Goal: Task Accomplishment & Management: Manage account settings

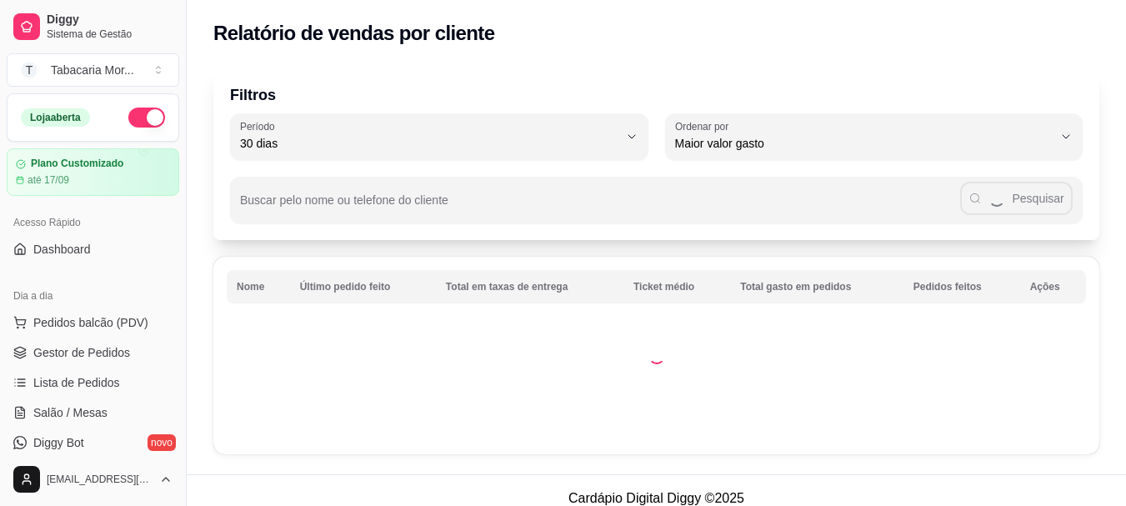
select select "30"
select select "HIGHEST_TOTAL_SPENT_WITH_ORDERS"
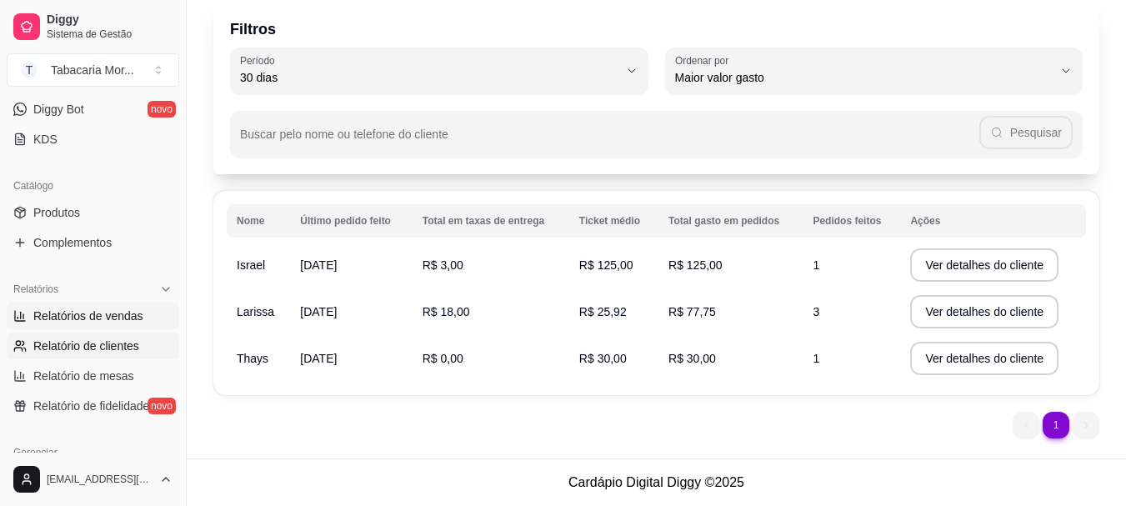
scroll to position [500, 0]
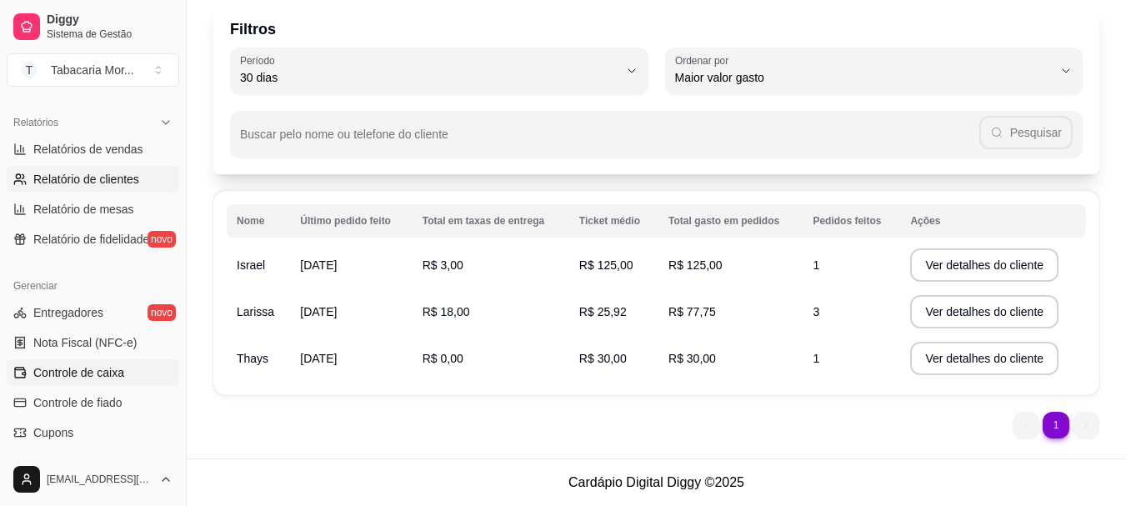
click at [115, 369] on span "Controle de caixa" at bounding box center [78, 372] width 91 height 17
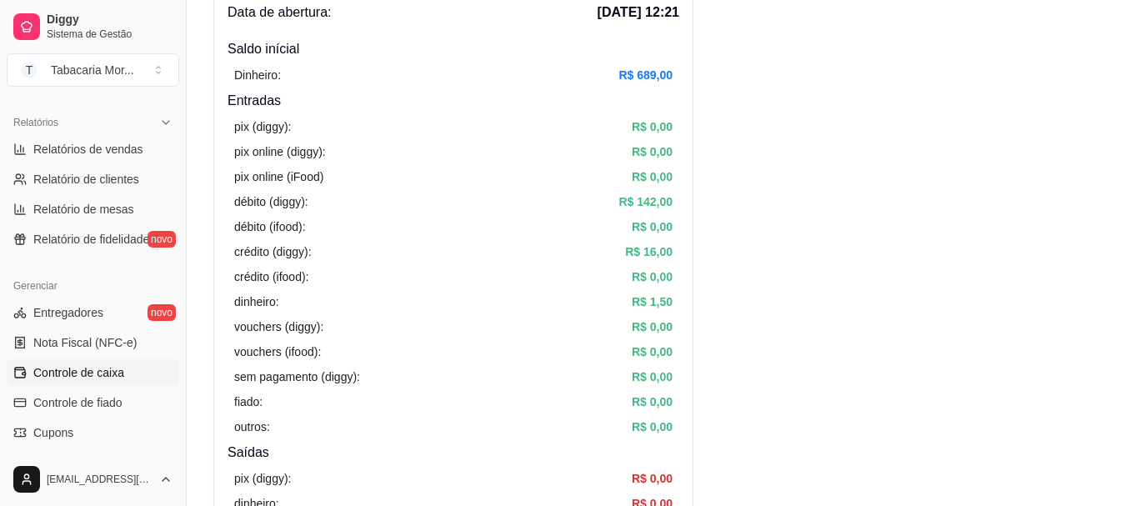
scroll to position [167, 0]
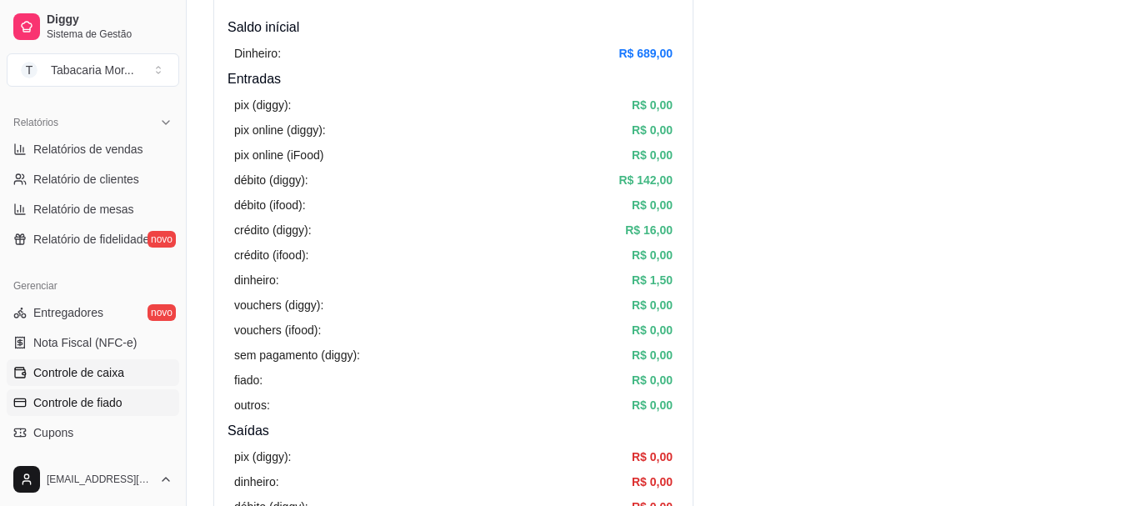
click at [117, 400] on span "Controle de fiado" at bounding box center [77, 402] width 89 height 17
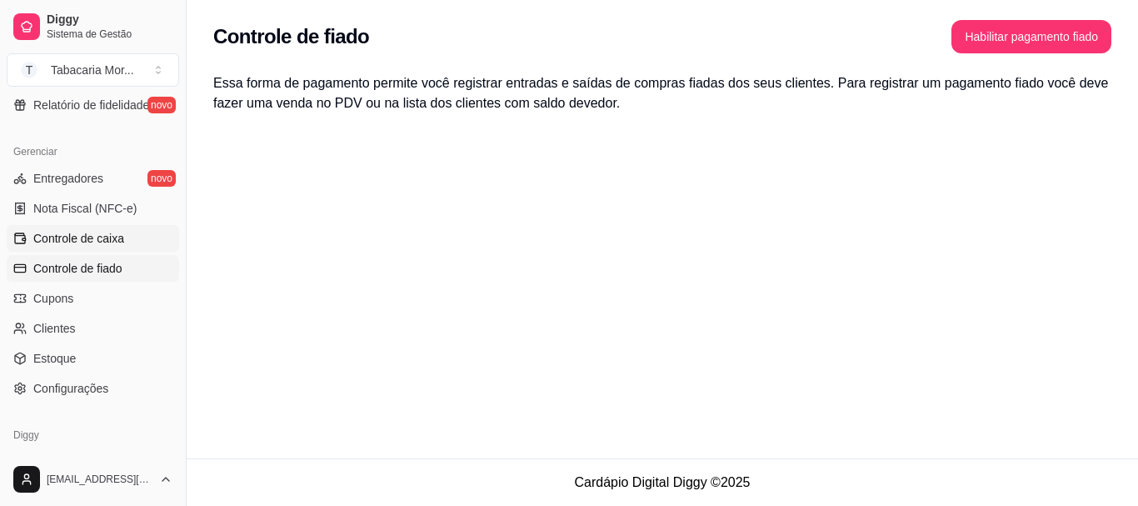
scroll to position [667, 0]
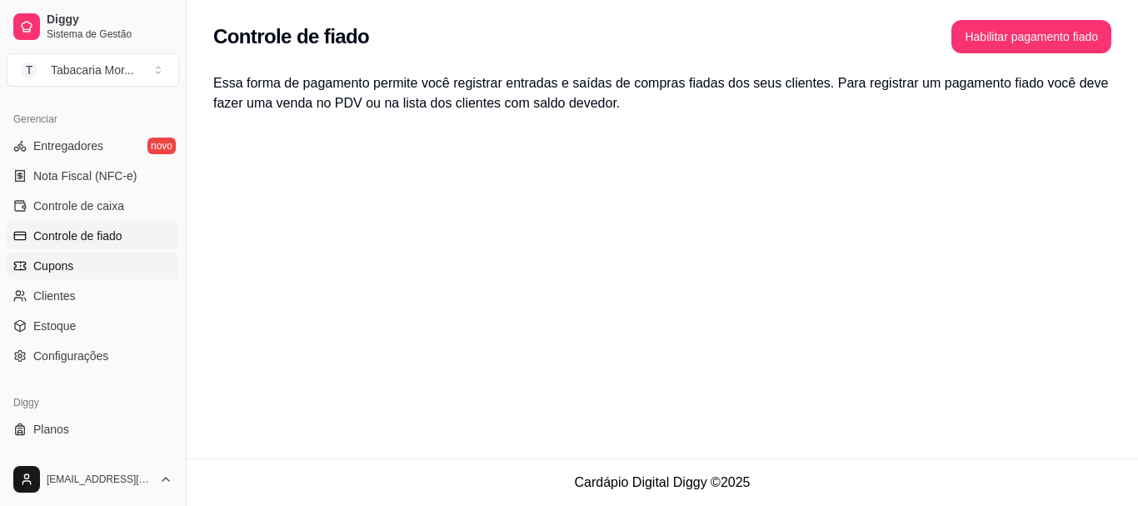
click at [89, 272] on link "Cupons" at bounding box center [93, 266] width 173 height 27
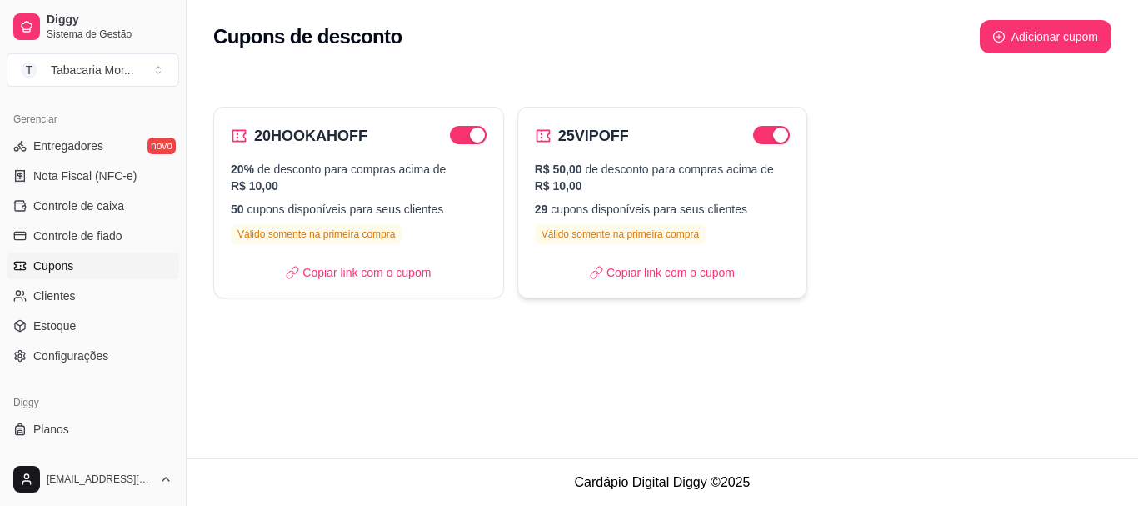
click at [654, 195] on div "R$ 50,00 de desconto para compras acima de R$ 10,00 29 cupons disponíveis para …" at bounding box center [663, 202] width 256 height 83
select select "FIXED_VALUE"
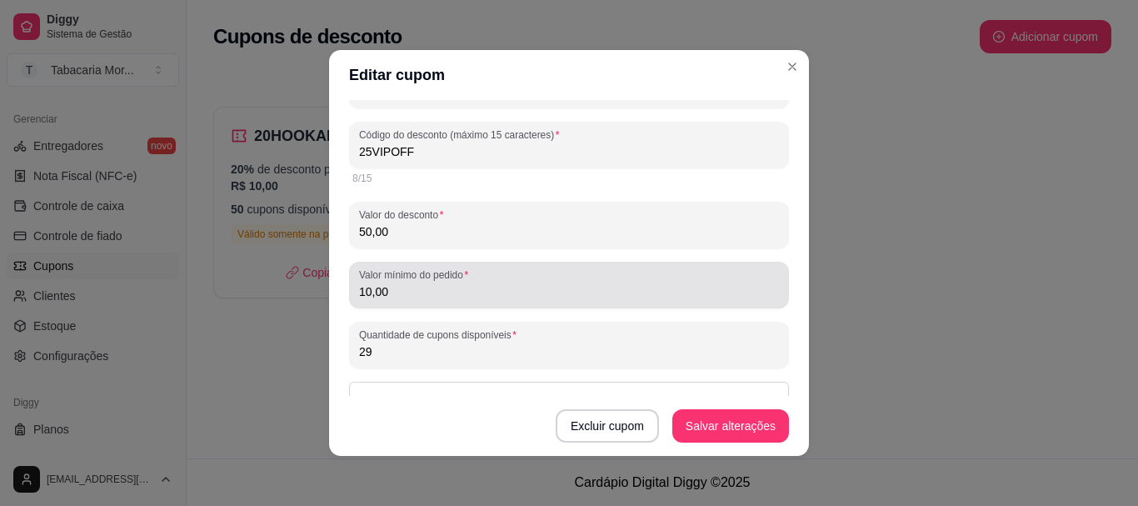
scroll to position [83, 0]
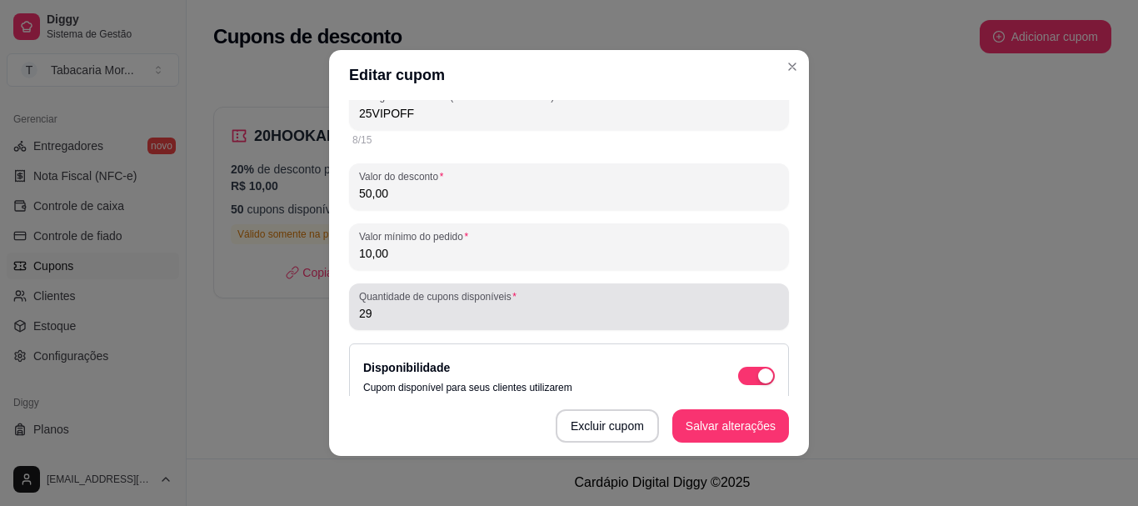
click at [419, 313] on input "29" at bounding box center [569, 313] width 420 height 17
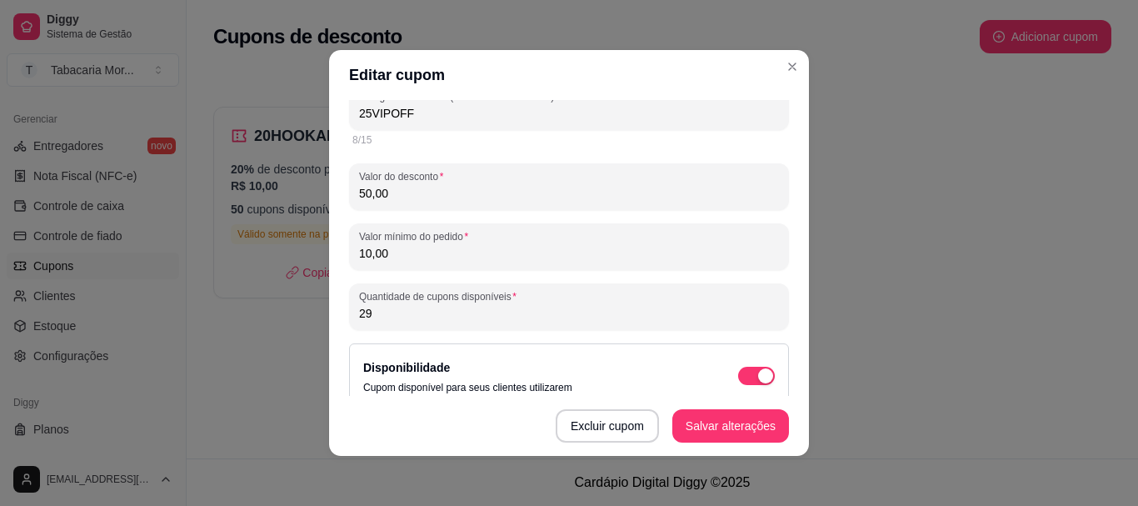
click at [419, 313] on input "29" at bounding box center [569, 313] width 420 height 17
type input "15"
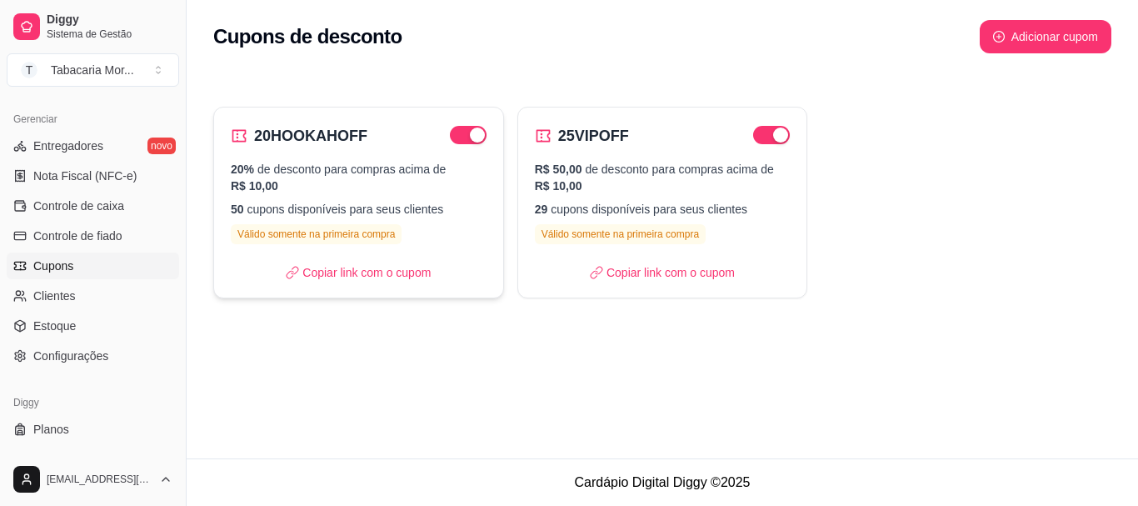
click at [285, 213] on p "50 cupons disponíveis para seus clientes" at bounding box center [359, 209] width 256 height 17
select select "PERCENTAGE"
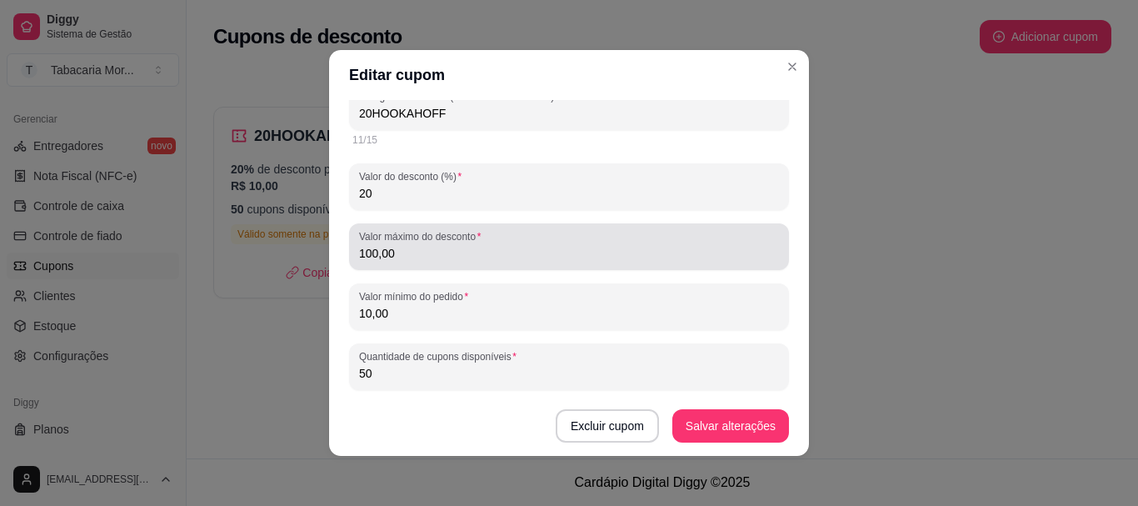
click at [474, 252] on input "100,00" at bounding box center [569, 253] width 420 height 17
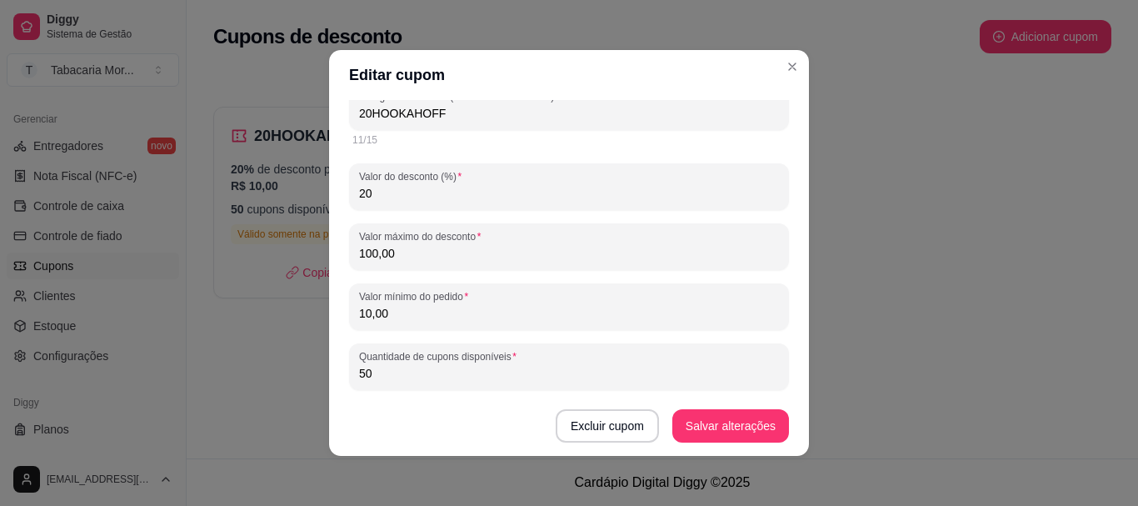
drag, startPoint x: 463, startPoint y: 253, endPoint x: 348, endPoint y: 262, distance: 116.1
click at [349, 262] on div "Valor máximo do desconto 100,00" at bounding box center [569, 246] width 440 height 47
type input "30,00"
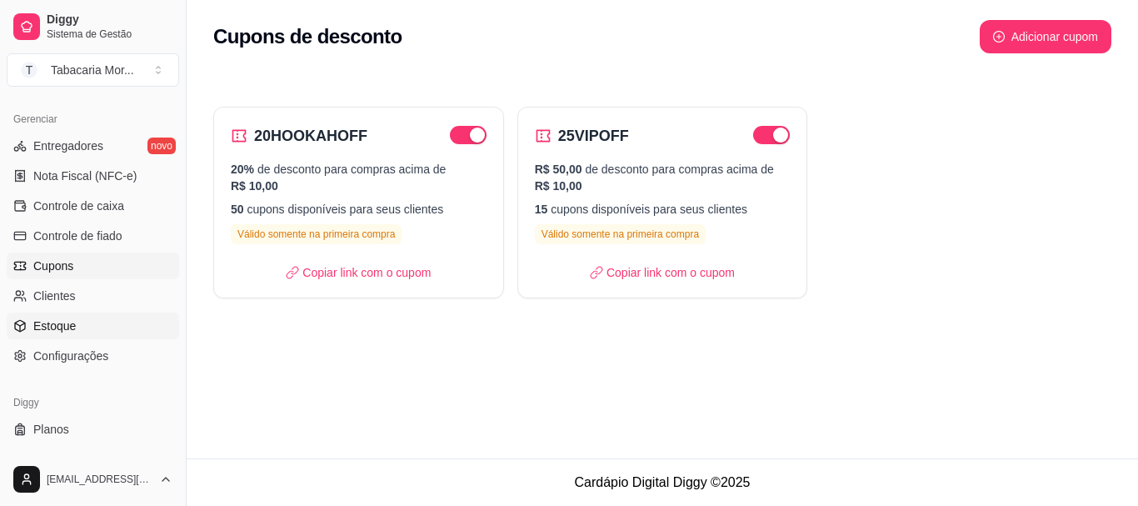
click at [66, 329] on span "Estoque" at bounding box center [54, 326] width 43 height 17
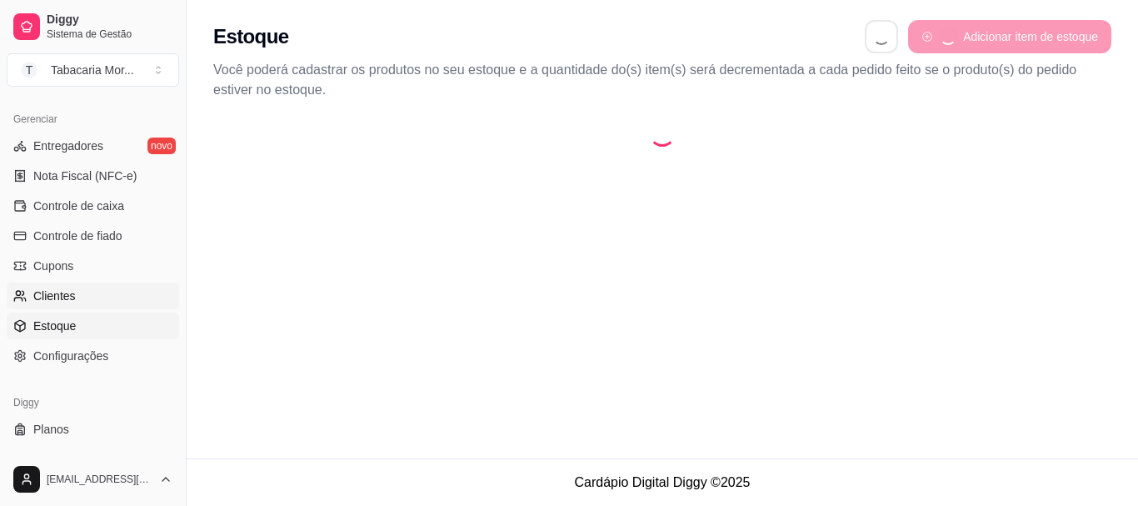
select select "QUANTITY_ORDER"
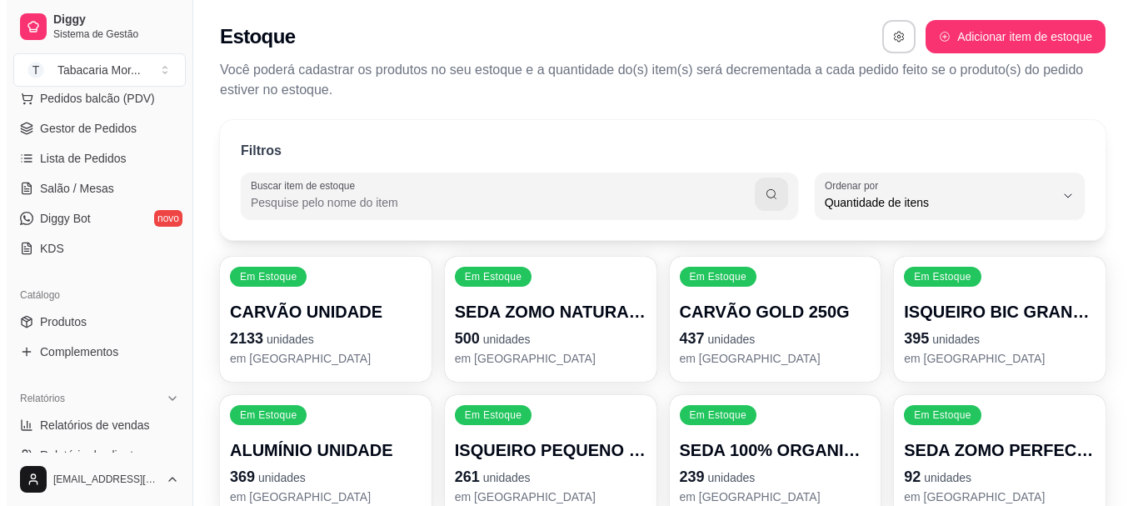
scroll to position [83, 0]
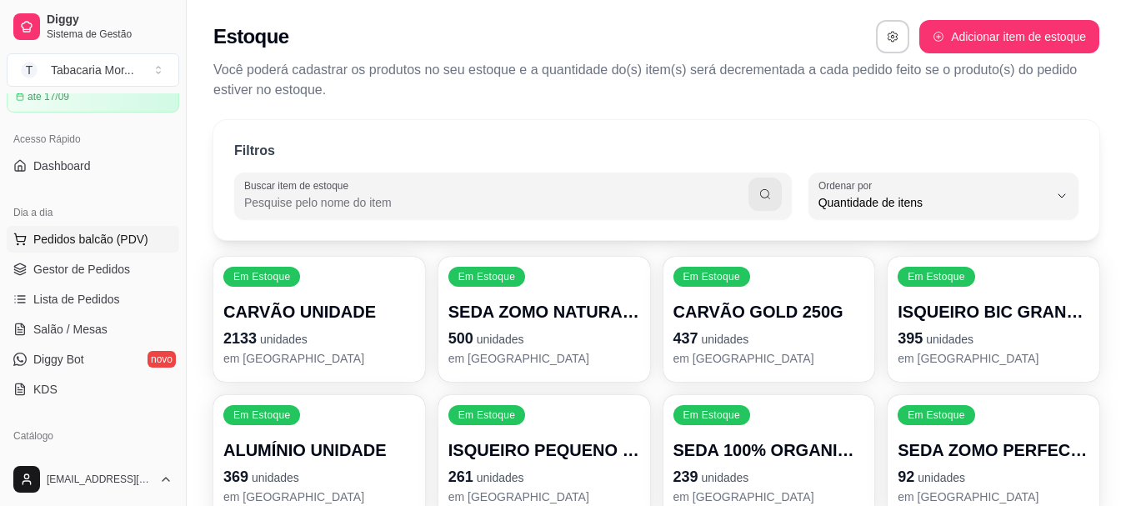
click at [75, 238] on span "Pedidos balcão (PDV)" at bounding box center [90, 239] width 115 height 17
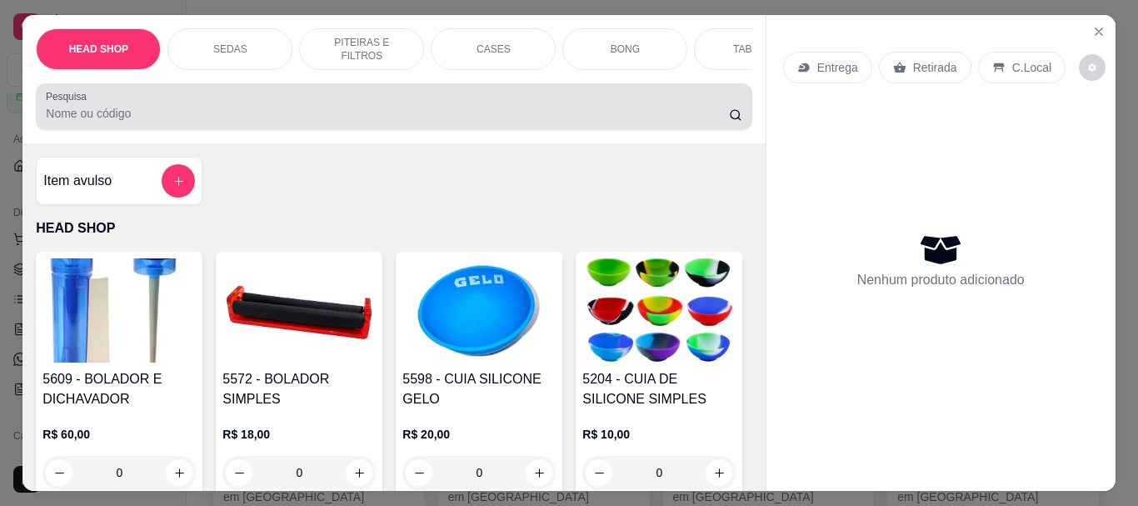
click at [78, 111] on input "Pesquisa" at bounding box center [387, 113] width 683 height 17
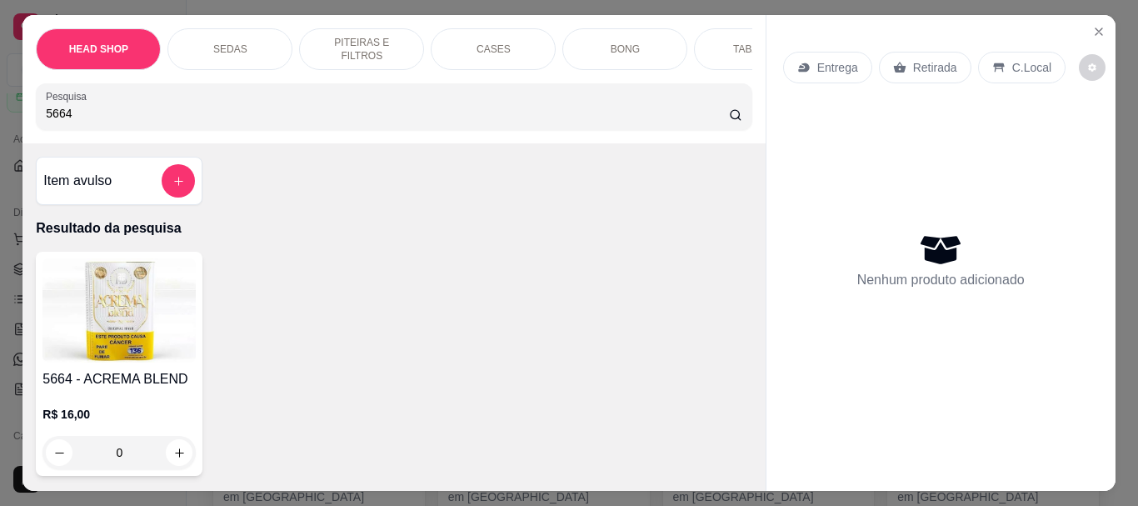
type input "5664"
click at [103, 304] on img at bounding box center [119, 310] width 153 height 104
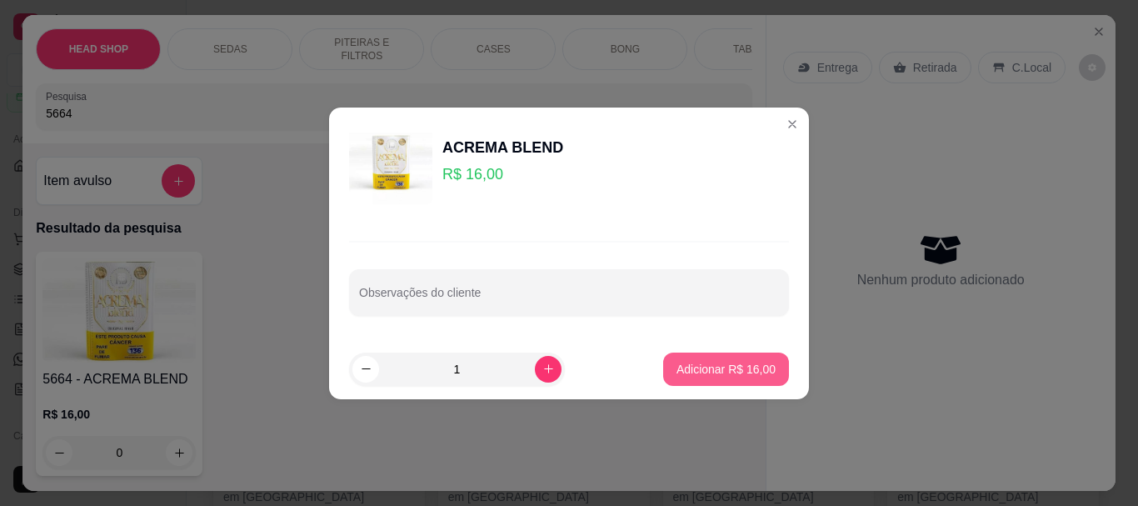
click at [743, 378] on button "Adicionar R$ 16,00" at bounding box center [726, 369] width 126 height 33
type input "1"
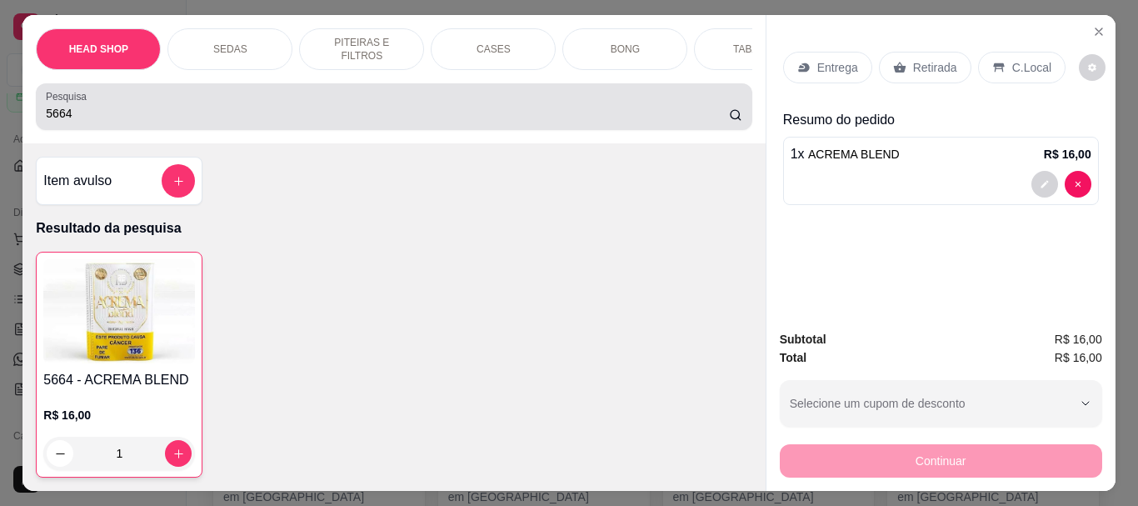
click at [99, 111] on input "5664" at bounding box center [387, 113] width 683 height 17
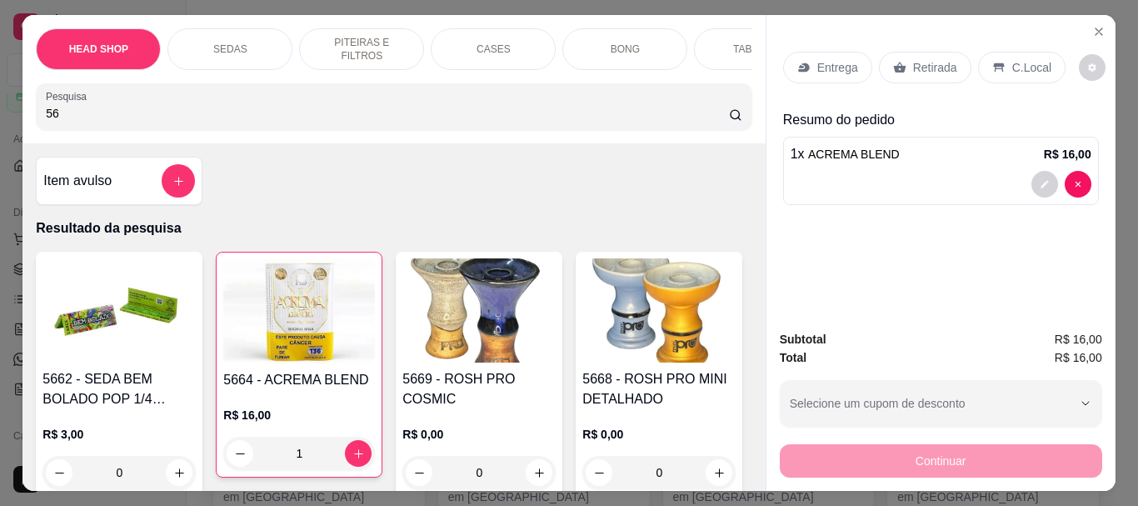
type input "5"
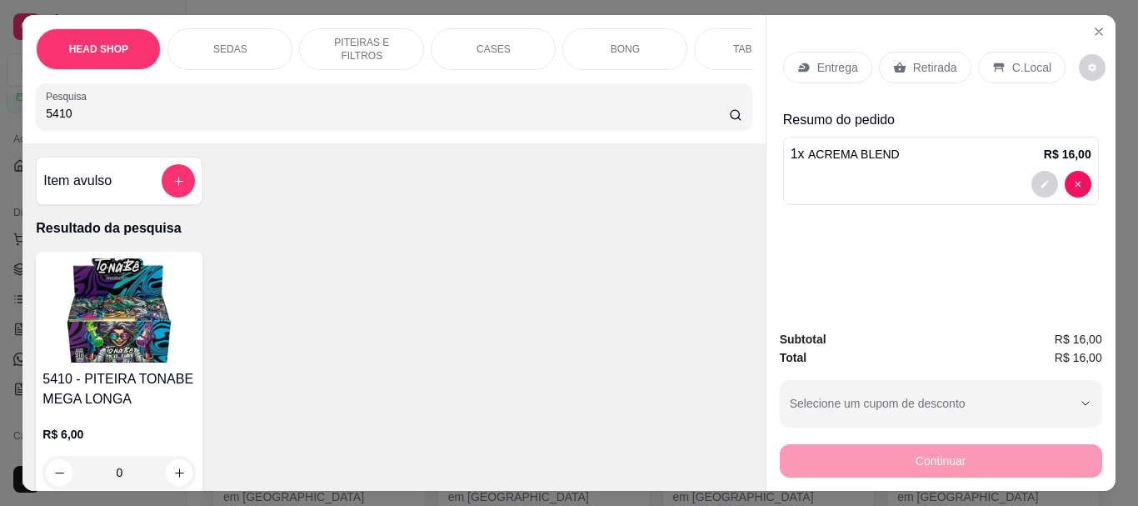
type input "5410"
click at [89, 327] on img at bounding box center [119, 310] width 153 height 104
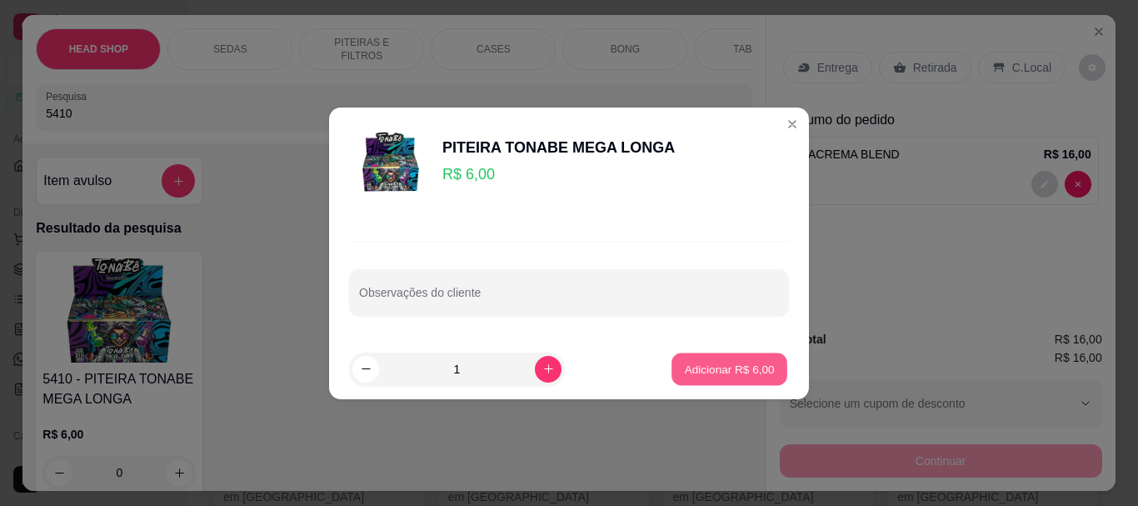
click at [701, 376] on p "Adicionar R$ 6,00" at bounding box center [729, 369] width 90 height 16
type input "1"
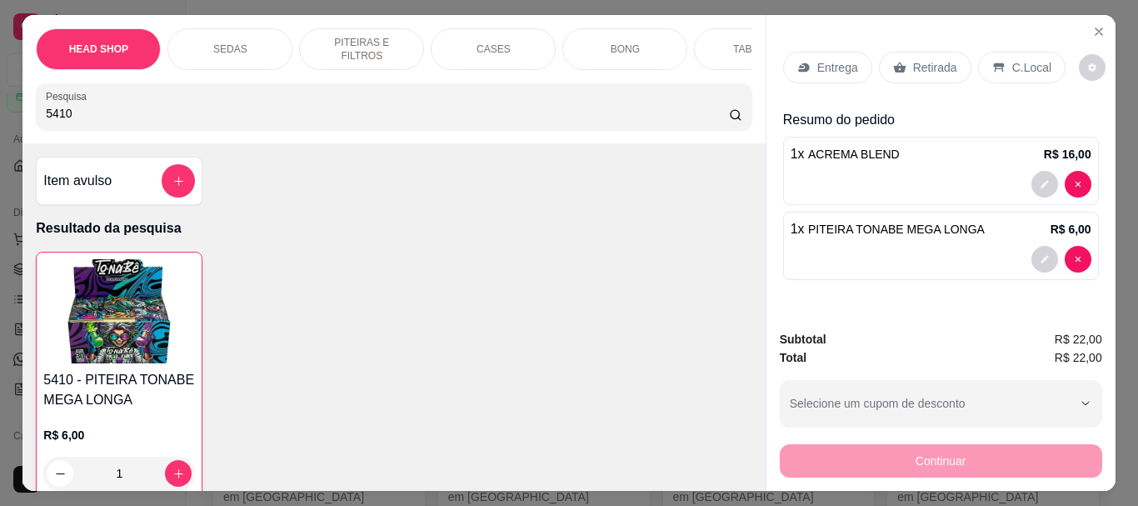
click at [915, 59] on p "Retirada" at bounding box center [935, 67] width 44 height 17
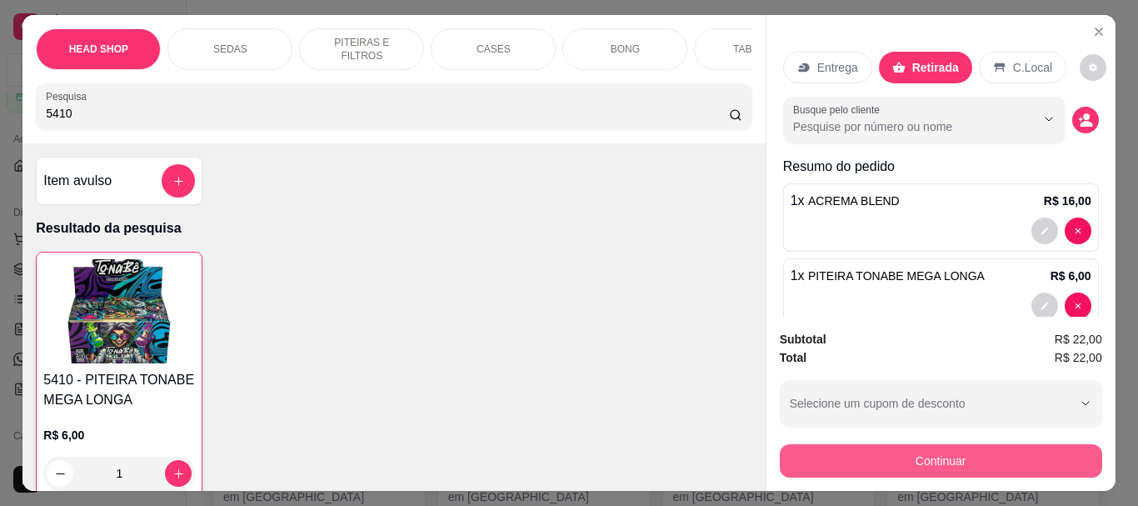
click at [888, 450] on button "Continuar" at bounding box center [941, 460] width 323 height 33
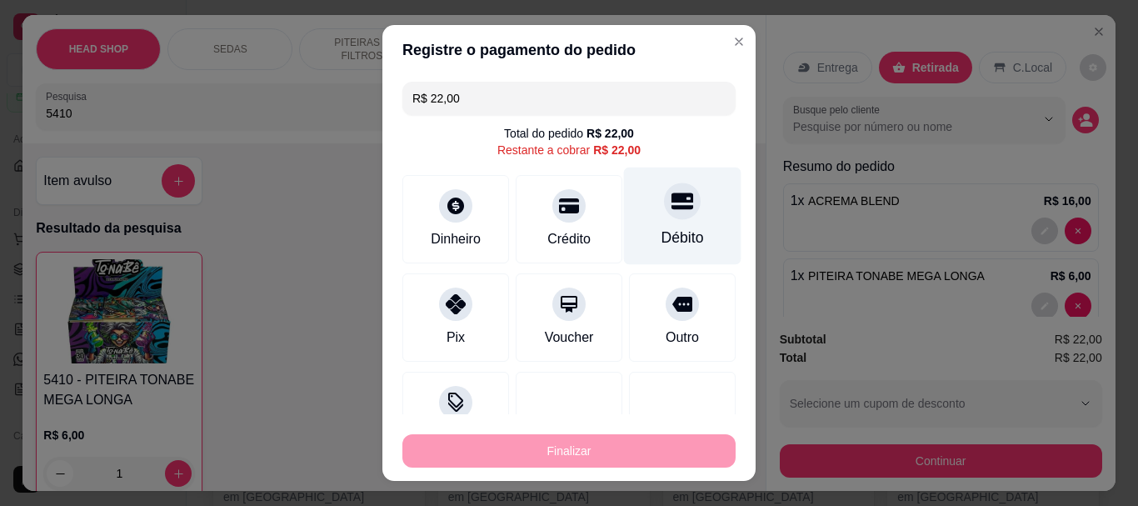
click at [664, 218] on div at bounding box center [682, 201] width 37 height 37
type input "R$ 0,00"
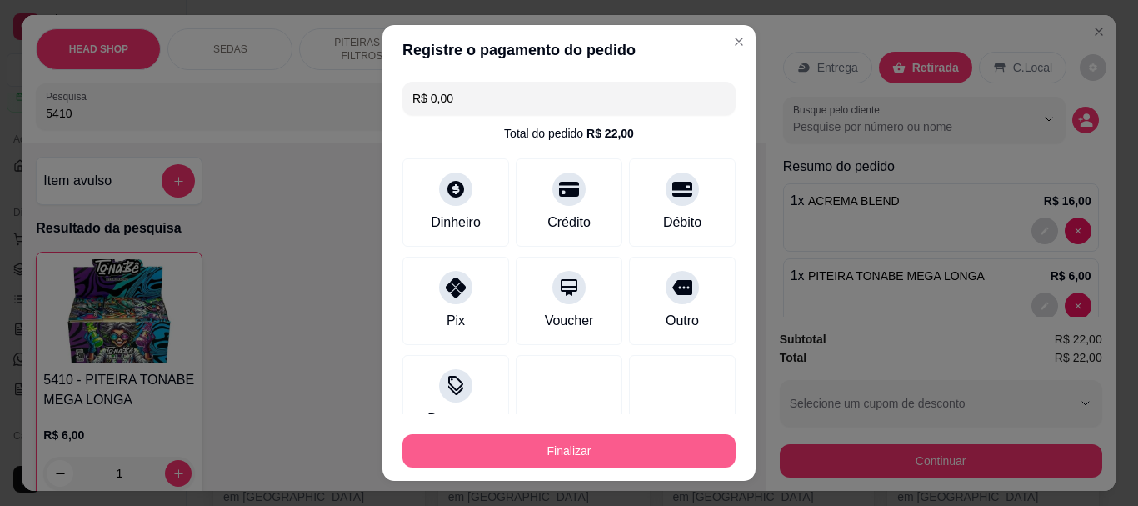
click at [605, 453] on button "Finalizar" at bounding box center [569, 450] width 333 height 33
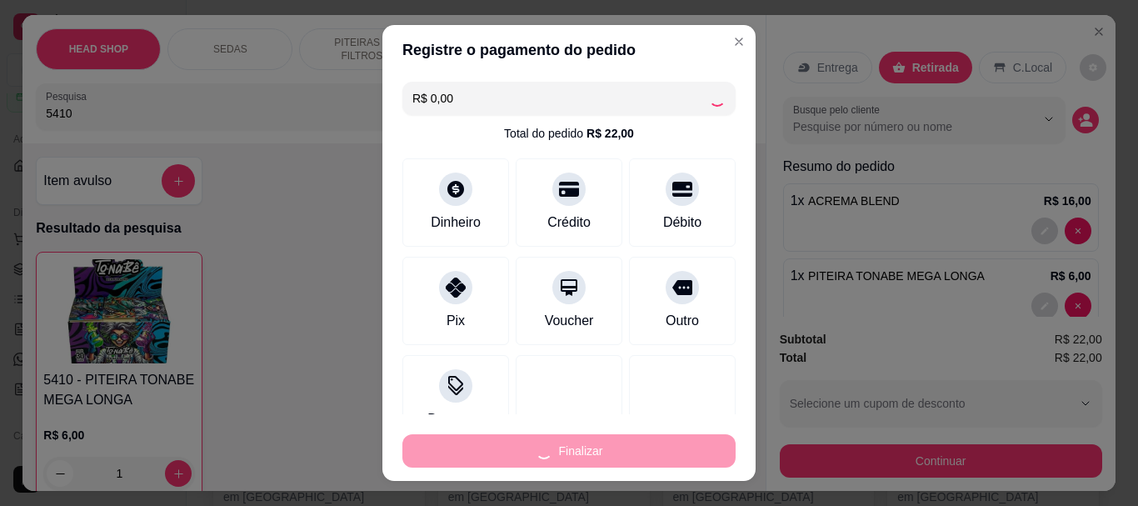
type input "0"
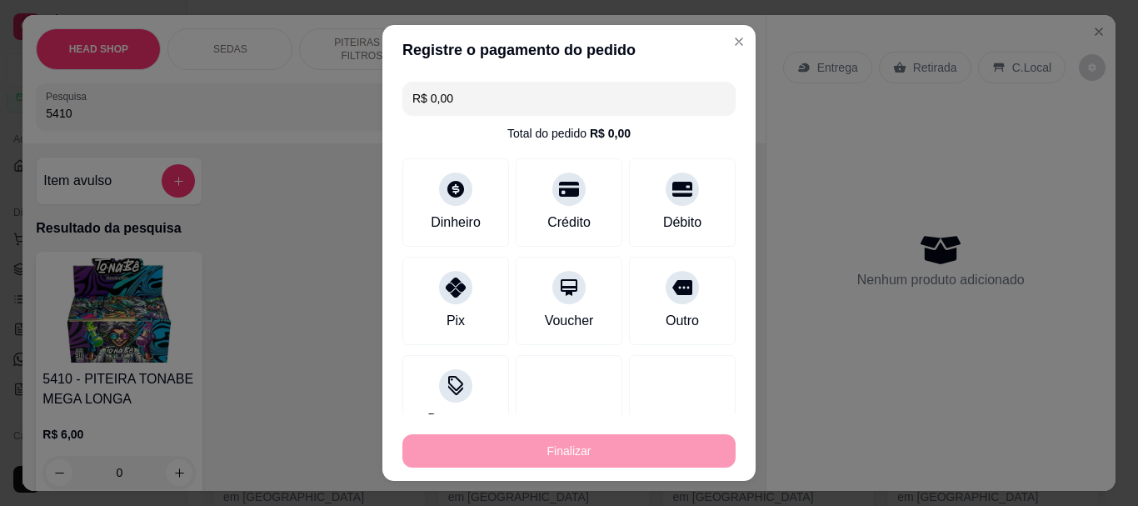
type input "-R$ 22,00"
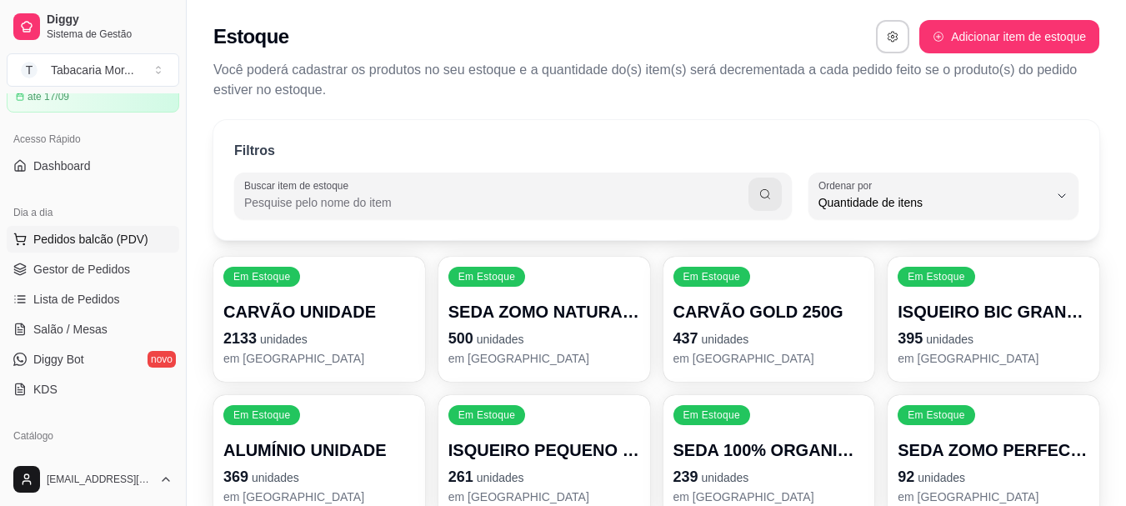
click at [92, 243] on span "Pedidos balcão (PDV)" at bounding box center [90, 239] width 115 height 17
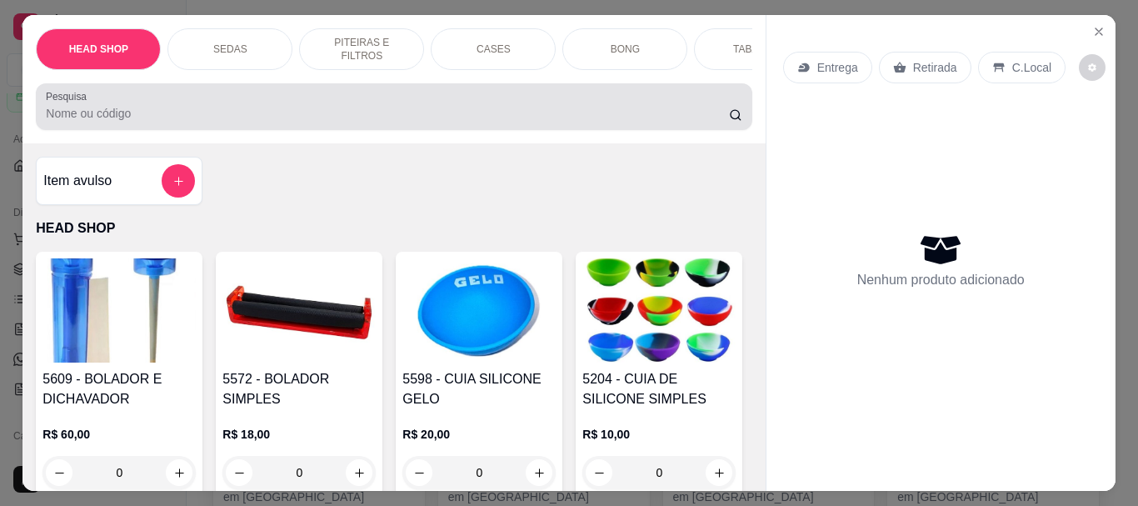
click at [118, 130] on div "Pesquisa" at bounding box center [394, 106] width 716 height 47
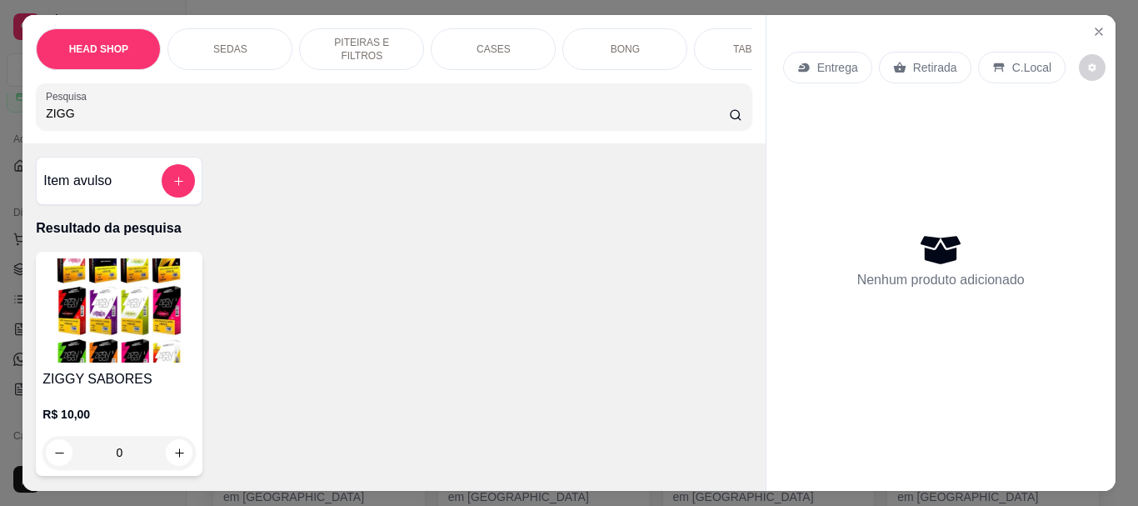
type input "ZIGG"
click at [141, 313] on img at bounding box center [119, 310] width 153 height 104
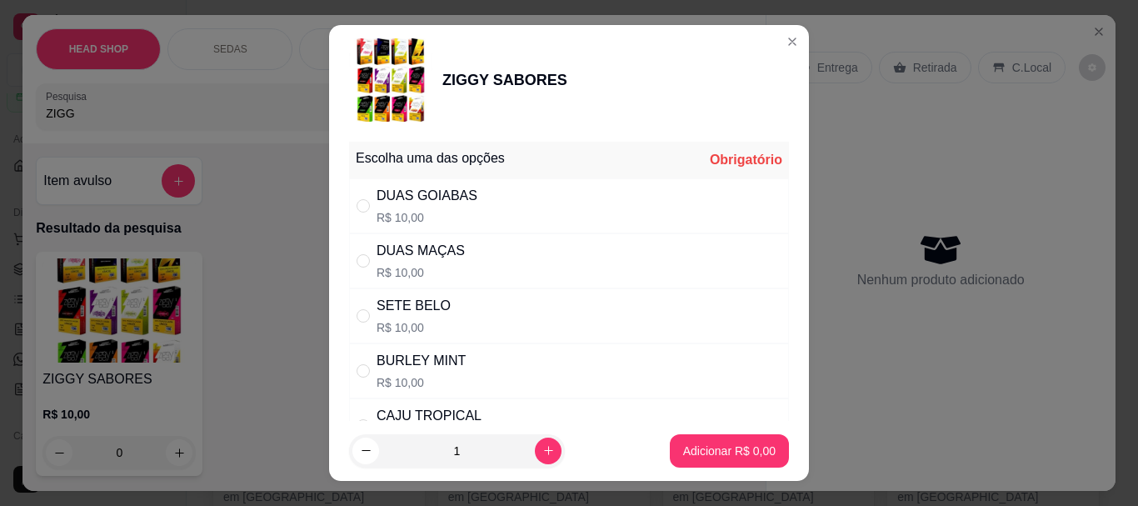
click at [435, 359] on div "BURLEY MINT" at bounding box center [421, 361] width 89 height 20
radio input "true"
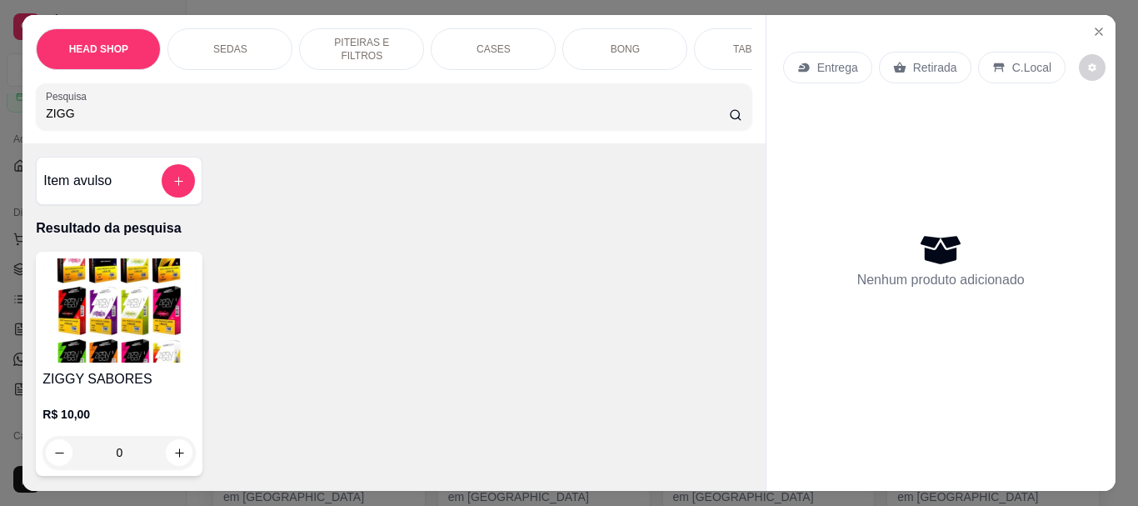
click at [98, 279] on img at bounding box center [119, 310] width 153 height 104
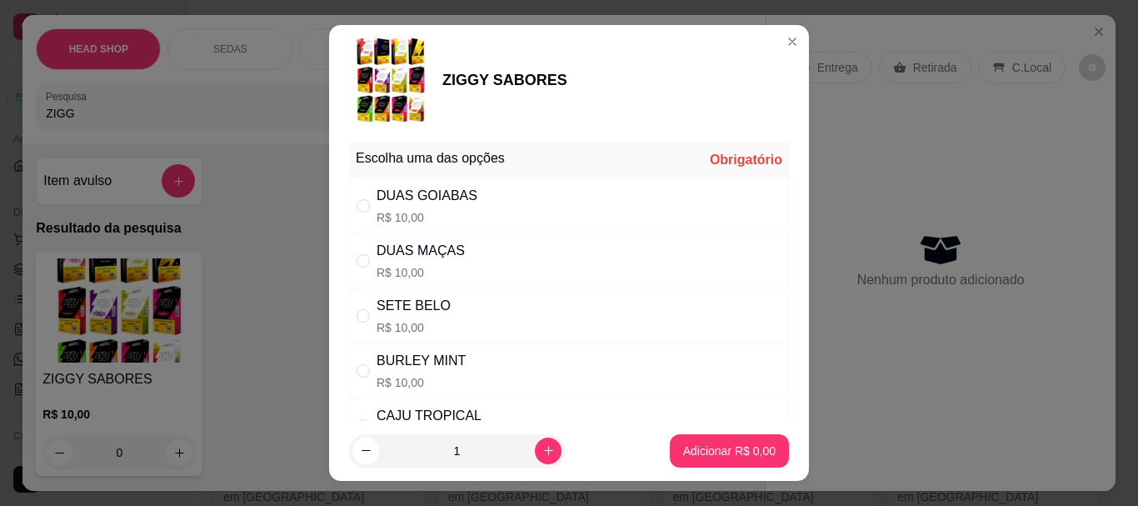
scroll to position [83, 0]
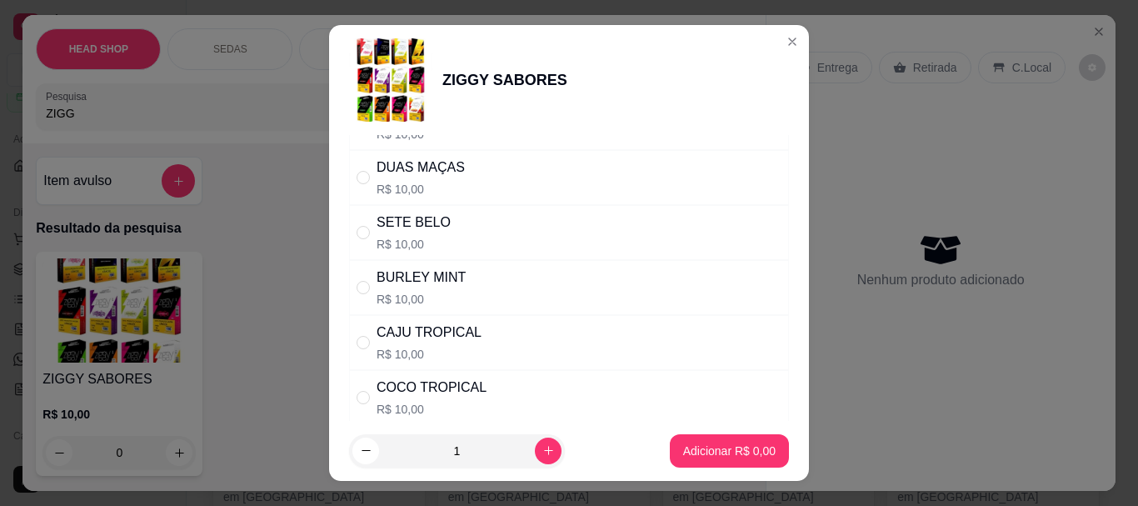
click at [458, 296] on div "BURLEY MINT R$ 10,00" at bounding box center [569, 287] width 440 height 55
radio input "true"
click at [717, 450] on p "Adicionar R$ 10,00" at bounding box center [726, 451] width 97 height 16
type input "1"
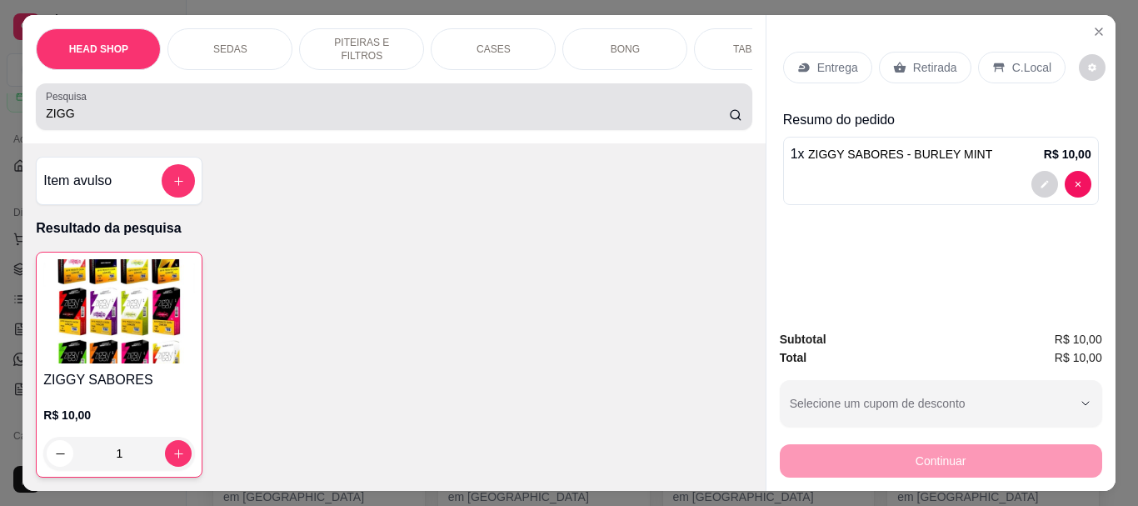
click at [119, 122] on input "ZIGG" at bounding box center [387, 113] width 683 height 17
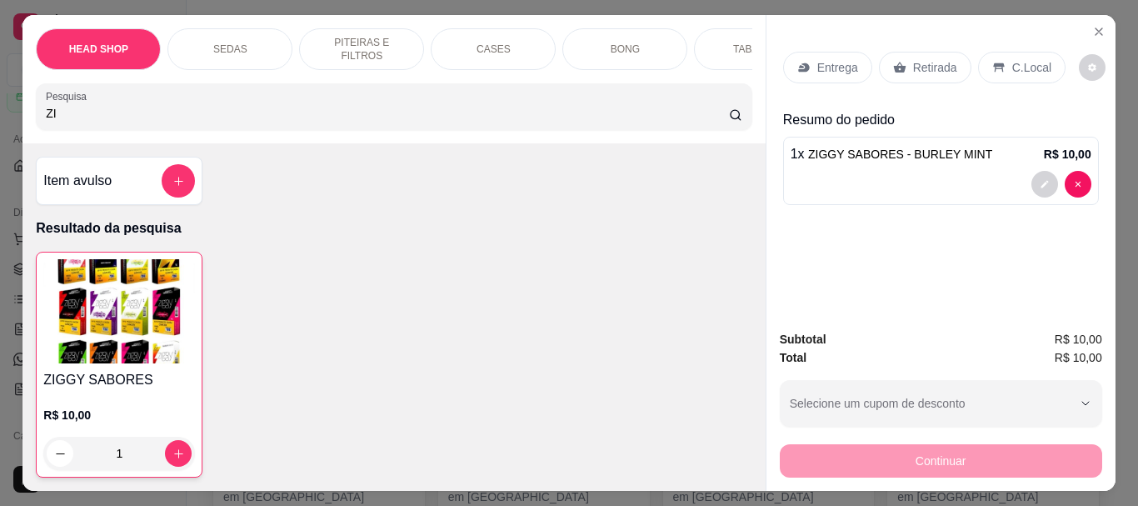
type input "Z"
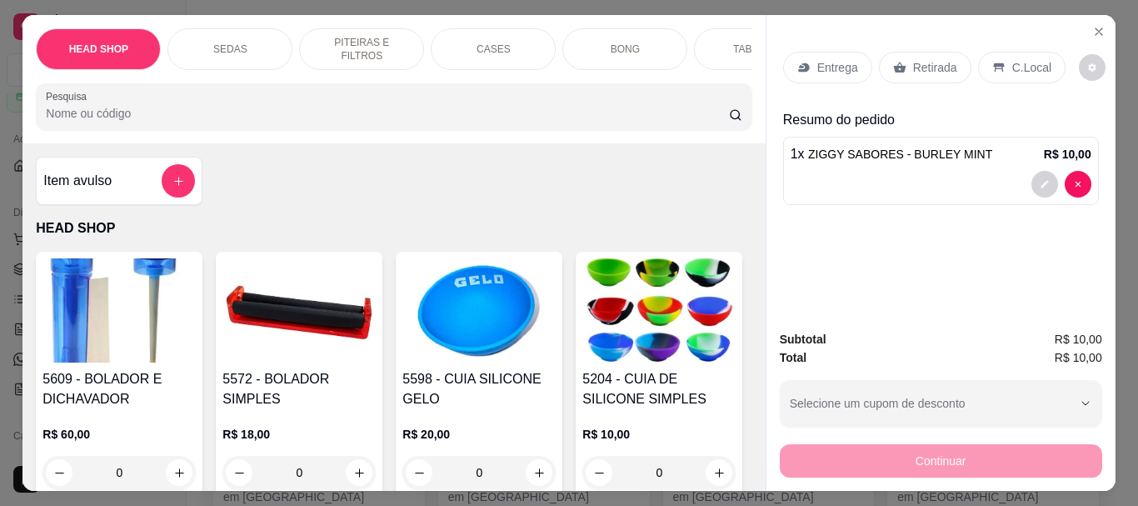
type input "A"
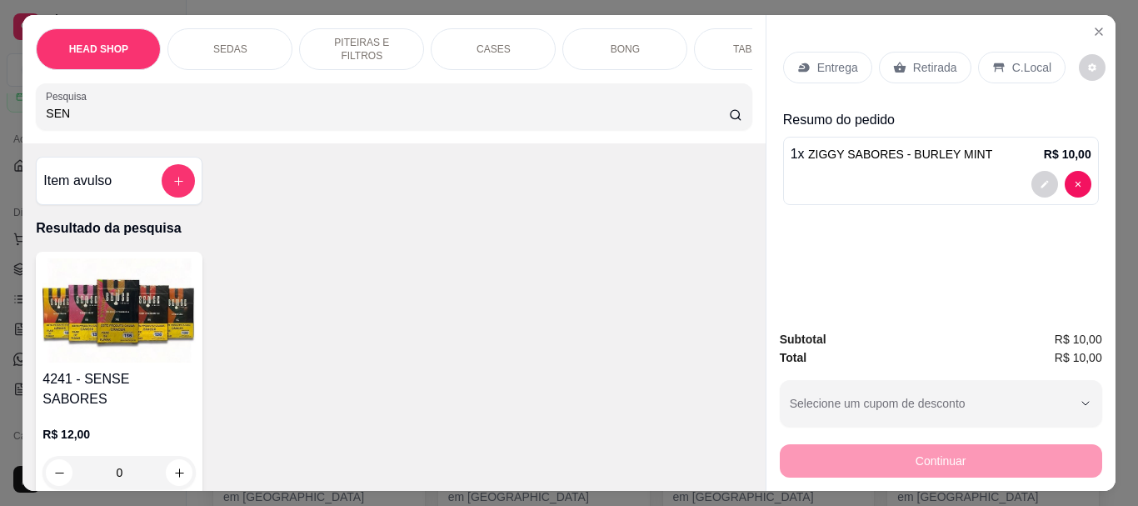
type input "SEN"
click at [118, 338] on img at bounding box center [119, 310] width 153 height 104
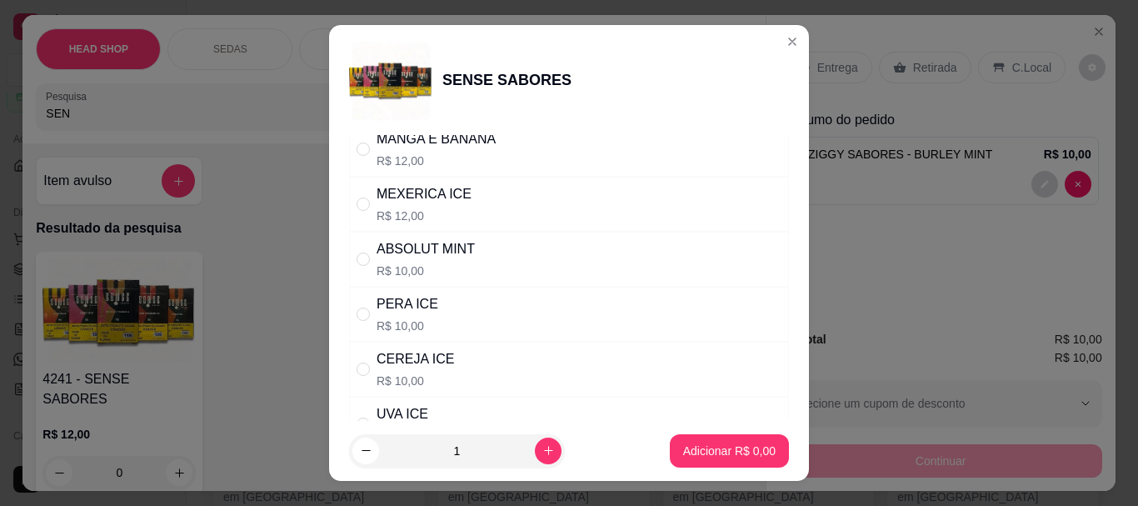
scroll to position [250, 0]
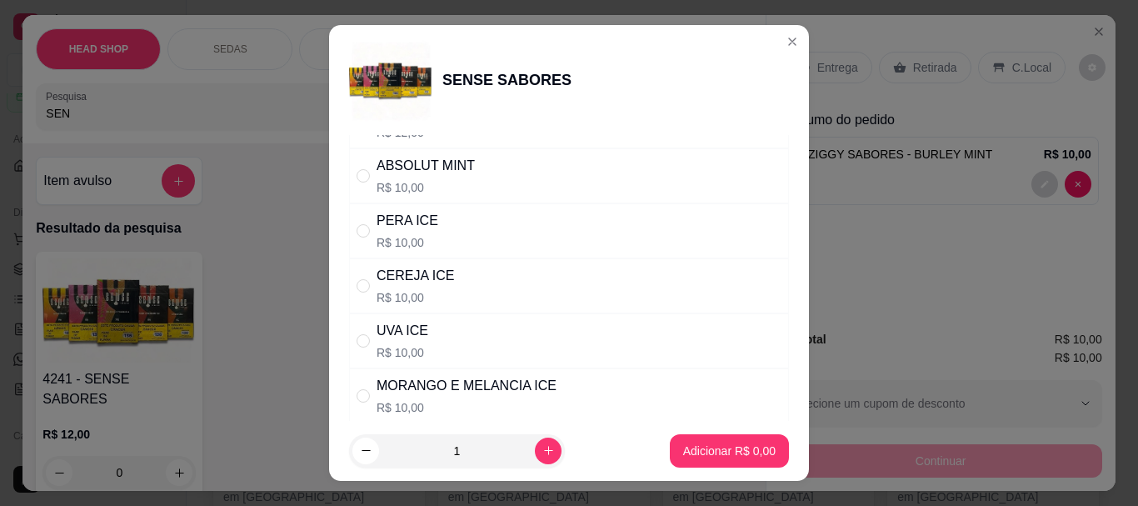
click at [429, 285] on div "CEREJA ICE" at bounding box center [416, 276] width 78 height 20
radio input "true"
click at [683, 439] on button "Adicionar R$ 10,00" at bounding box center [726, 450] width 123 height 33
type input "1"
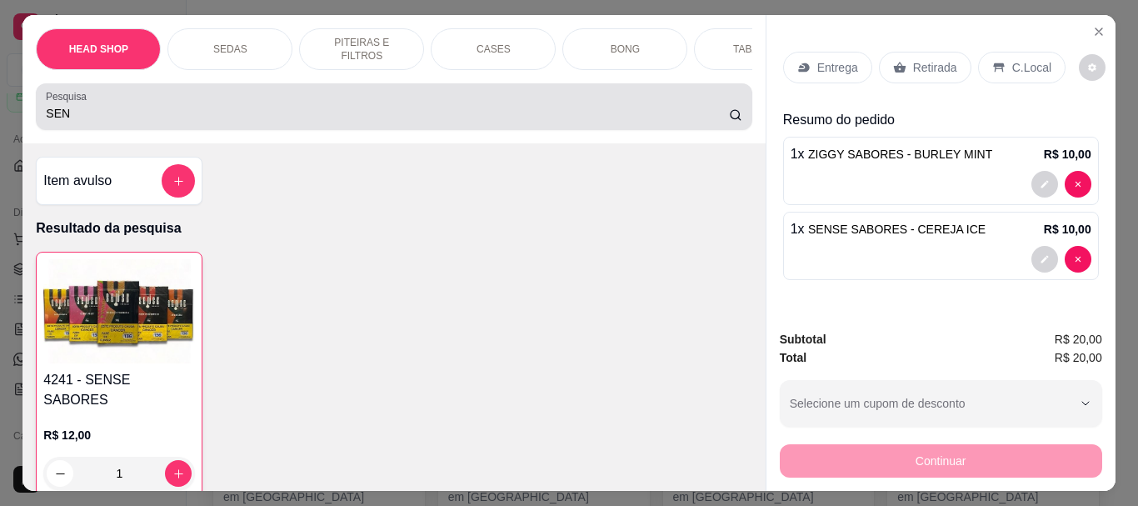
click at [103, 109] on div "SEN" at bounding box center [394, 106] width 696 height 33
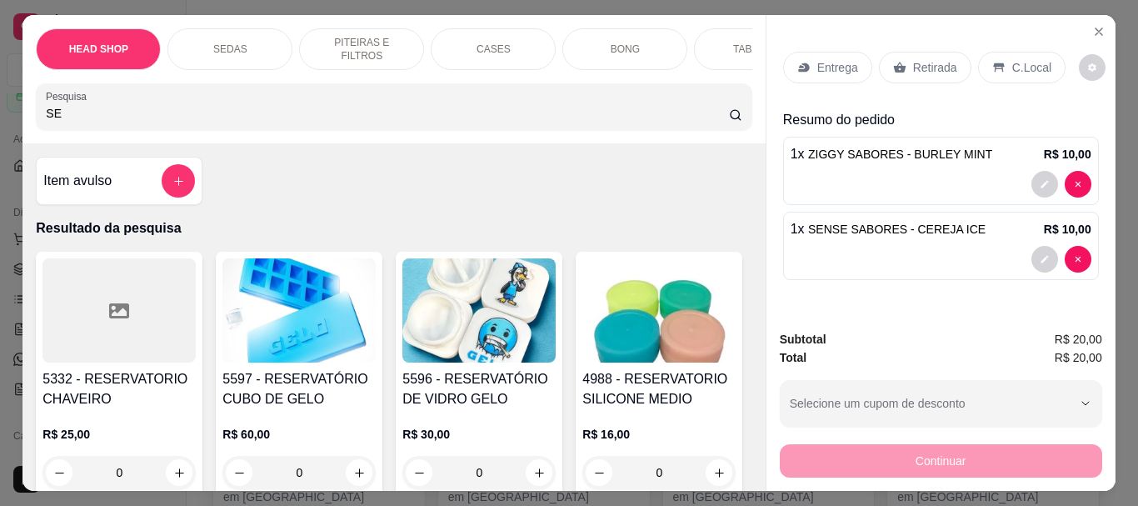
type input "S"
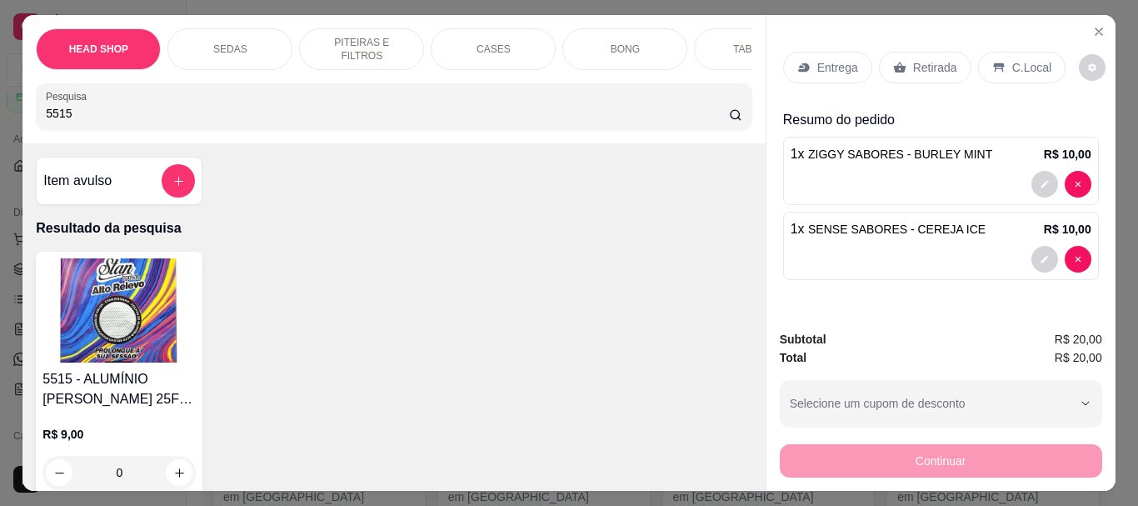
type input "5515"
click at [129, 336] on img at bounding box center [119, 310] width 153 height 104
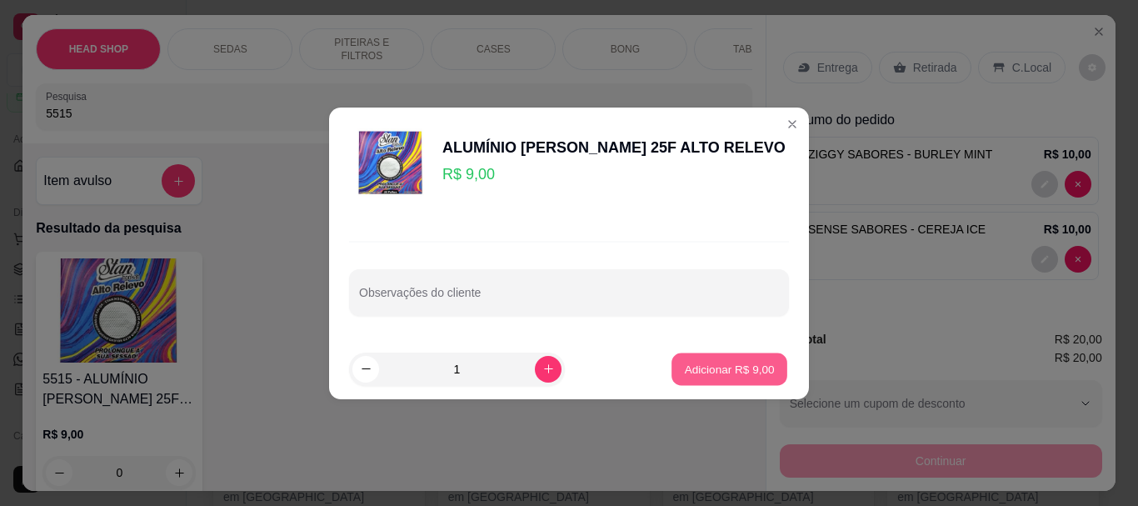
click at [704, 358] on button "Adicionar R$ 9,00" at bounding box center [730, 369] width 116 height 33
type input "1"
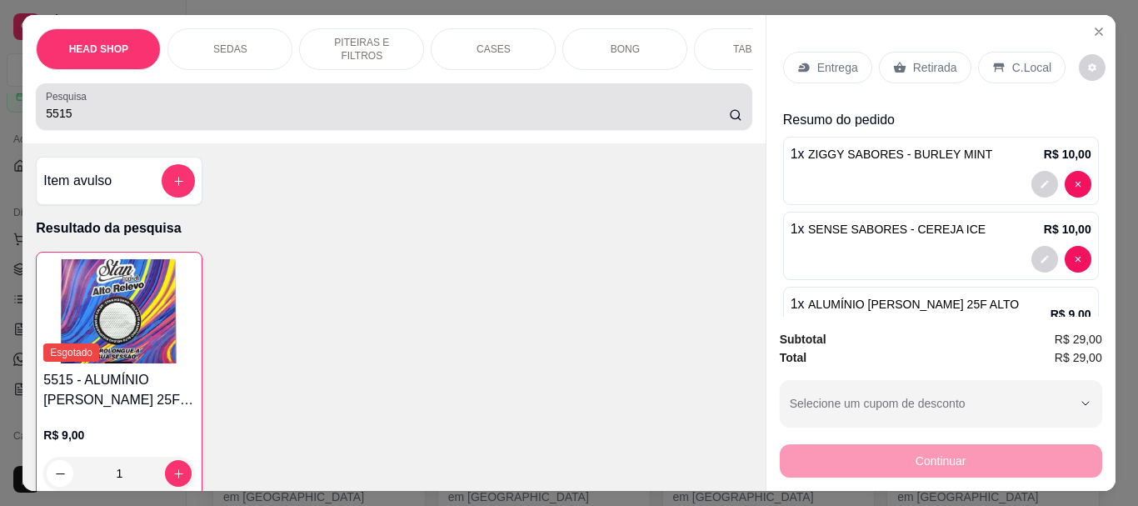
click at [133, 117] on input "5515" at bounding box center [387, 113] width 683 height 17
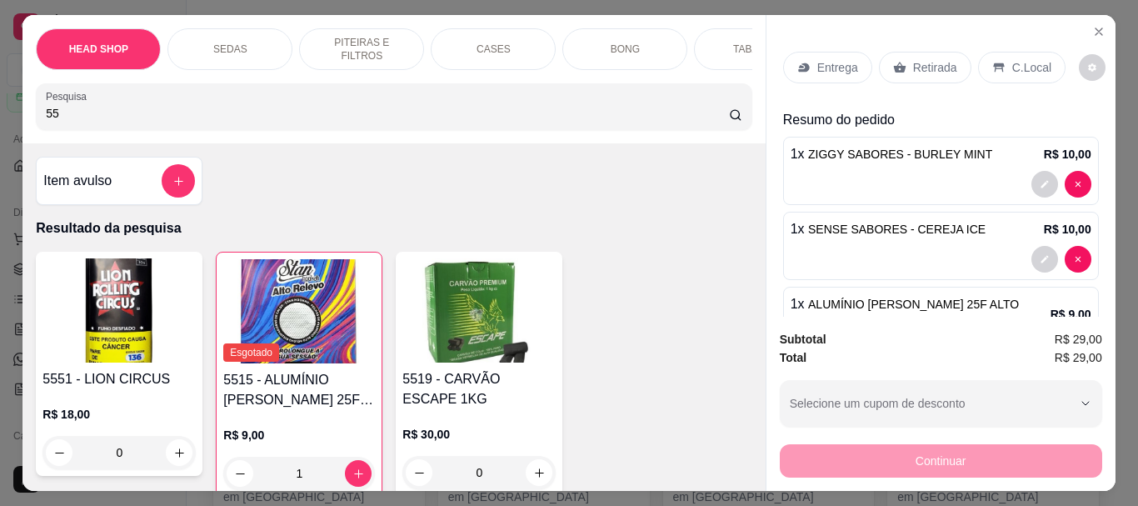
type input "5"
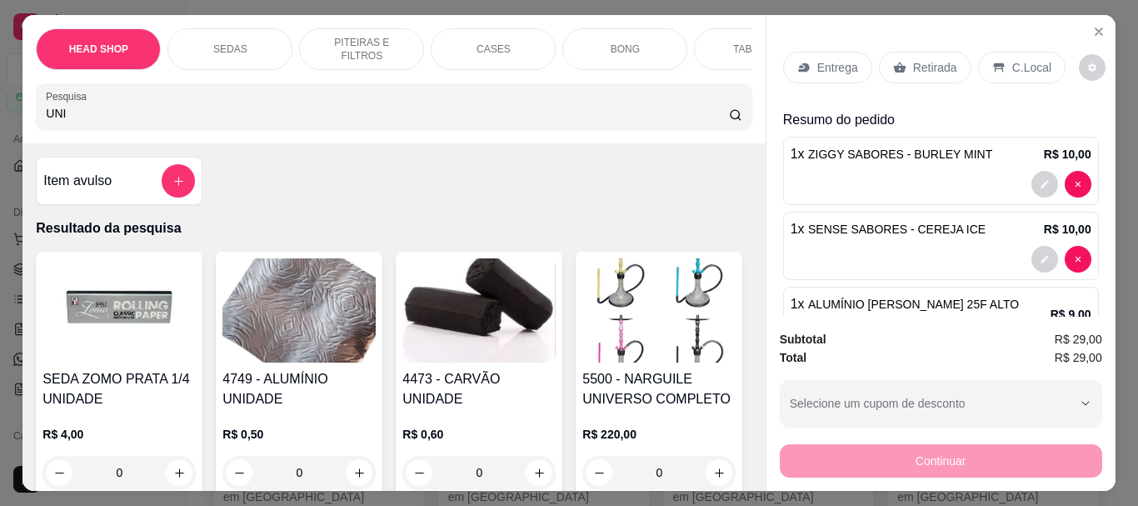
type input "UNI"
click at [463, 333] on img at bounding box center [479, 310] width 153 height 104
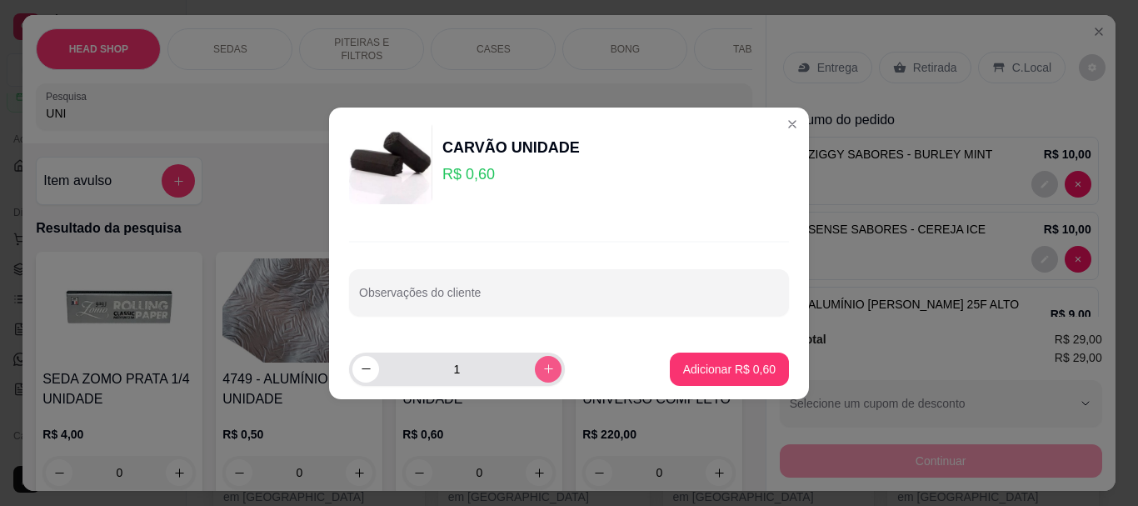
click at [543, 367] on icon "increase-product-quantity" at bounding box center [549, 369] width 13 height 13
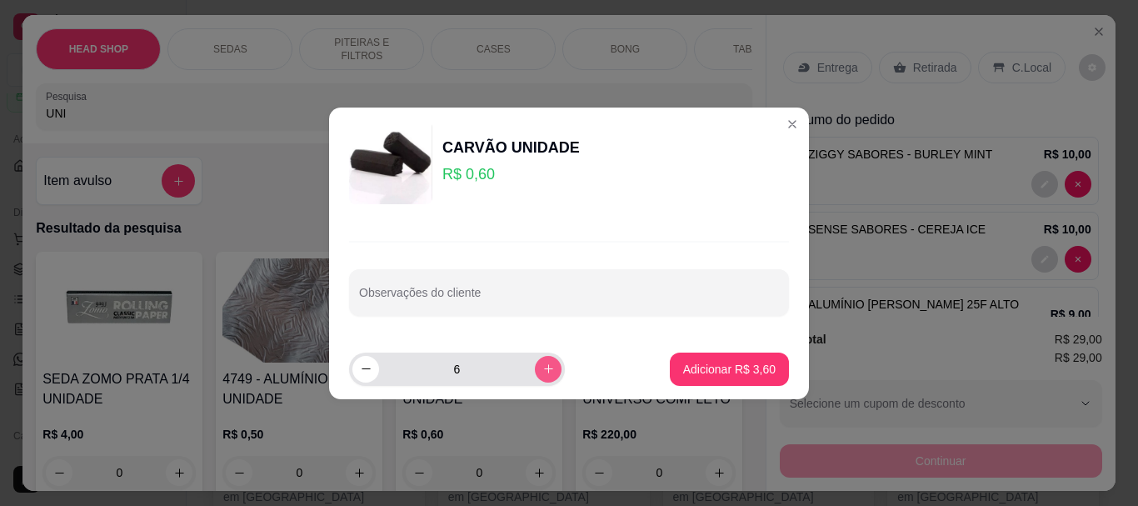
click at [543, 367] on icon "increase-product-quantity" at bounding box center [549, 369] width 13 height 13
click at [544, 386] on footer "9 Adicionar R$ 5,40" at bounding box center [569, 369] width 480 height 60
click at [543, 367] on icon "increase-product-quantity" at bounding box center [549, 369] width 13 height 13
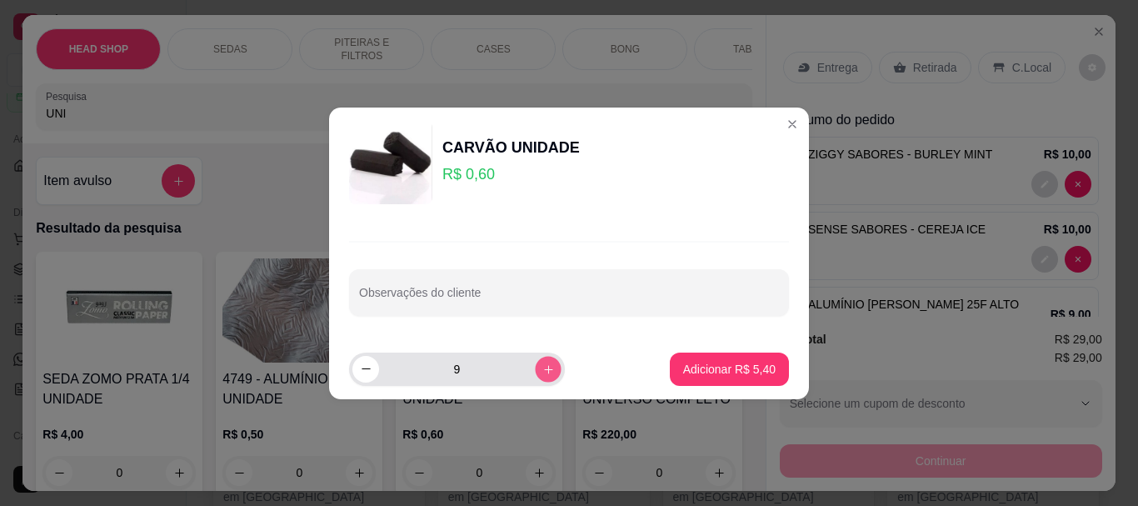
type input "10"
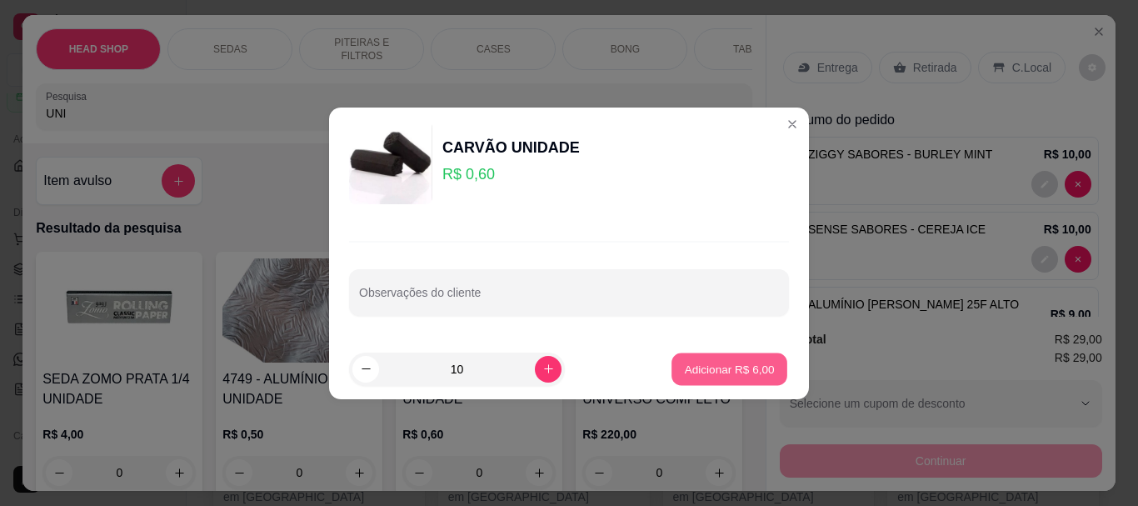
click at [742, 379] on button "Adicionar R$ 6,00" at bounding box center [730, 369] width 116 height 33
type input "10"
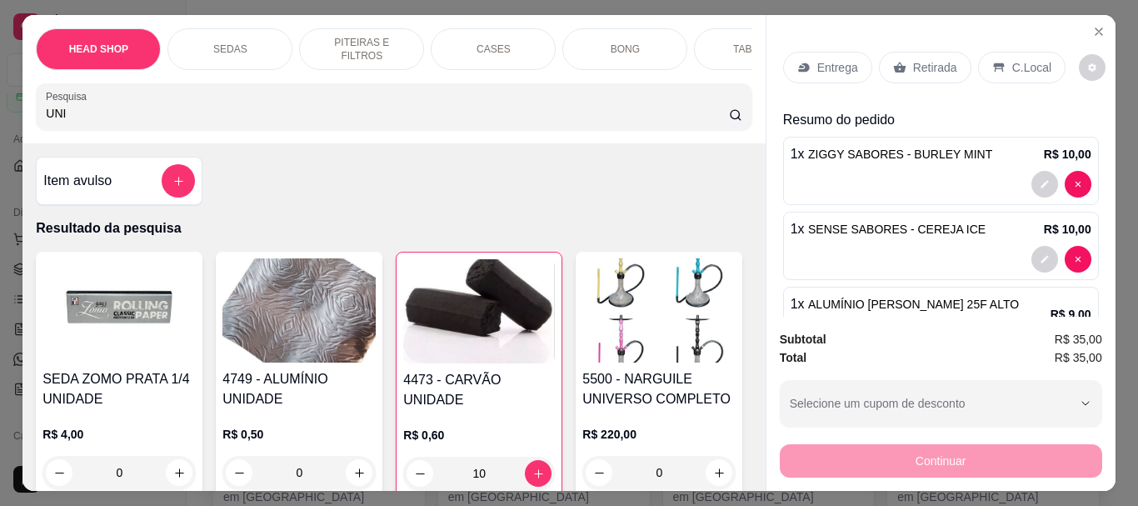
click at [913, 64] on p "Retirada" at bounding box center [935, 67] width 44 height 17
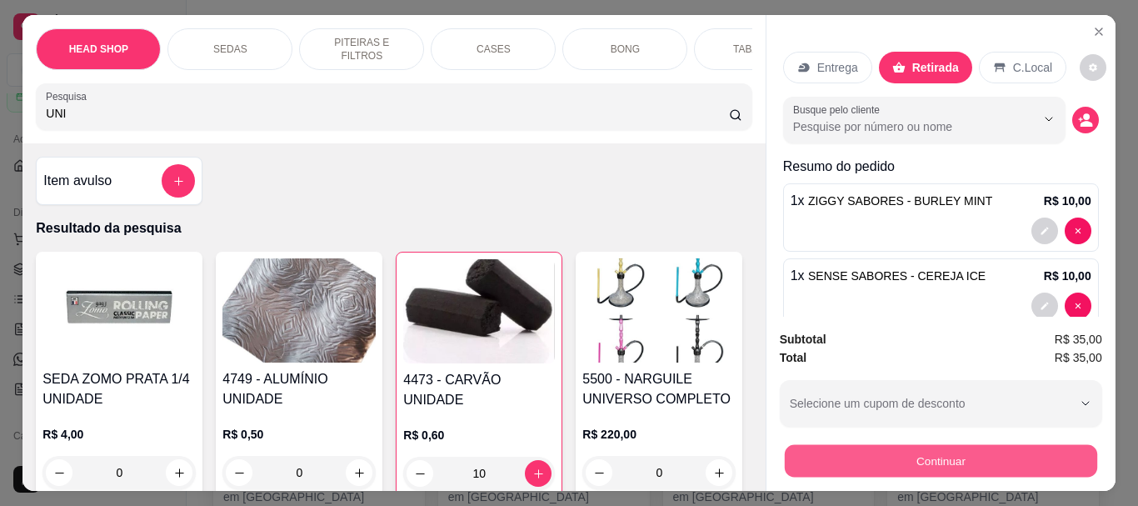
click at [880, 448] on button "Continuar" at bounding box center [940, 460] width 313 height 33
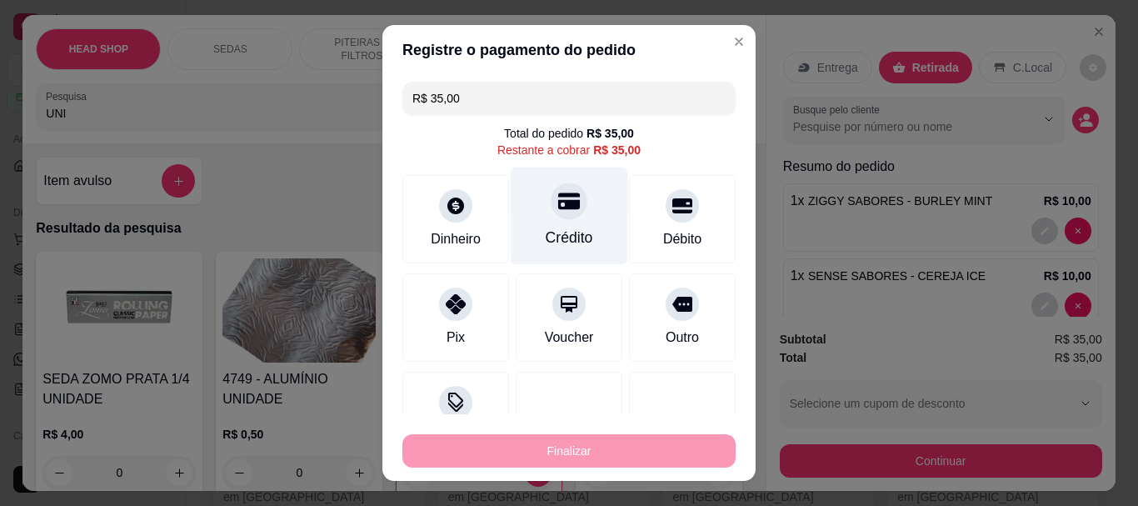
click at [563, 228] on div "Crédito" at bounding box center [570, 239] width 48 height 22
type input "R$ 0,00"
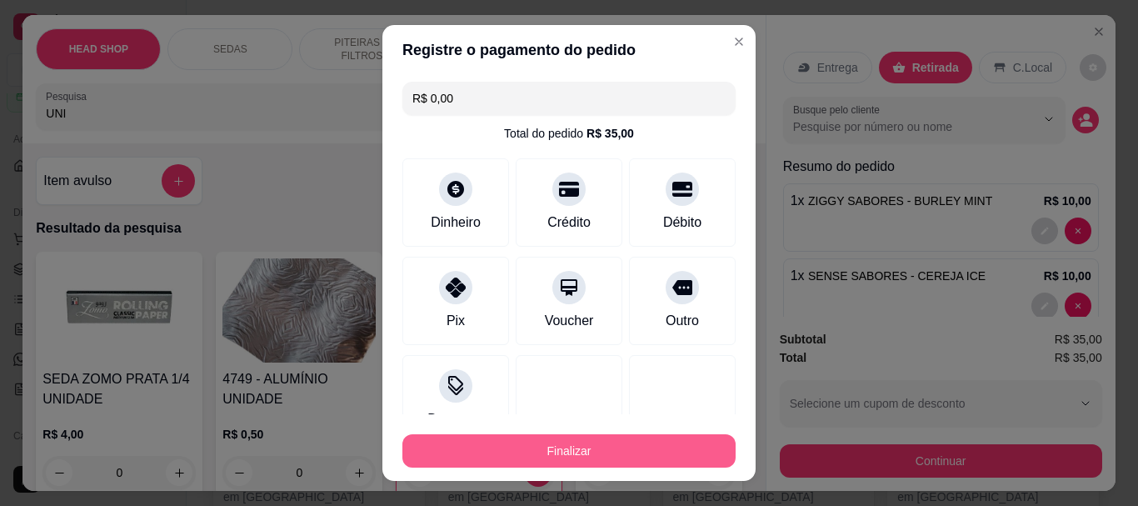
click at [601, 453] on button "Finalizar" at bounding box center [569, 450] width 333 height 33
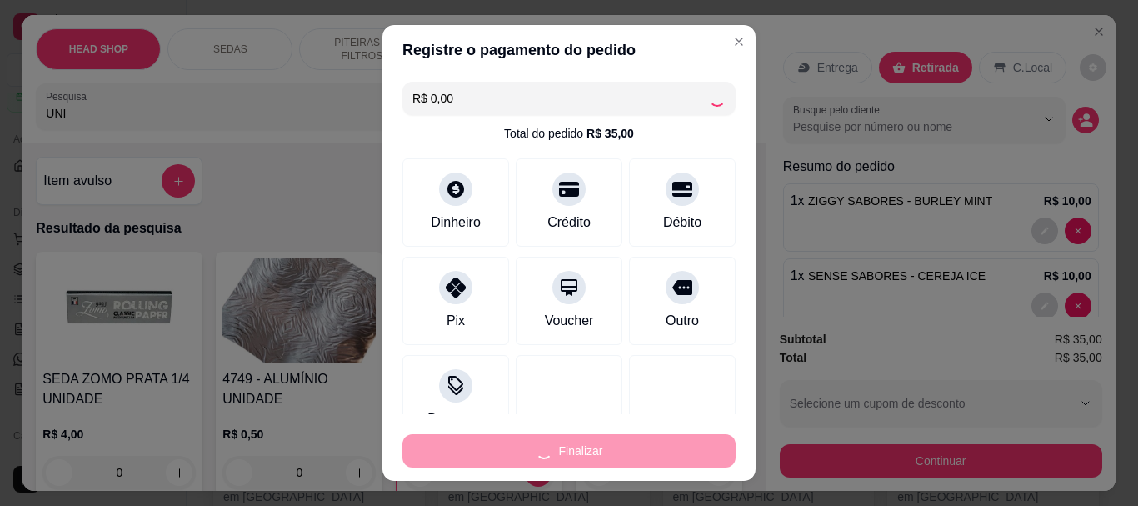
type input "0"
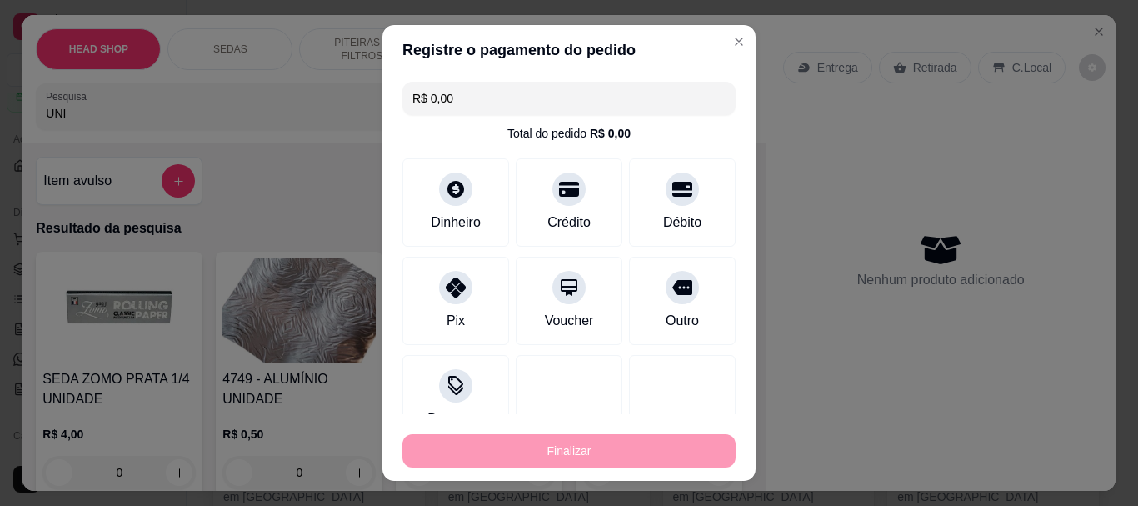
type input "-R$ 35,00"
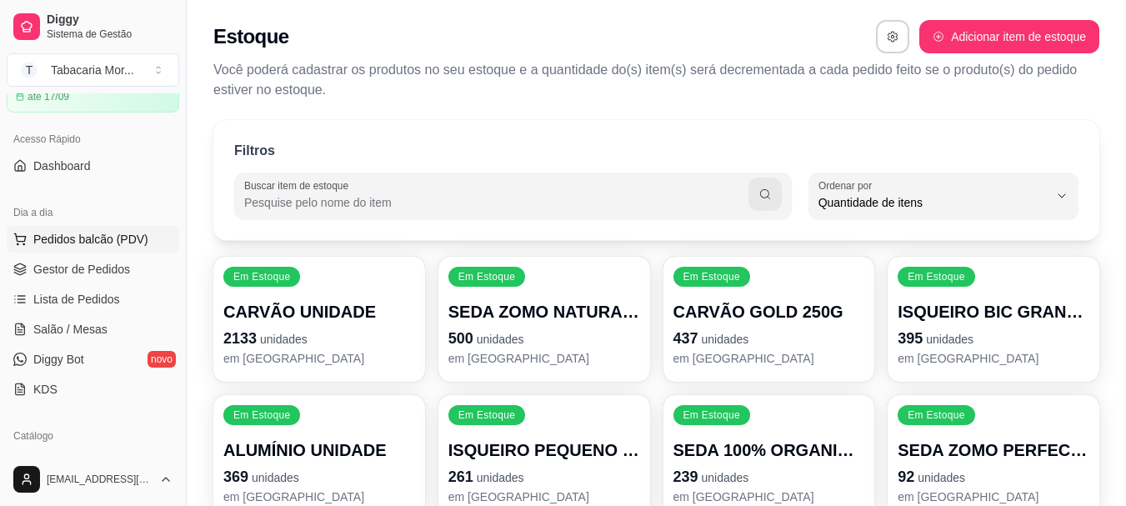
click at [67, 231] on span "Pedidos balcão (PDV)" at bounding box center [90, 239] width 115 height 17
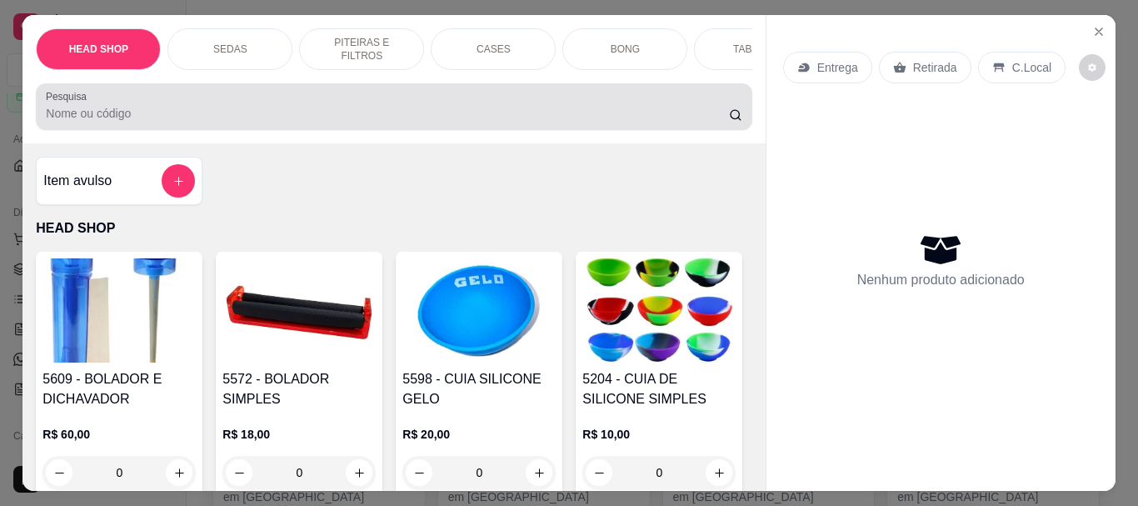
click at [64, 120] on input "Pesquisa" at bounding box center [387, 113] width 683 height 17
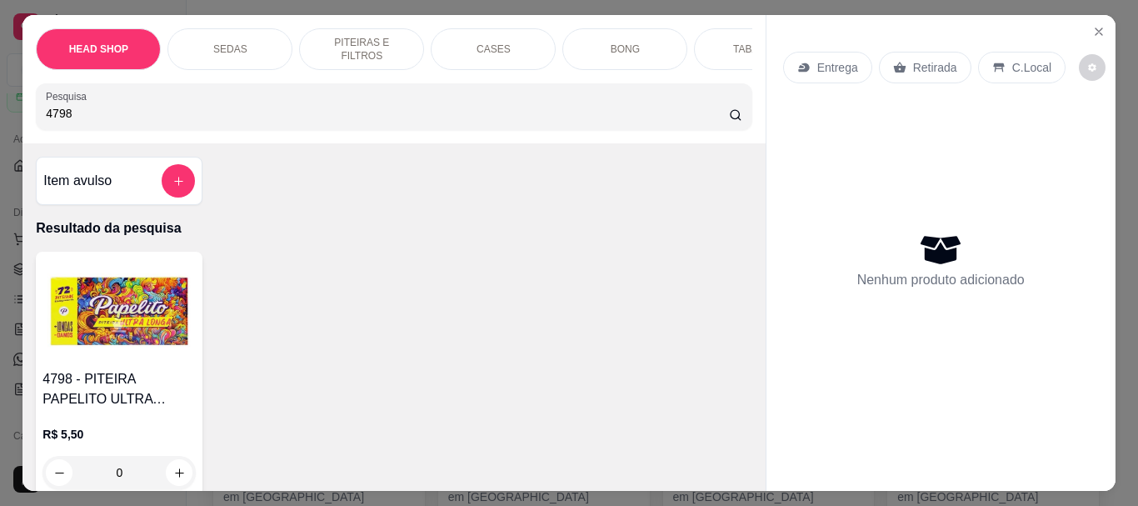
type input "4798"
click at [117, 326] on img at bounding box center [119, 310] width 153 height 104
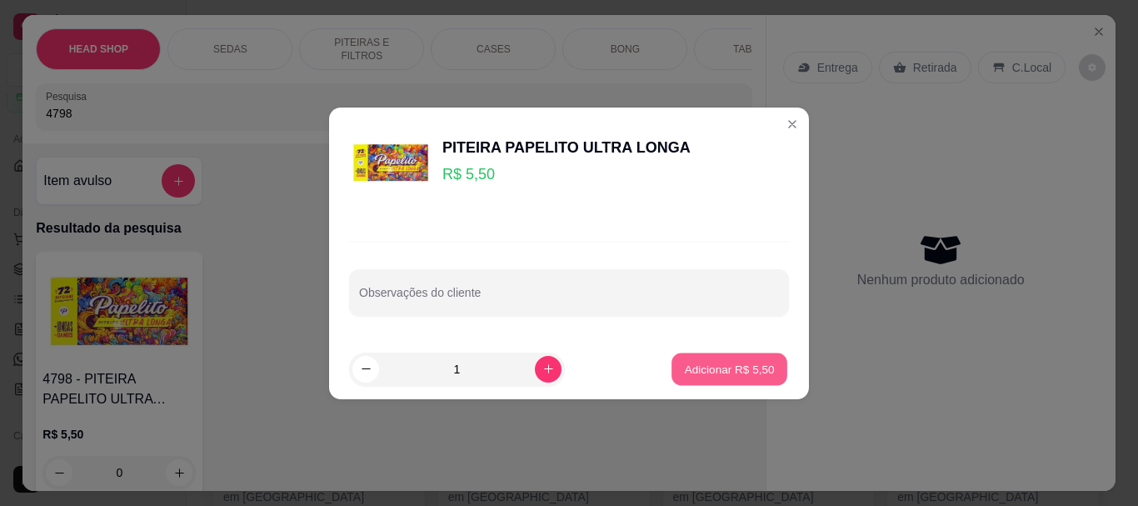
click at [723, 384] on button "Adicionar R$ 5,50" at bounding box center [730, 369] width 116 height 33
type input "1"
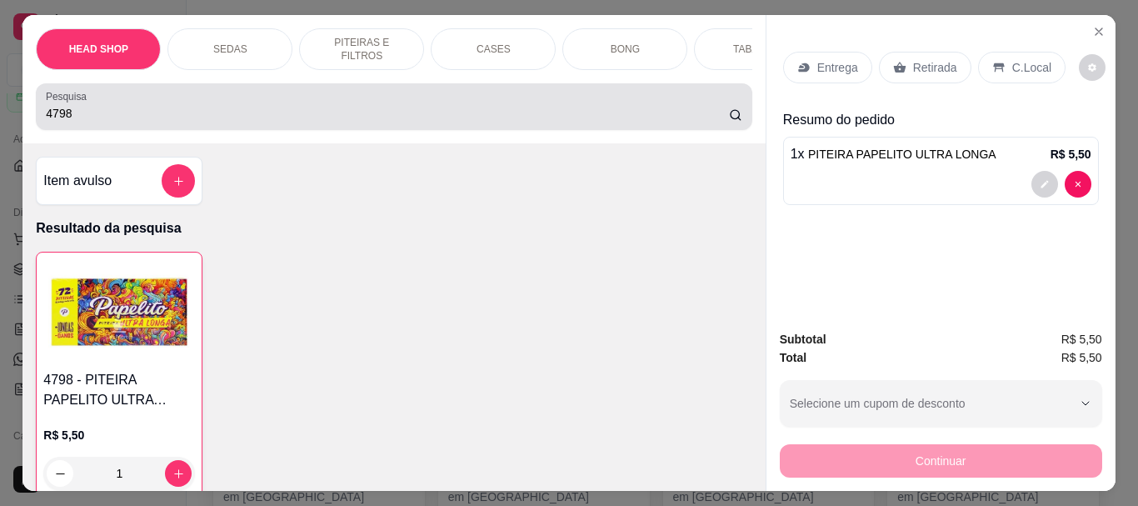
click at [256, 122] on input "4798" at bounding box center [387, 113] width 683 height 17
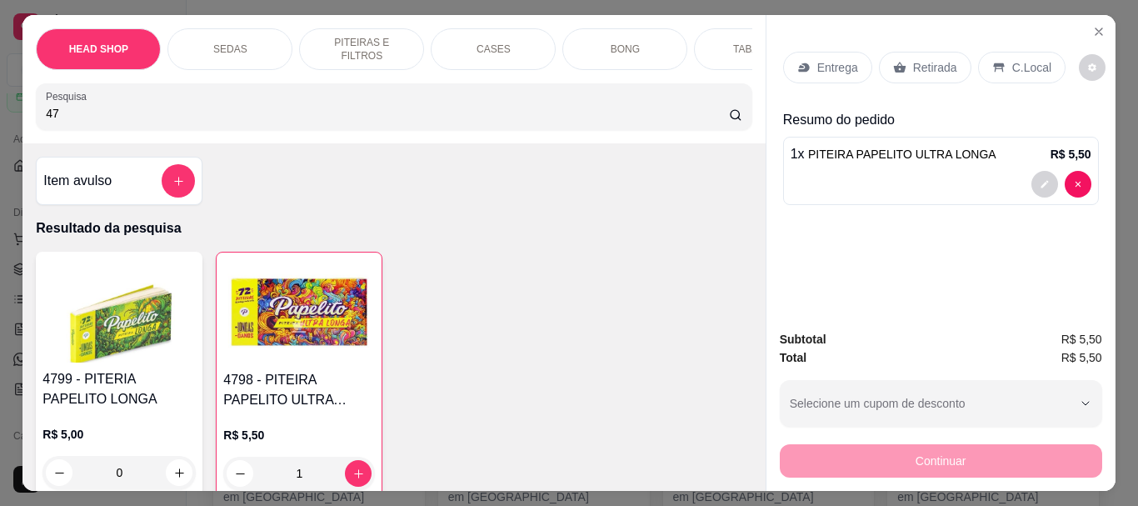
type input "4"
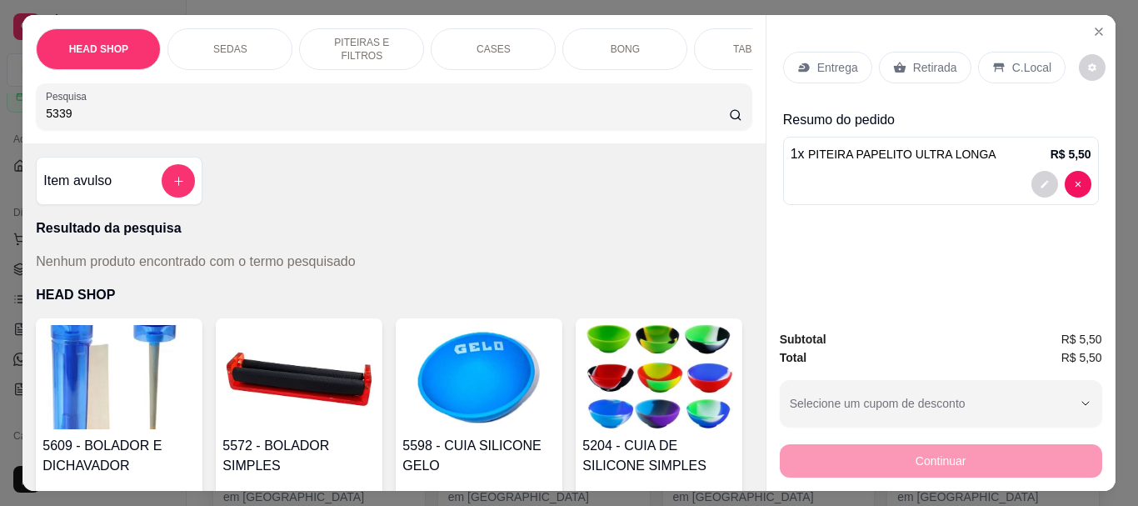
click at [161, 130] on div "Pesquisa 5339" at bounding box center [394, 106] width 716 height 47
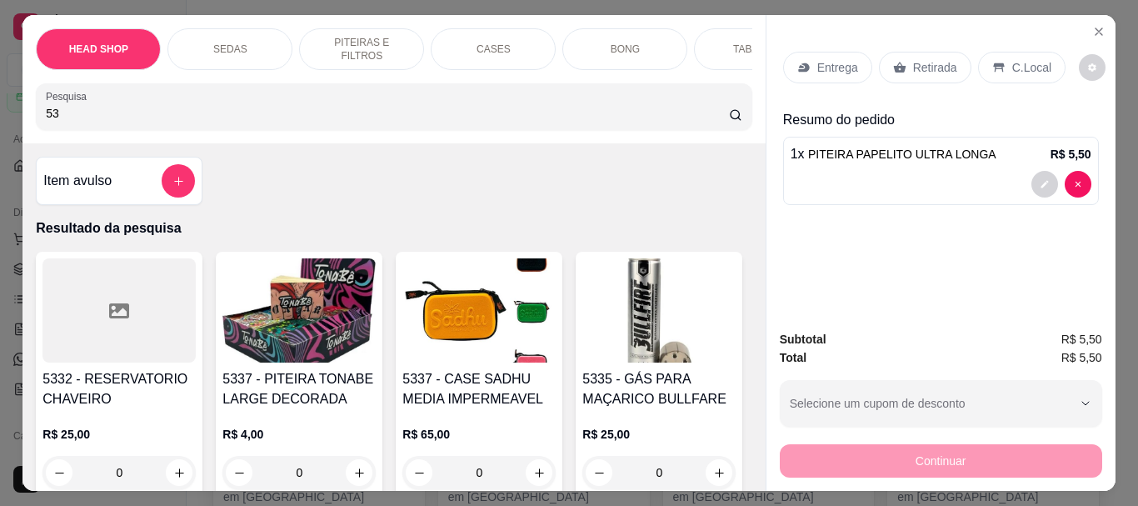
type input "5"
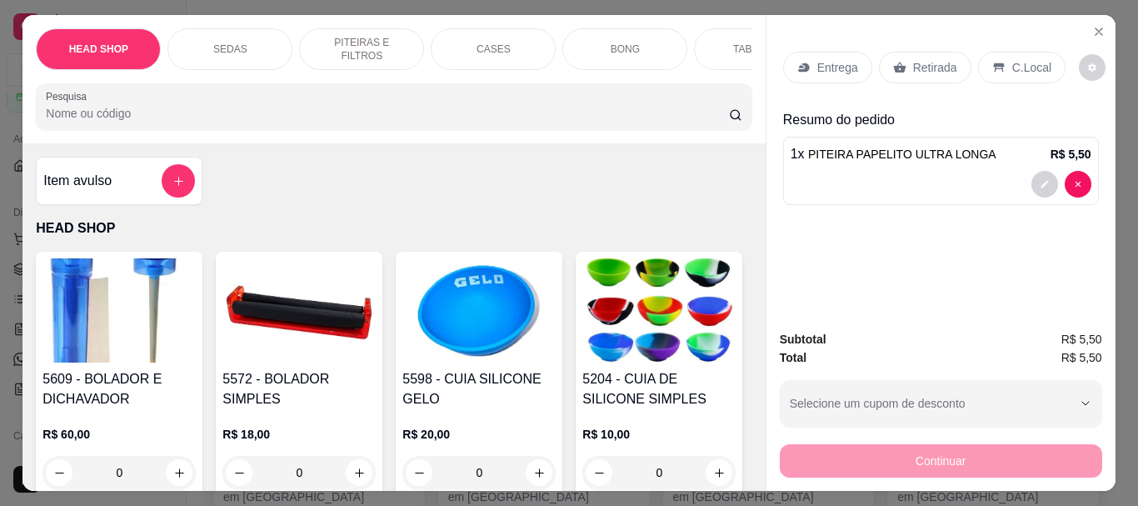
click at [233, 43] on p "SEDAS" at bounding box center [230, 49] width 34 height 13
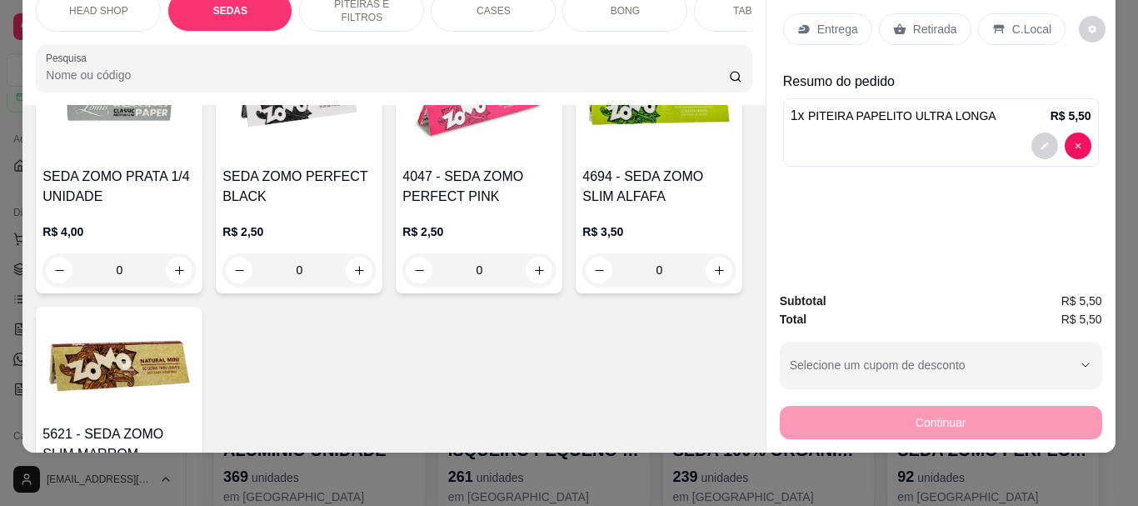
scroll to position [3813, 0]
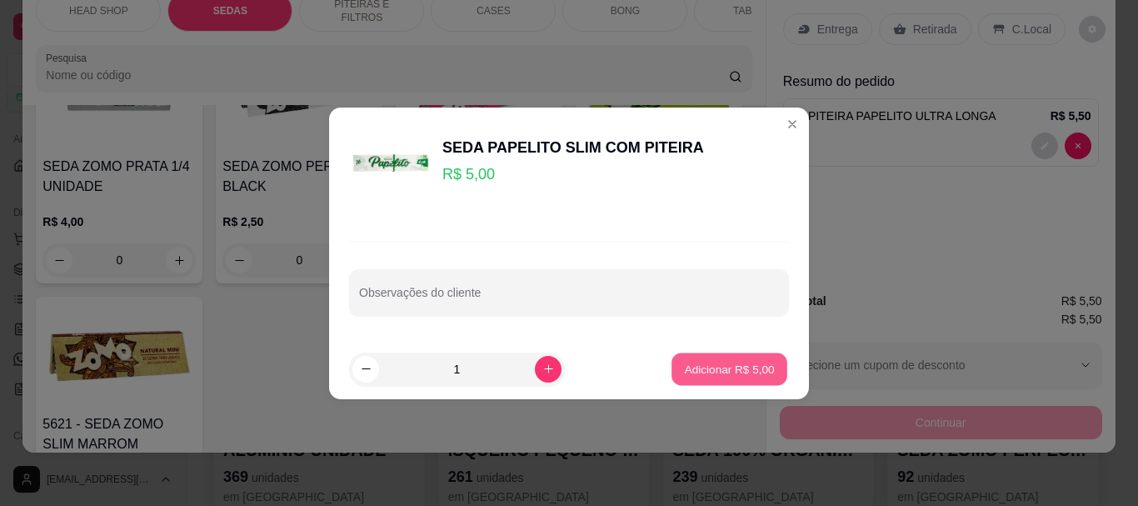
click at [692, 368] on p "Adicionar R$ 5,00" at bounding box center [729, 369] width 90 height 16
type input "1"
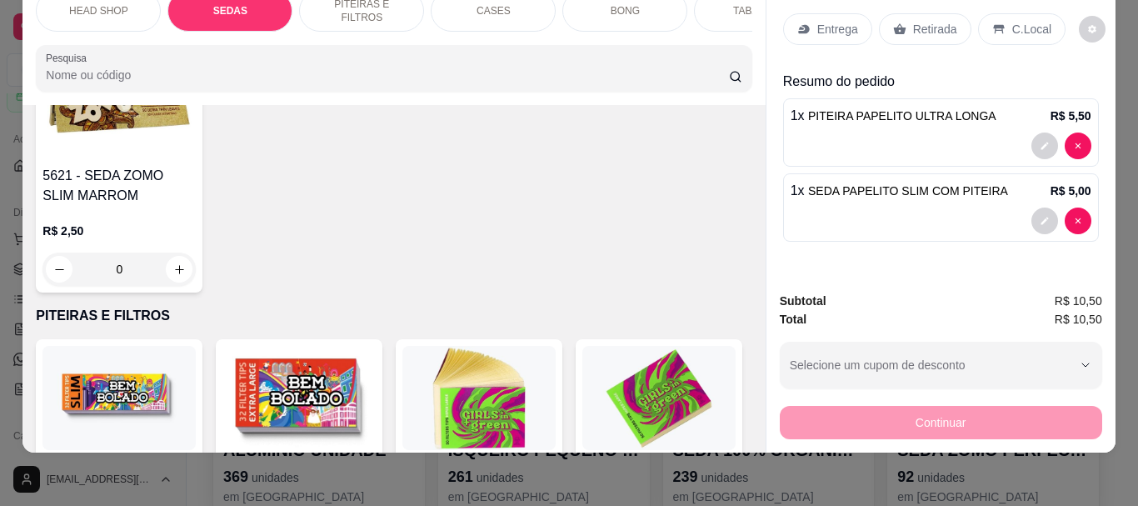
scroll to position [4229, 0]
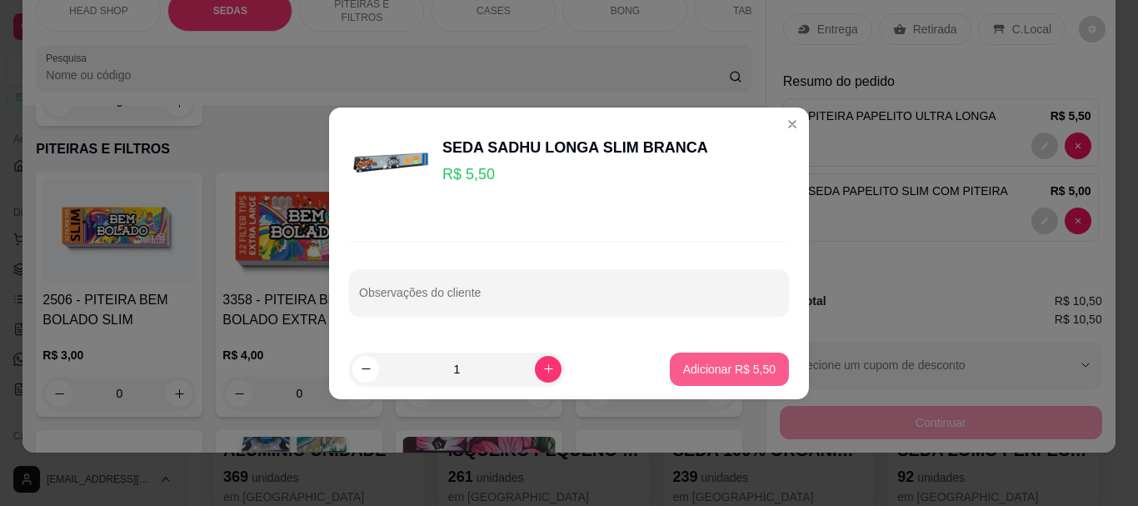
click at [742, 367] on p "Adicionar R$ 5,50" at bounding box center [729, 369] width 93 height 17
type input "1"
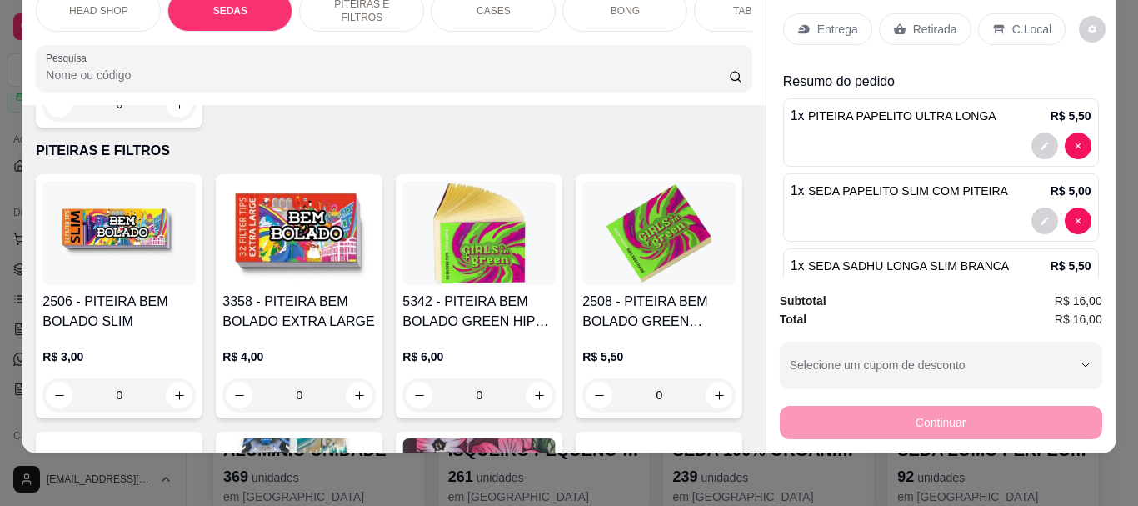
click at [913, 24] on p "Retirada" at bounding box center [935, 29] width 44 height 17
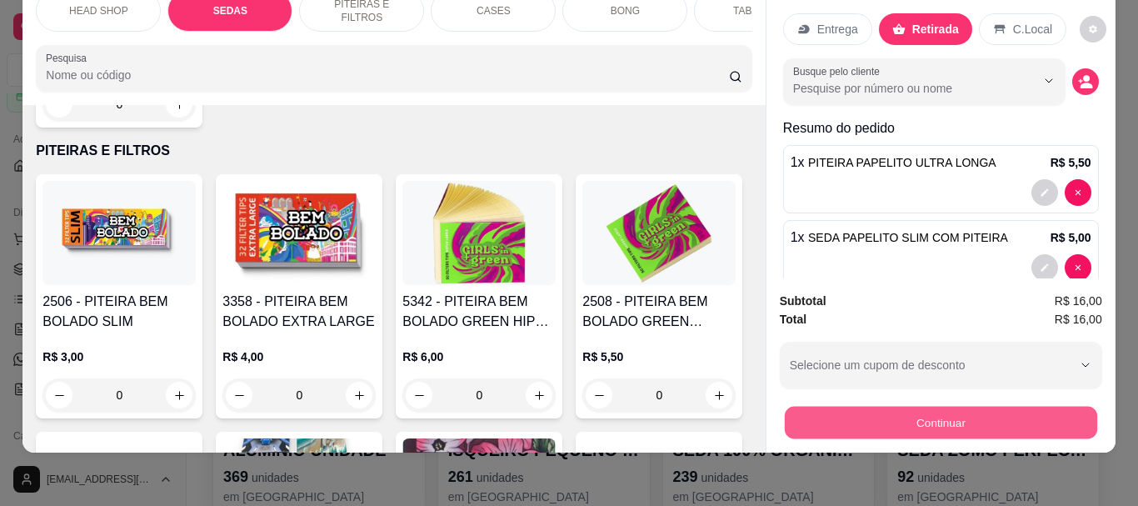
click at [863, 414] on button "Continuar" at bounding box center [940, 422] width 313 height 33
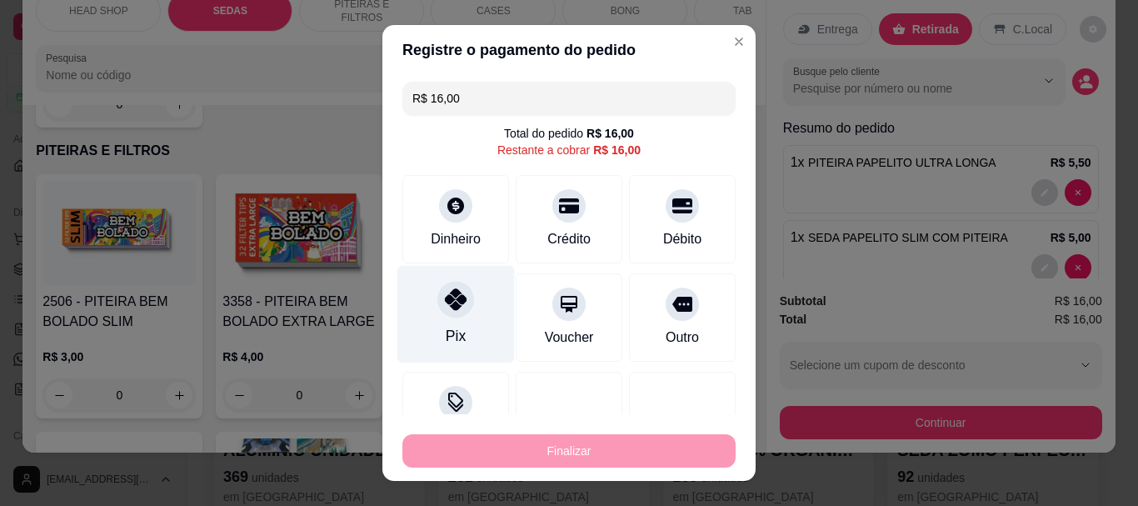
click at [444, 312] on div at bounding box center [456, 300] width 37 height 37
type input "R$ 0,00"
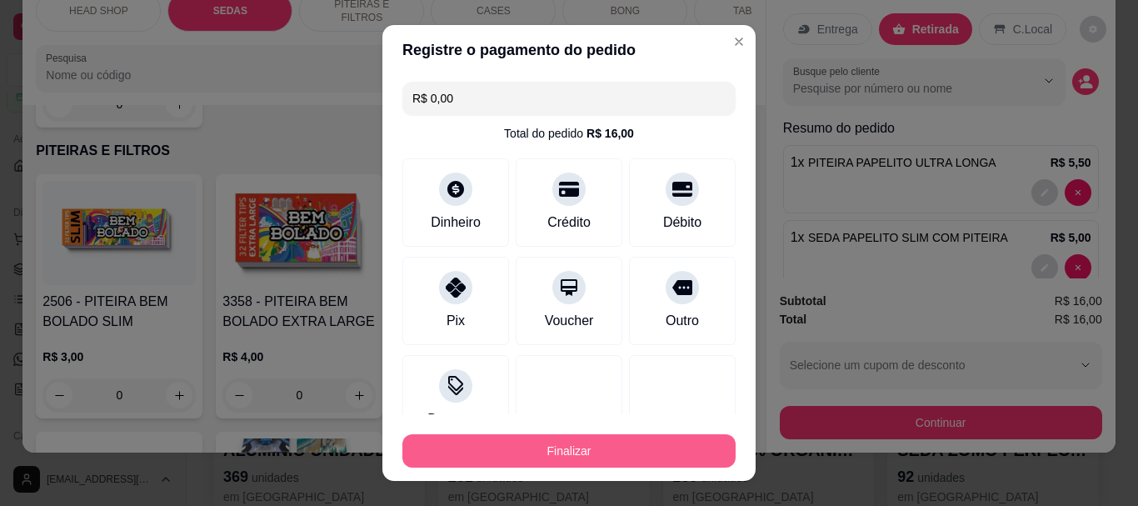
click at [450, 452] on button "Finalizar" at bounding box center [569, 450] width 333 height 33
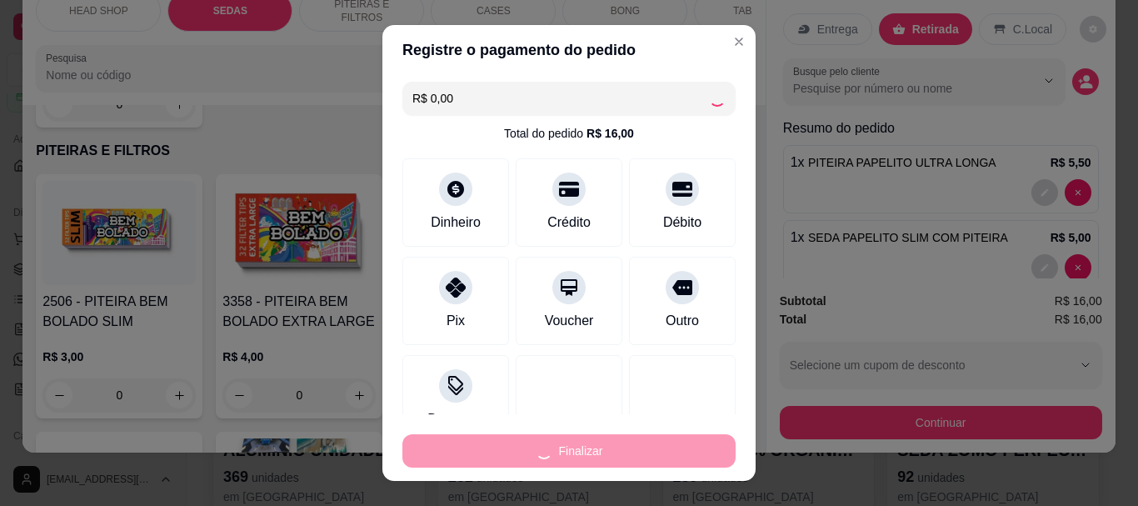
type input "0"
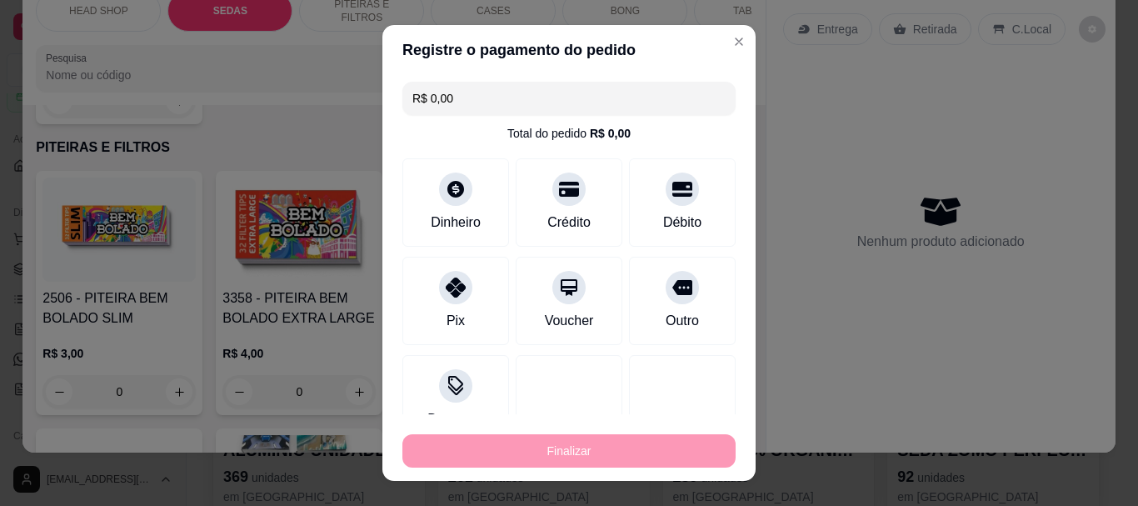
type input "-R$ 16,00"
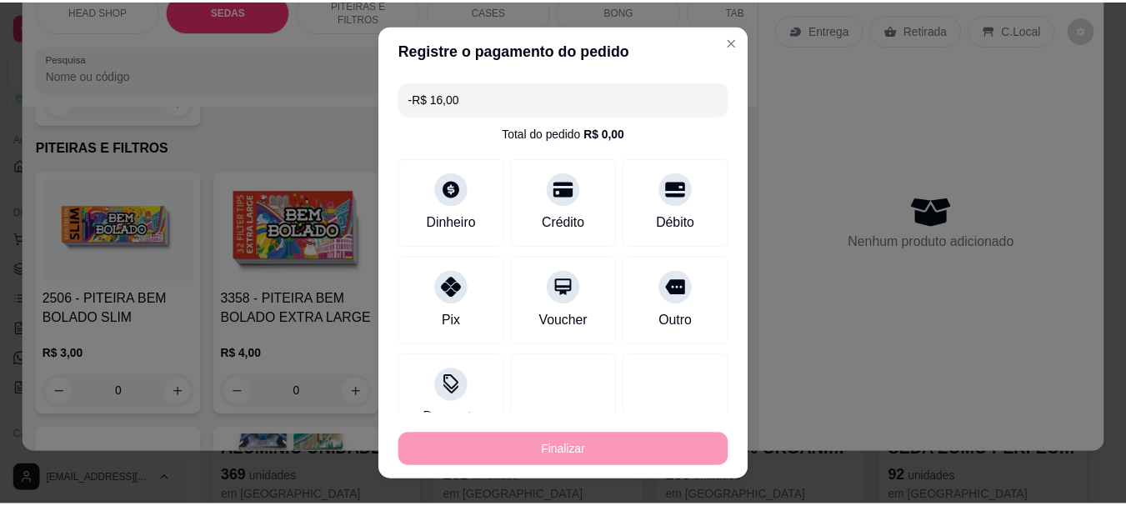
scroll to position [4228, 0]
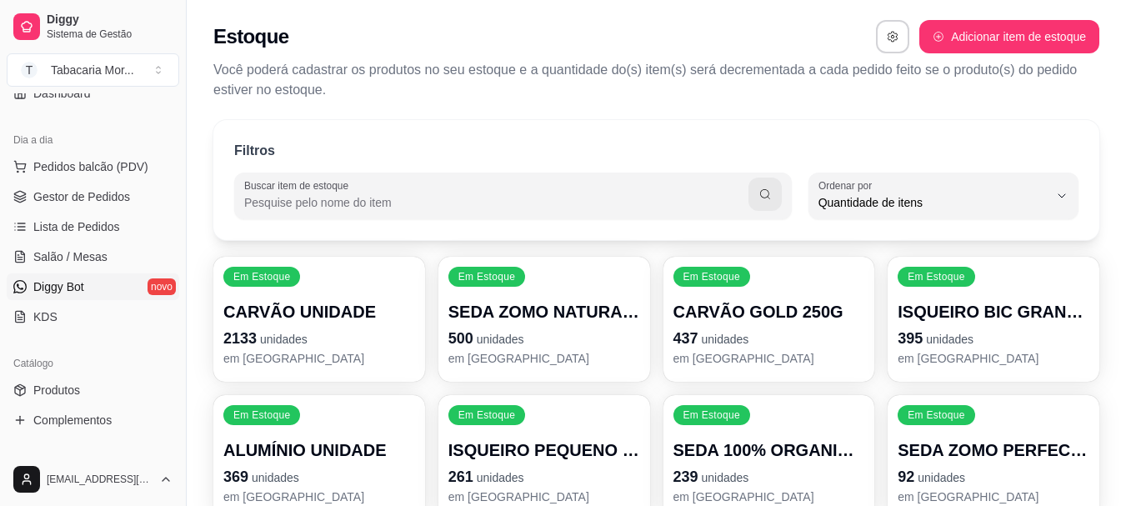
scroll to position [250, 0]
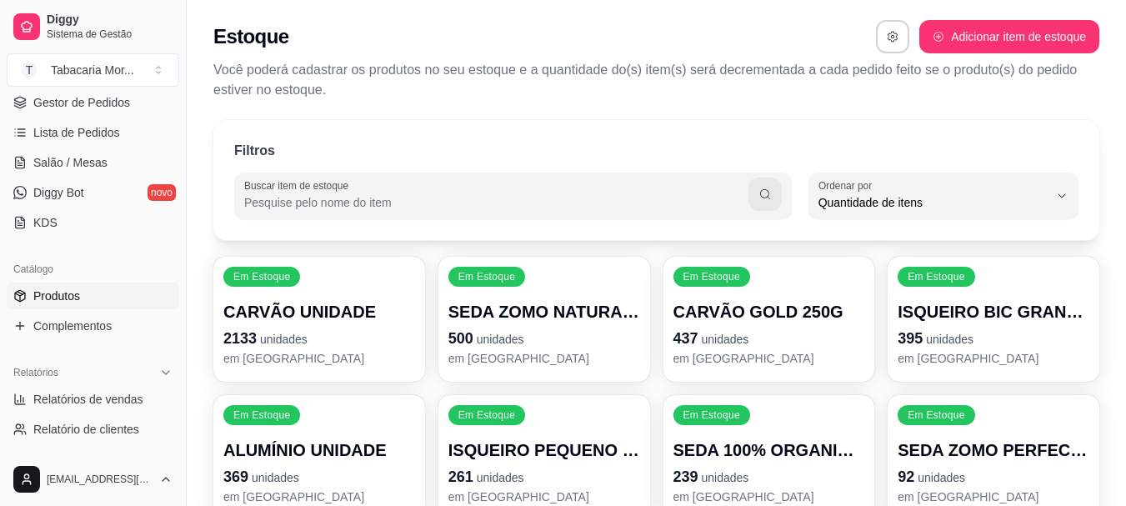
click at [49, 284] on link "Produtos" at bounding box center [93, 296] width 173 height 27
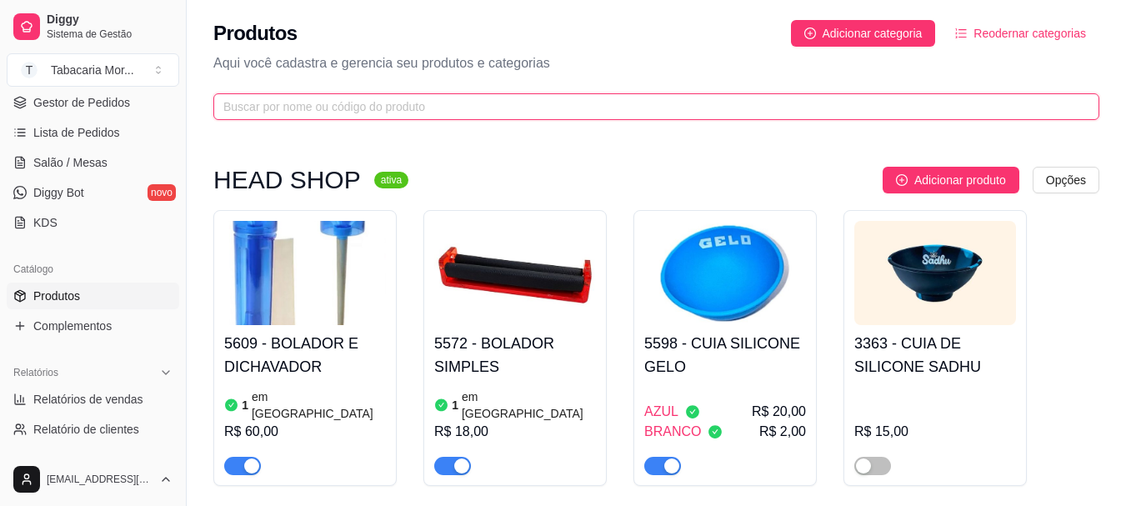
click at [369, 114] on input "text" at bounding box center [649, 107] width 853 height 18
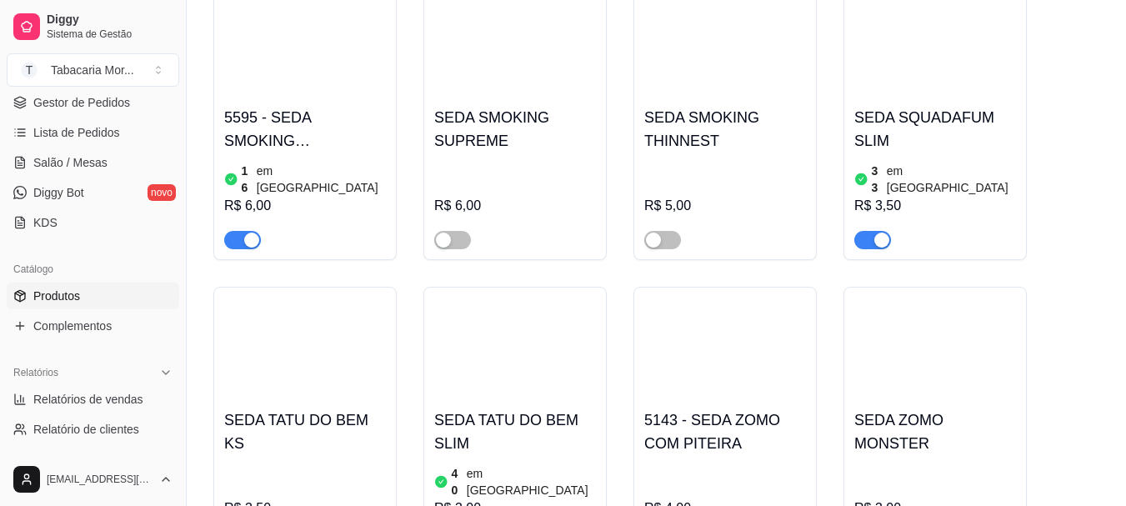
scroll to position [3917, 0]
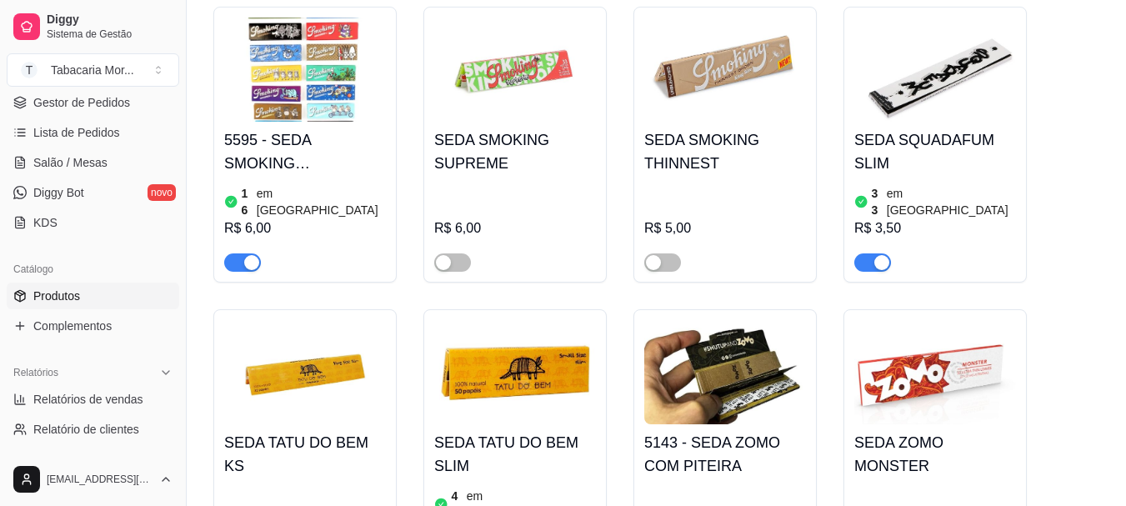
type input "SEDA"
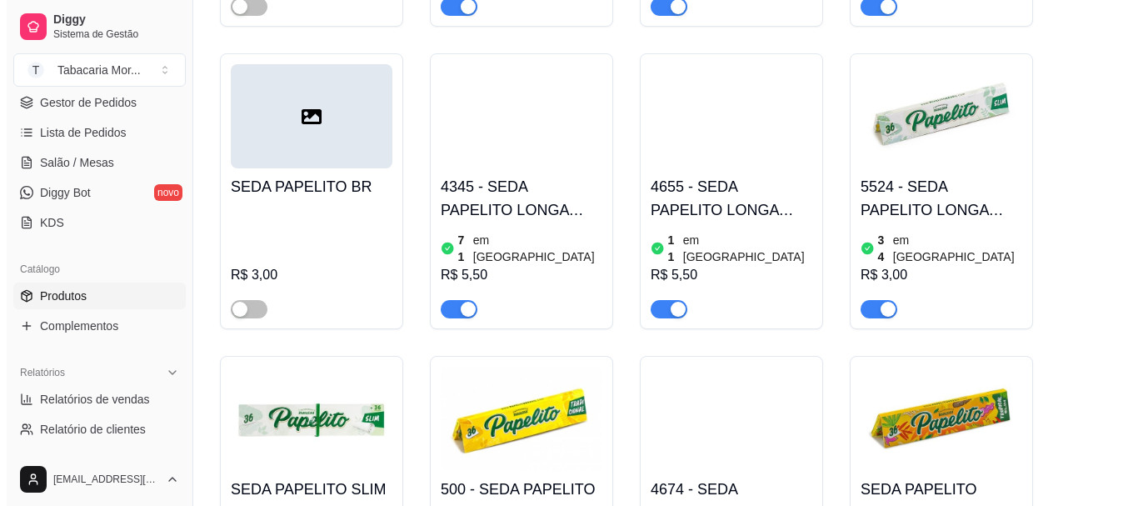
scroll to position [2698, 0]
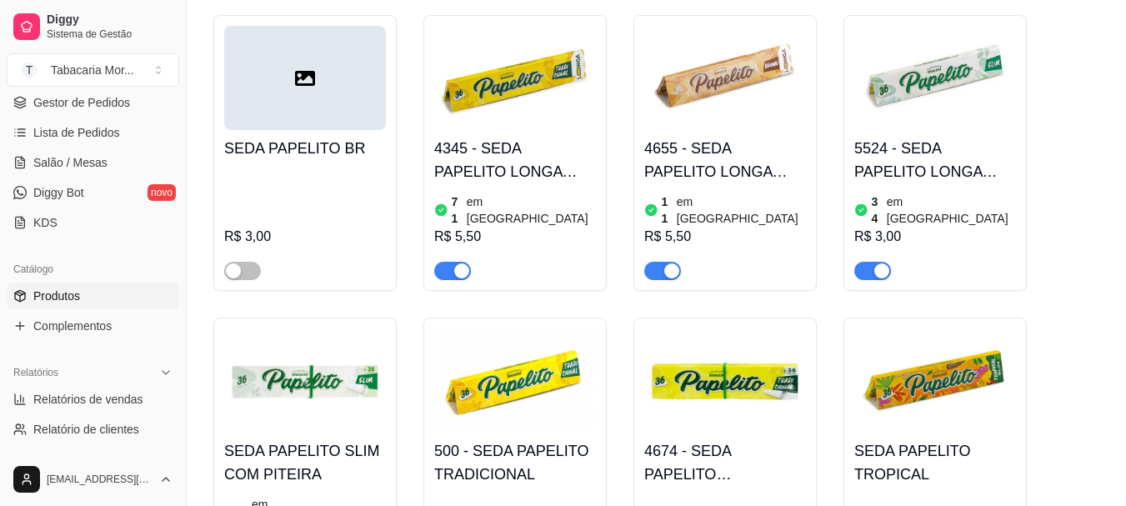
click at [292, 439] on h4 "SEDA PAPELITO SLIM COM PITEIRA" at bounding box center [305, 462] width 162 height 47
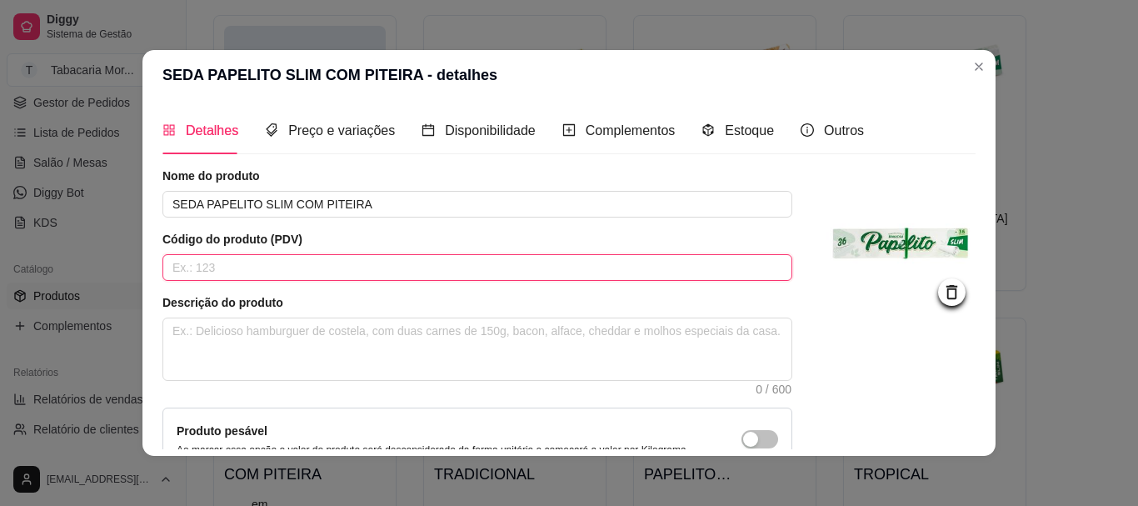
click at [238, 274] on input "text" at bounding box center [478, 267] width 630 height 27
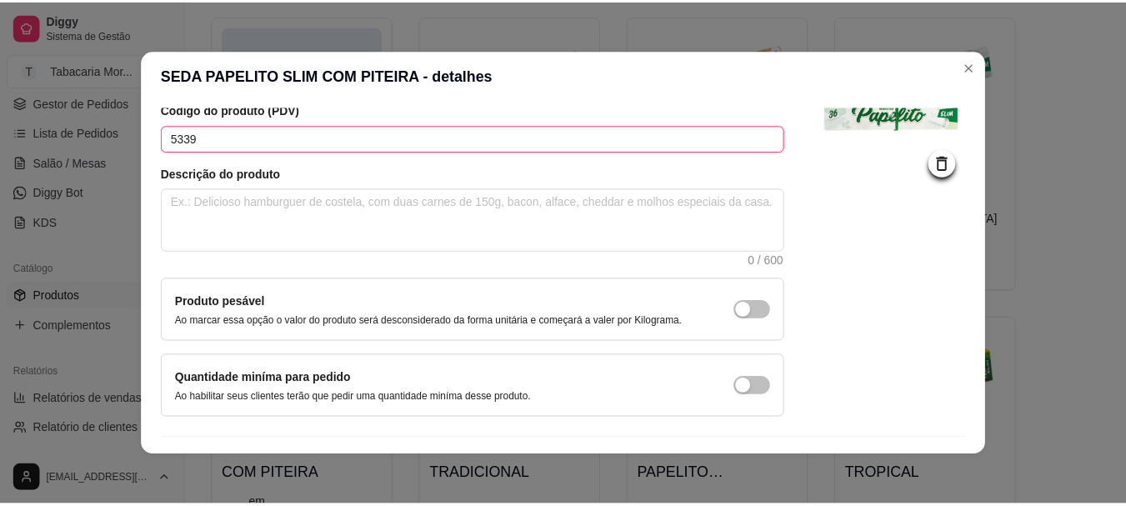
scroll to position [173, 0]
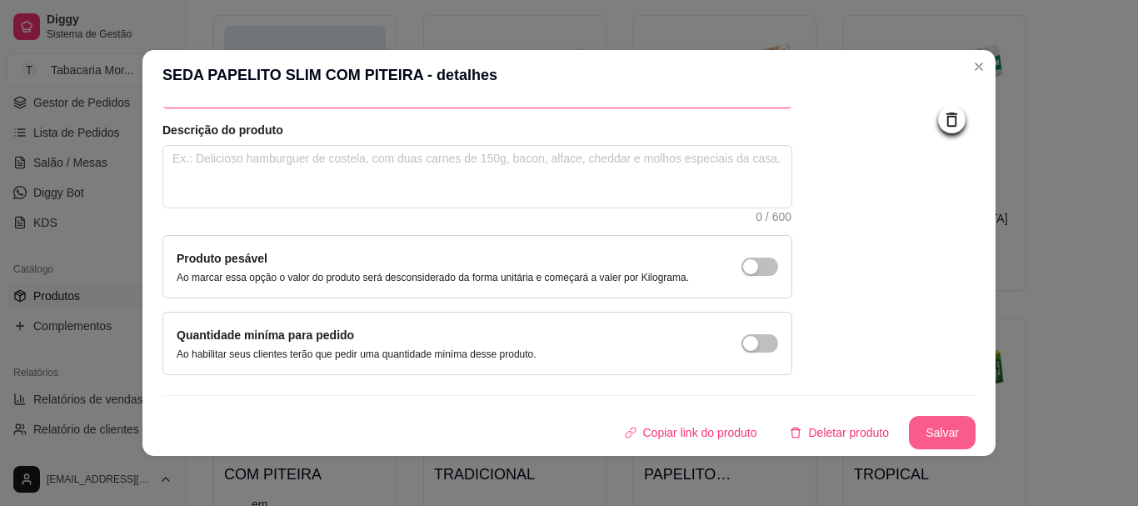
type input "5339"
click at [926, 433] on button "Salvar" at bounding box center [942, 433] width 65 height 33
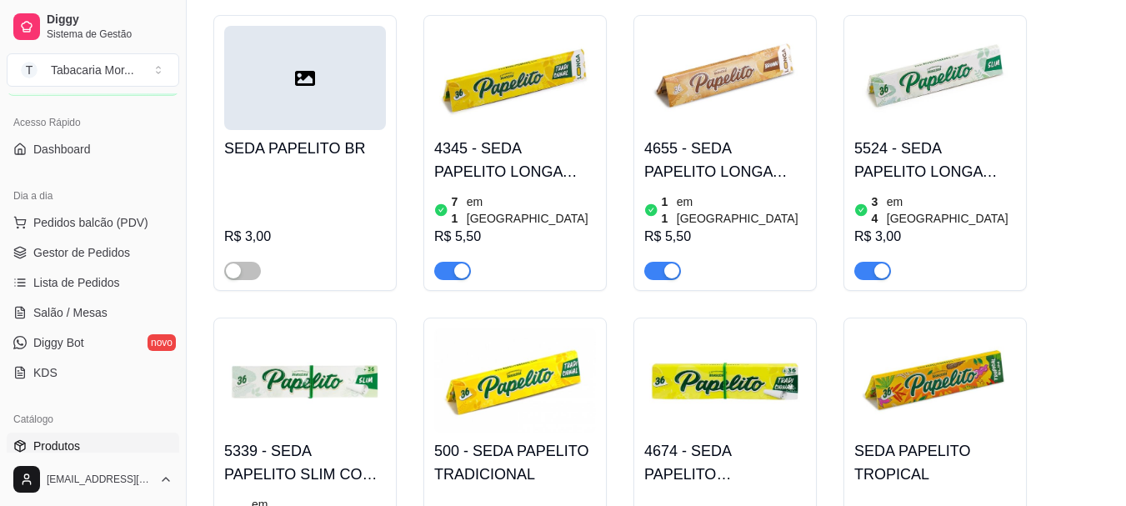
scroll to position [0, 0]
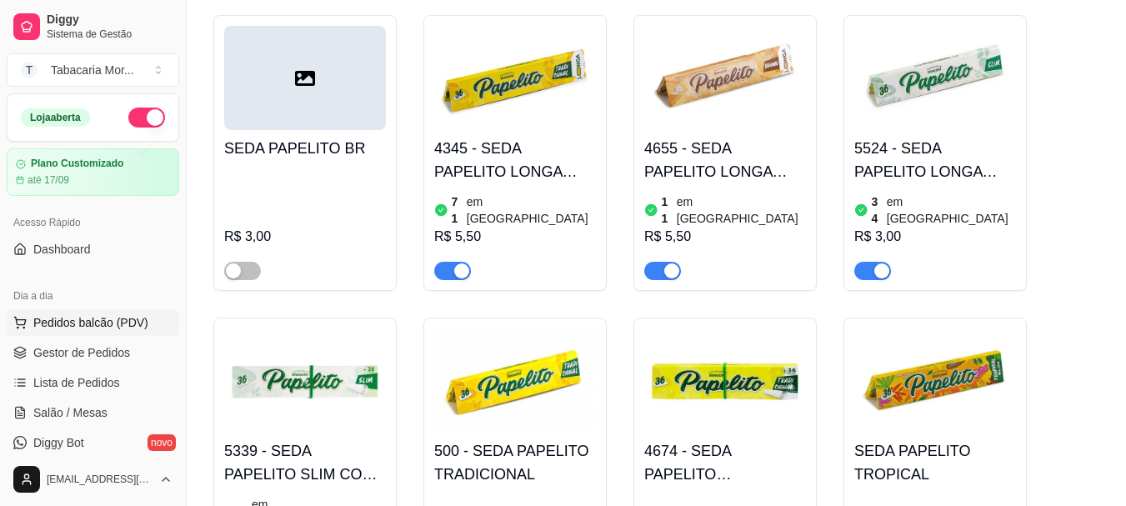
click at [121, 321] on span "Pedidos balcão (PDV)" at bounding box center [90, 322] width 115 height 17
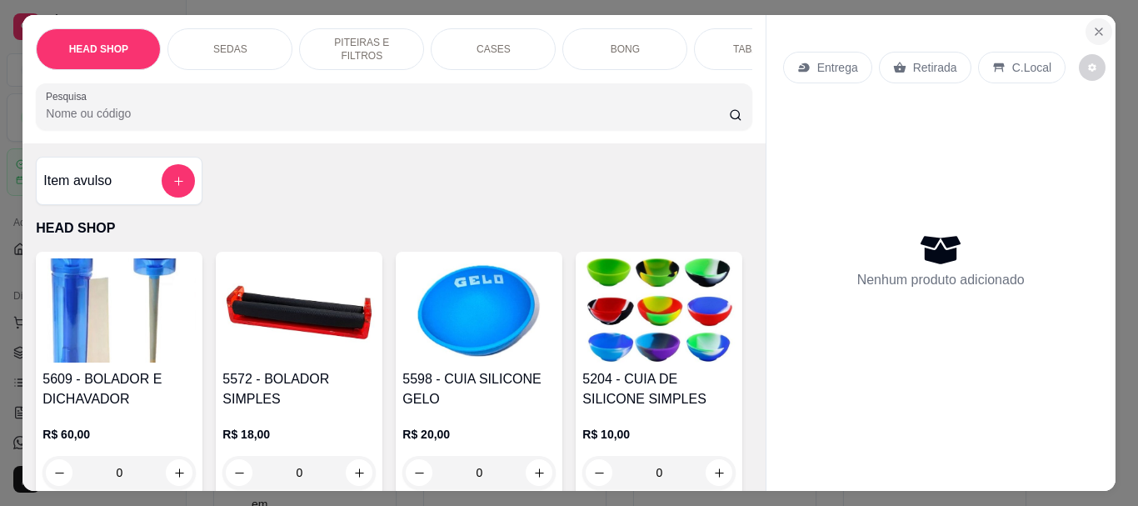
click at [1093, 25] on icon "Close" at bounding box center [1099, 31] width 13 height 13
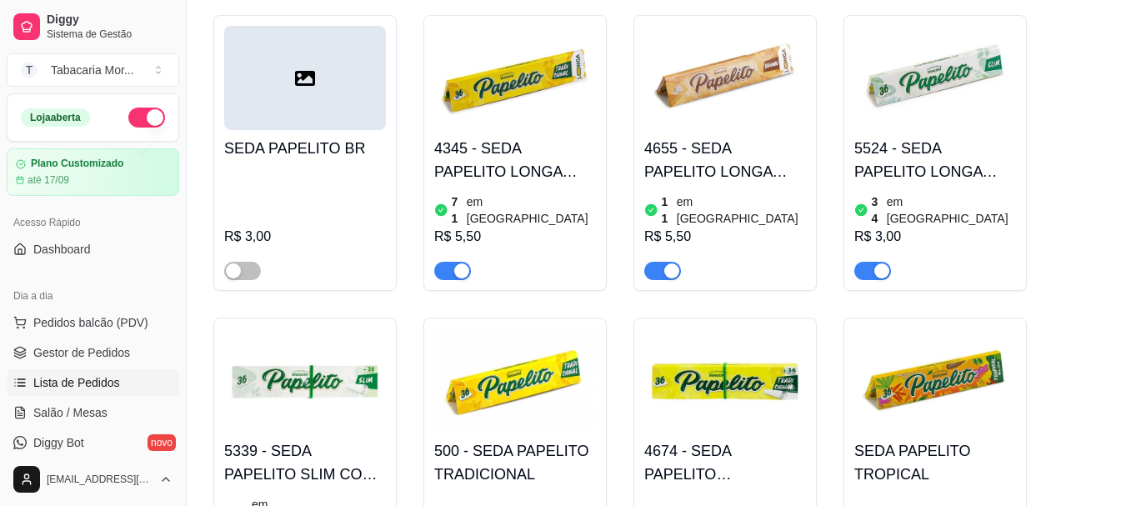
click at [82, 382] on span "Lista de Pedidos" at bounding box center [76, 382] width 87 height 17
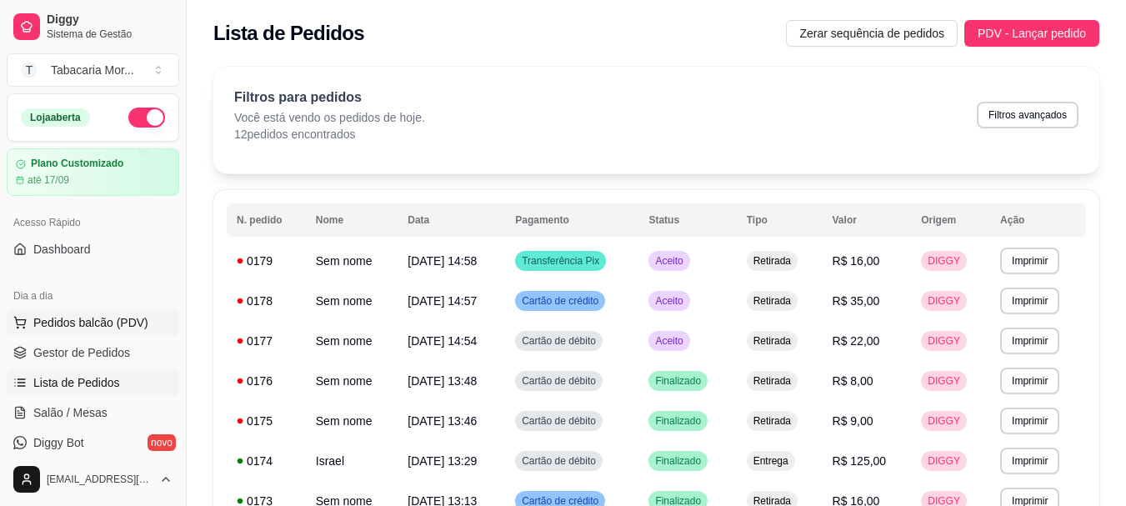
click at [69, 328] on span "Pedidos balcão (PDV)" at bounding box center [90, 322] width 115 height 17
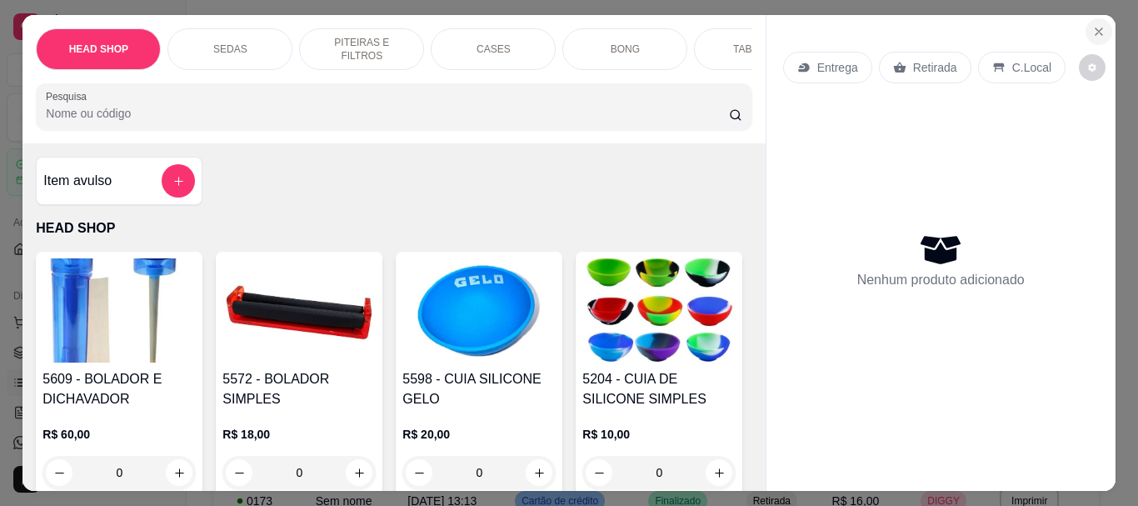
click at [1087, 18] on button "Close" at bounding box center [1099, 31] width 27 height 27
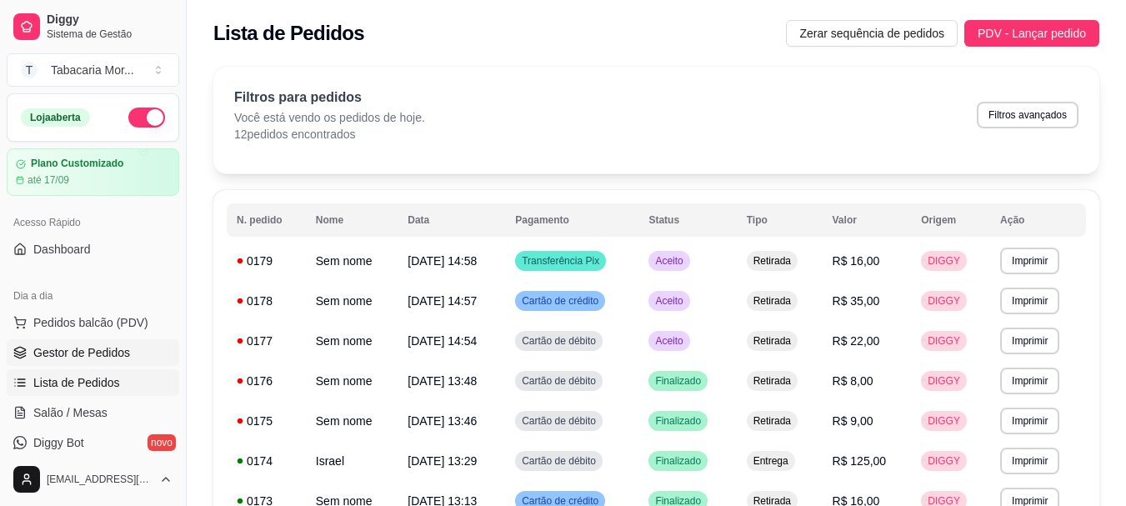
click at [66, 345] on span "Gestor de Pedidos" at bounding box center [81, 352] width 97 height 17
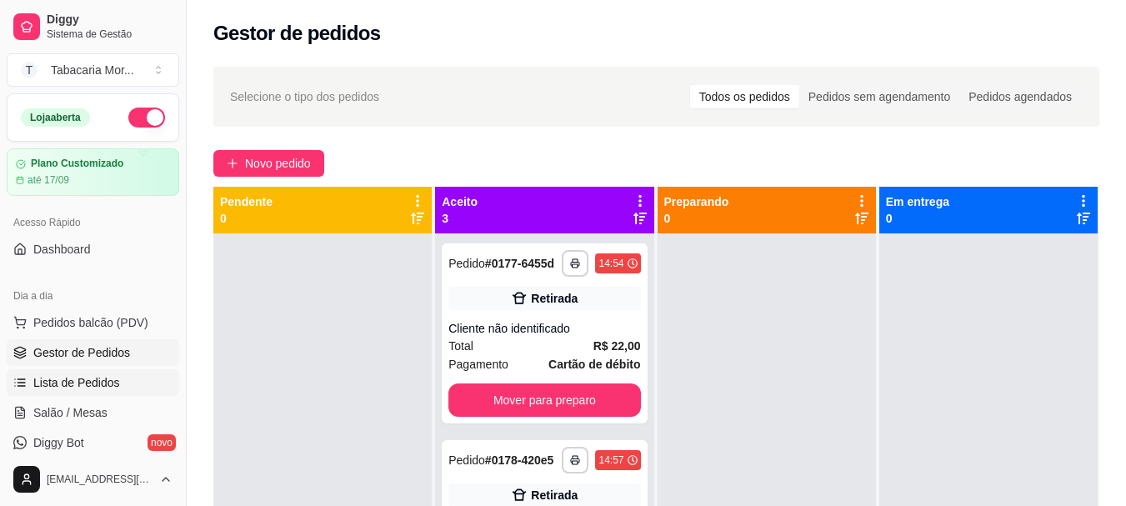
click at [86, 381] on span "Lista de Pedidos" at bounding box center [76, 382] width 87 height 17
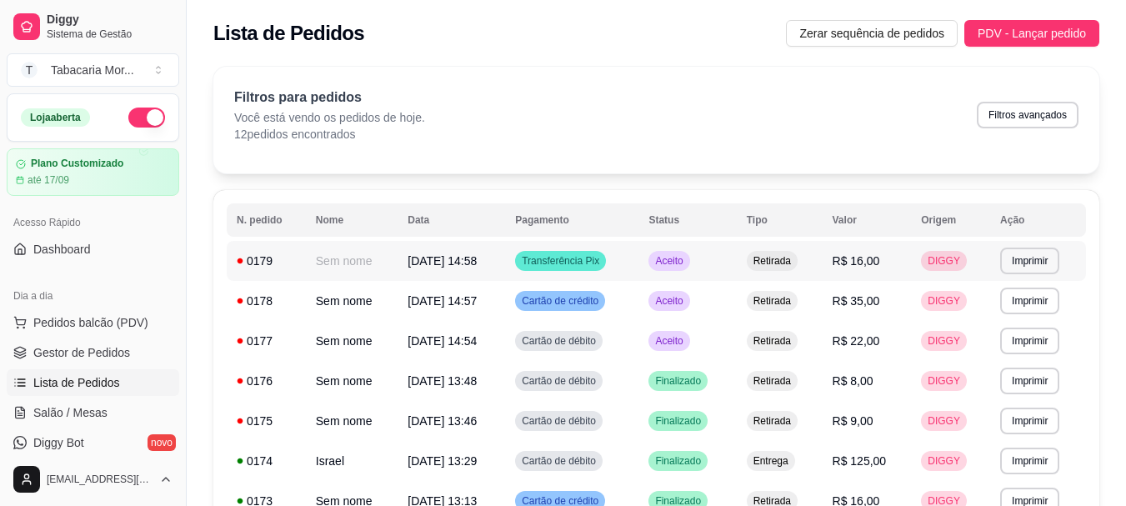
click at [445, 262] on span "[DATE] 14:58" at bounding box center [442, 260] width 69 height 13
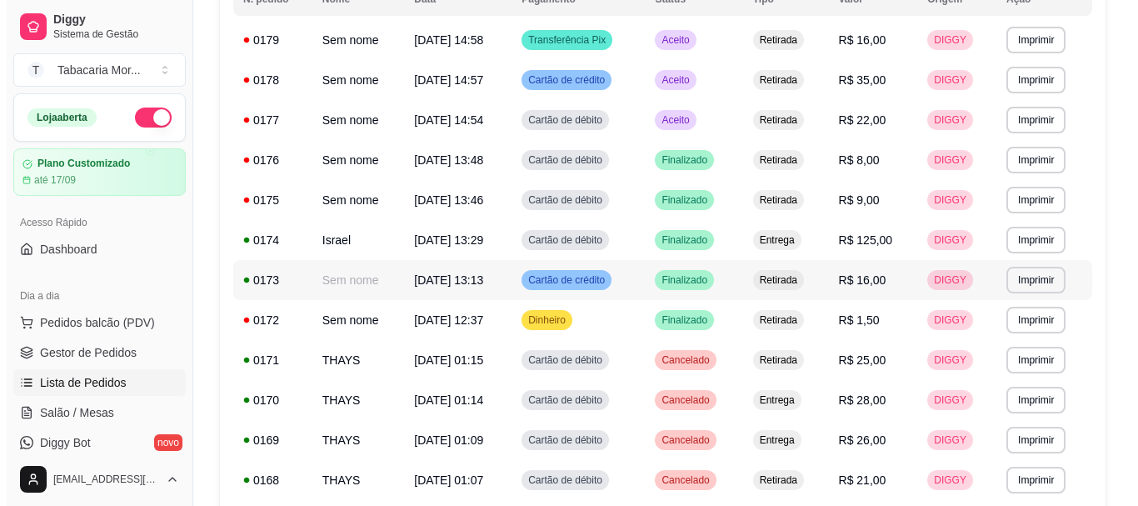
scroll to position [250, 0]
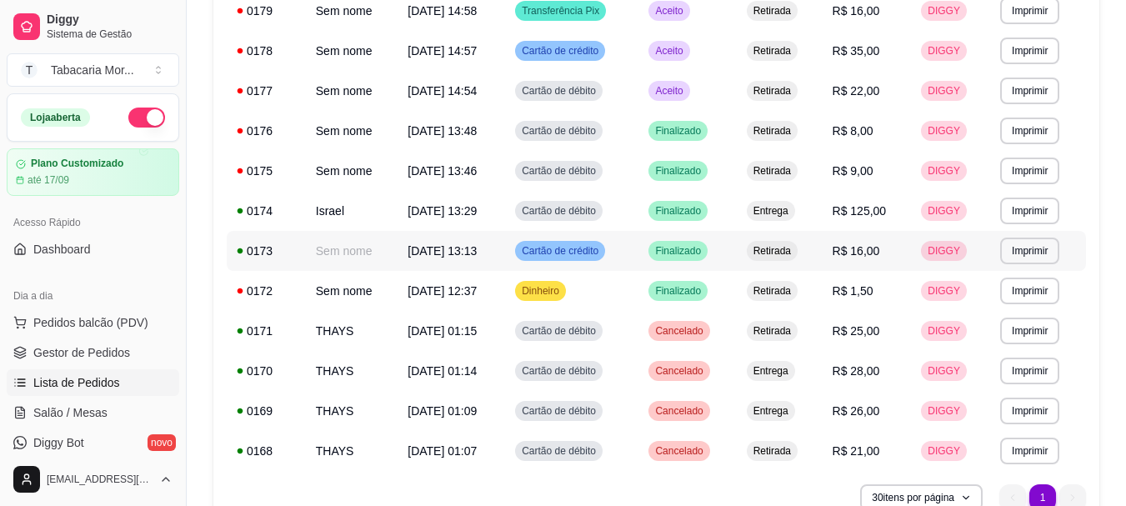
click at [470, 244] on span "[DATE] 13:13" at bounding box center [442, 250] width 69 height 13
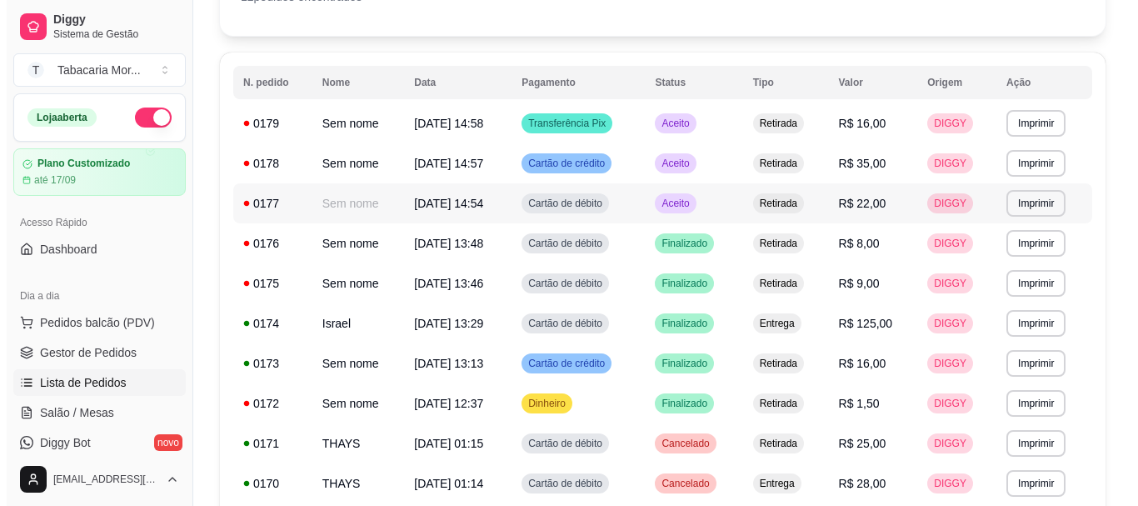
scroll to position [167, 0]
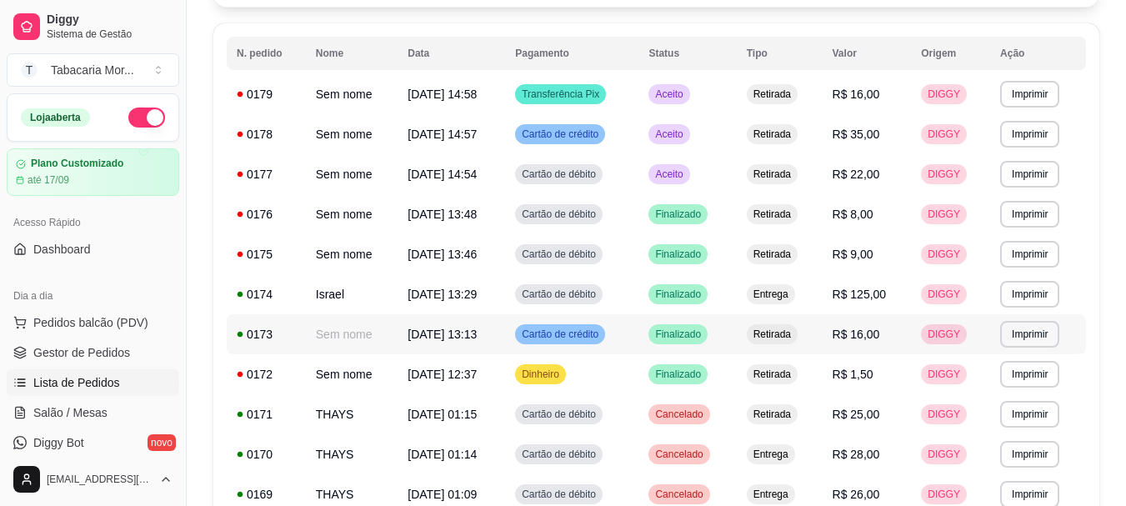
click at [659, 343] on td "Finalizado" at bounding box center [687, 334] width 98 height 40
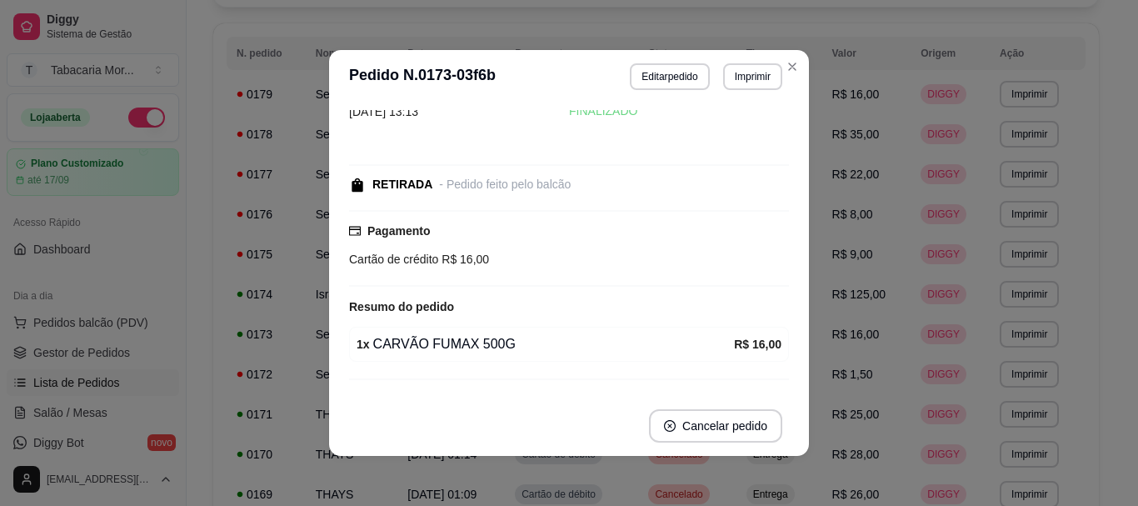
scroll to position [80, 0]
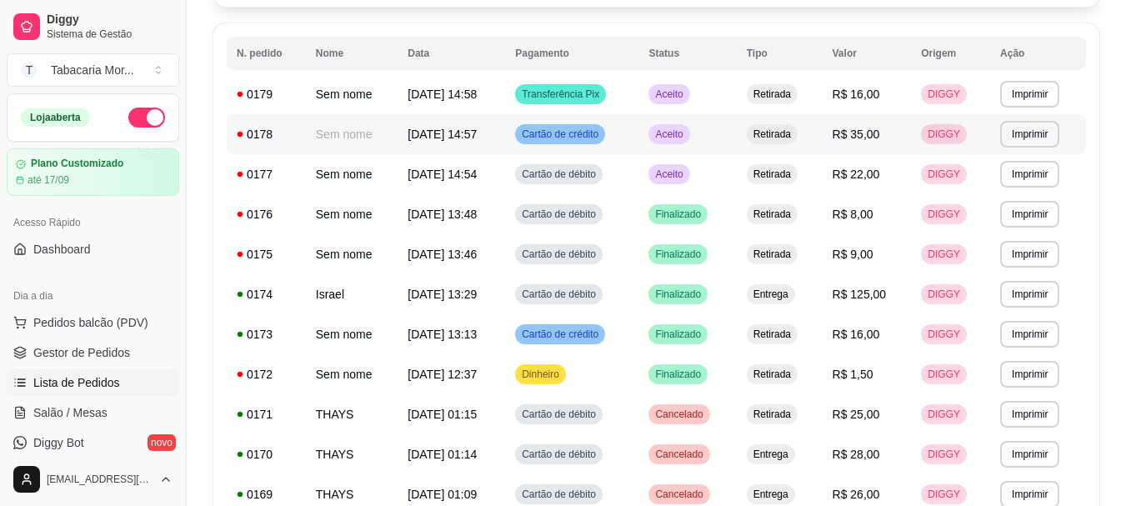
click at [505, 133] on td "[DATE] 14:57" at bounding box center [452, 134] width 108 height 40
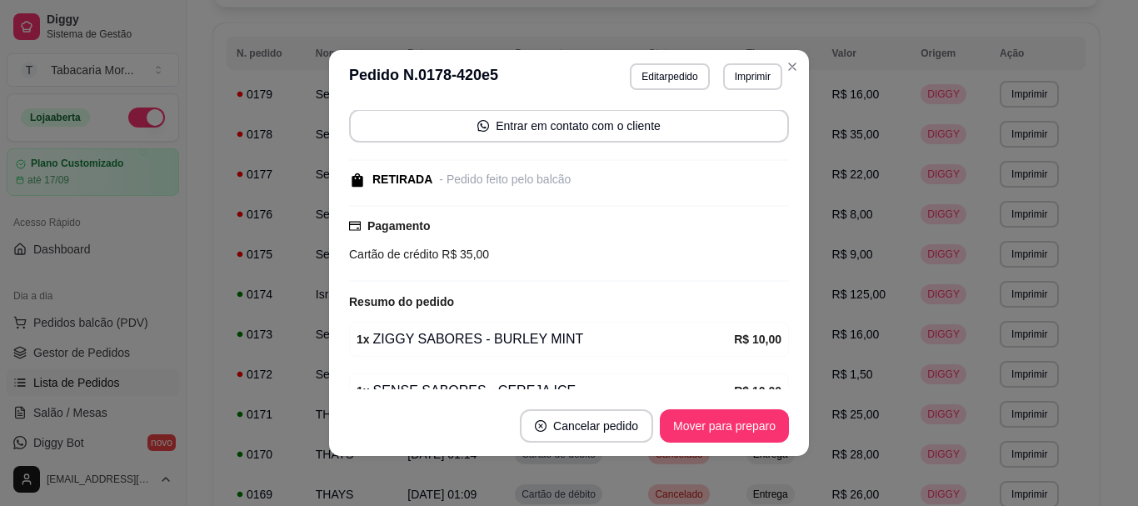
scroll to position [307, 0]
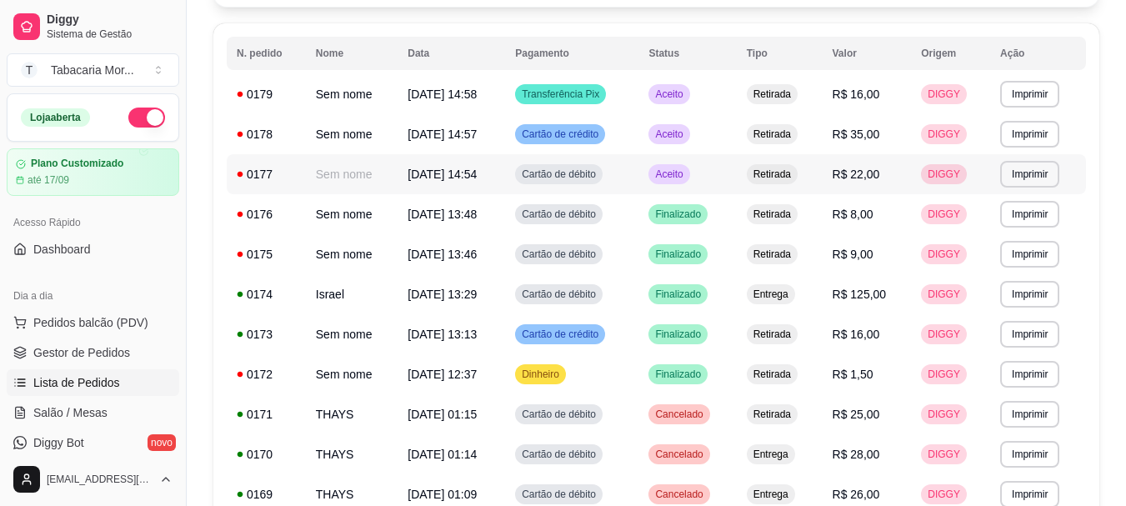
click at [488, 182] on td "[DATE] 14:54" at bounding box center [452, 174] width 108 height 40
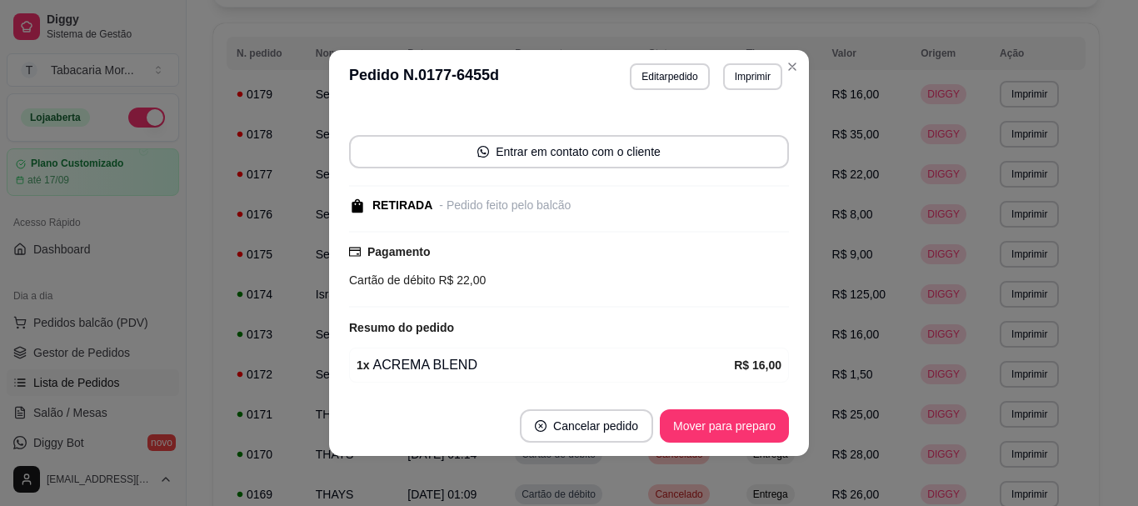
scroll to position [203, 0]
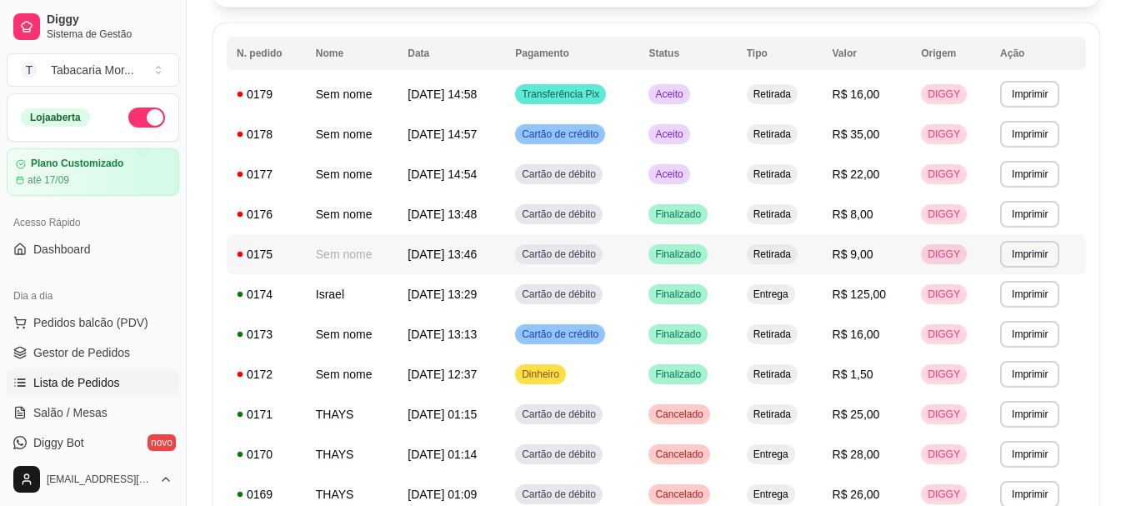
click at [477, 250] on span "[DATE] 13:46" at bounding box center [442, 254] width 69 height 13
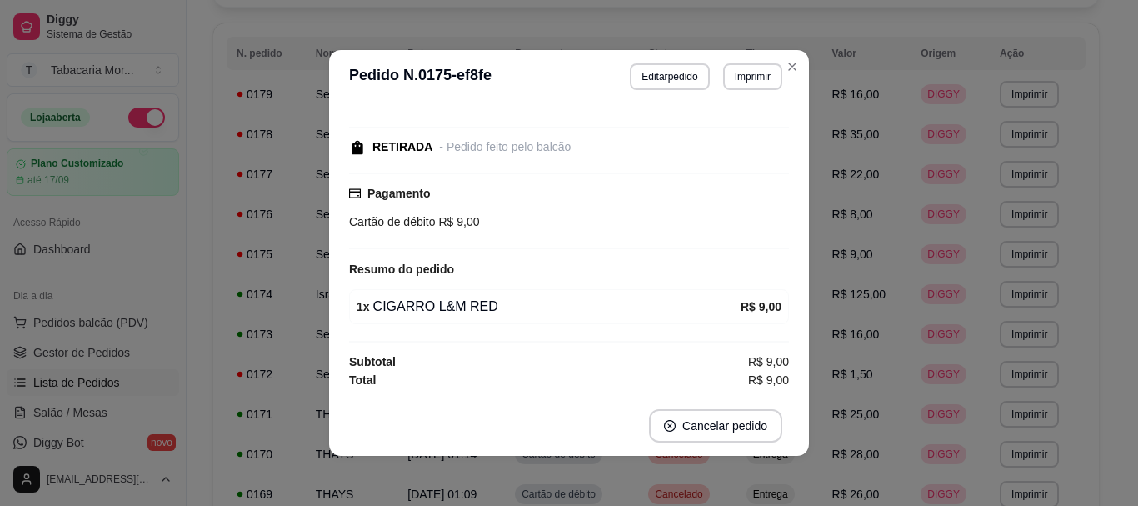
scroll to position [3, 0]
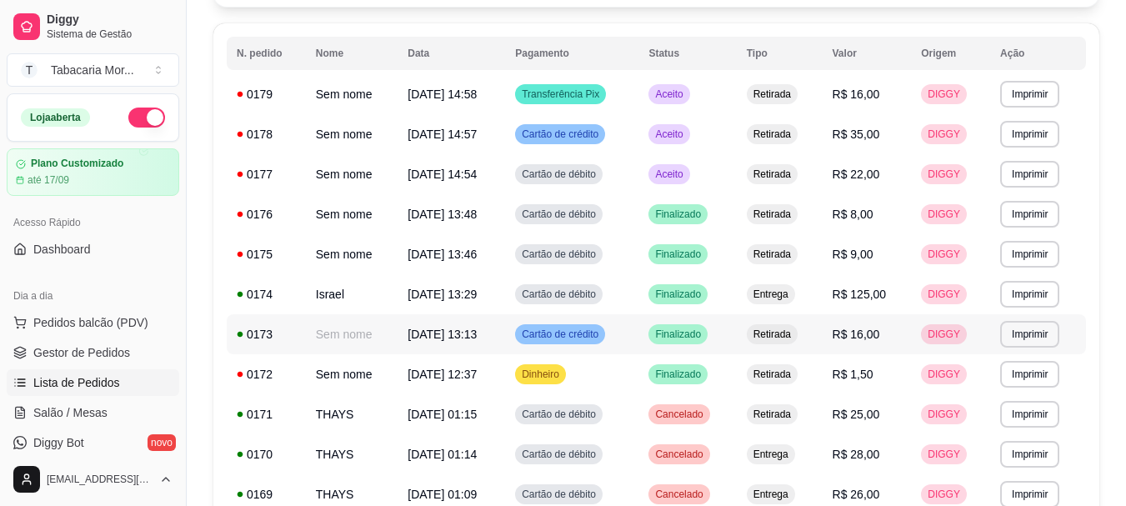
click at [473, 338] on span "[DATE] 13:13" at bounding box center [442, 334] width 69 height 13
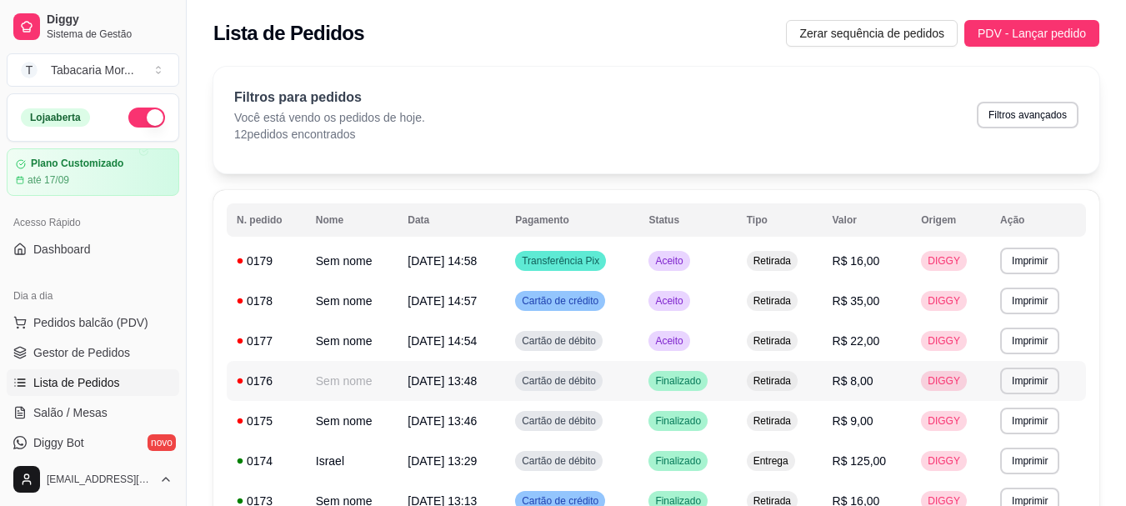
scroll to position [83, 0]
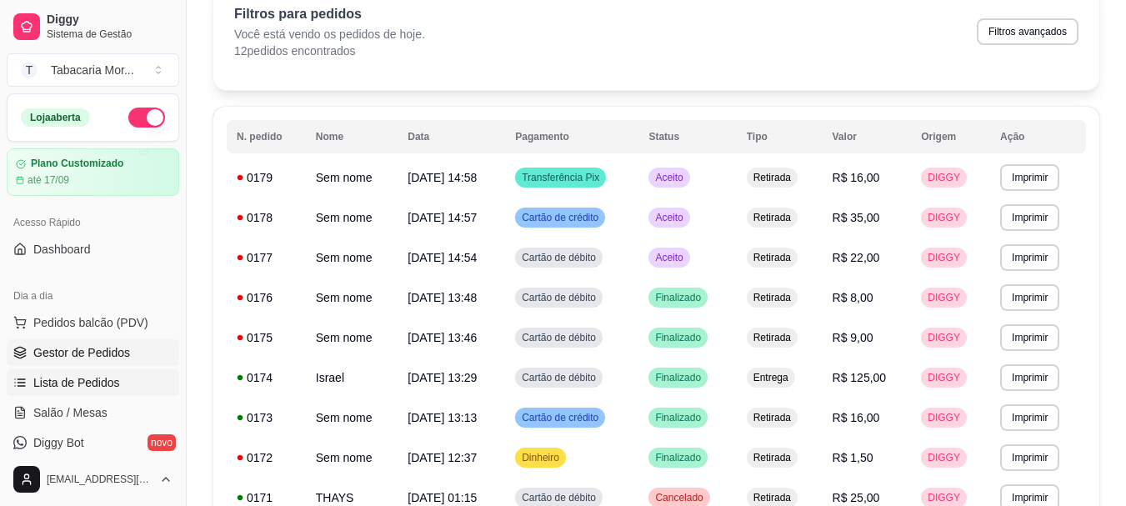
click at [86, 348] on span "Gestor de Pedidos" at bounding box center [81, 352] width 97 height 17
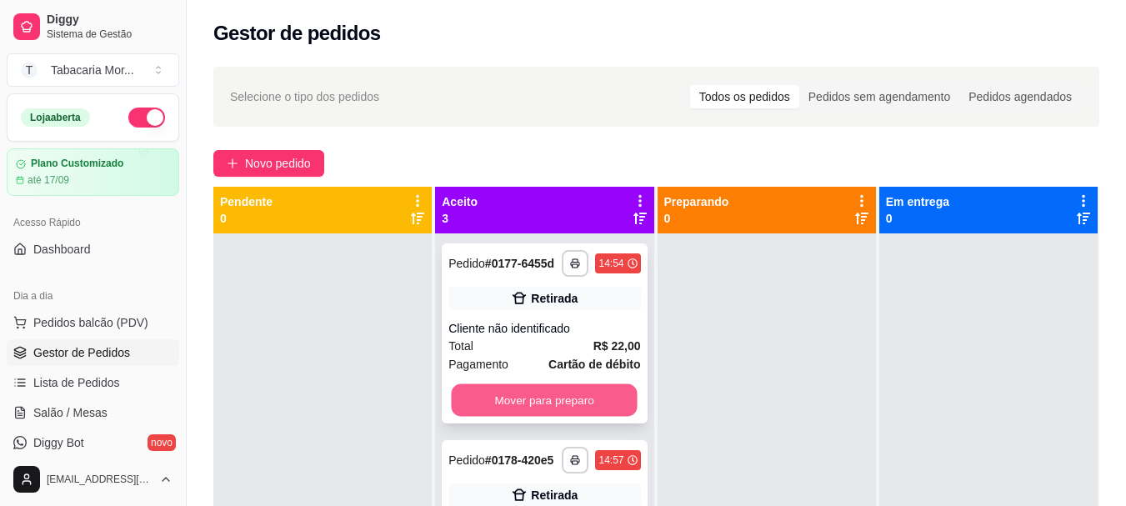
click at [552, 406] on button "Mover para preparo" at bounding box center [545, 400] width 186 height 33
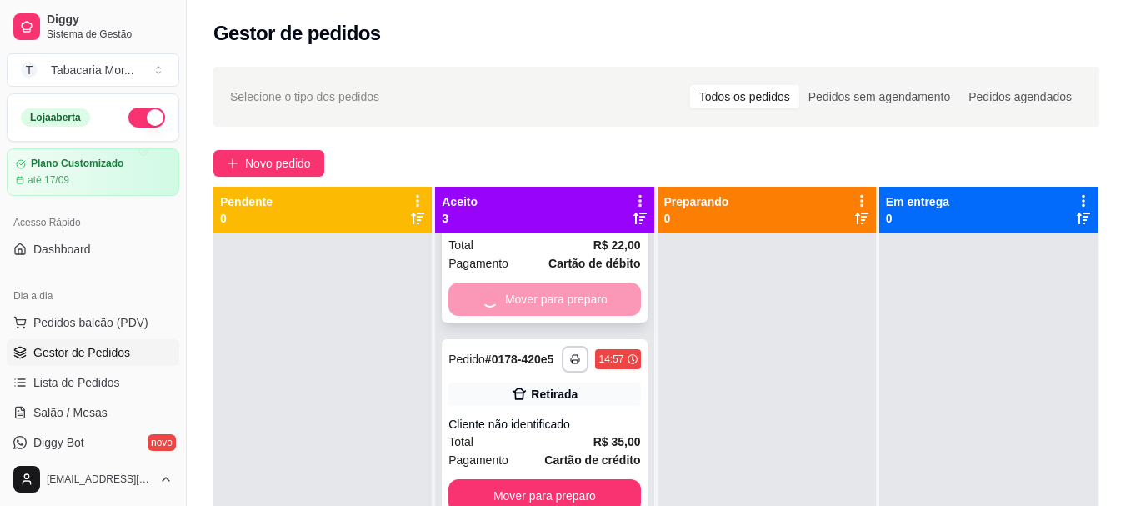
scroll to position [141, 0]
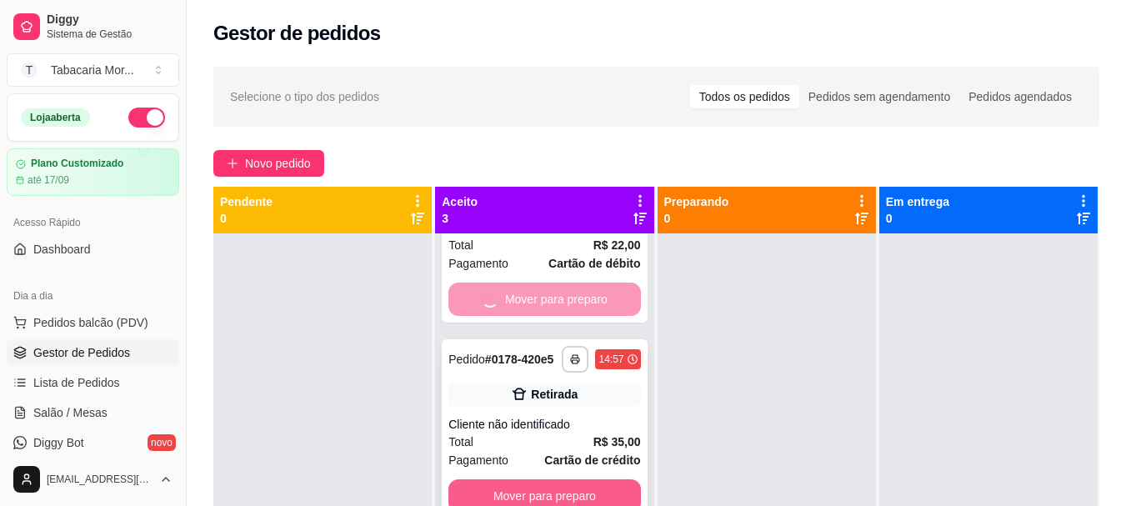
click at [533, 479] on button "Mover para preparo" at bounding box center [544, 495] width 192 height 33
click at [89, 381] on span "Lista de Pedidos" at bounding box center [76, 382] width 87 height 17
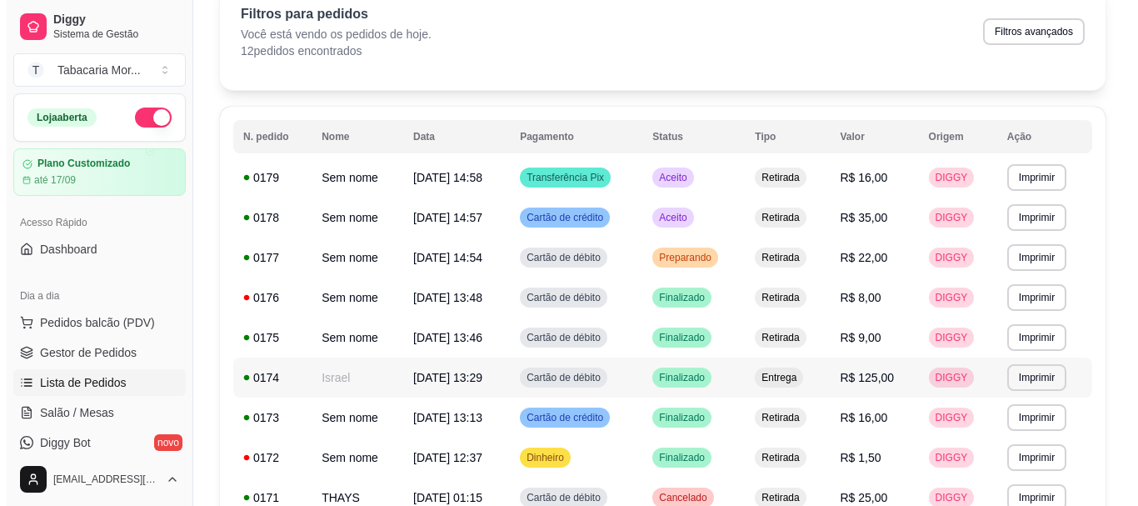
scroll to position [167, 0]
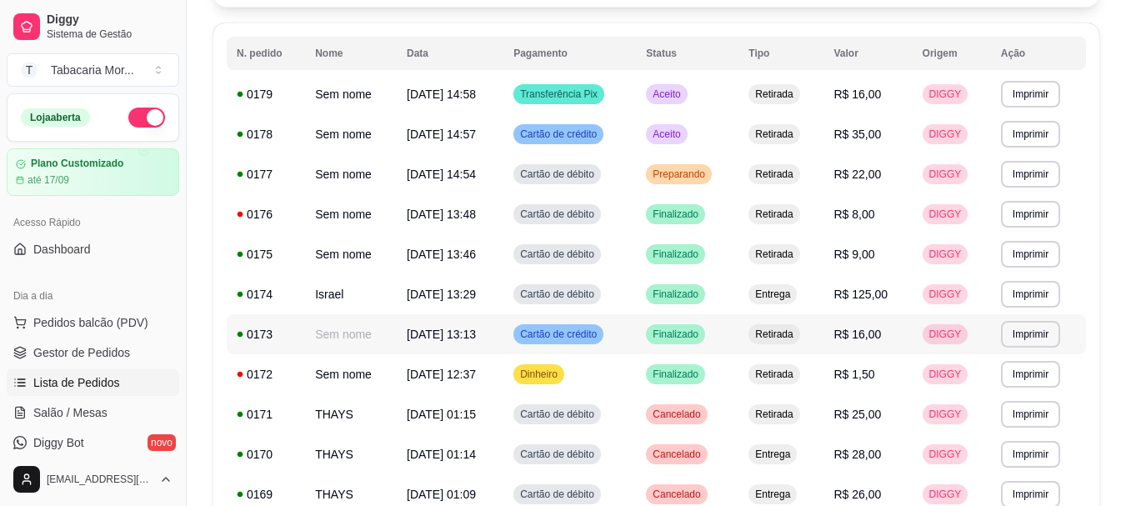
click at [766, 335] on span "Retirada" at bounding box center [774, 334] width 44 height 13
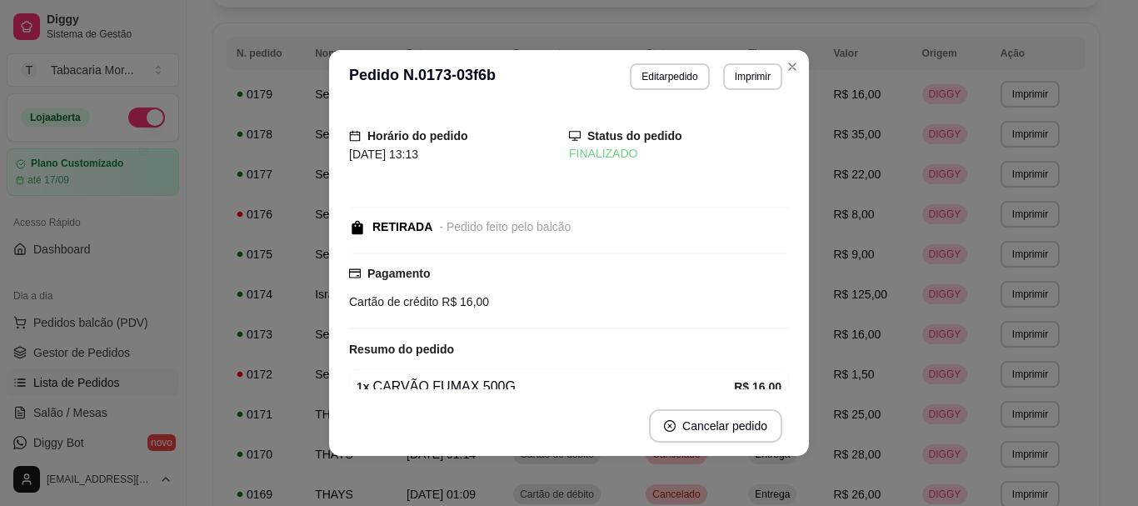
scroll to position [80, 0]
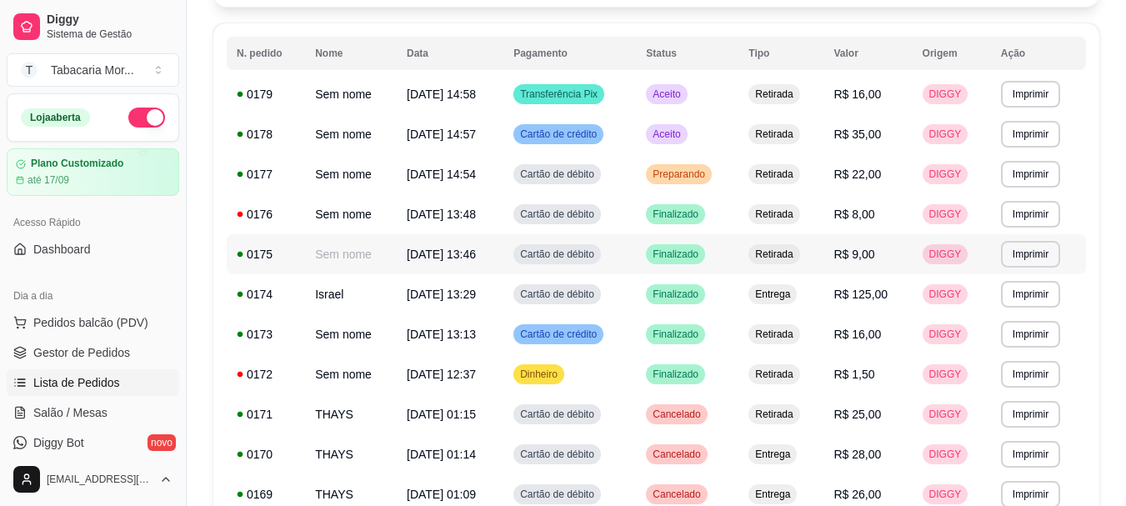
click at [554, 257] on span "Cartão de débito" at bounding box center [557, 254] width 81 height 13
click at [503, 219] on td "[DATE] 13:48" at bounding box center [450, 214] width 107 height 40
click at [476, 217] on span "[DATE] 13:48" at bounding box center [441, 214] width 69 height 13
click at [476, 173] on span "[DATE] 14:54" at bounding box center [441, 174] width 69 height 13
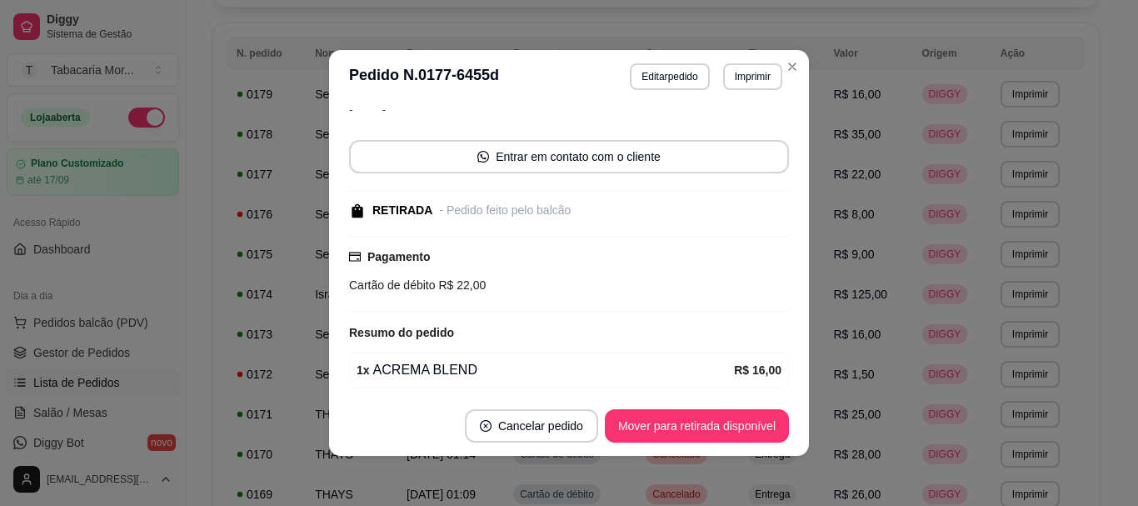
scroll to position [203, 0]
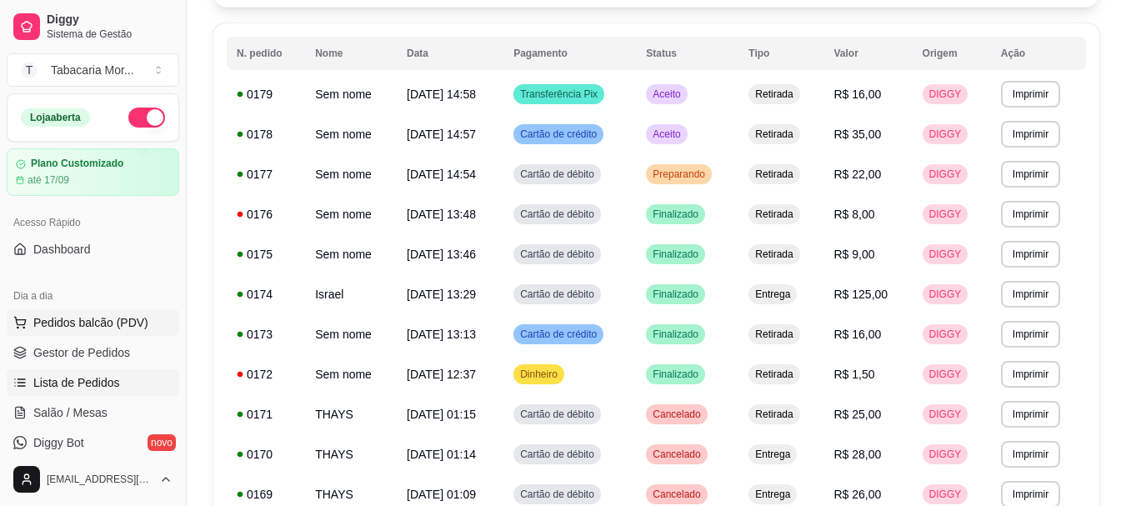
click at [73, 329] on span "Pedidos balcão (PDV)" at bounding box center [90, 322] width 115 height 17
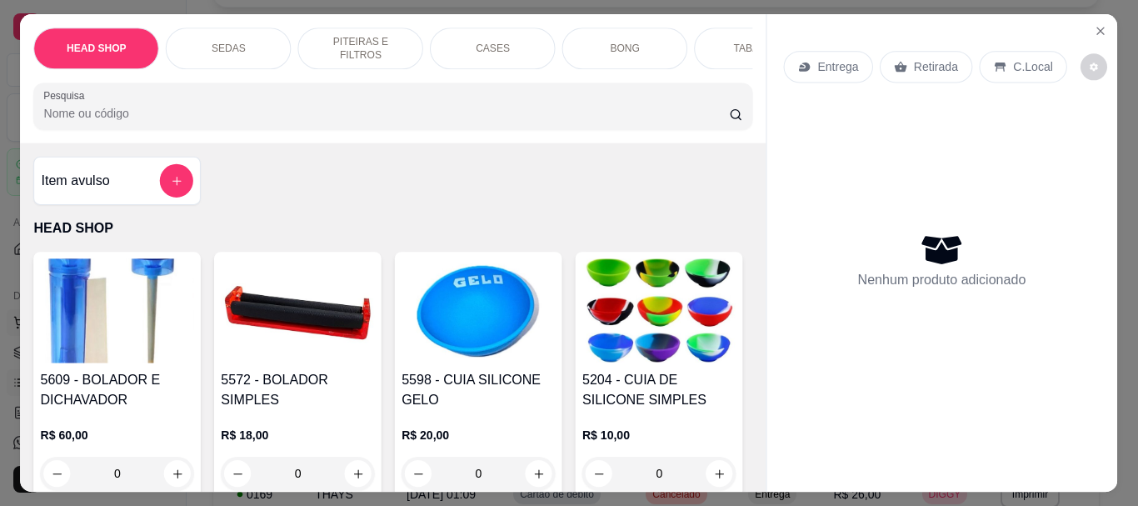
click at [73, 329] on img at bounding box center [118, 310] width 154 height 104
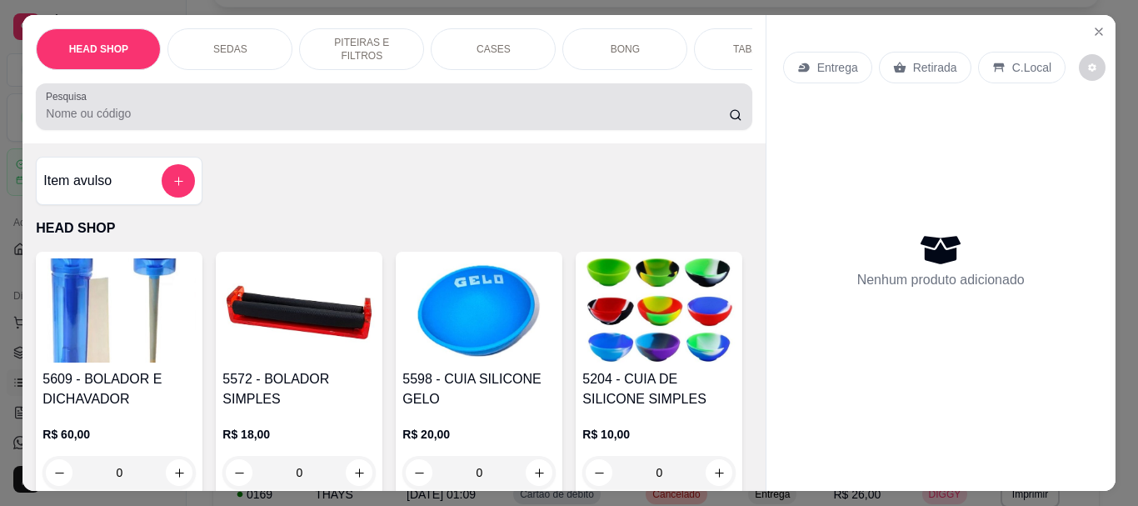
click at [158, 108] on div at bounding box center [394, 106] width 696 height 33
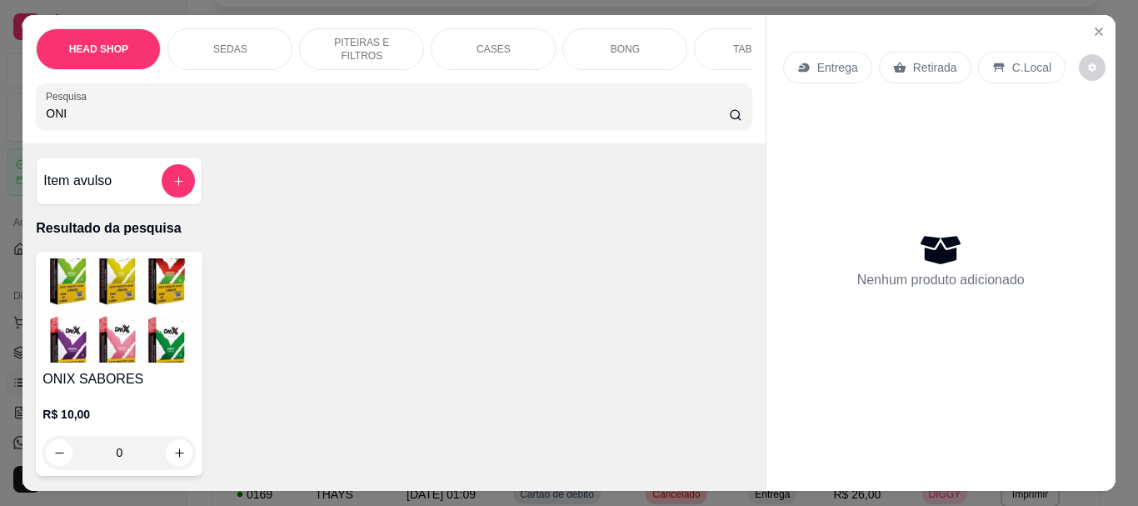
type input "ONI"
click at [67, 325] on img at bounding box center [119, 310] width 153 height 104
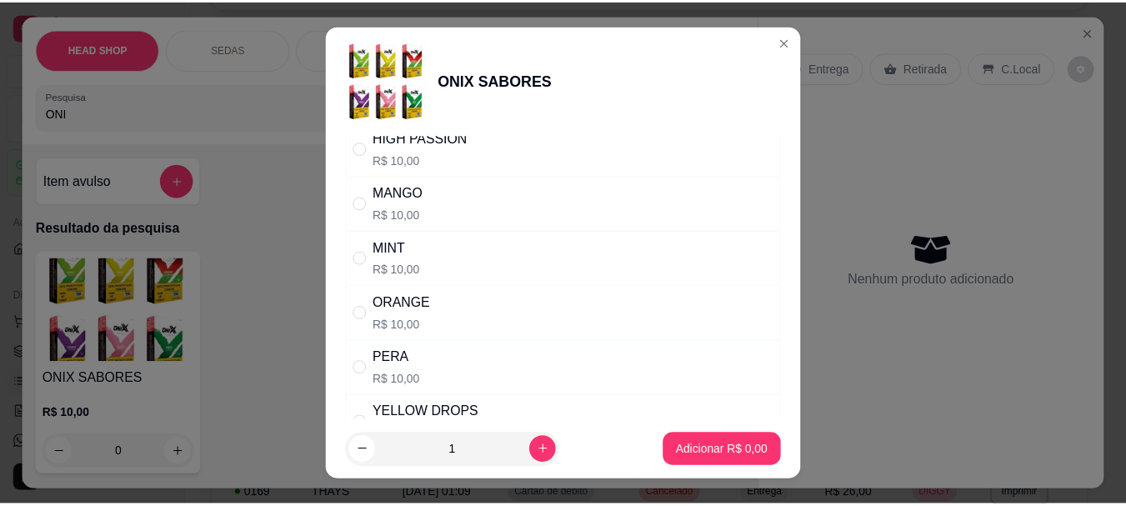
scroll to position [667, 0]
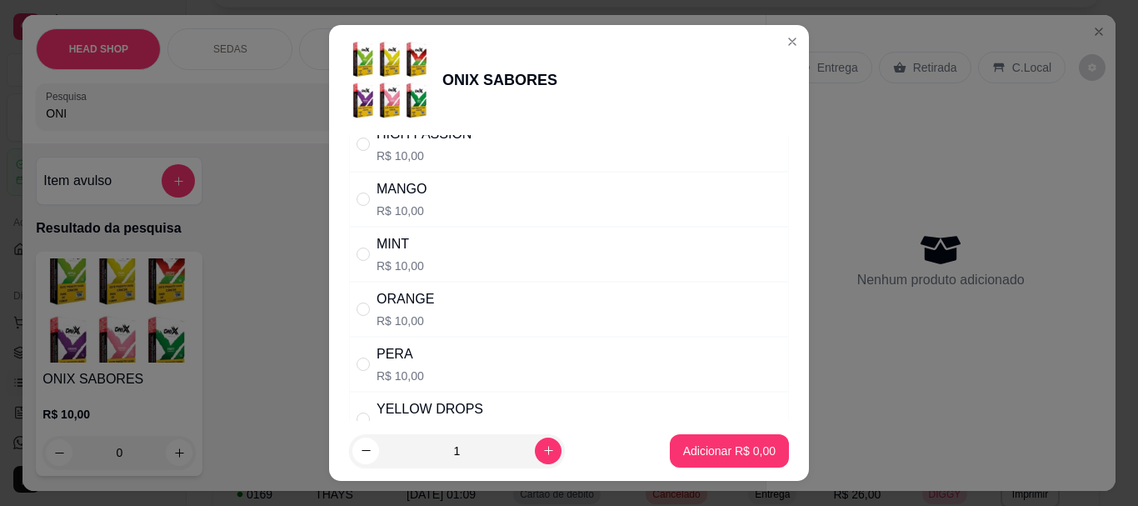
click at [393, 203] on p "R$ 10,00" at bounding box center [402, 211] width 50 height 17
radio input "true"
click at [695, 457] on p "Adicionar R$ 10,00" at bounding box center [726, 451] width 99 height 17
type input "1"
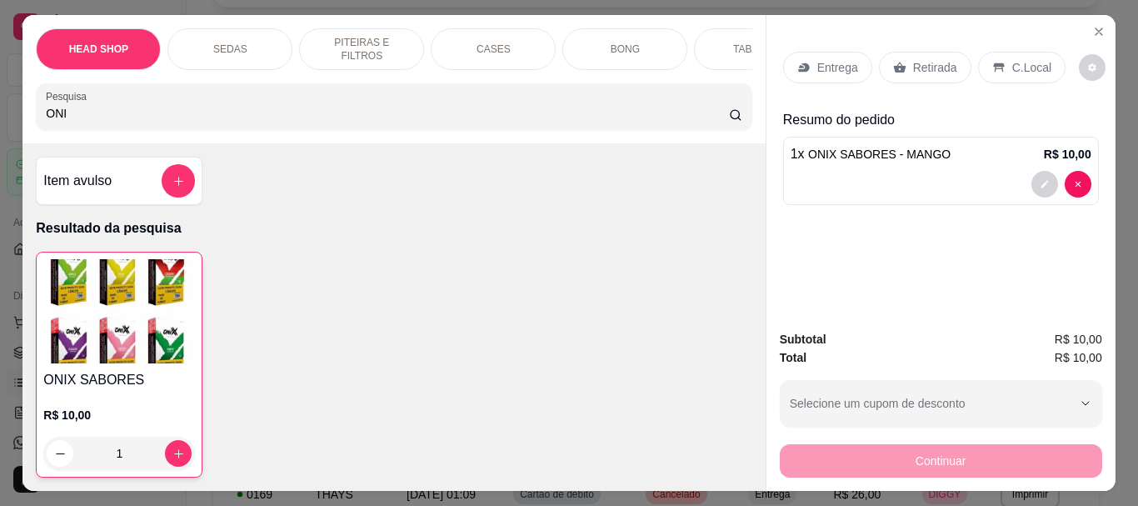
click at [100, 122] on input "ONI" at bounding box center [387, 113] width 683 height 17
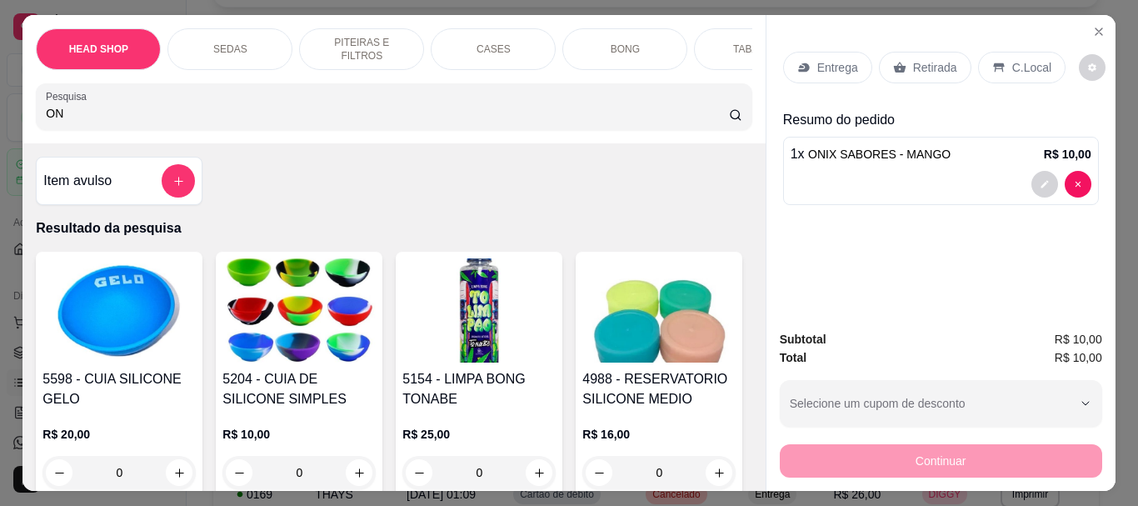
type input "O"
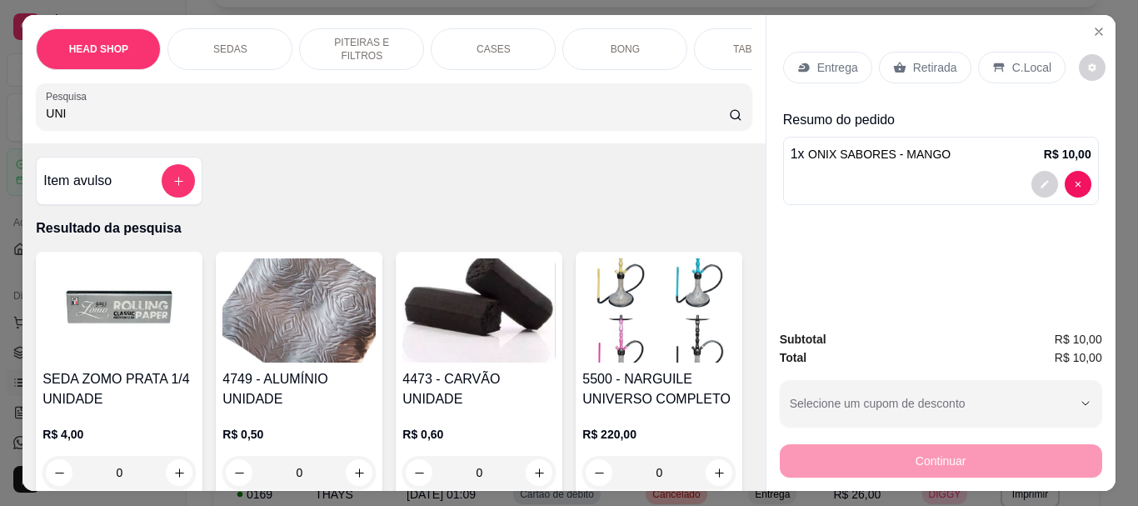
type input "UNI"
click at [489, 347] on img at bounding box center [479, 310] width 153 height 104
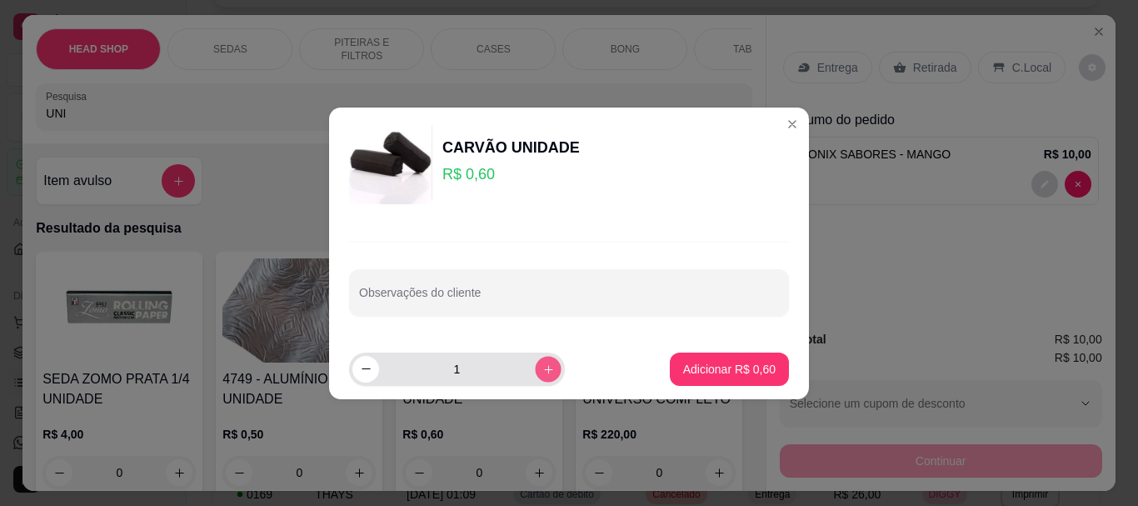
click at [535, 370] on button "increase-product-quantity" at bounding box center [548, 369] width 26 height 26
click at [535, 370] on button "increase-product-quantity" at bounding box center [548, 369] width 27 height 27
click at [535, 370] on button "increase-product-quantity" at bounding box center [548, 369] width 26 height 26
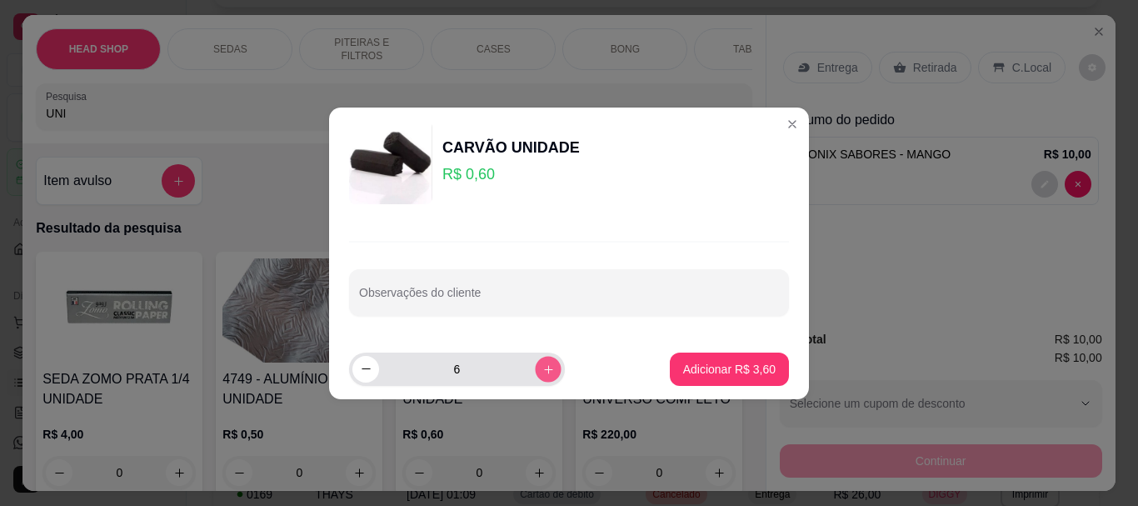
click at [535, 370] on button "increase-product-quantity" at bounding box center [548, 369] width 26 height 26
click at [535, 370] on button "increase-product-quantity" at bounding box center [548, 369] width 27 height 27
click at [535, 370] on button "increase-product-quantity" at bounding box center [548, 369] width 26 height 26
type input "10"
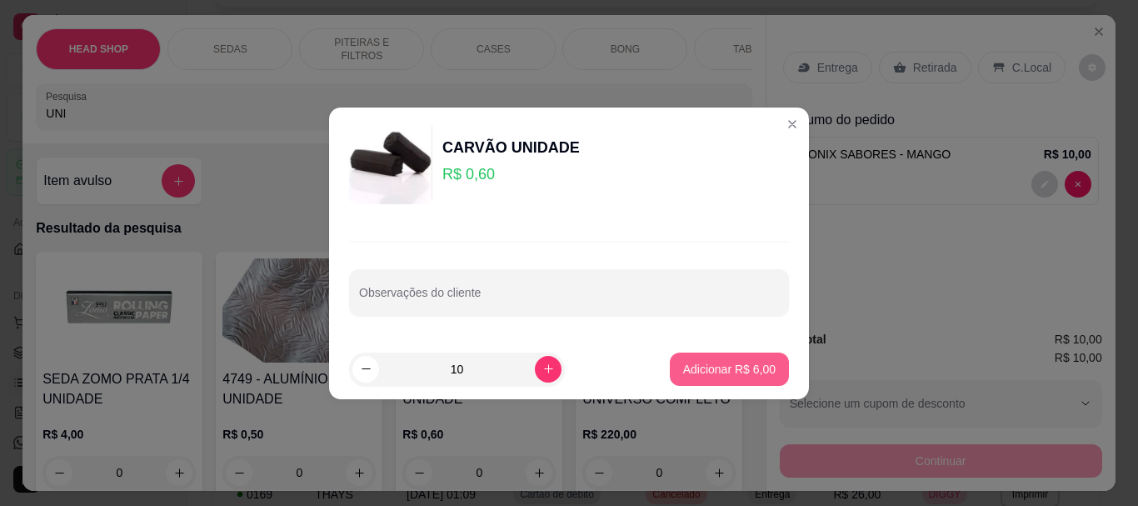
click at [713, 367] on p "Adicionar R$ 6,00" at bounding box center [729, 369] width 93 height 17
type input "10"
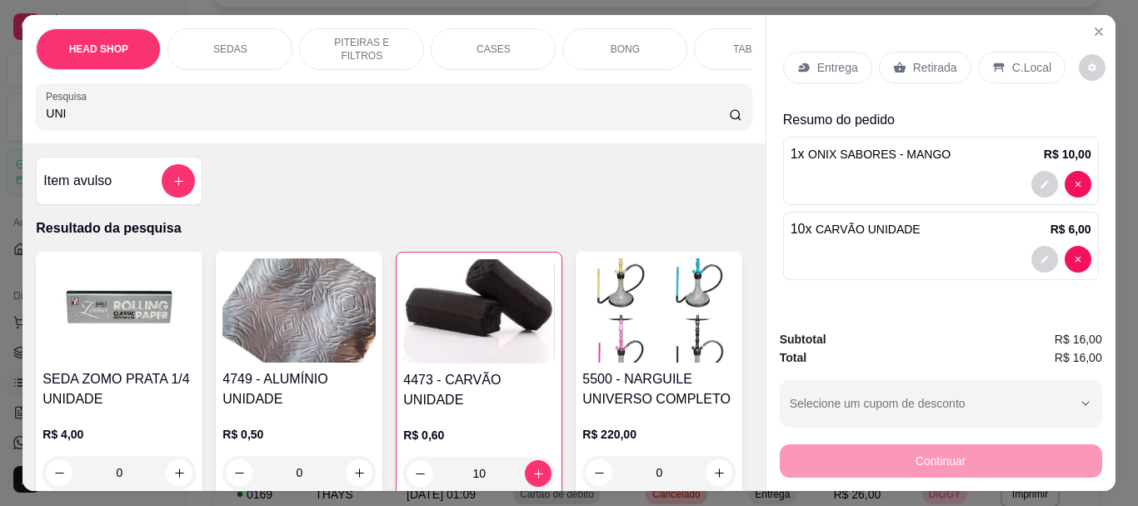
click at [314, 357] on img at bounding box center [299, 310] width 153 height 104
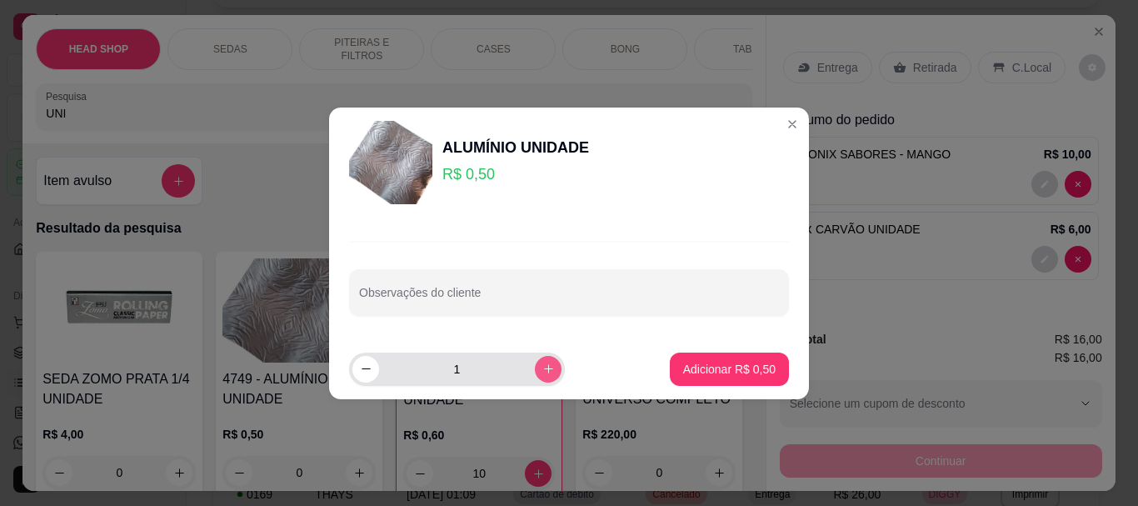
click at [545, 373] on button "increase-product-quantity" at bounding box center [548, 369] width 27 height 27
type input "2"
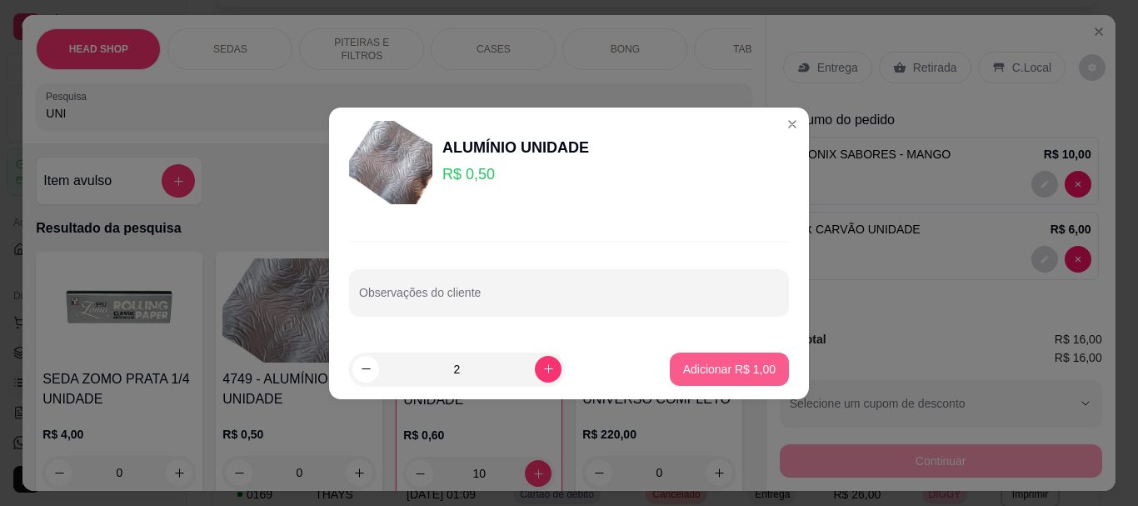
click at [723, 368] on p "Adicionar R$ 1,00" at bounding box center [729, 369] width 93 height 17
type input "2"
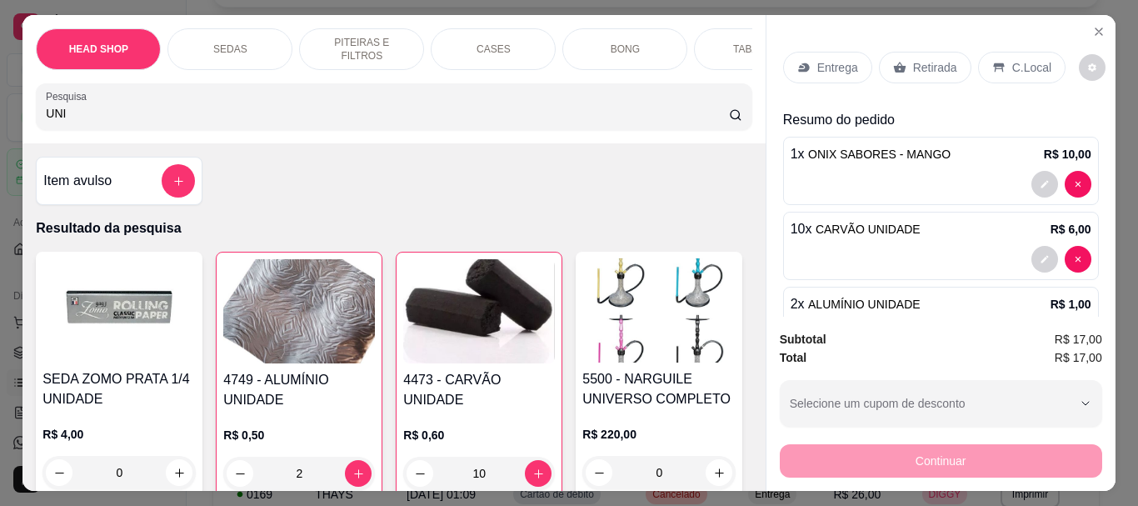
click at [930, 52] on div "Retirada" at bounding box center [925, 68] width 93 height 32
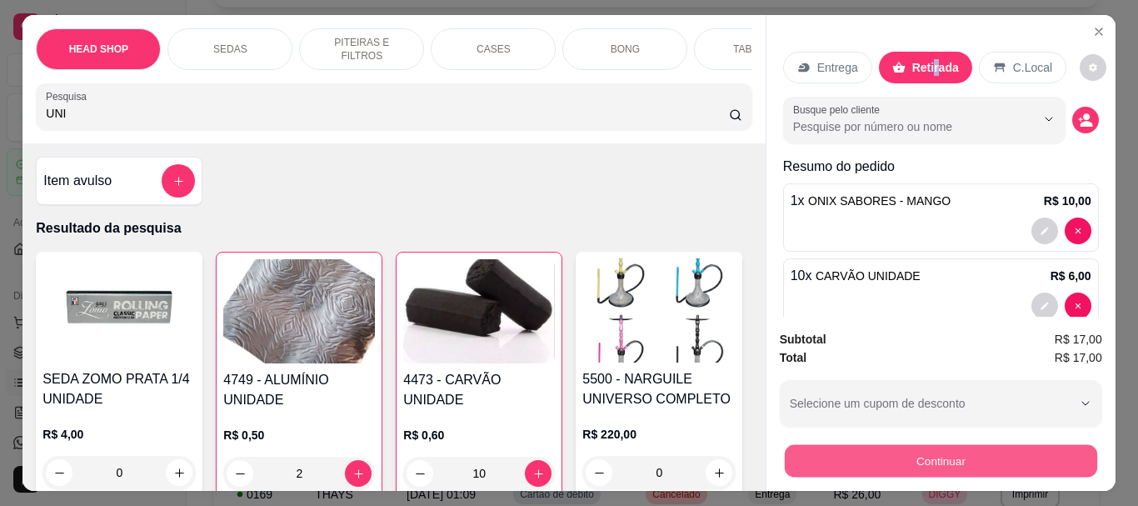
click at [918, 452] on button "Continuar" at bounding box center [940, 460] width 313 height 33
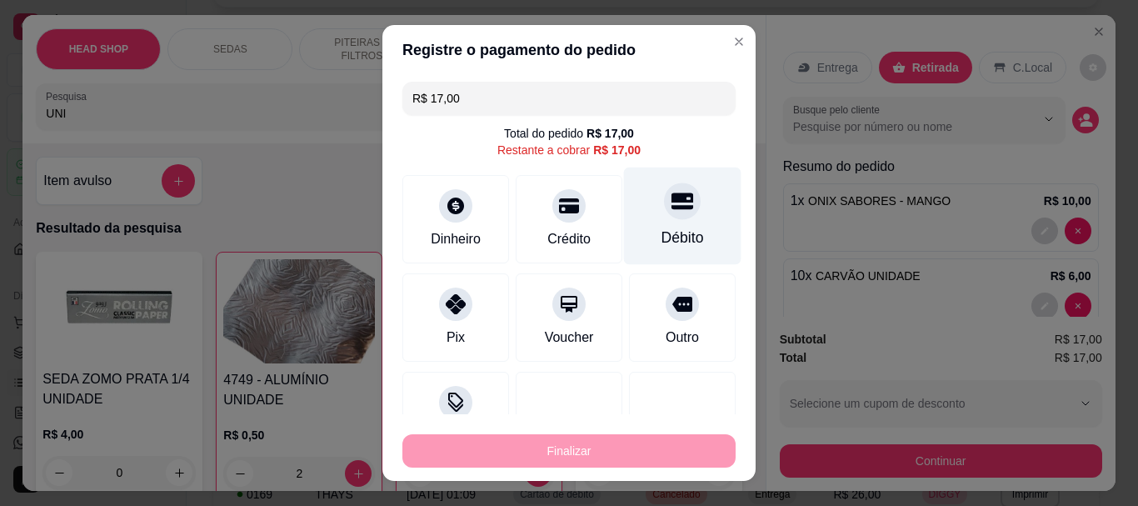
click at [664, 216] on div at bounding box center [682, 201] width 37 height 37
type input "R$ 0,00"
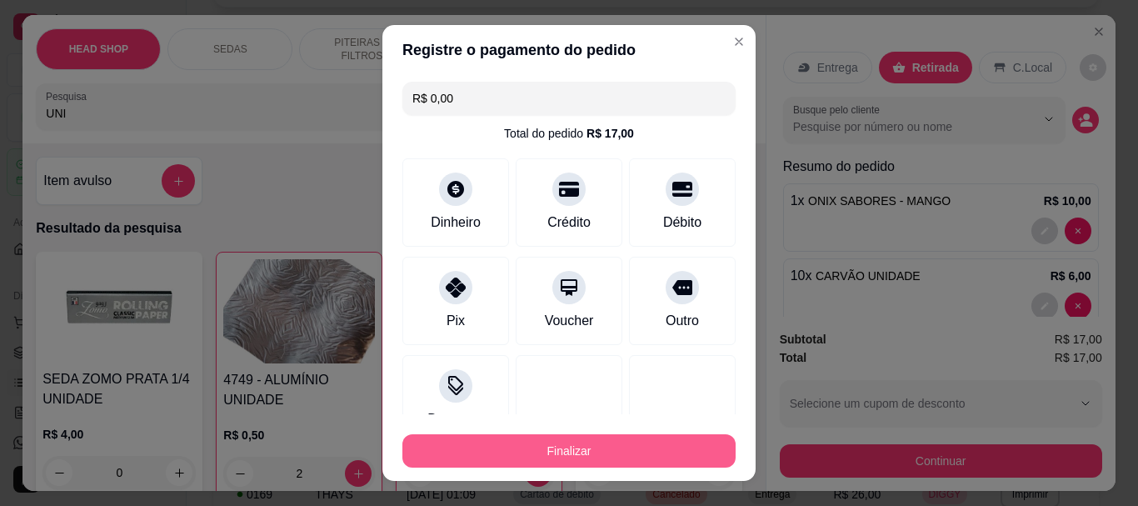
click at [457, 444] on button "Finalizar" at bounding box center [569, 450] width 333 height 33
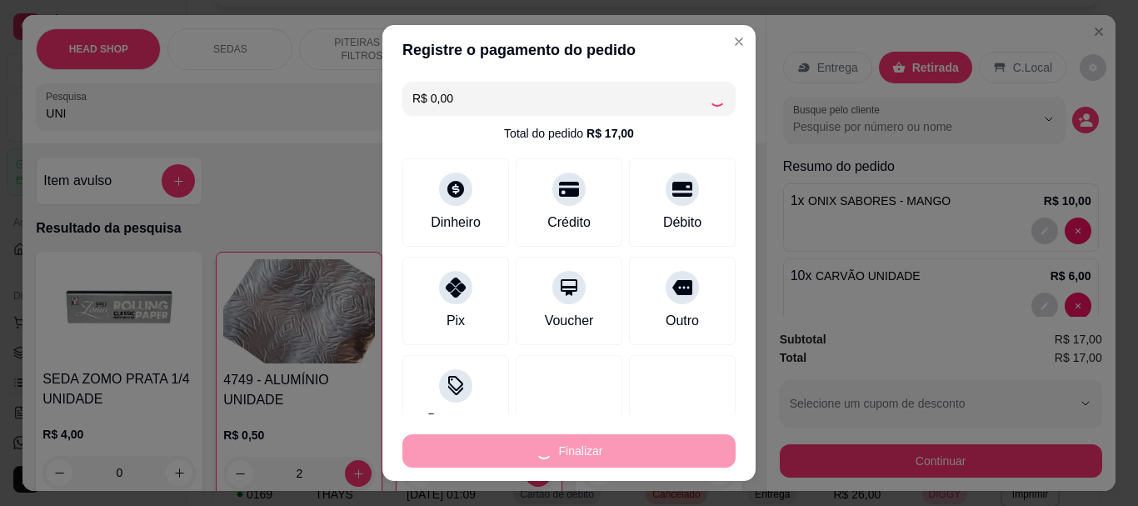
type input "0"
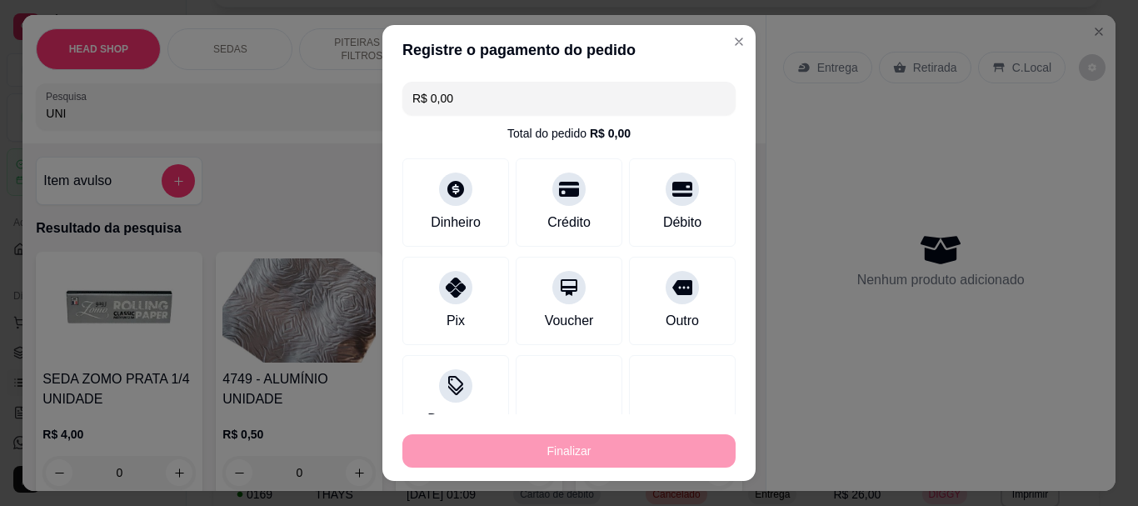
type input "-R$ 17,00"
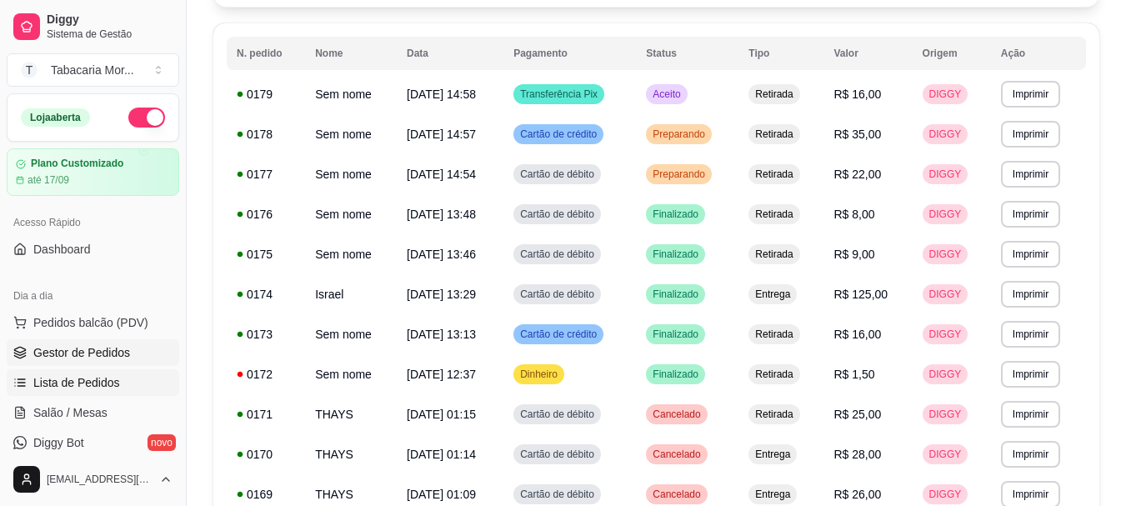
click at [111, 349] on span "Gestor de Pedidos" at bounding box center [81, 352] width 97 height 17
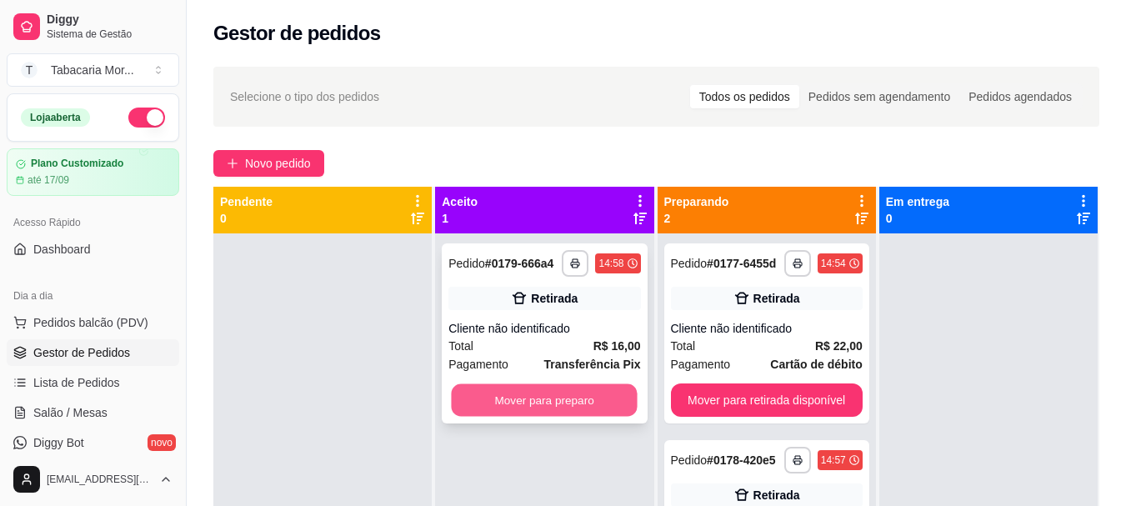
click at [520, 405] on button "Mover para preparo" at bounding box center [545, 400] width 186 height 33
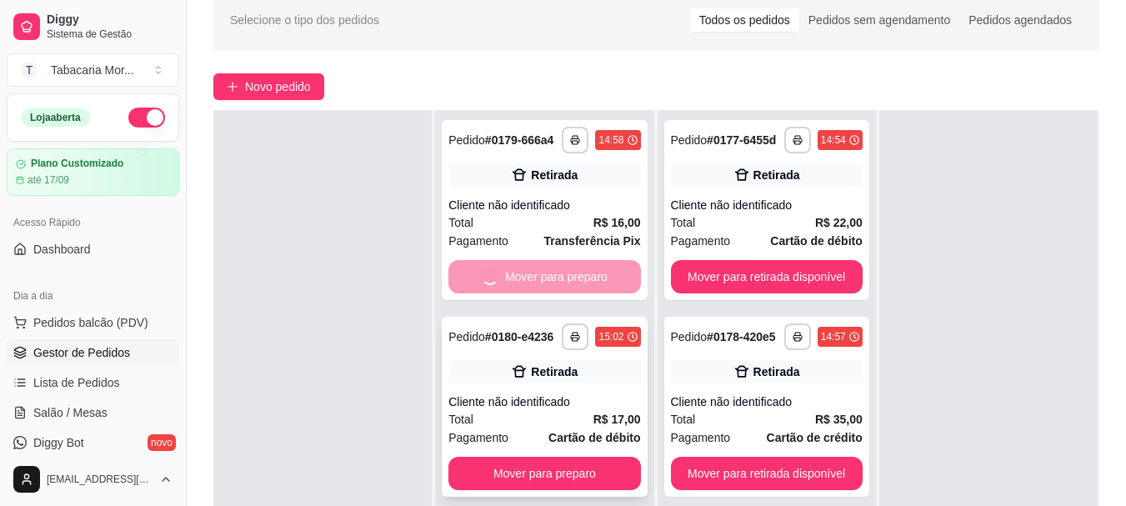
scroll to position [167, 0]
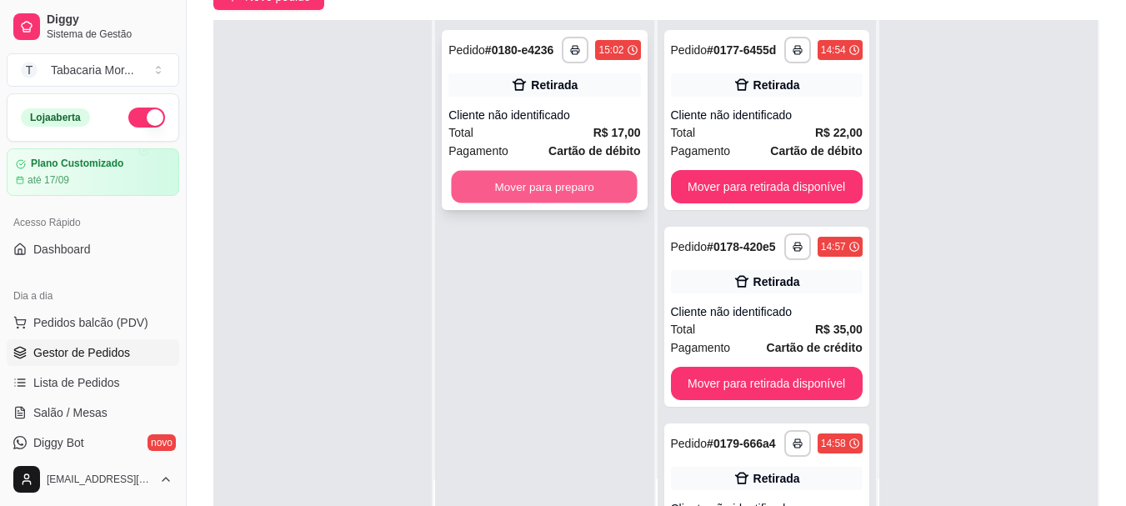
click at [525, 193] on button "Mover para preparo" at bounding box center [545, 187] width 186 height 33
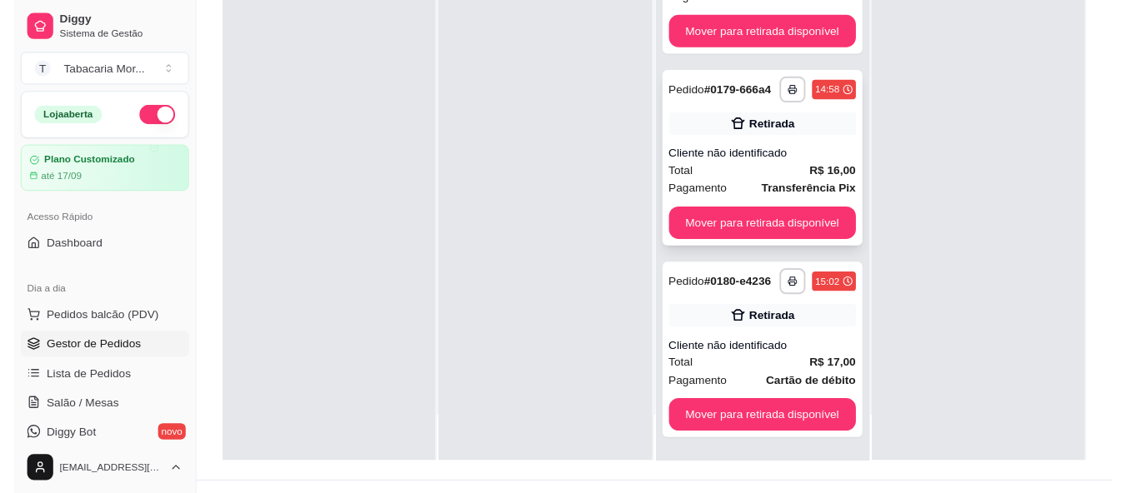
scroll to position [250, 0]
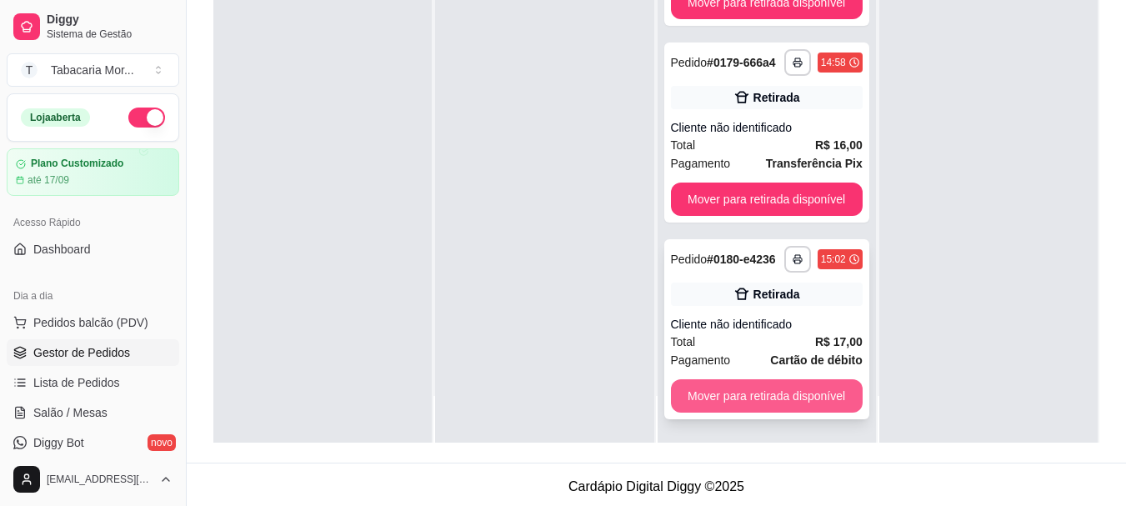
click at [765, 399] on button "Mover para retirada disponível" at bounding box center [767, 395] width 192 height 33
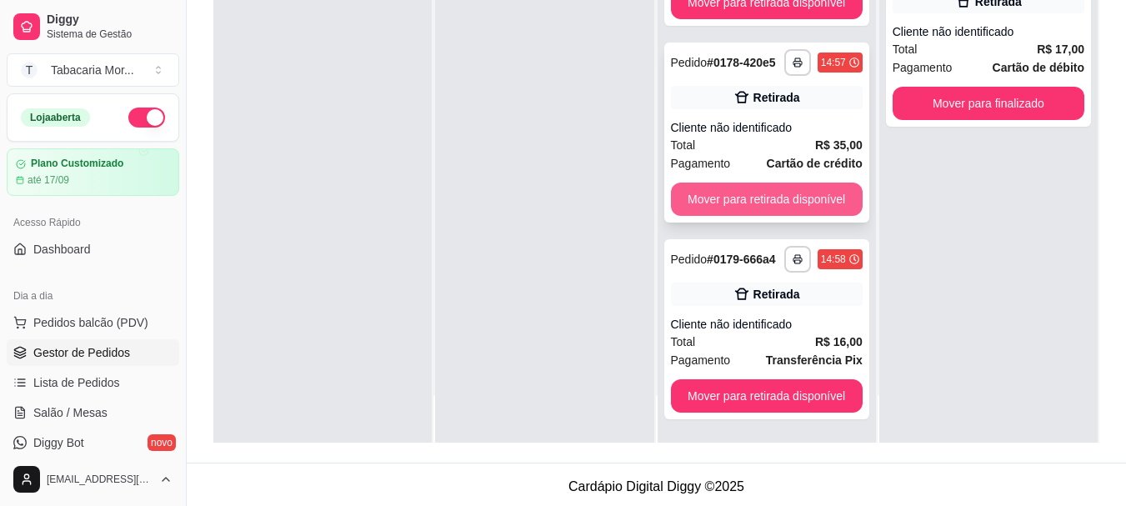
click at [713, 207] on button "Mover para retirada disponível" at bounding box center [767, 199] width 192 height 33
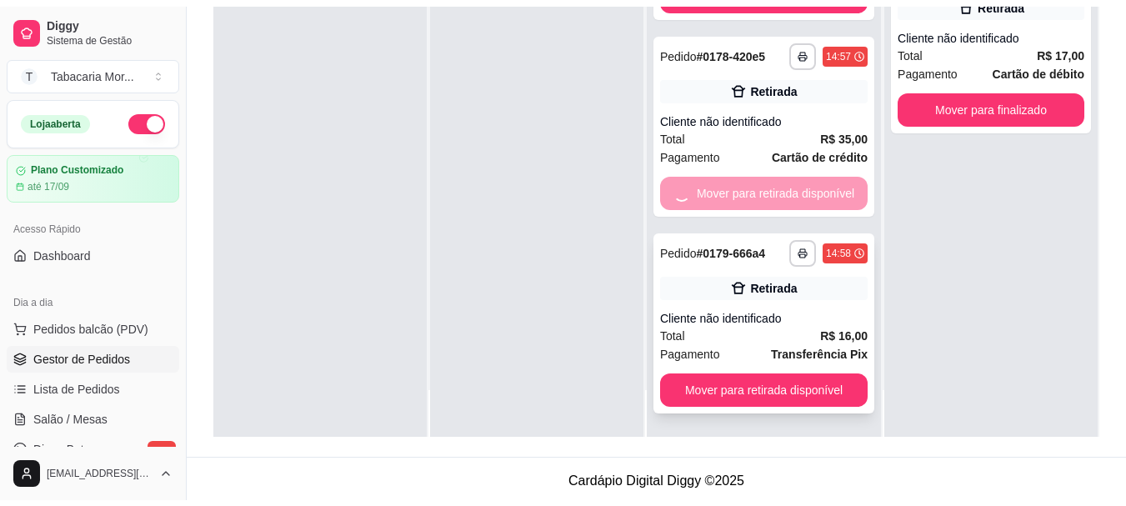
scroll to position [101, 0]
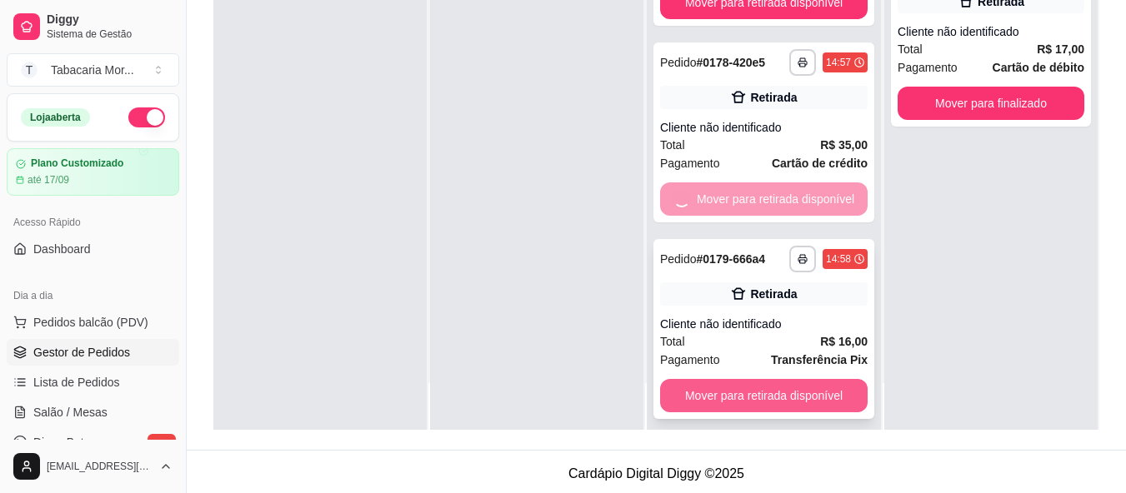
click at [746, 399] on button "Mover para retirada disponível" at bounding box center [764, 395] width 208 height 33
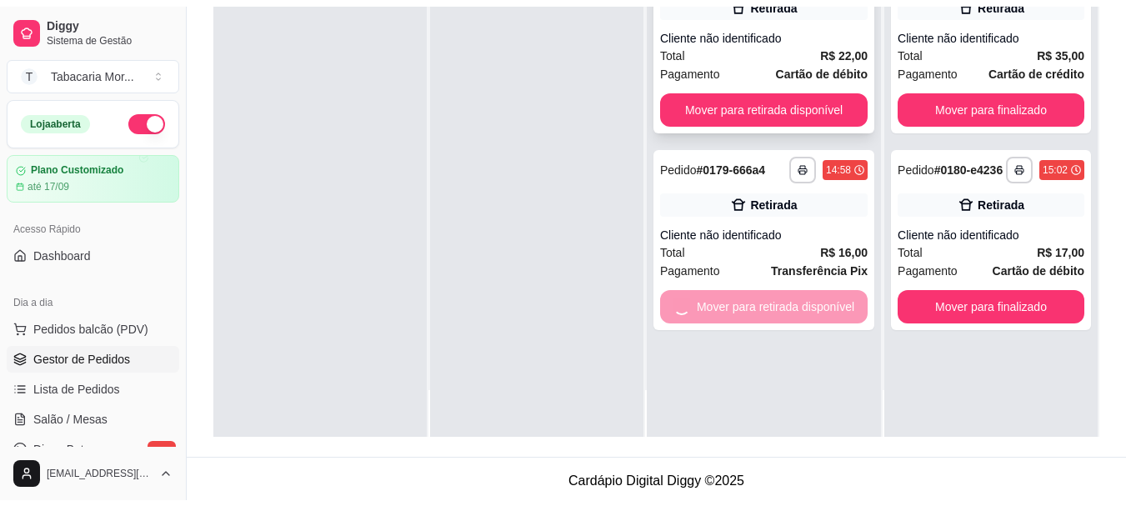
scroll to position [0, 0]
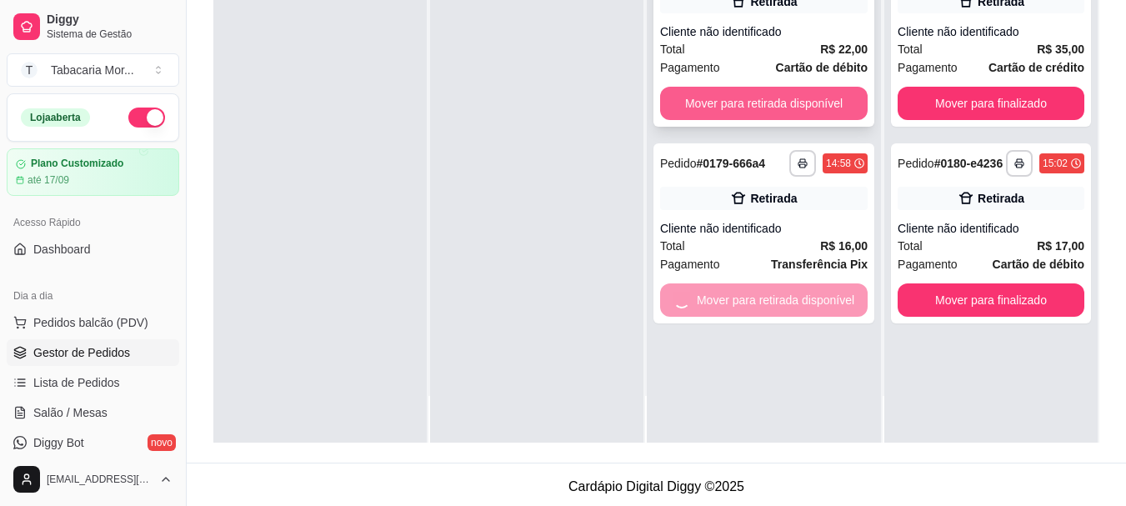
click at [722, 98] on button "Mover para retirada disponível" at bounding box center [764, 103] width 208 height 33
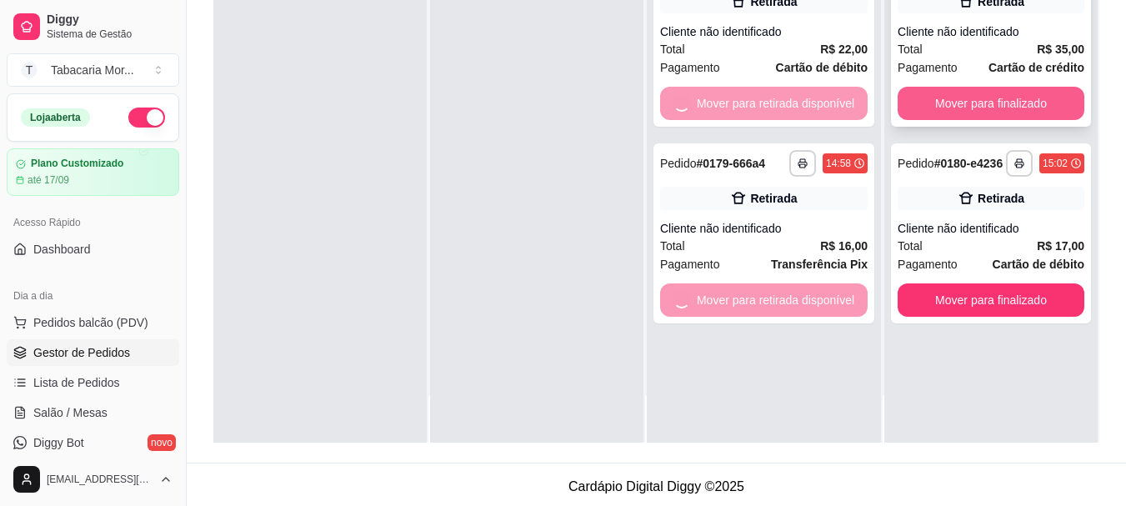
click at [983, 115] on button "Mover para finalizado" at bounding box center [991, 103] width 187 height 33
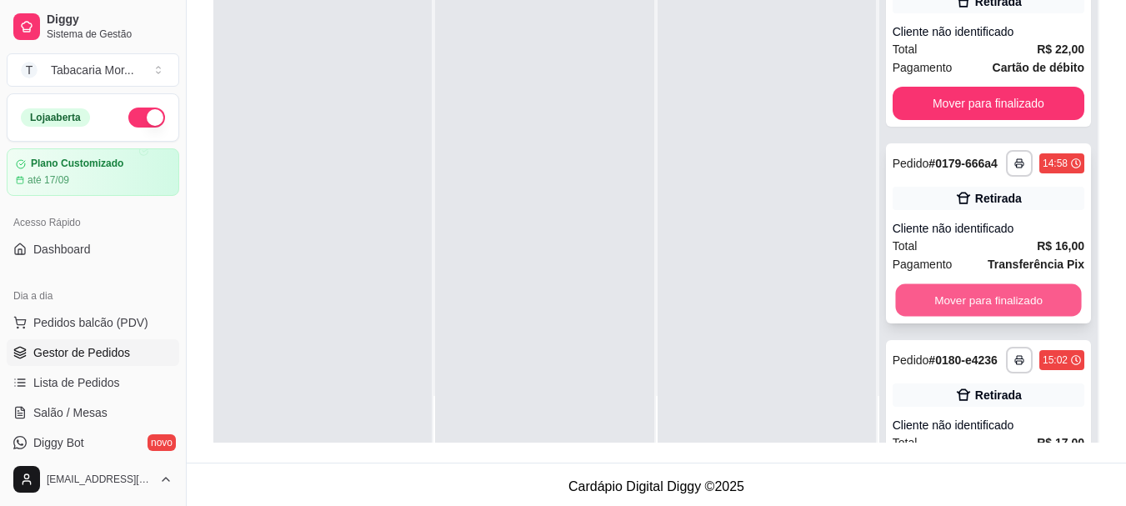
click at [978, 317] on button "Mover para finalizado" at bounding box center [988, 300] width 186 height 33
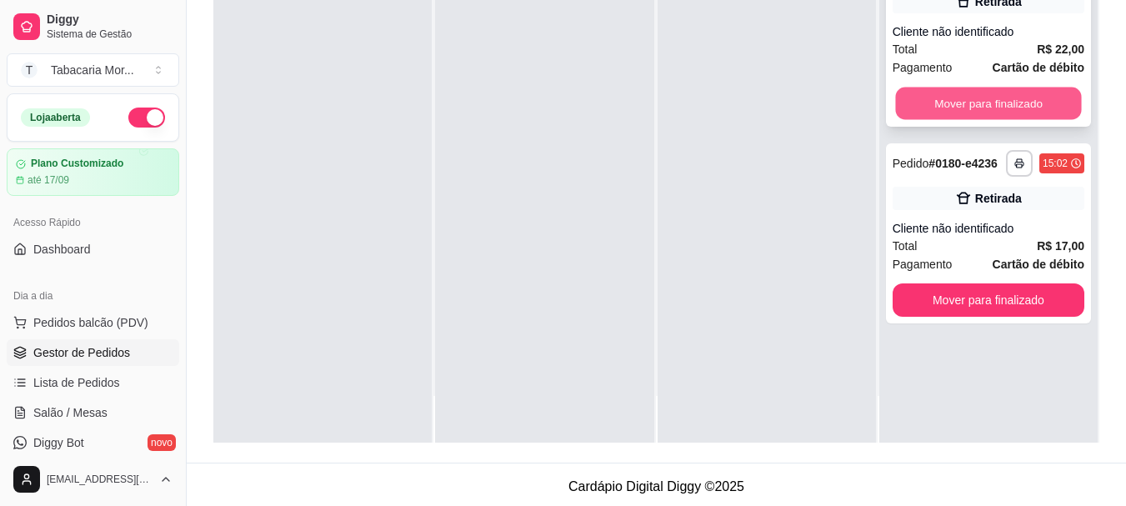
click at [965, 114] on button "Mover para finalizado" at bounding box center [988, 104] width 186 height 33
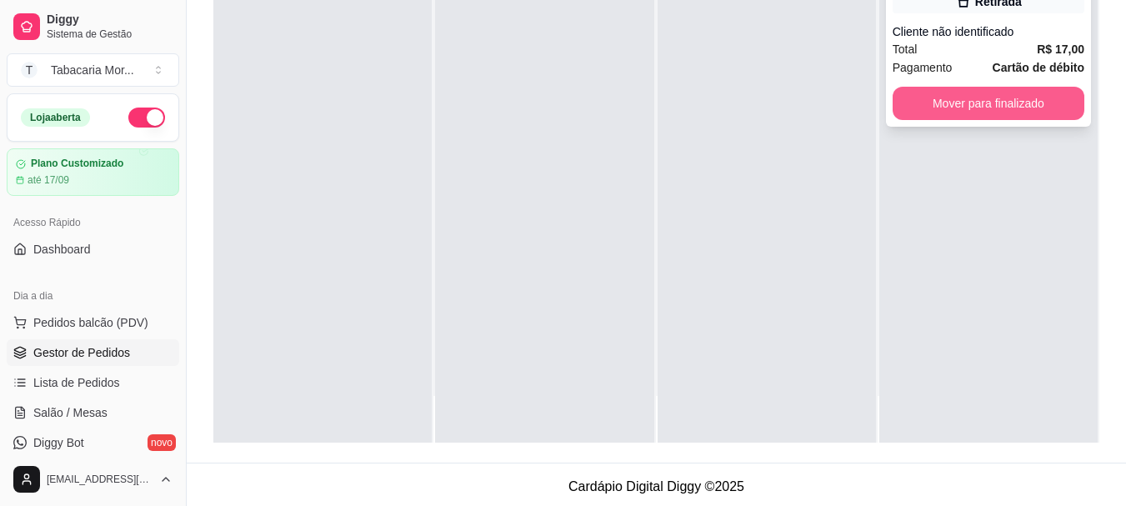
click at [957, 109] on button "Mover para finalizado" at bounding box center [989, 103] width 192 height 33
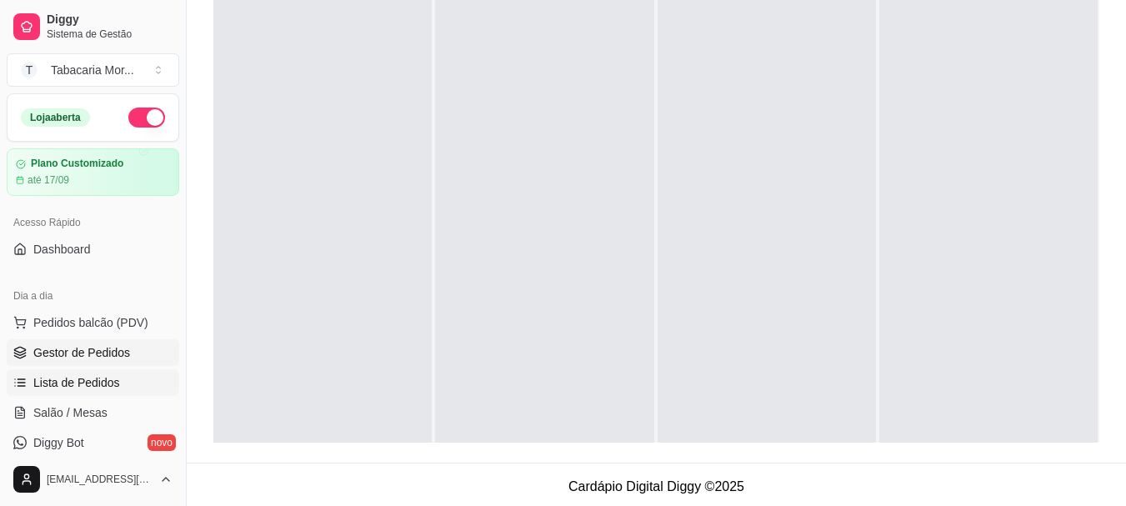
click at [72, 381] on span "Lista de Pedidos" at bounding box center [76, 382] width 87 height 17
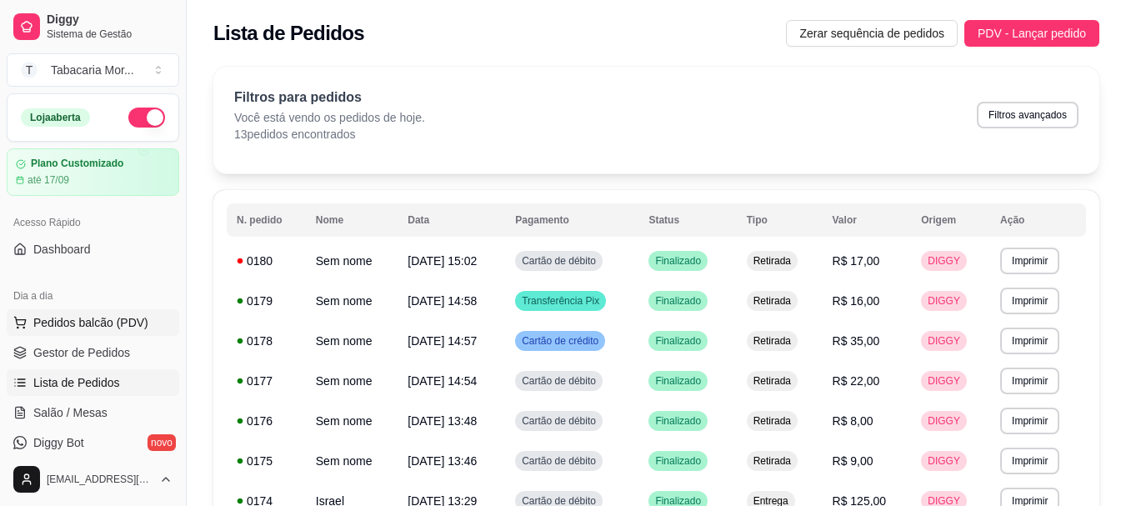
click at [83, 323] on span "Pedidos balcão (PDV)" at bounding box center [90, 322] width 115 height 17
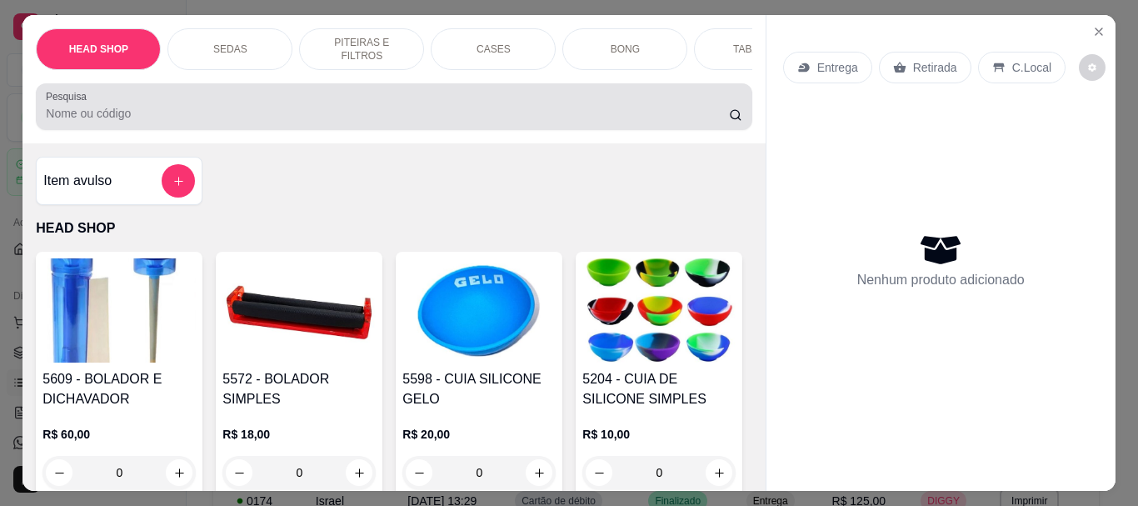
click at [108, 122] on input "Pesquisa" at bounding box center [387, 113] width 683 height 17
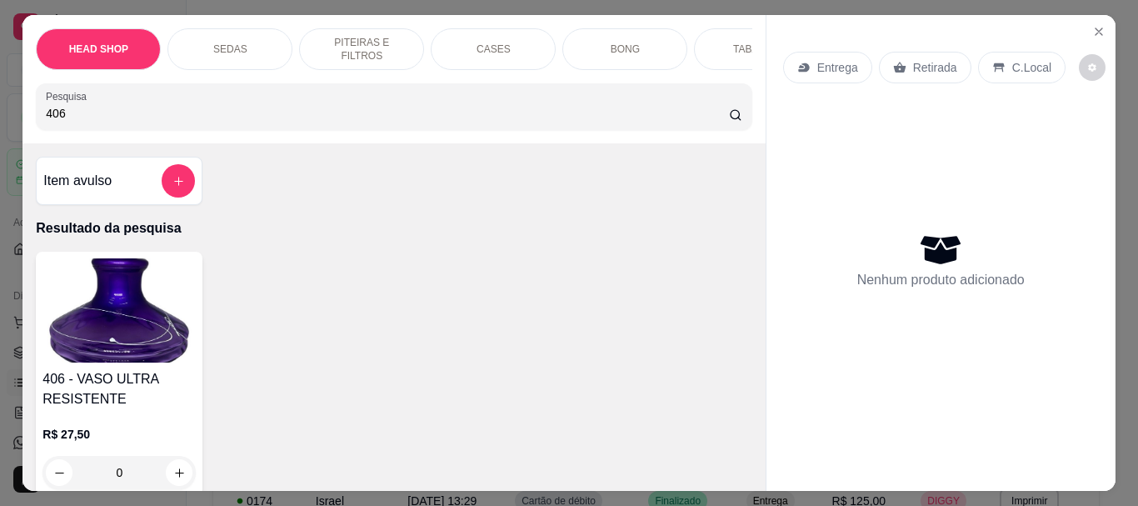
type input "406"
click at [113, 283] on img at bounding box center [119, 310] width 153 height 104
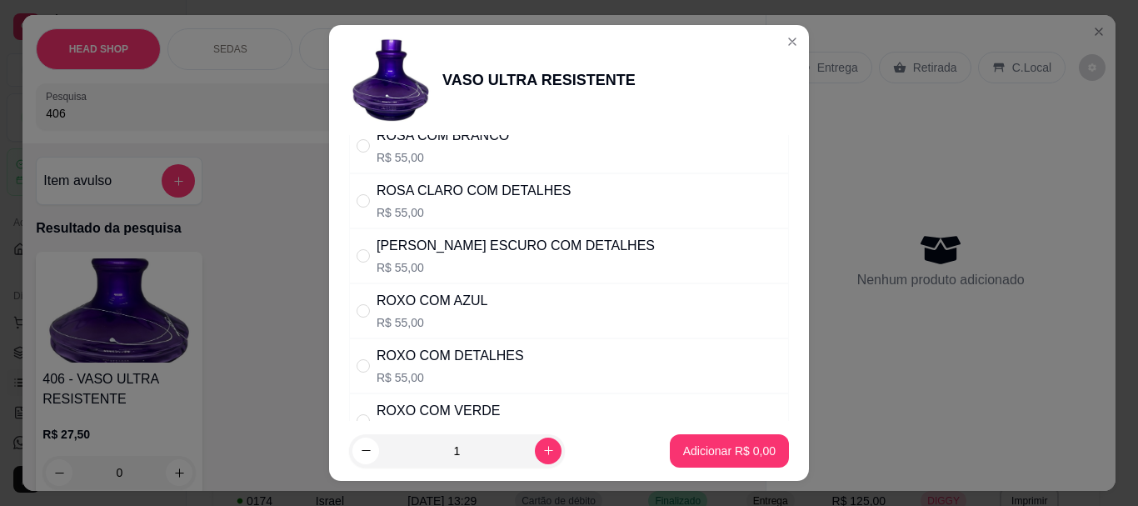
scroll to position [708, 0]
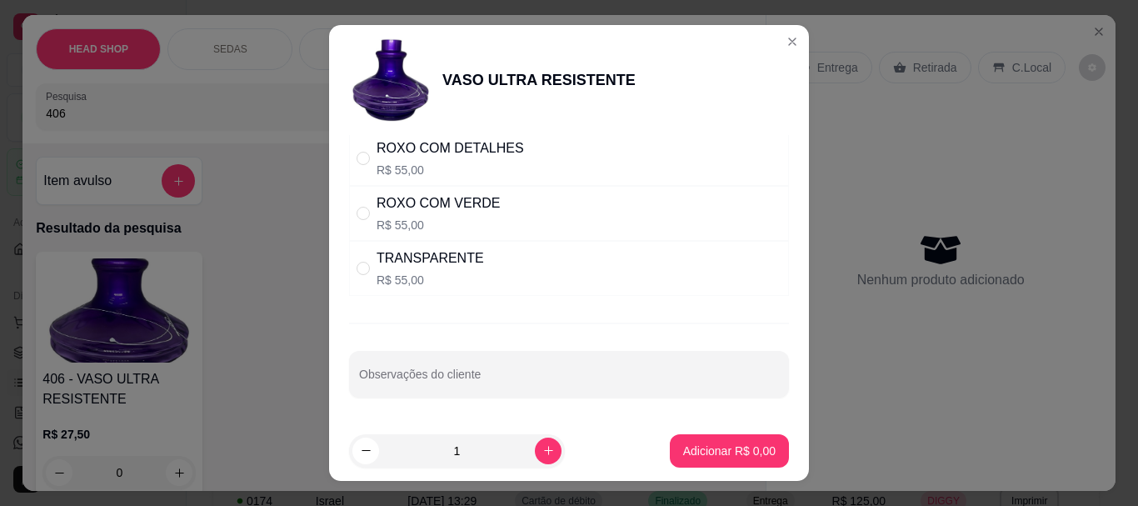
click at [413, 275] on p "R$ 55,00" at bounding box center [431, 280] width 108 height 17
radio input "true"
click at [680, 456] on p "Adicionar R$ 55,00" at bounding box center [726, 451] width 97 height 16
type input "1"
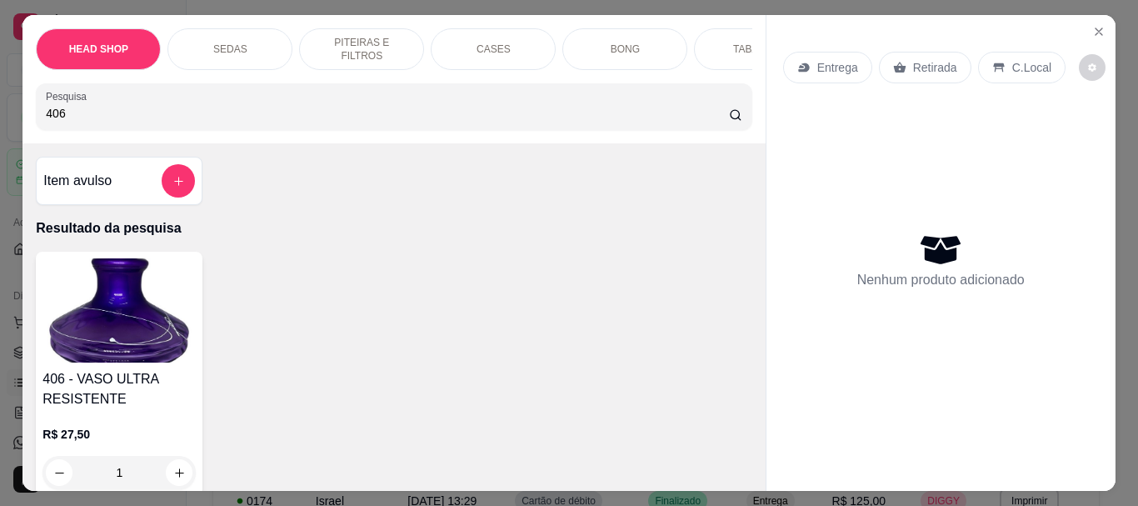
type input "0"
click at [173, 315] on img at bounding box center [119, 310] width 153 height 104
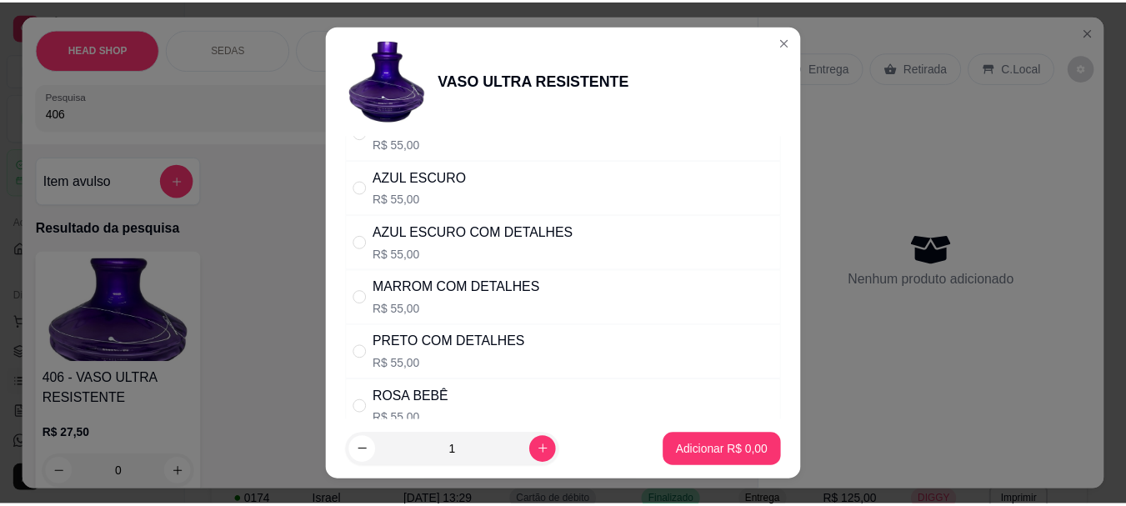
scroll to position [333, 0]
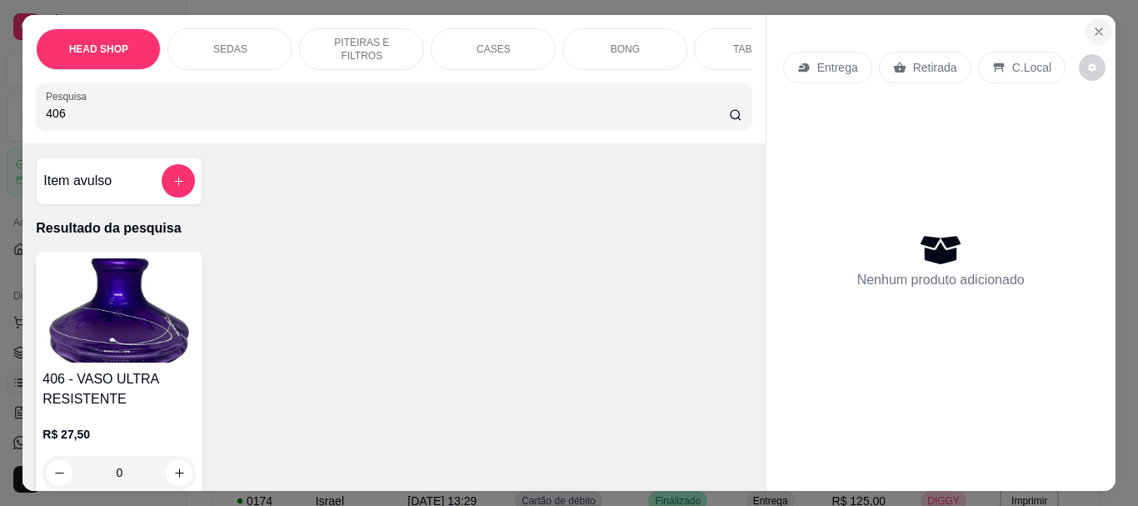
click at [1093, 31] on icon "Close" at bounding box center [1099, 31] width 13 height 13
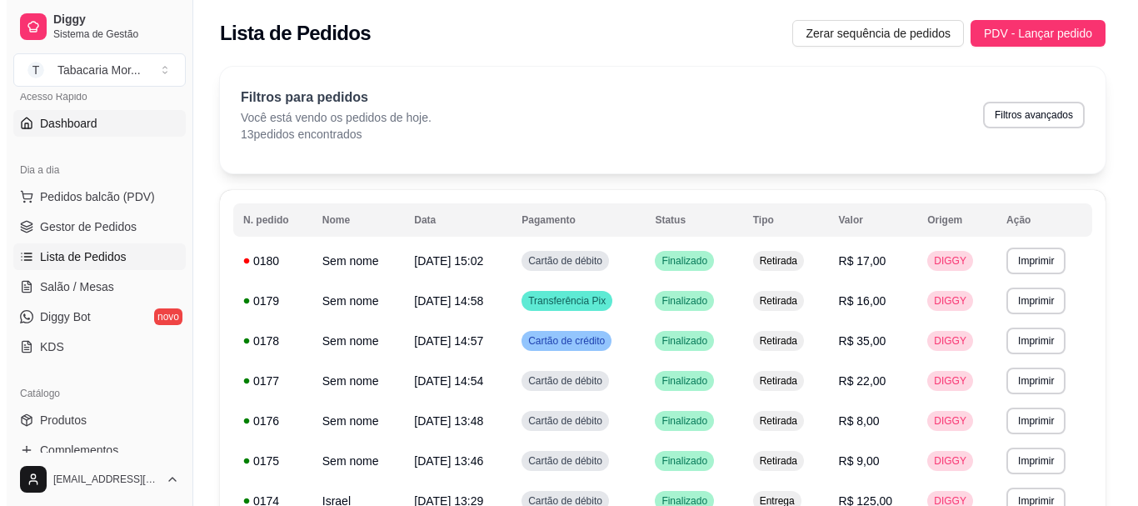
scroll to position [167, 0]
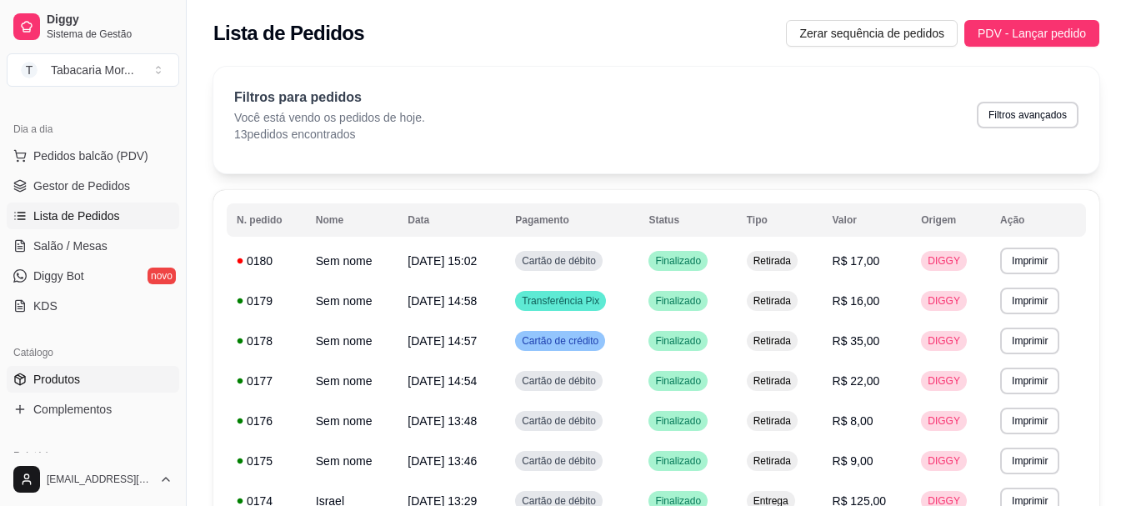
click at [63, 377] on span "Produtos" at bounding box center [56, 379] width 47 height 17
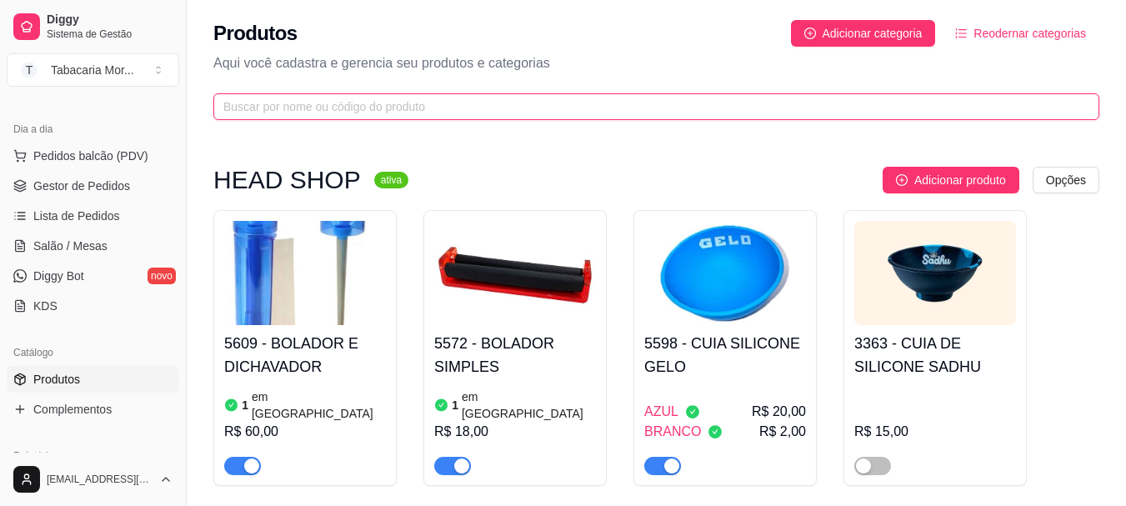
click at [243, 103] on input "text" at bounding box center [649, 107] width 853 height 18
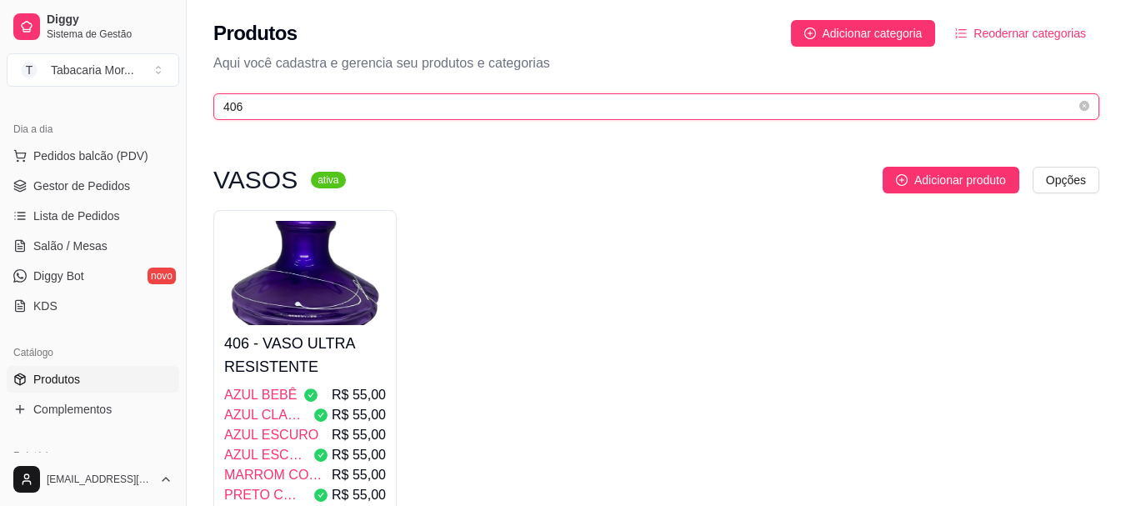
type input "406"
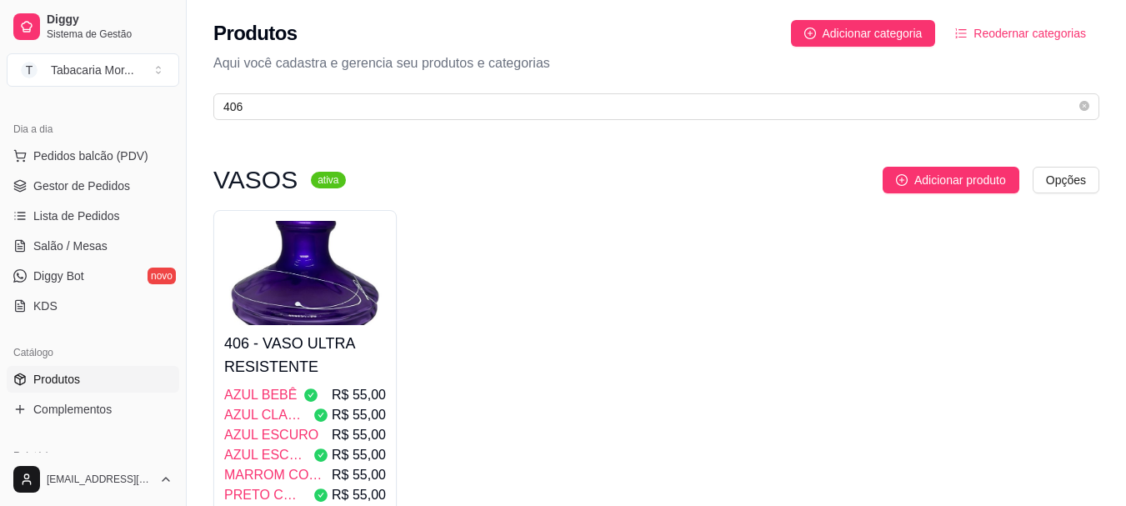
click at [318, 308] on img at bounding box center [305, 273] width 162 height 104
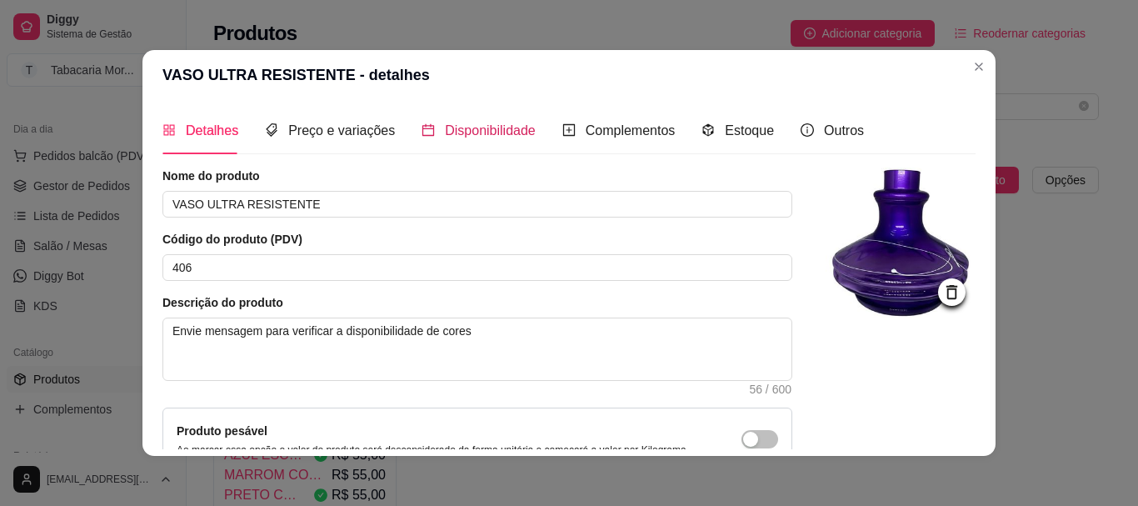
click at [445, 136] on span "Disponibilidade" at bounding box center [490, 130] width 91 height 14
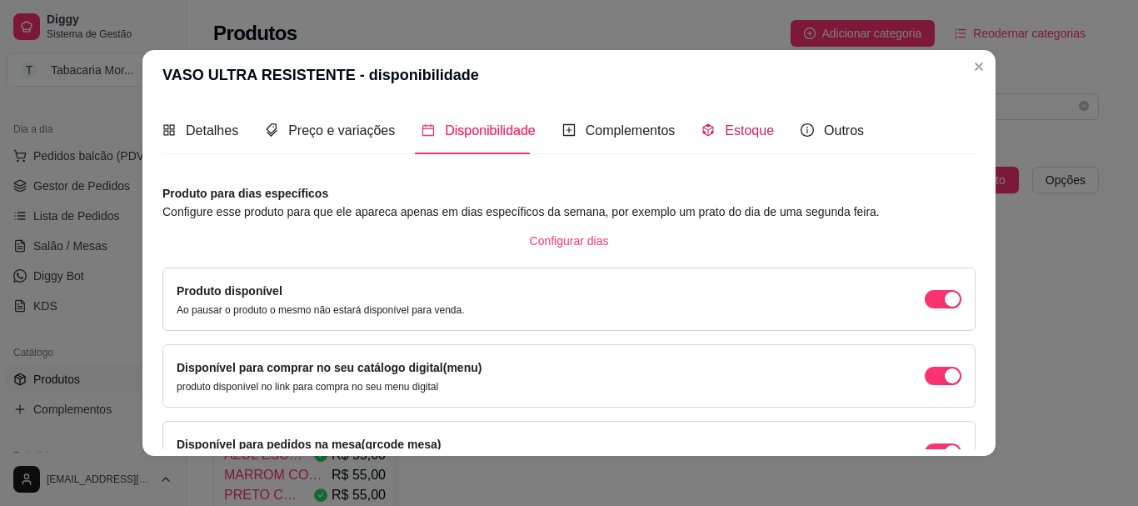
click at [736, 131] on span "Estoque" at bounding box center [749, 130] width 49 height 14
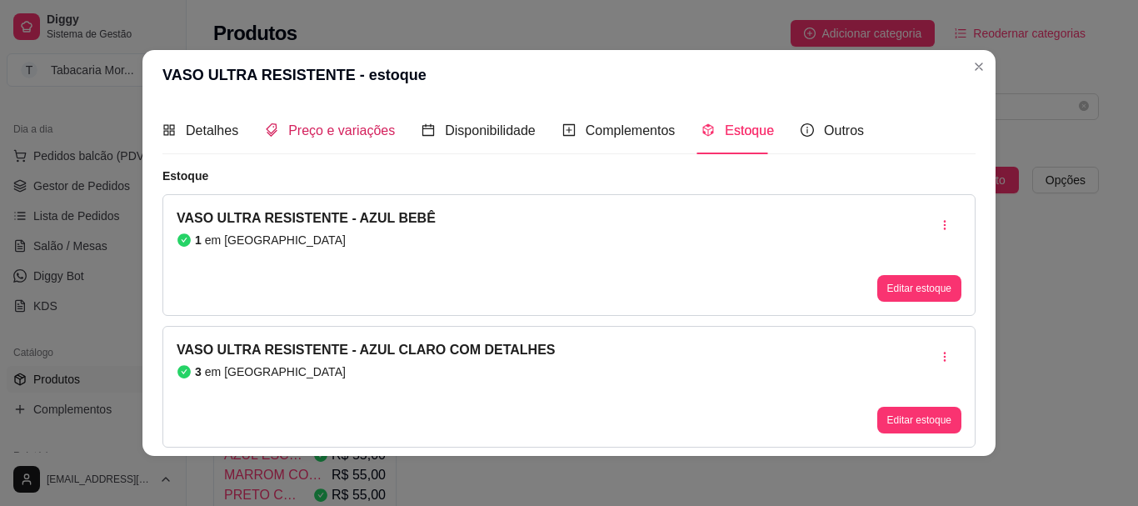
click at [326, 134] on span "Preço e variações" at bounding box center [341, 130] width 107 height 14
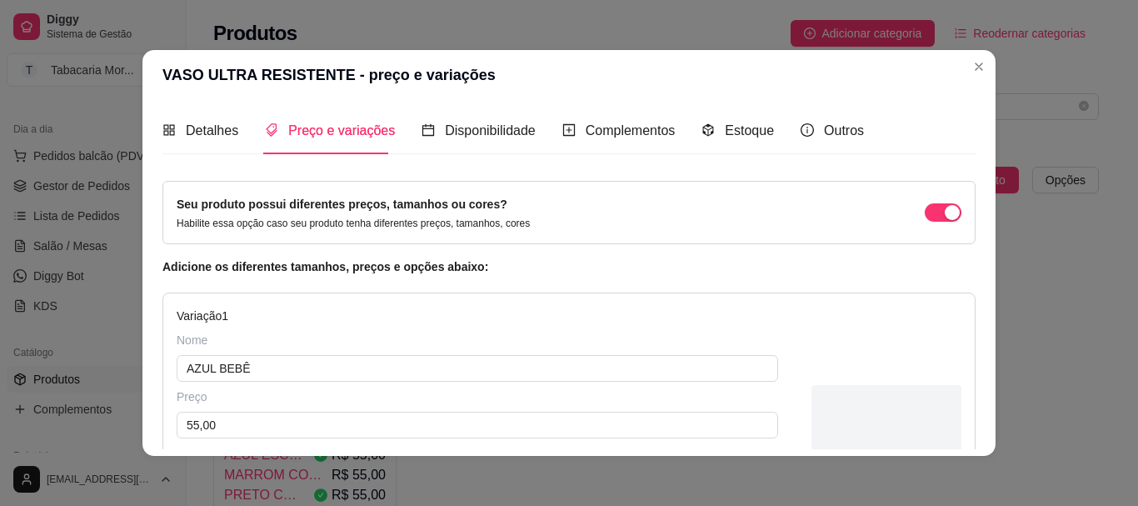
scroll to position [83, 0]
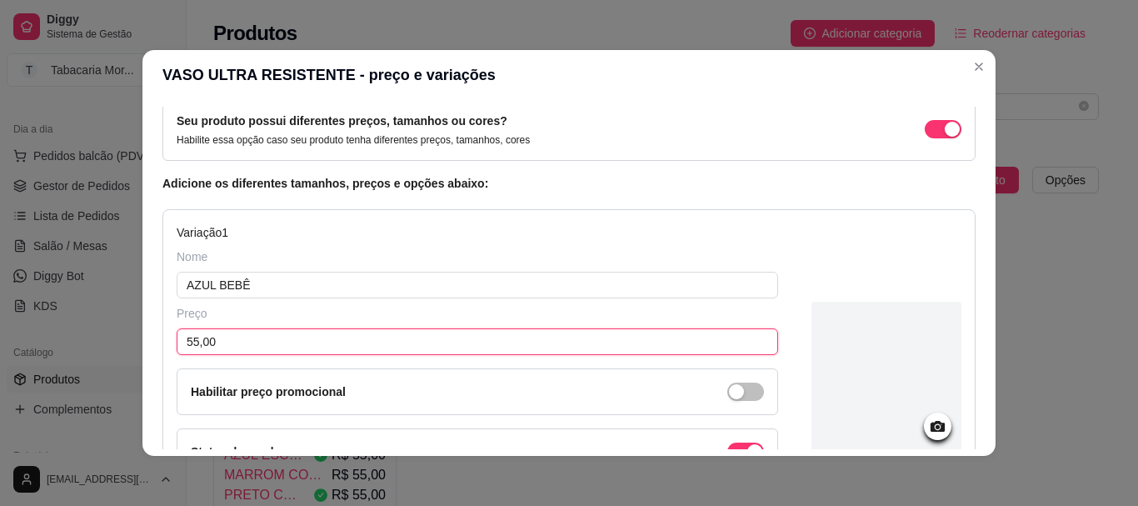
click at [298, 344] on input "55,00" at bounding box center [478, 341] width 602 height 27
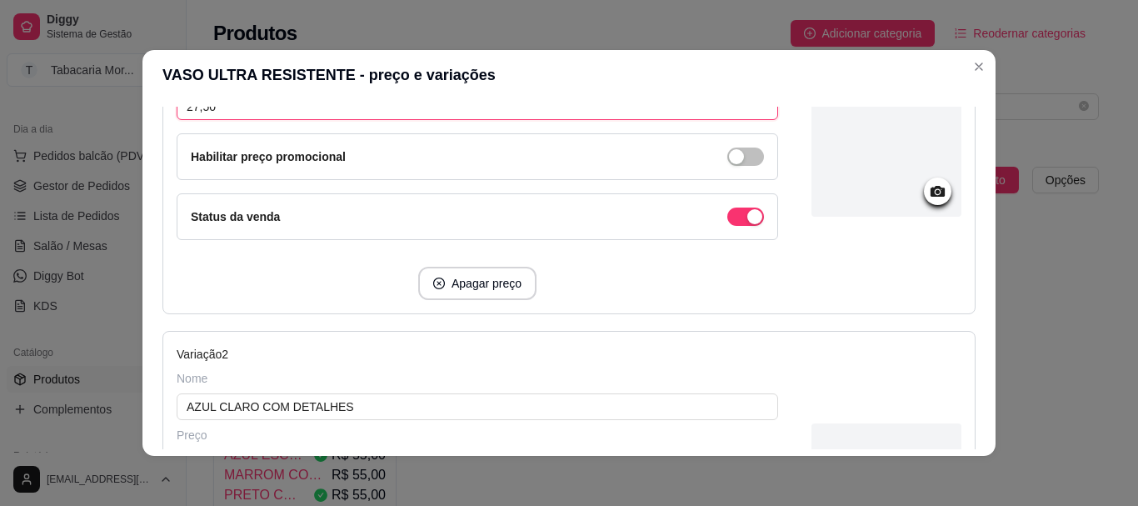
scroll to position [417, 0]
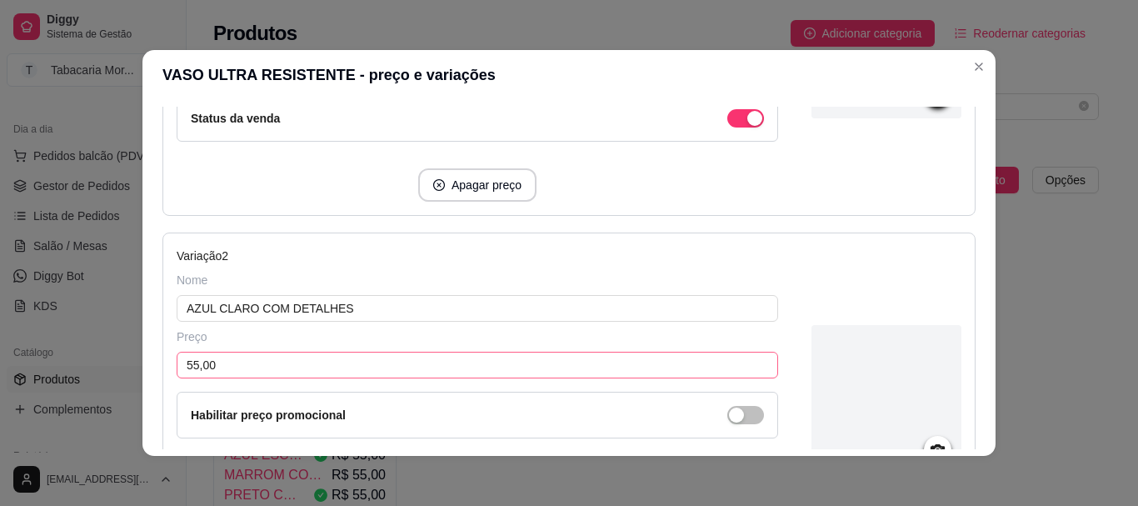
type input "27,50"
click at [256, 368] on input "55,00" at bounding box center [478, 365] width 602 height 27
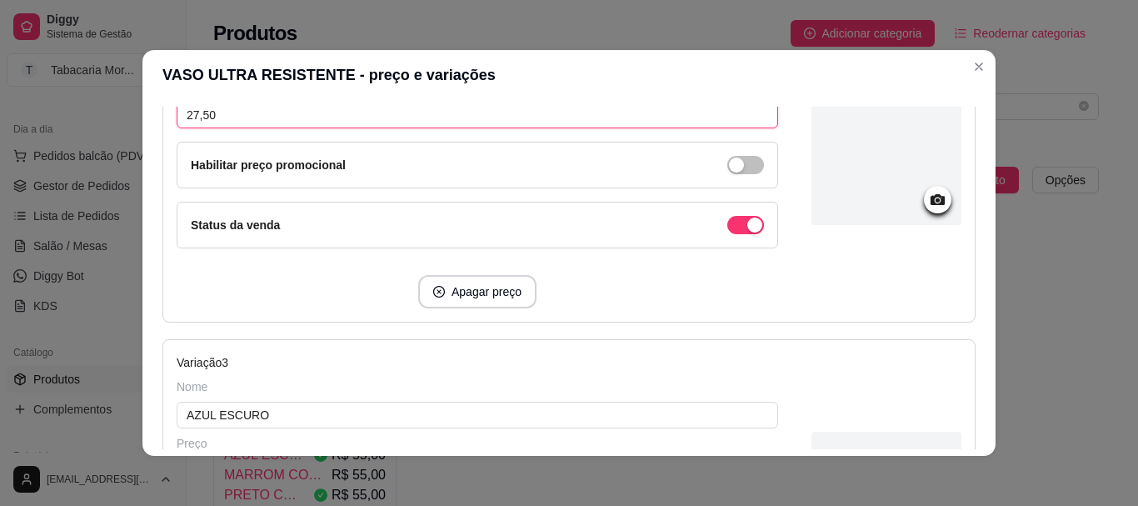
scroll to position [917, 0]
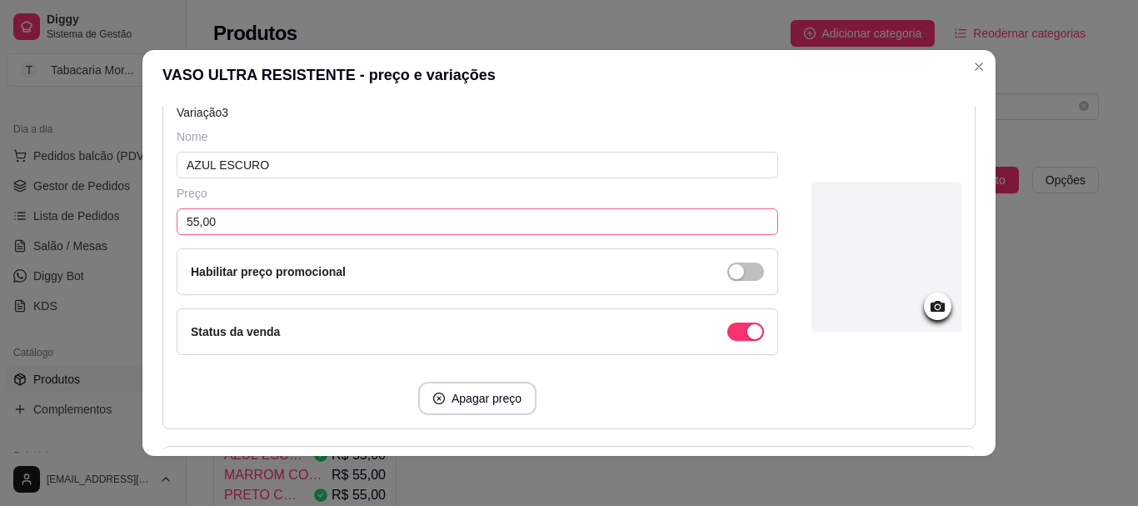
type input "27,50"
click at [233, 231] on input "55,00" at bounding box center [478, 221] width 602 height 27
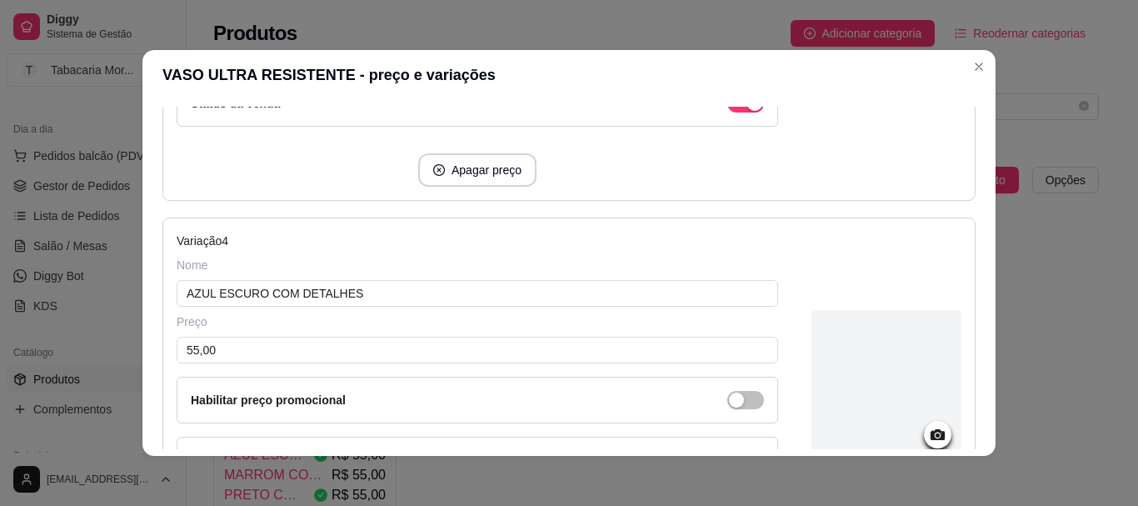
scroll to position [1250, 0]
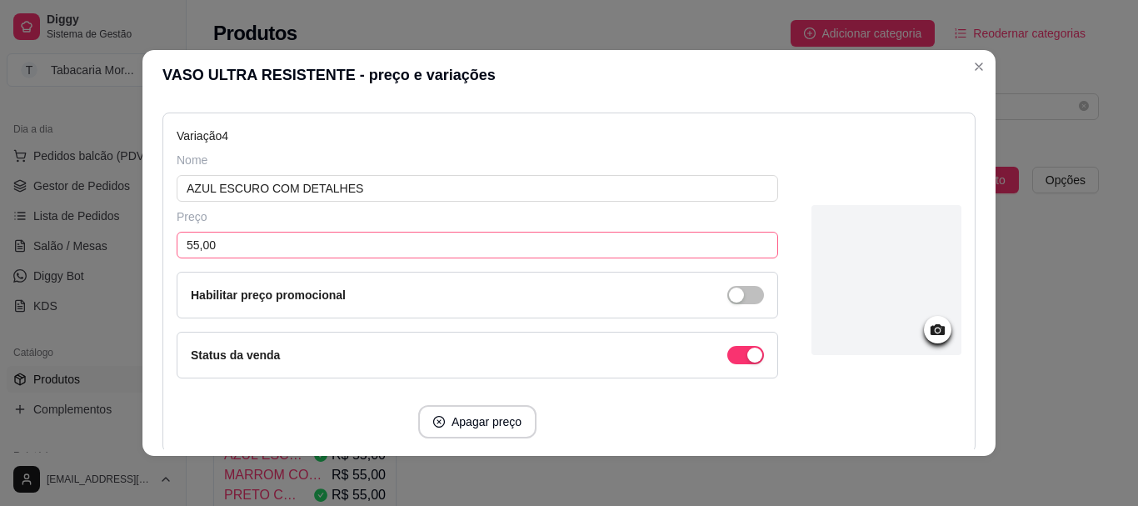
type input "27,50"
click at [268, 254] on input "55,00" at bounding box center [478, 245] width 602 height 27
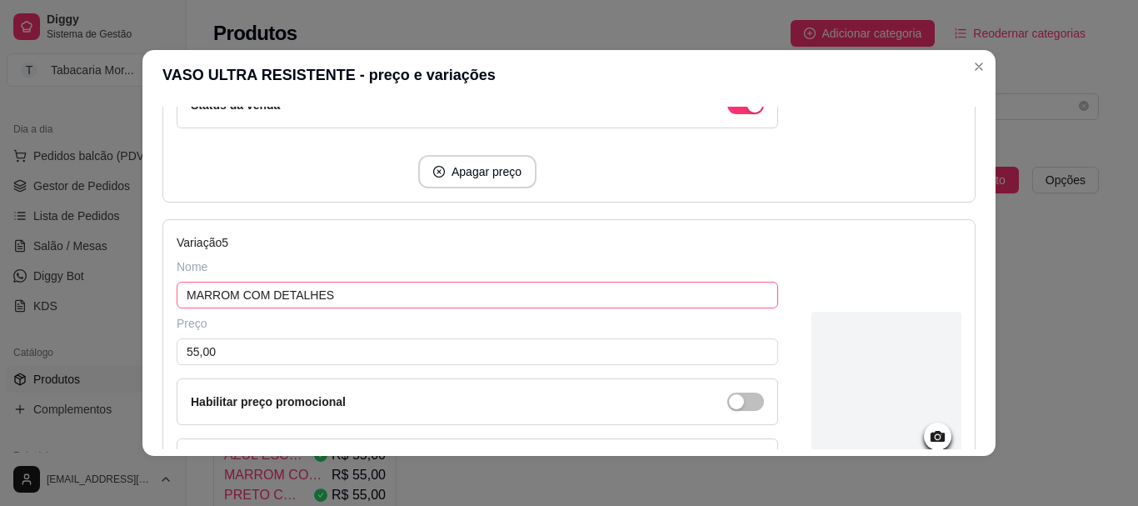
scroll to position [1667, 0]
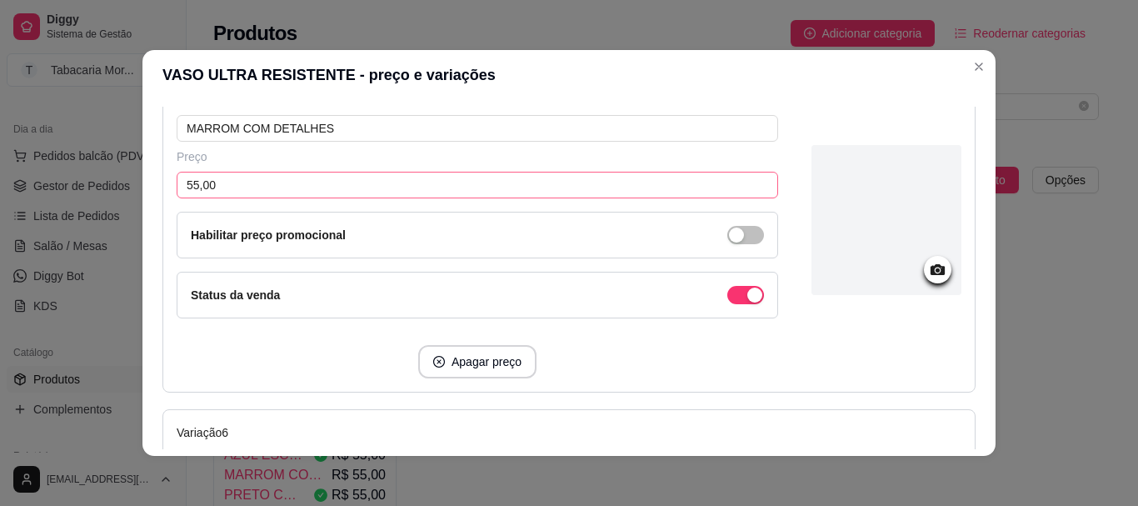
type input "27,50"
click at [232, 187] on input "55,00" at bounding box center [478, 185] width 602 height 27
type input "27,50"
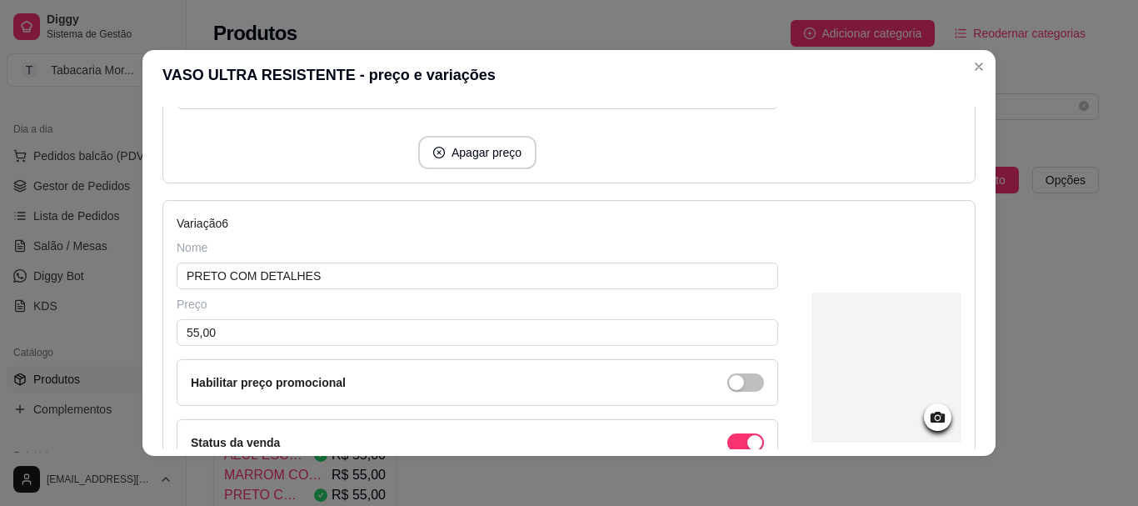
scroll to position [1917, 0]
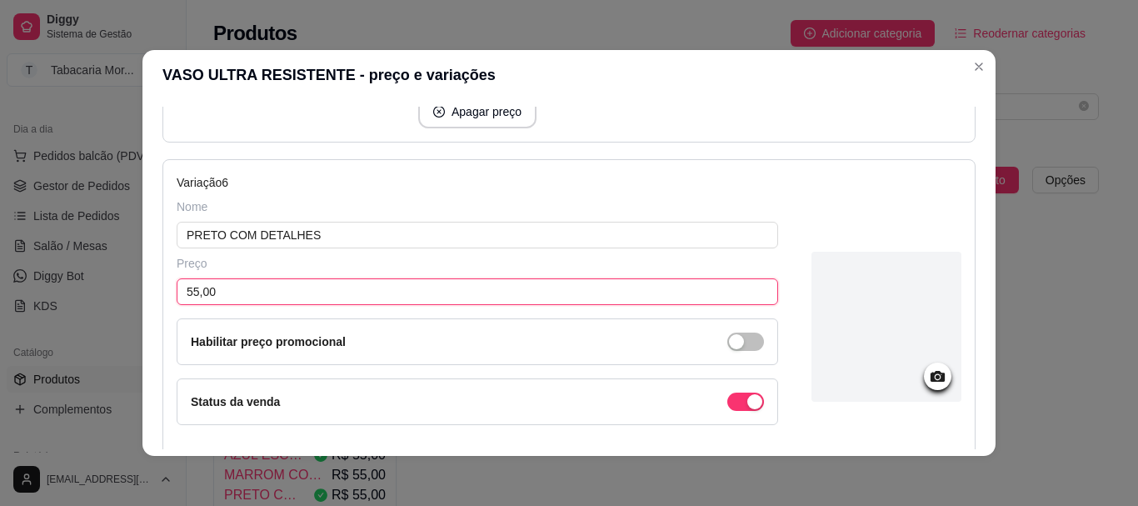
click at [328, 301] on input "55,00" at bounding box center [478, 291] width 602 height 27
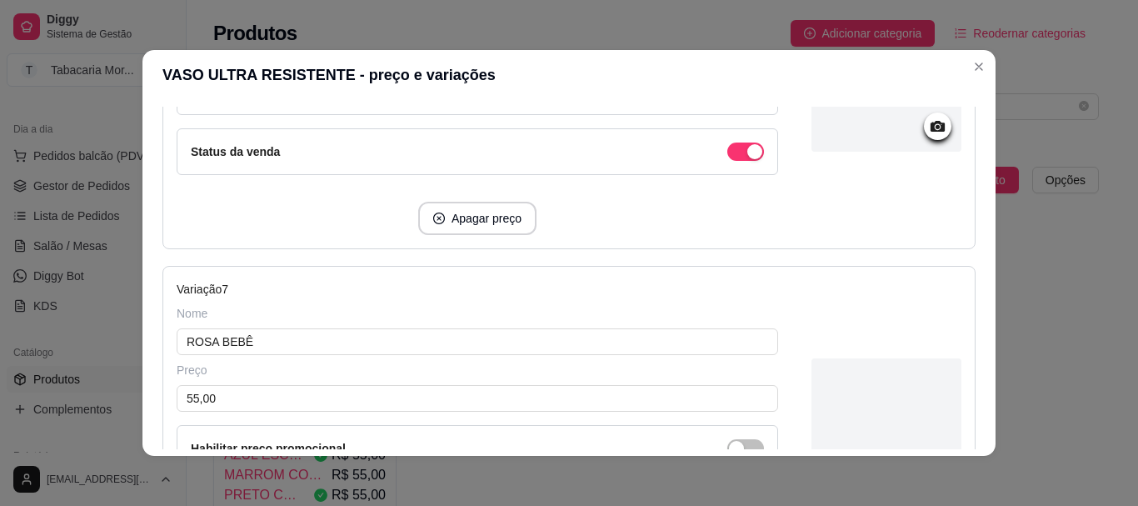
scroll to position [2333, 0]
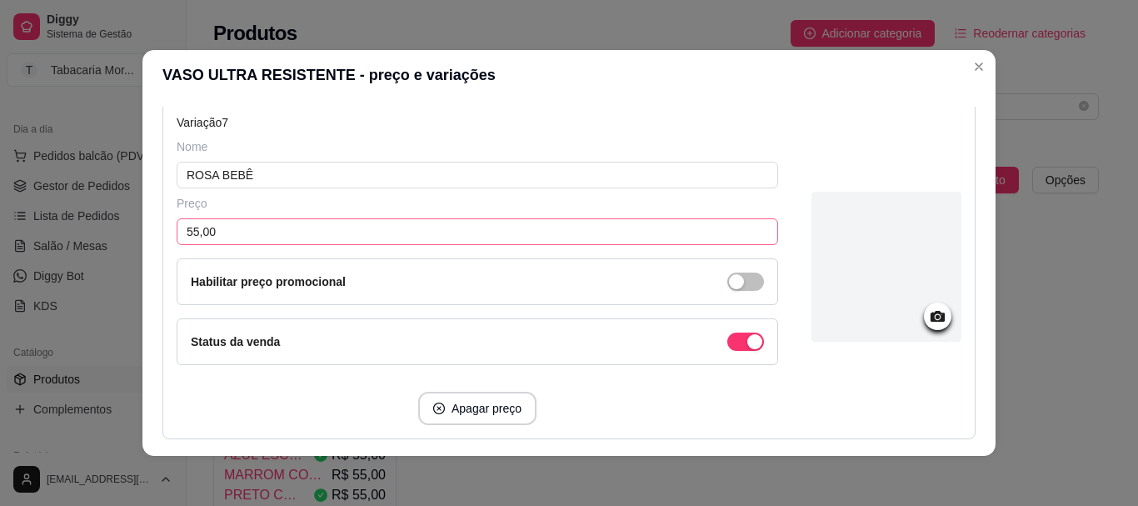
type input "27,50"
click at [229, 236] on input "55,00" at bounding box center [478, 231] width 602 height 27
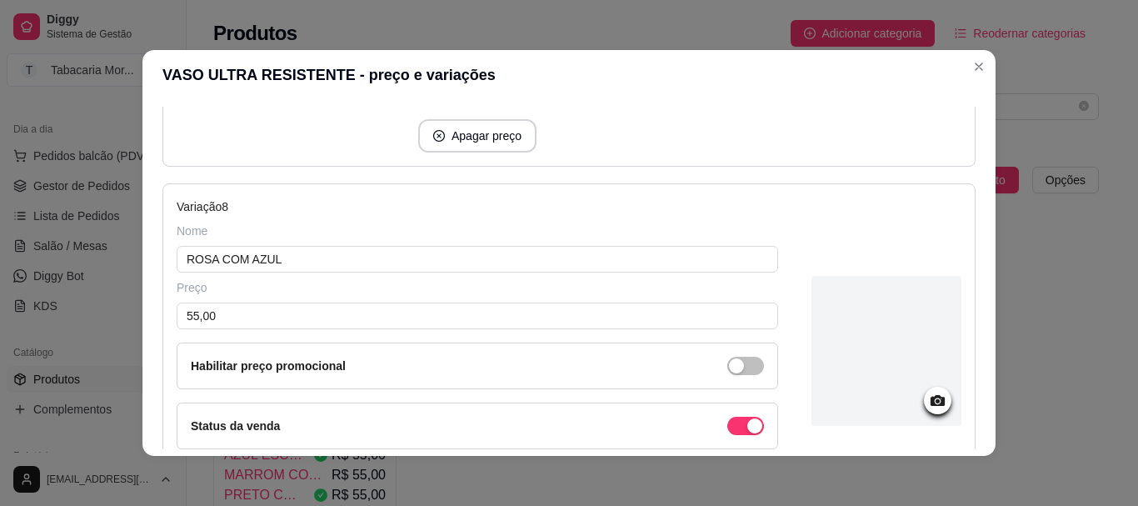
scroll to position [2667, 0]
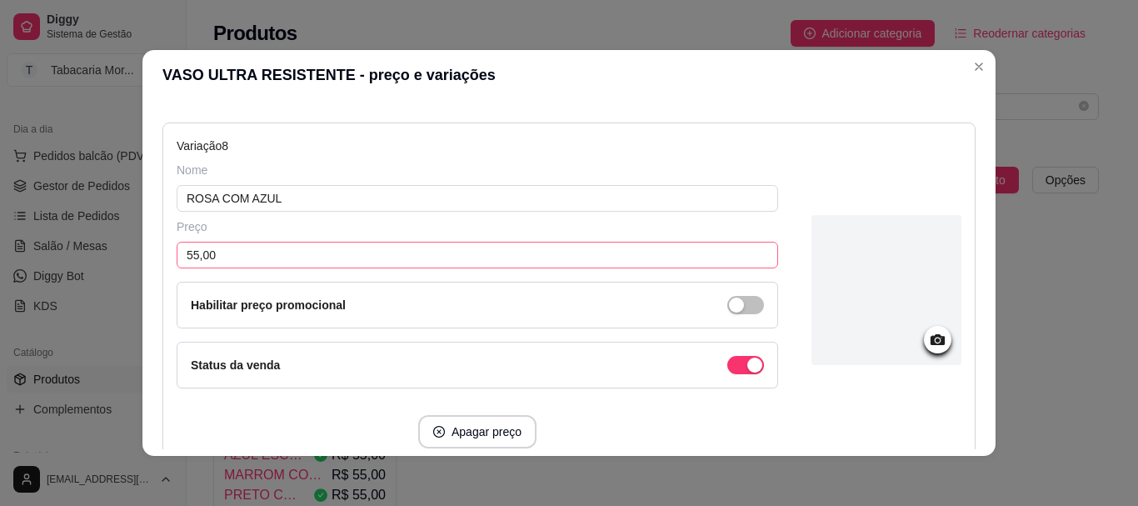
type input "27,50"
click at [309, 259] on input "55,00" at bounding box center [478, 255] width 602 height 27
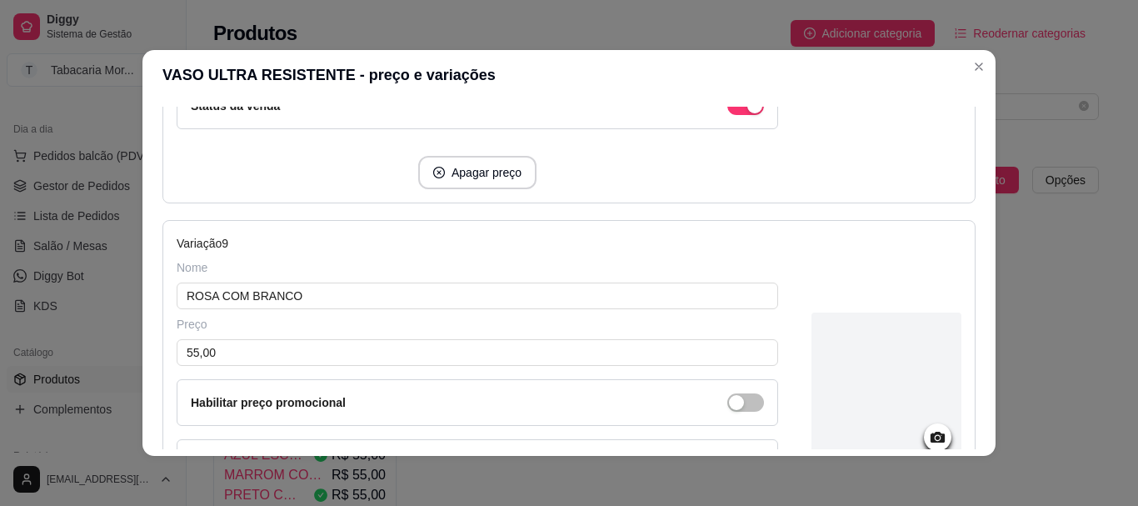
scroll to position [3000, 0]
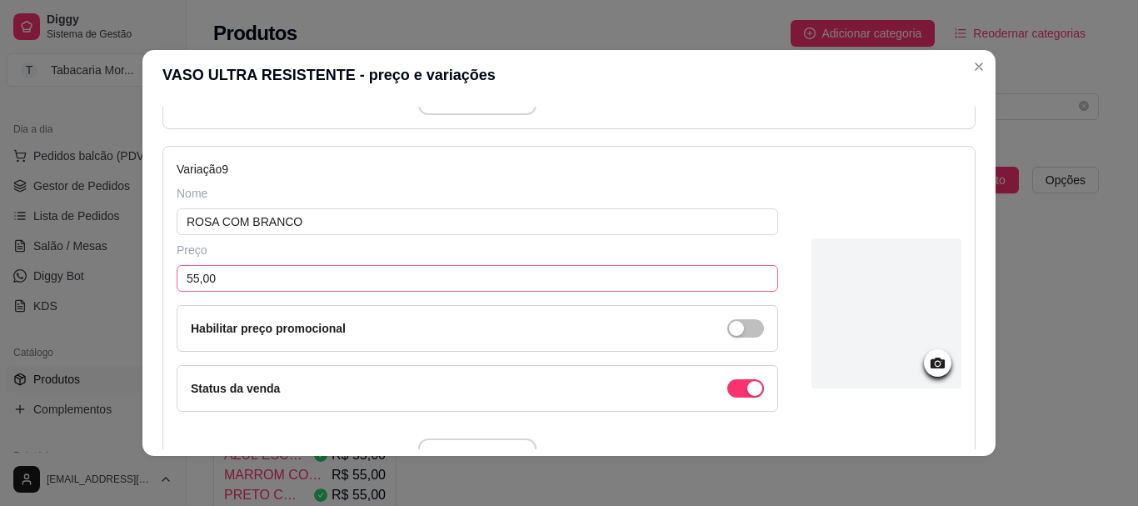
type input "27,50"
click at [287, 292] on input "55,00" at bounding box center [478, 278] width 602 height 27
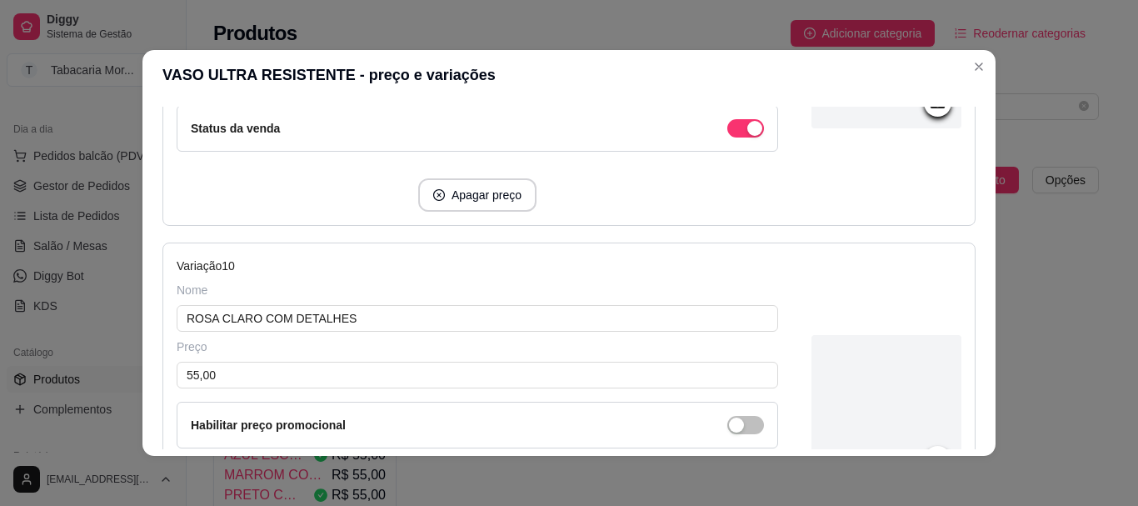
scroll to position [3333, 0]
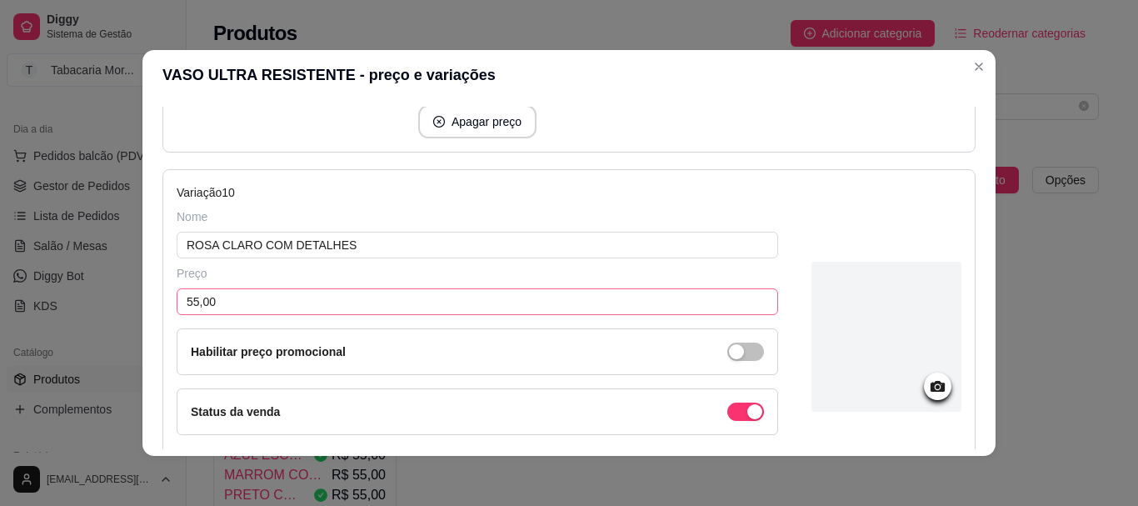
type input "27,50"
click at [250, 310] on input "55,00" at bounding box center [478, 301] width 602 height 27
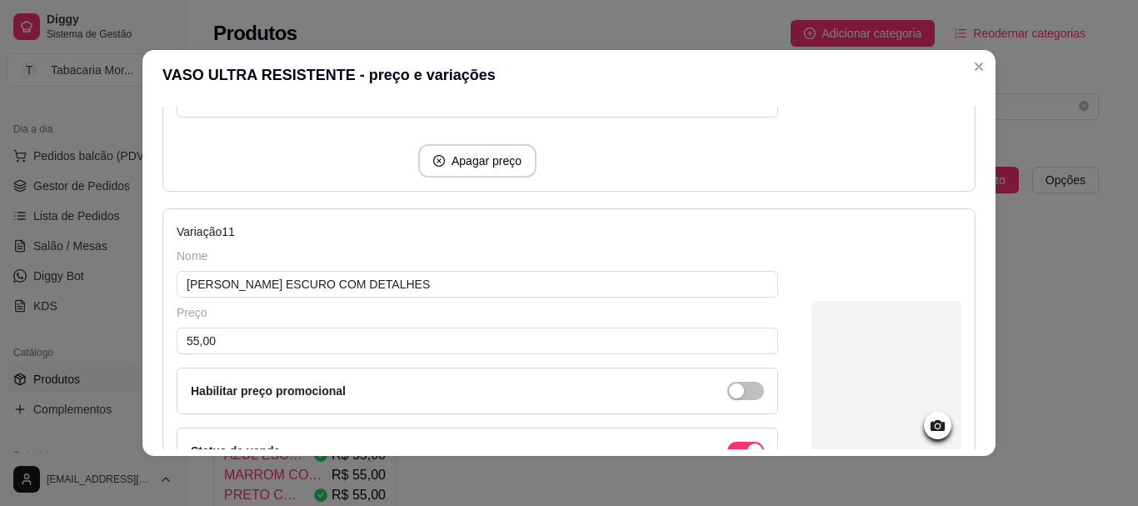
scroll to position [3667, 0]
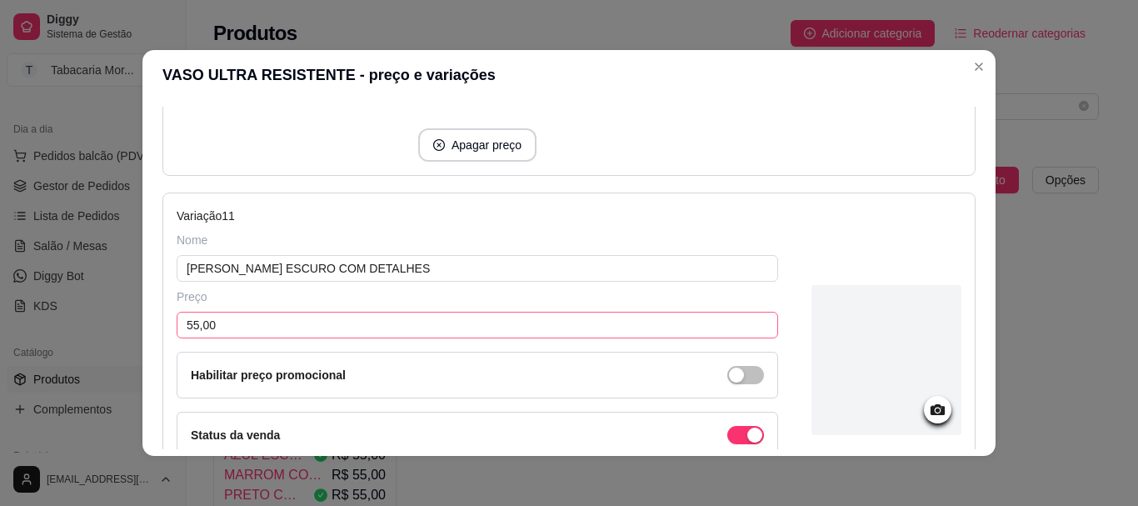
type input "27,50"
click at [268, 316] on input "55,00" at bounding box center [478, 325] width 602 height 27
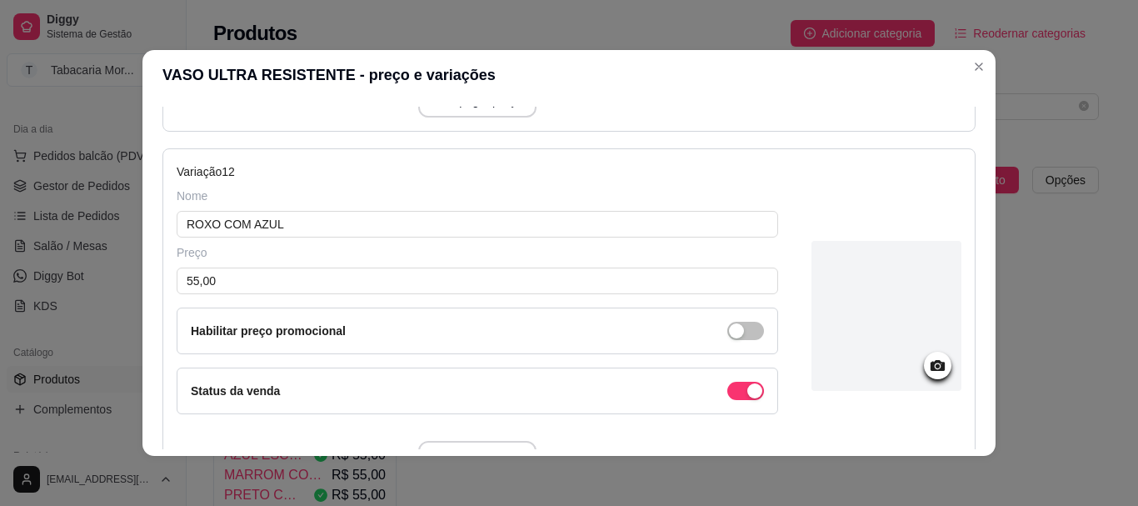
scroll to position [4083, 0]
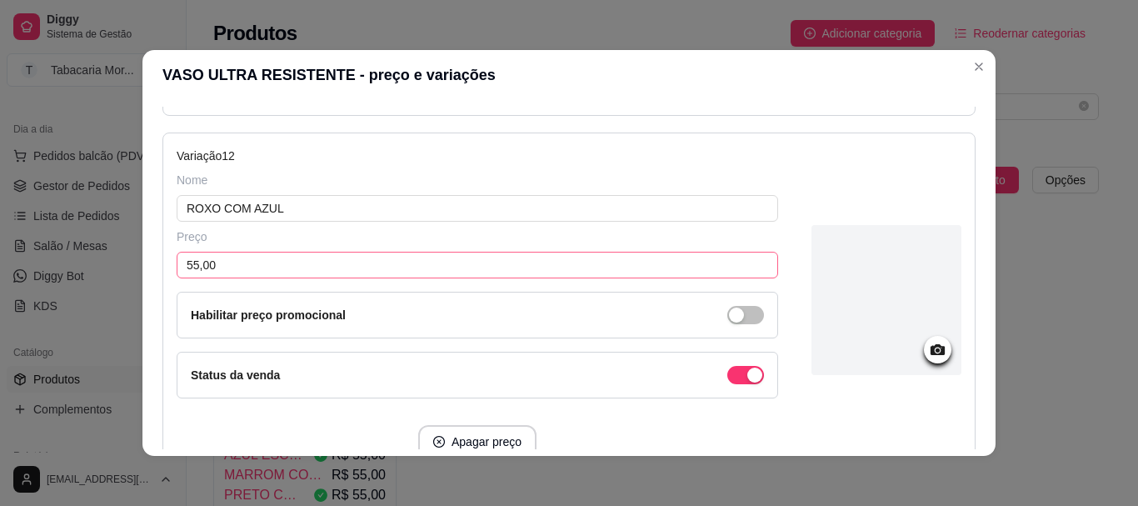
type input "27,50"
click at [254, 272] on input "55,00" at bounding box center [478, 265] width 602 height 27
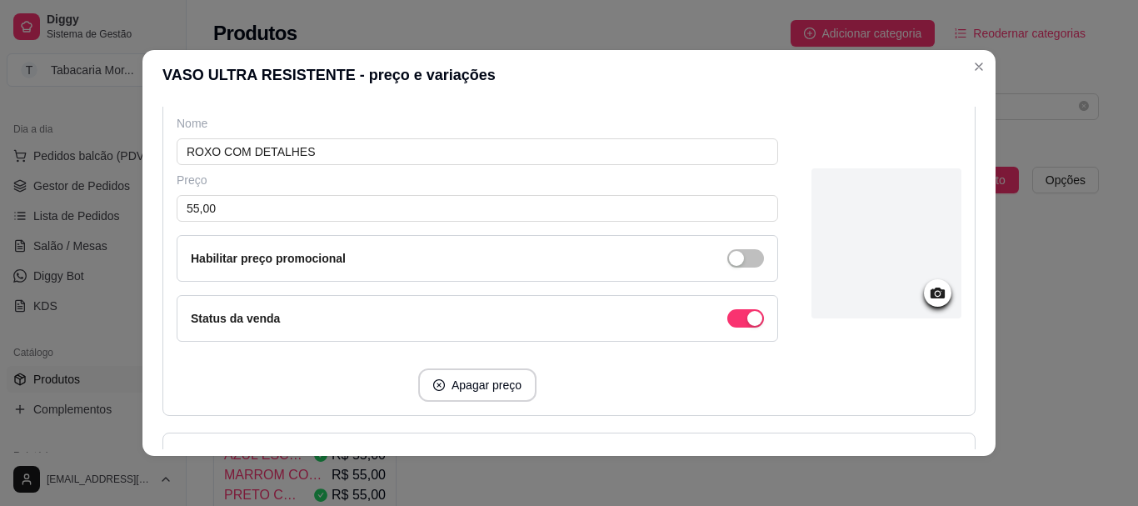
scroll to position [4500, 0]
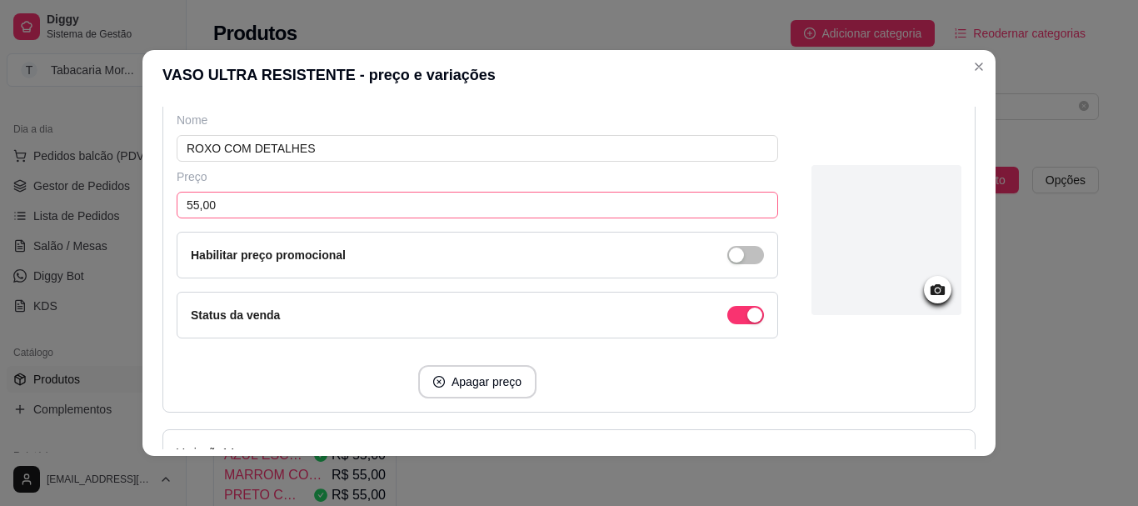
type input "27,50"
click at [281, 199] on input "55,00" at bounding box center [478, 205] width 602 height 27
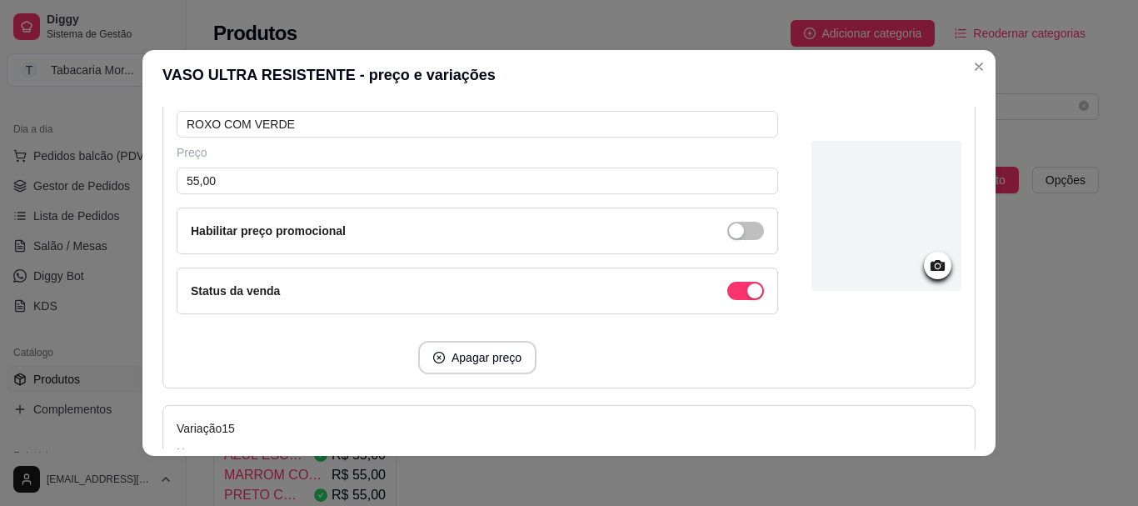
scroll to position [4798, 0]
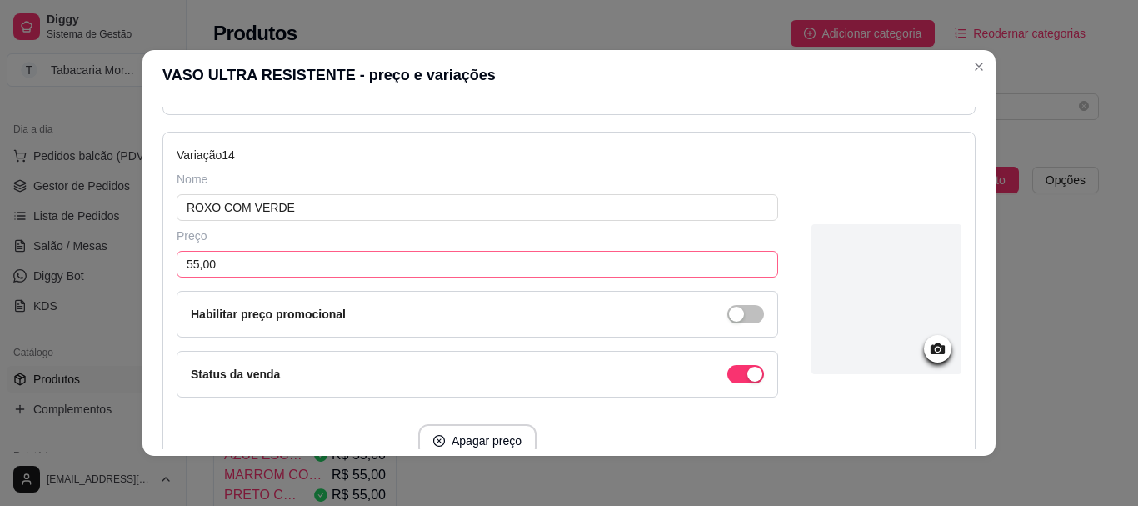
type input "27,50"
click at [263, 263] on input "55,00" at bounding box center [478, 264] width 602 height 27
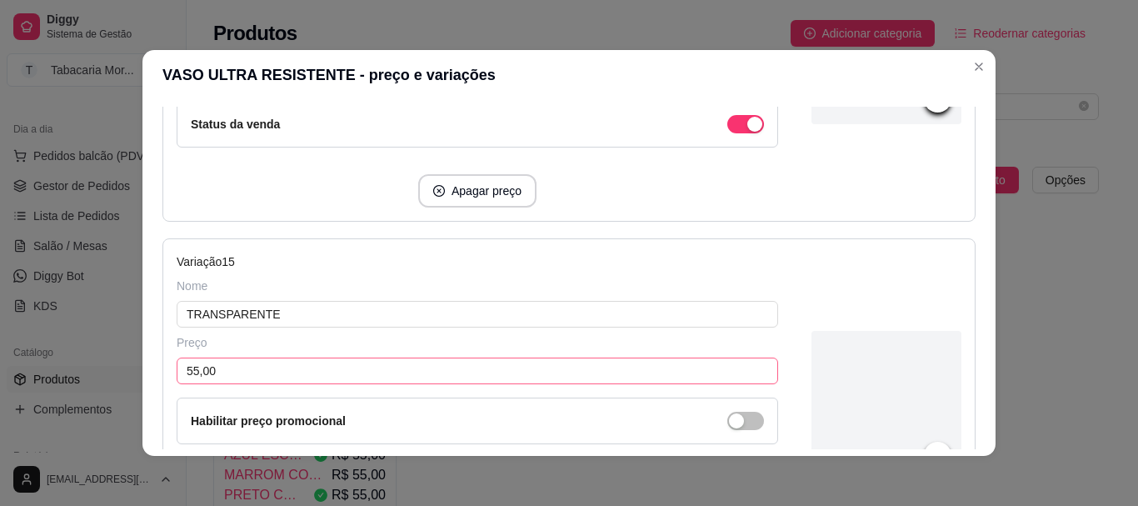
type input "27,50"
click at [295, 367] on input "55,00" at bounding box center [478, 371] width 602 height 27
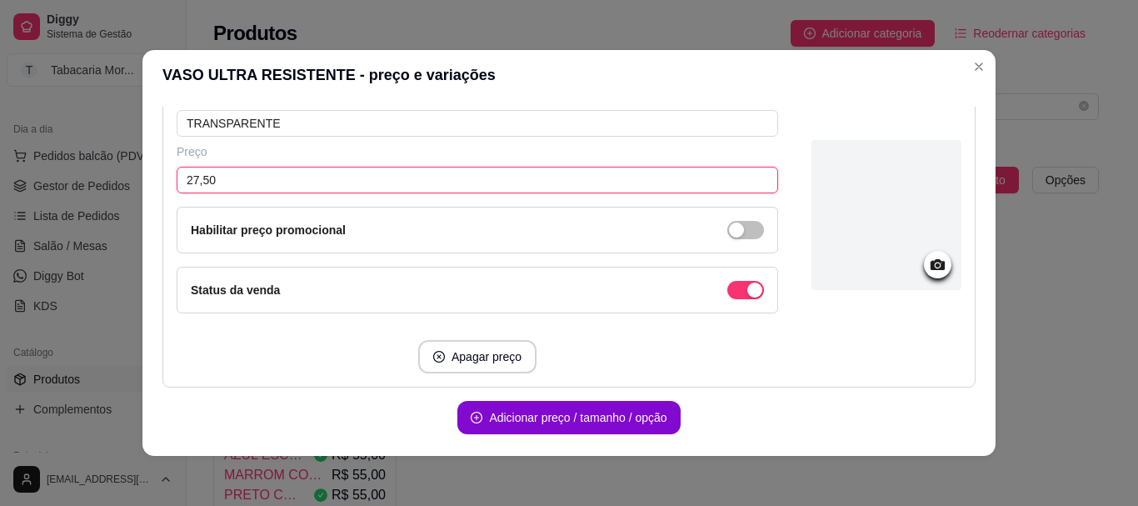
scroll to position [5298, 0]
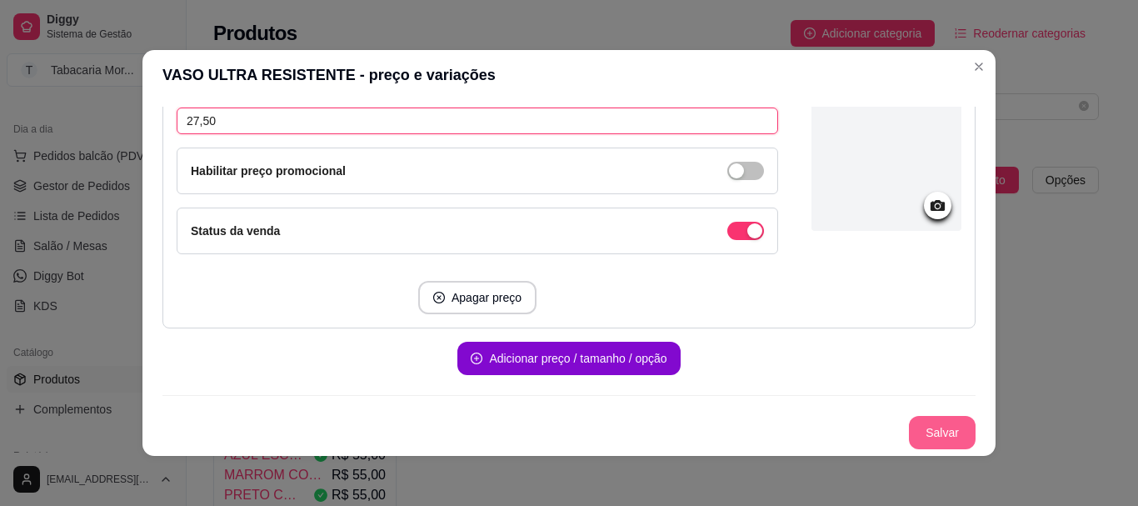
type input "27,50"
click at [917, 431] on button "Salvar" at bounding box center [942, 432] width 67 height 33
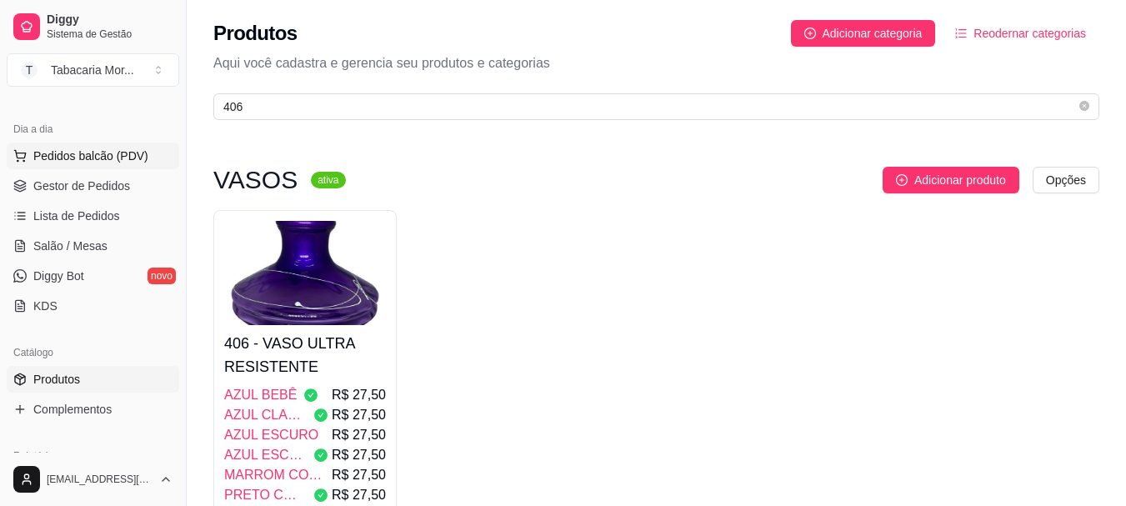
click at [82, 155] on span "Pedidos balcão (PDV)" at bounding box center [90, 156] width 115 height 17
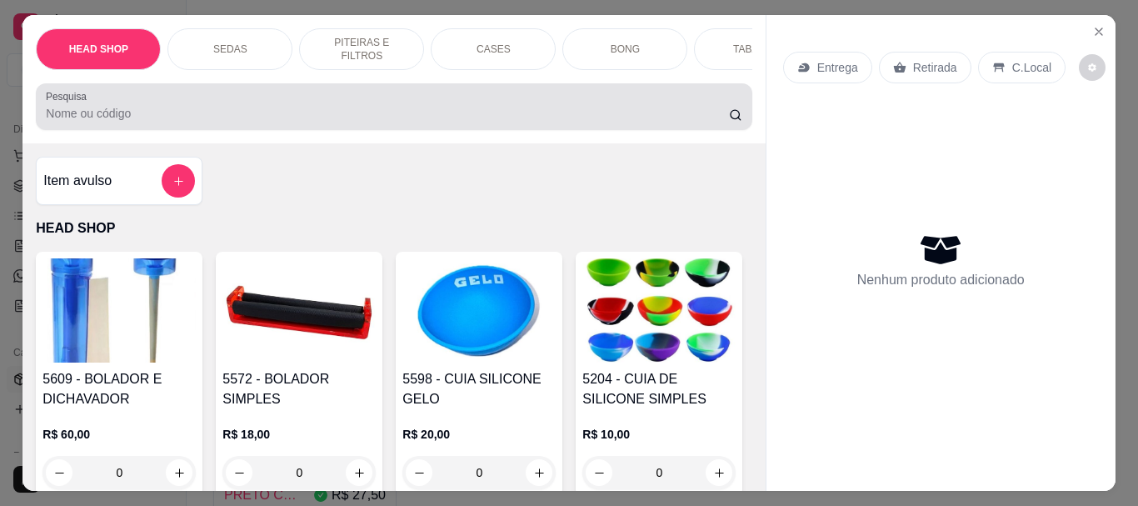
click at [254, 118] on input "Pesquisa" at bounding box center [387, 113] width 683 height 17
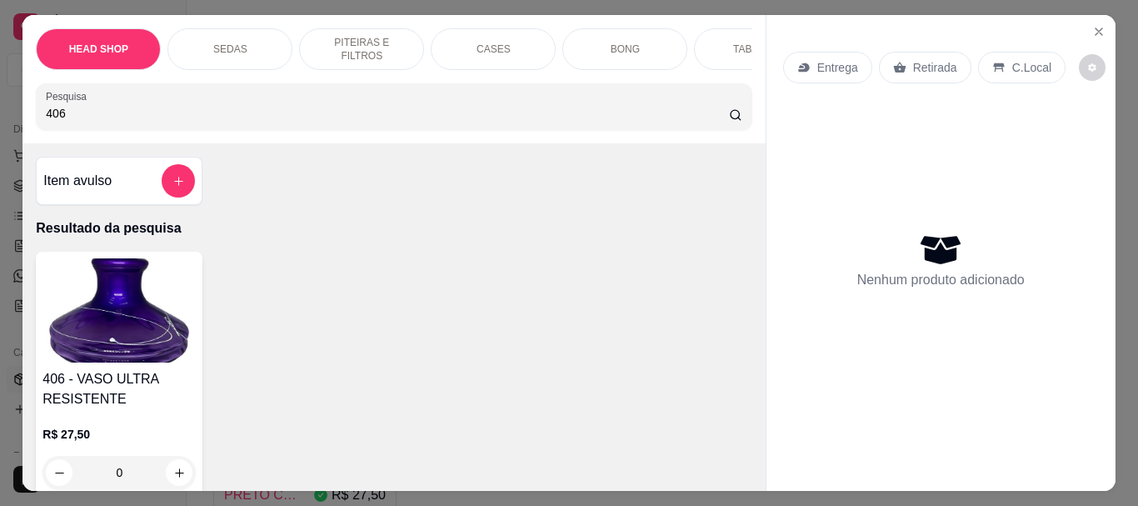
type input "406"
click at [156, 362] on img at bounding box center [119, 310] width 153 height 104
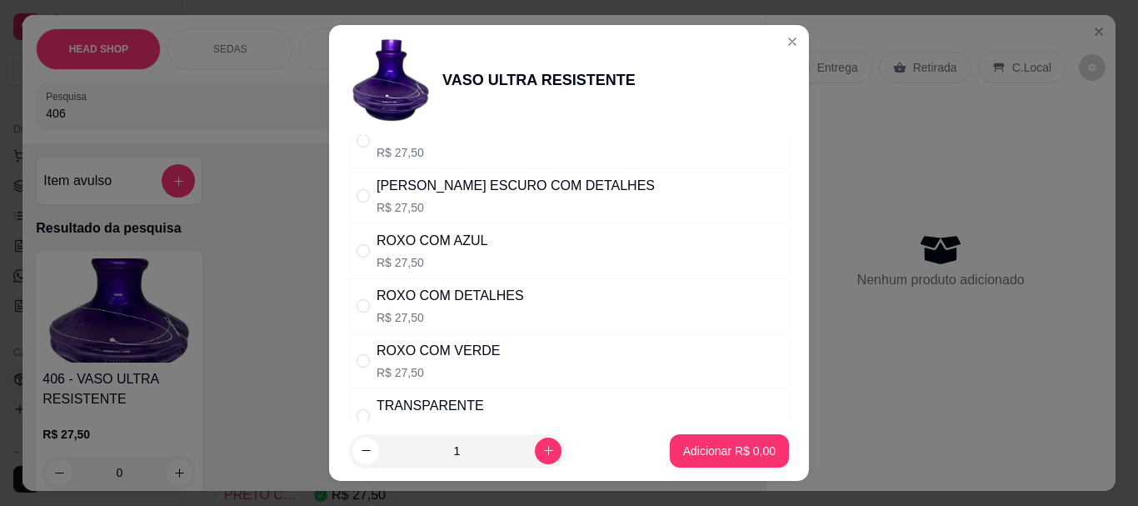
scroll to position [708, 0]
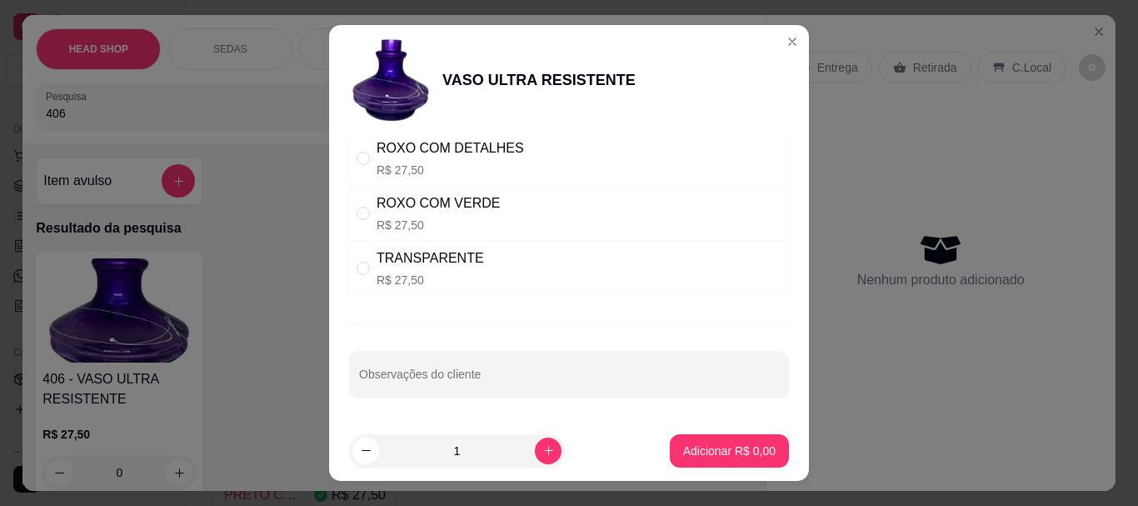
click at [398, 266] on div "TRANSPARENTE" at bounding box center [431, 258] width 108 height 20
radio input "true"
click at [705, 450] on p "Adicionar R$ 27,50" at bounding box center [726, 451] width 99 height 17
type input "1"
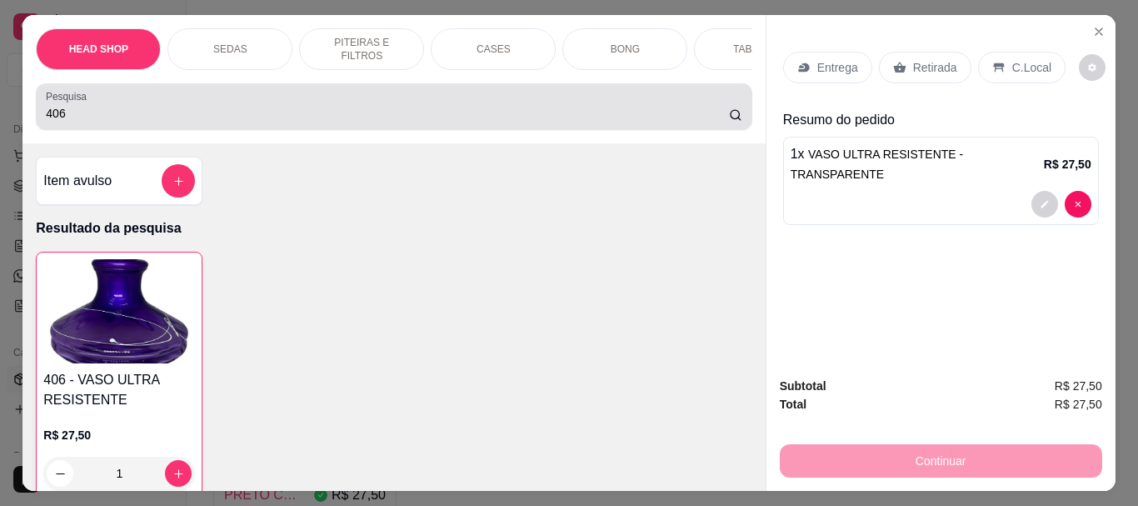
click at [93, 123] on div "406" at bounding box center [394, 106] width 696 height 33
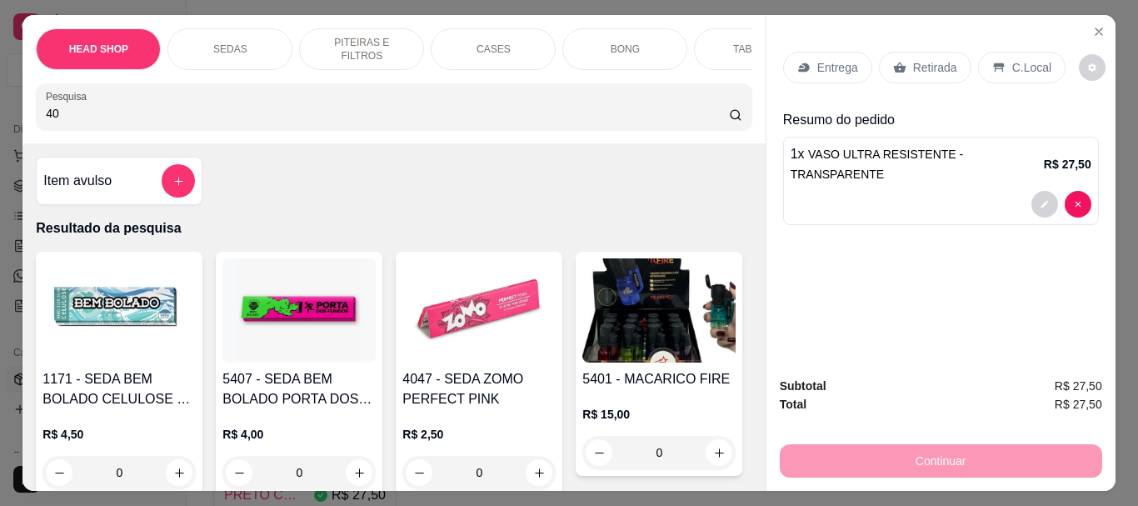
type input "4"
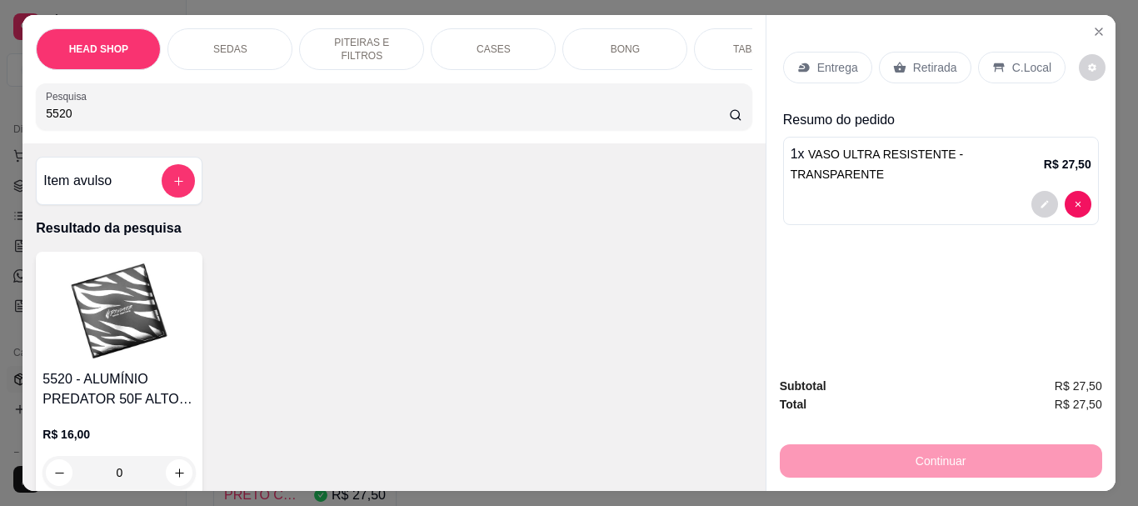
type input "5520"
click at [123, 303] on img at bounding box center [119, 310] width 153 height 104
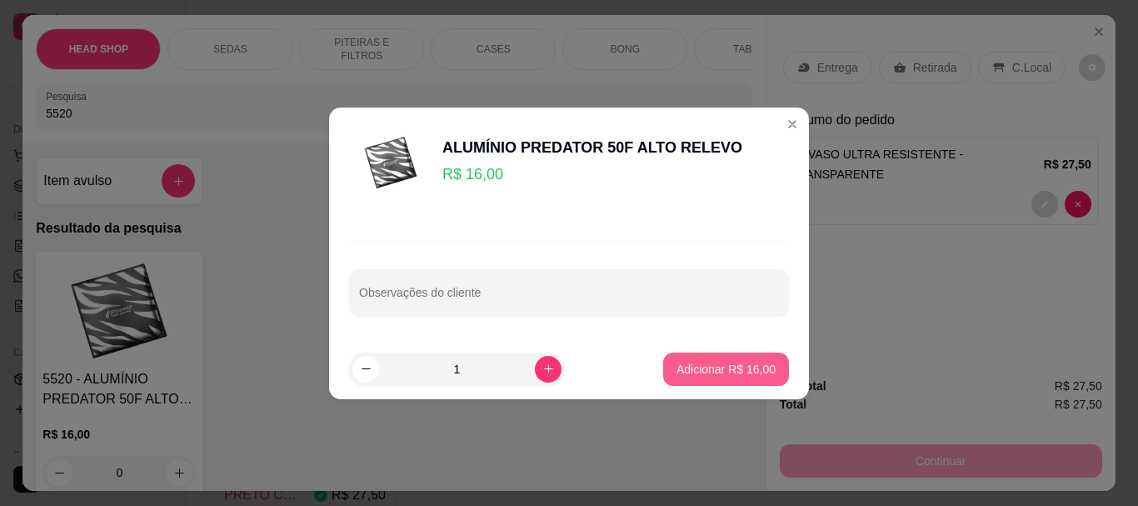
click at [670, 356] on button "Adicionar R$ 16,00" at bounding box center [726, 369] width 126 height 33
type input "1"
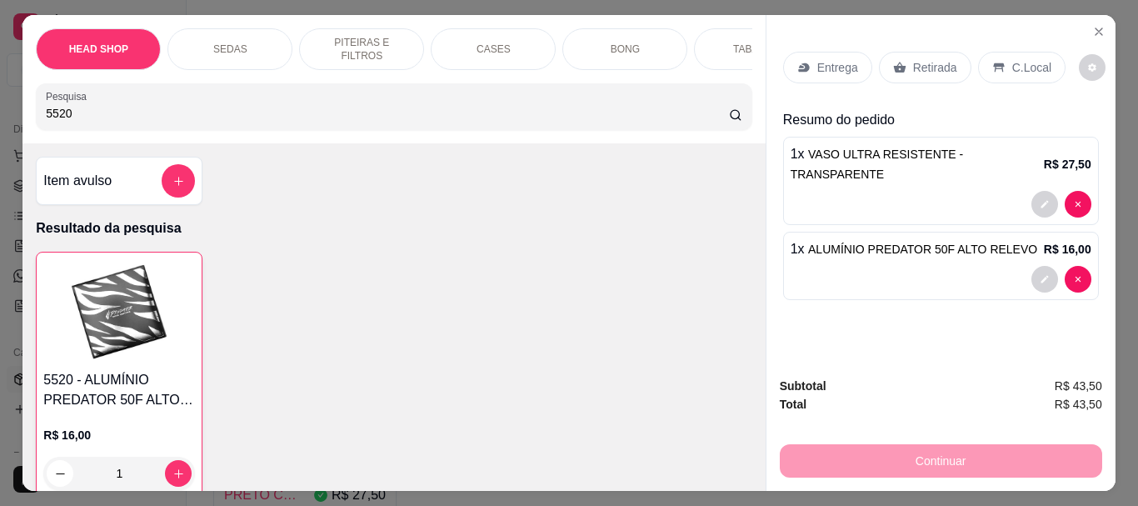
click at [937, 62] on p "Retirada" at bounding box center [935, 67] width 44 height 17
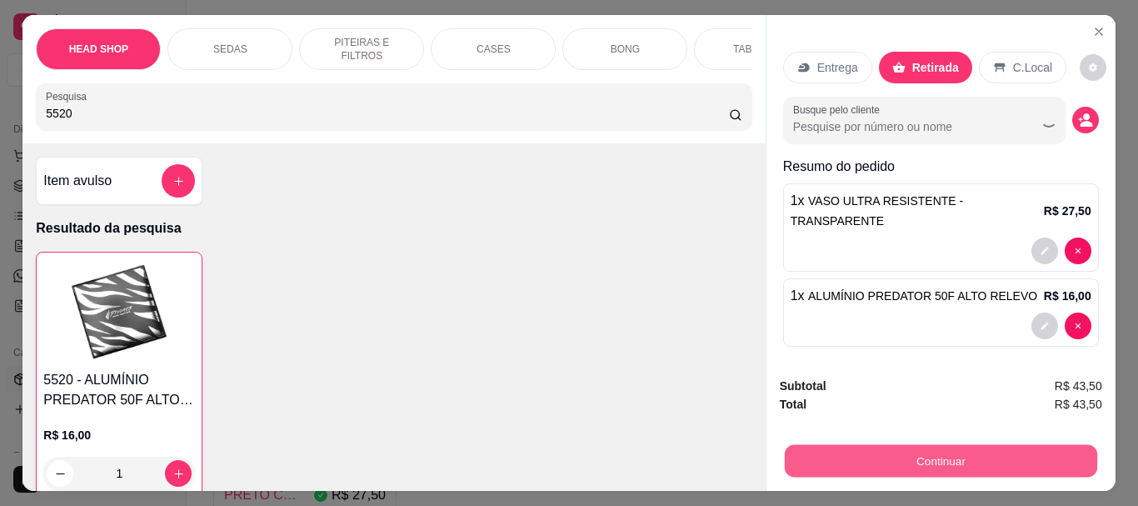
click at [941, 450] on button "Continuar" at bounding box center [940, 460] width 313 height 33
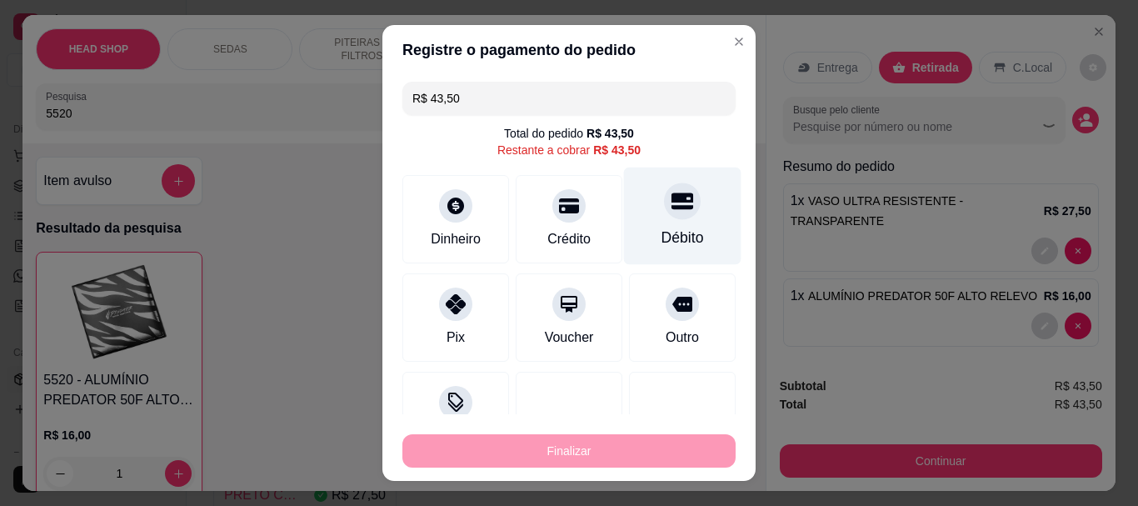
click at [662, 235] on div "Débito" at bounding box center [683, 239] width 43 height 22
type input "R$ 0,00"
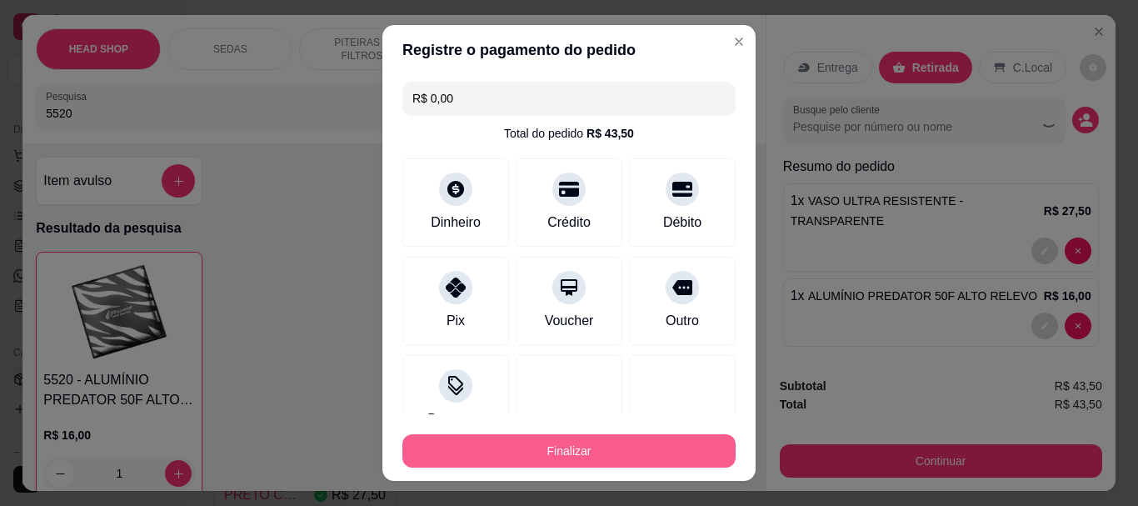
click at [553, 442] on button "Finalizar" at bounding box center [569, 450] width 333 height 33
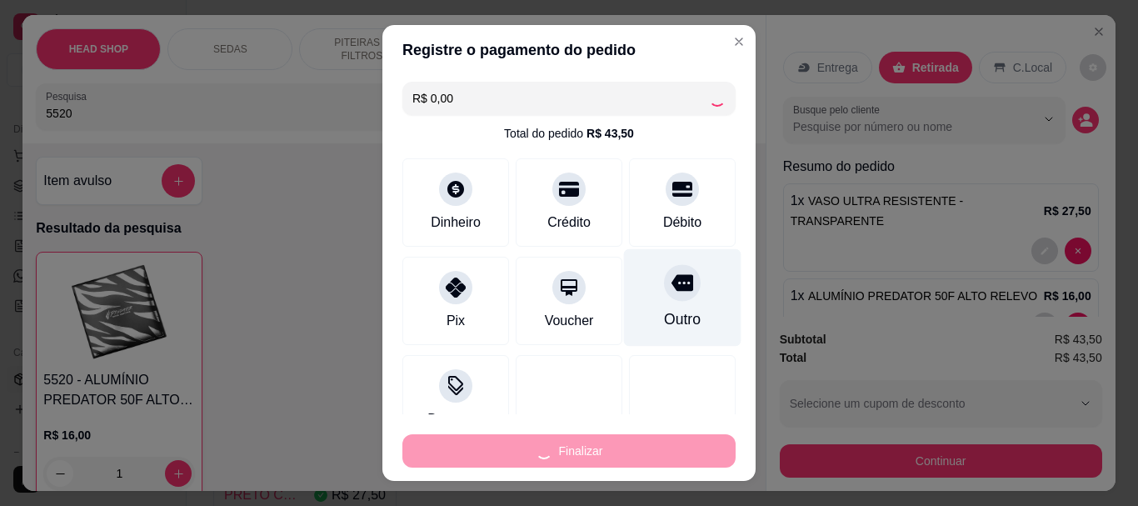
type input "0"
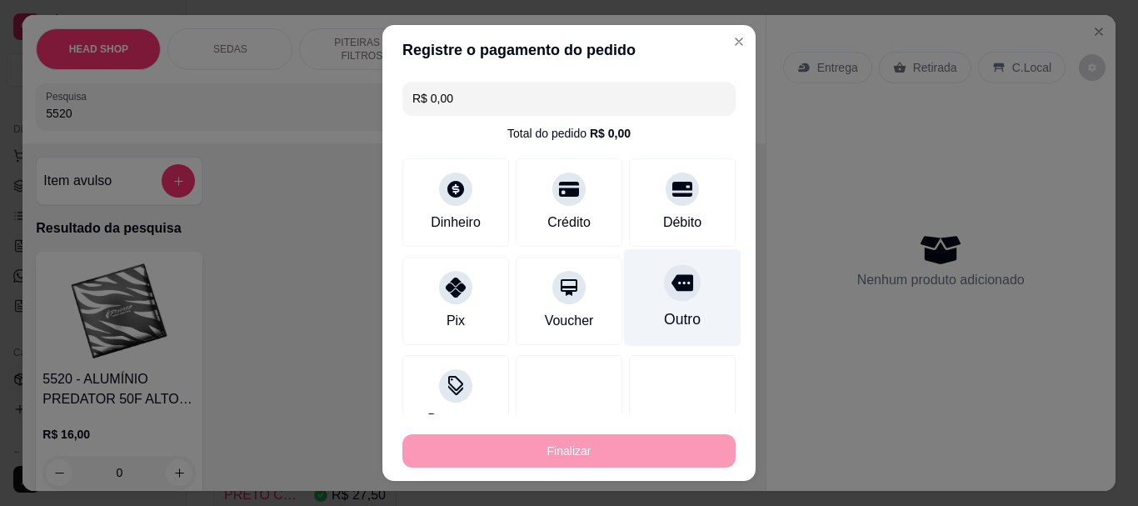
type input "-R$ 43,50"
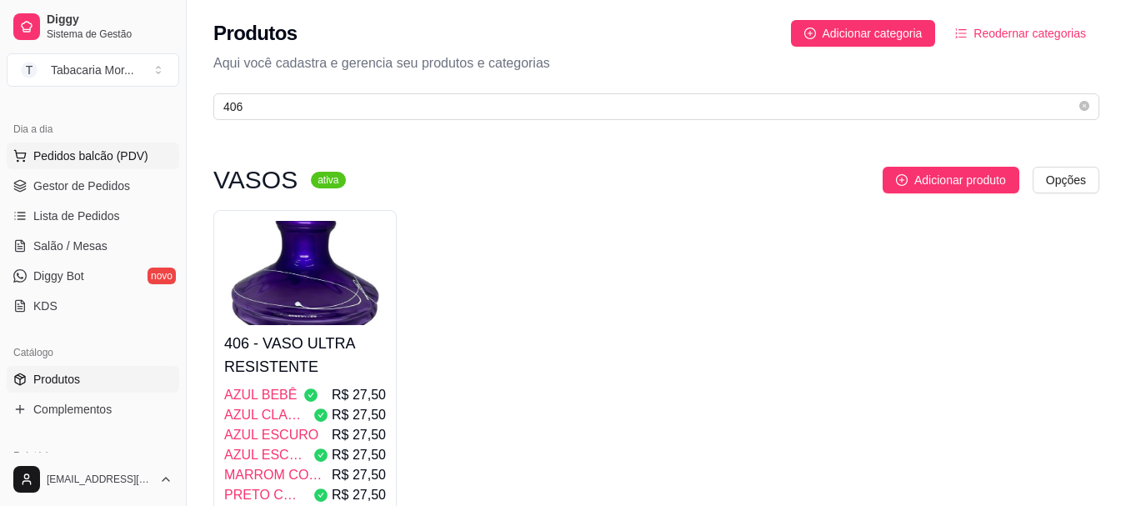
click at [113, 164] on button "Pedidos balcão (PDV)" at bounding box center [93, 156] width 173 height 27
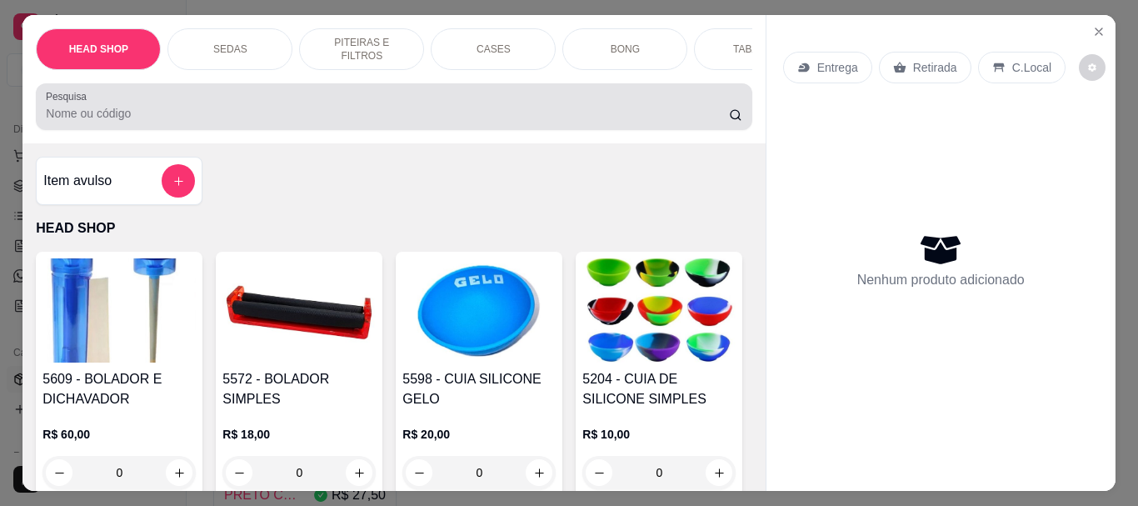
click at [103, 130] on div "Pesquisa" at bounding box center [394, 106] width 716 height 47
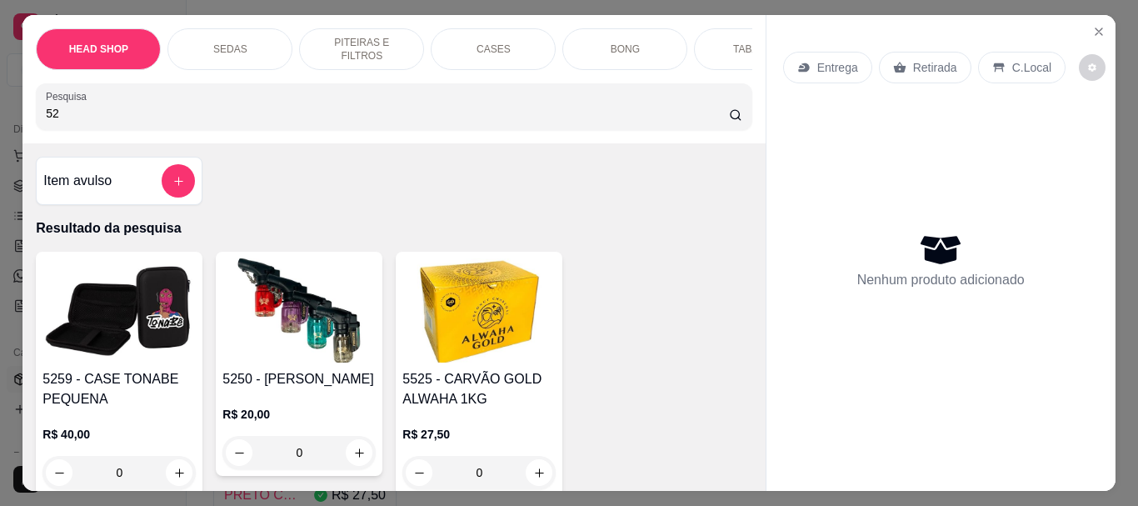
type input "5"
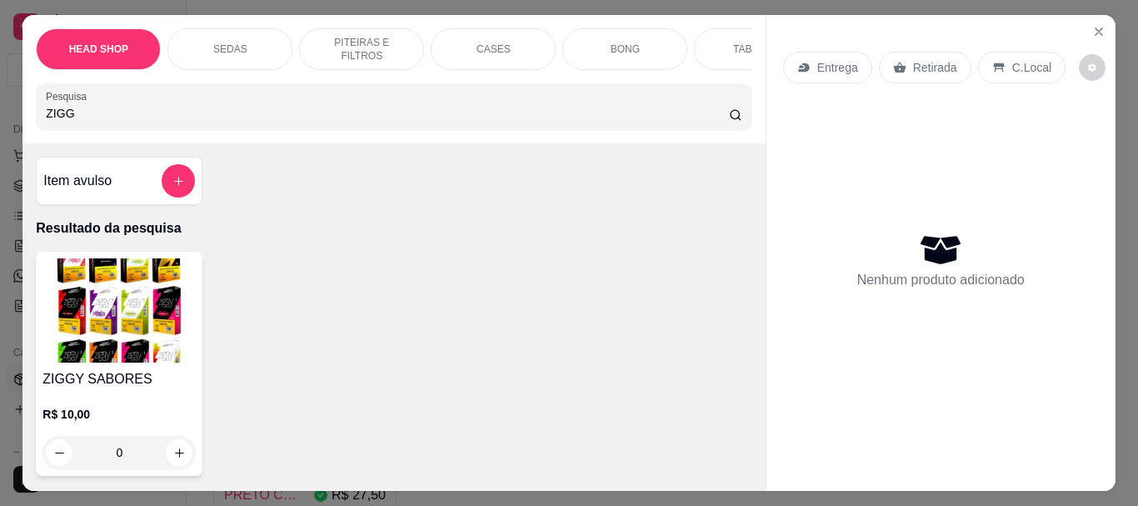
type input "ZIGG"
click at [93, 274] on img at bounding box center [119, 310] width 153 height 104
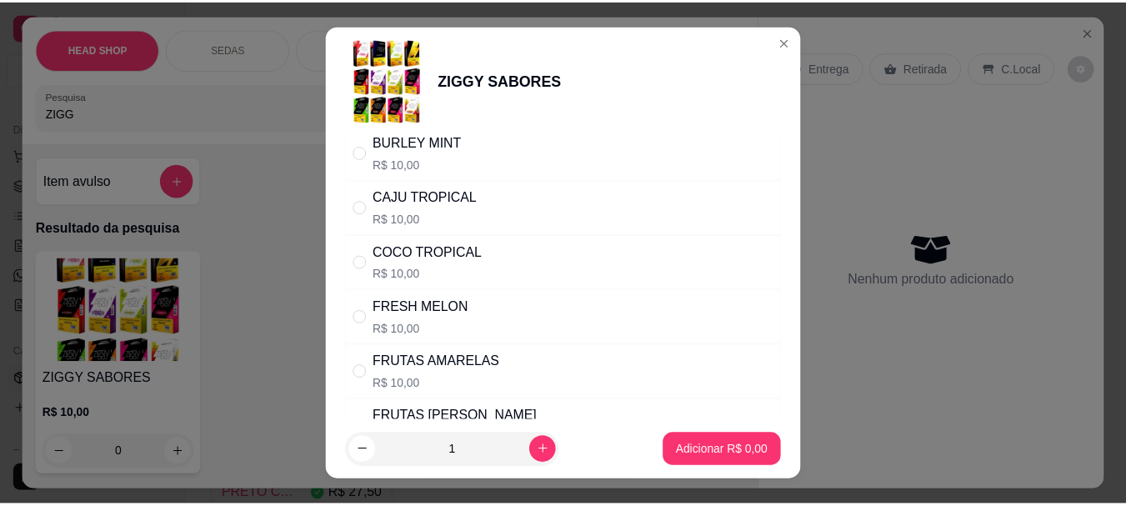
scroll to position [333, 0]
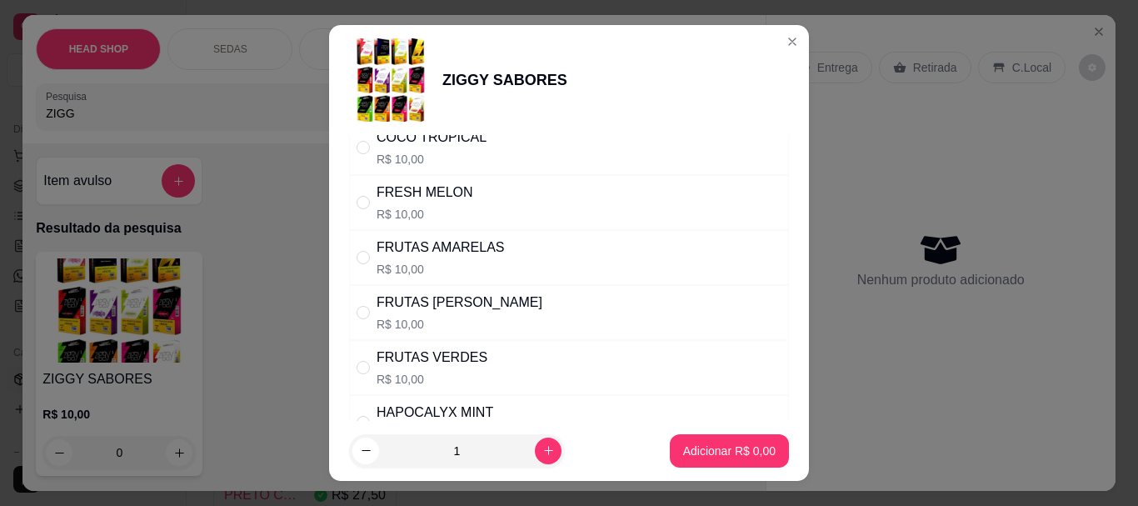
click at [443, 317] on p "R$ 10,00" at bounding box center [460, 324] width 166 height 17
radio input "true"
click at [732, 462] on button "Adicionar R$ 10,00" at bounding box center [726, 450] width 126 height 33
type input "1"
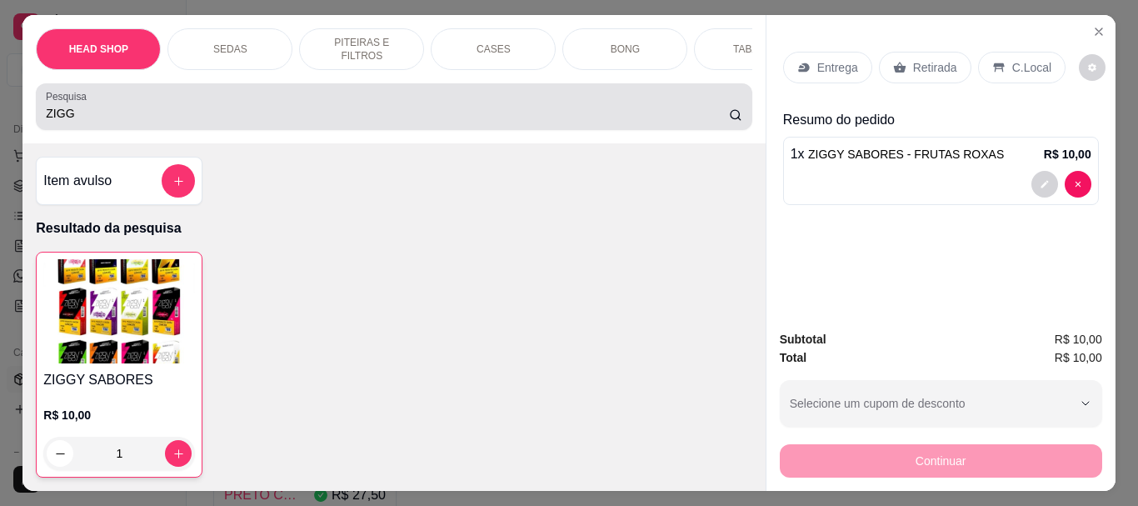
click at [92, 123] on div "ZIGG" at bounding box center [394, 106] width 696 height 33
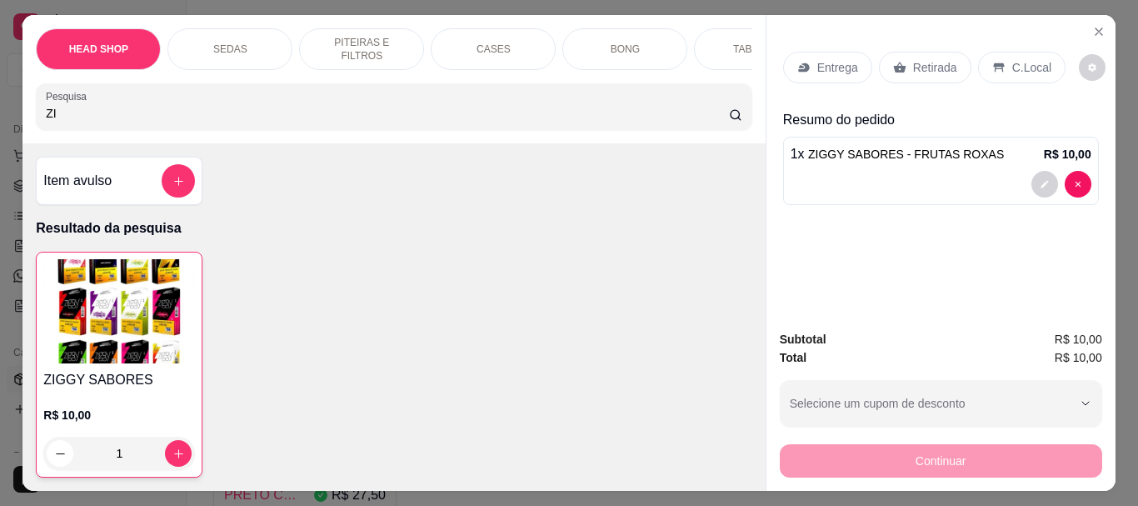
type input "Z"
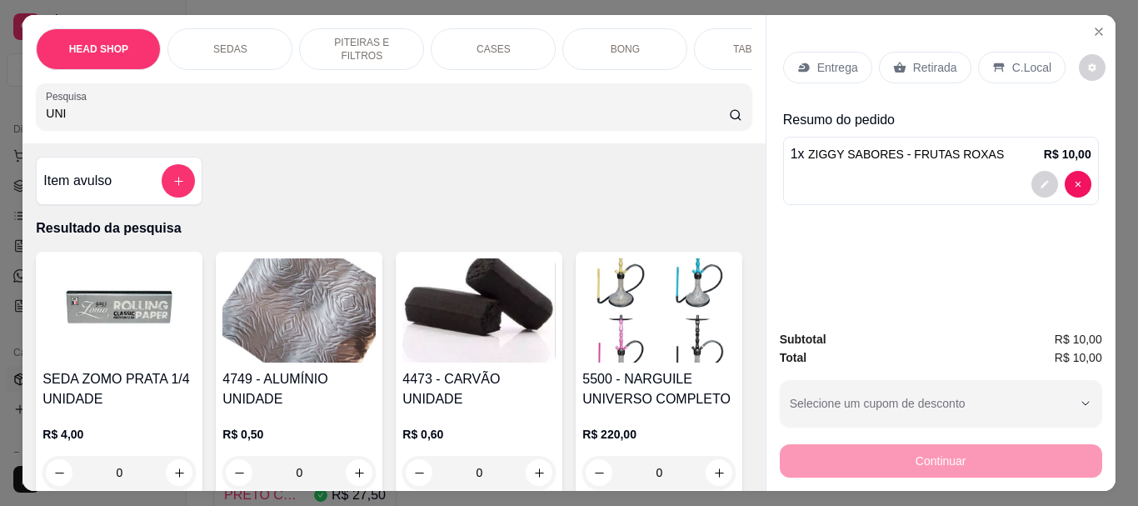
type input "UNI"
click at [440, 313] on img at bounding box center [479, 310] width 153 height 104
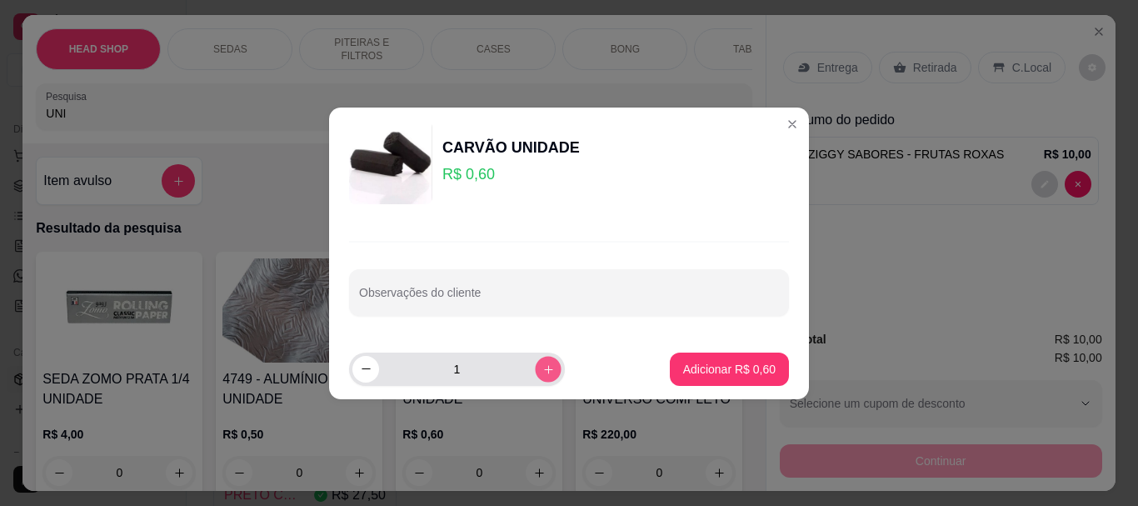
click at [544, 368] on icon "increase-product-quantity" at bounding box center [548, 368] width 8 height 8
click at [544, 369] on icon "increase-product-quantity" at bounding box center [548, 368] width 8 height 8
click at [544, 370] on icon "increase-product-quantity" at bounding box center [548, 368] width 9 height 9
click at [544, 370] on icon "increase-product-quantity" at bounding box center [548, 368] width 8 height 8
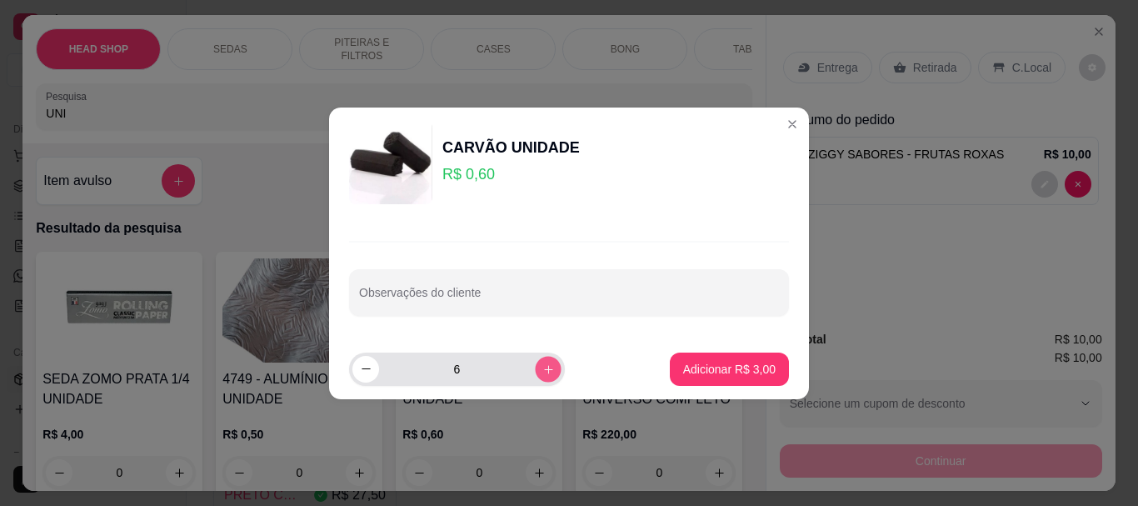
click at [544, 370] on icon "increase-product-quantity" at bounding box center [548, 368] width 8 height 8
click at [544, 371] on icon "increase-product-quantity" at bounding box center [548, 368] width 9 height 9
click at [544, 371] on icon "increase-product-quantity" at bounding box center [548, 368] width 8 height 8
click at [544, 371] on icon "increase-product-quantity" at bounding box center [548, 368] width 9 height 9
type input "10"
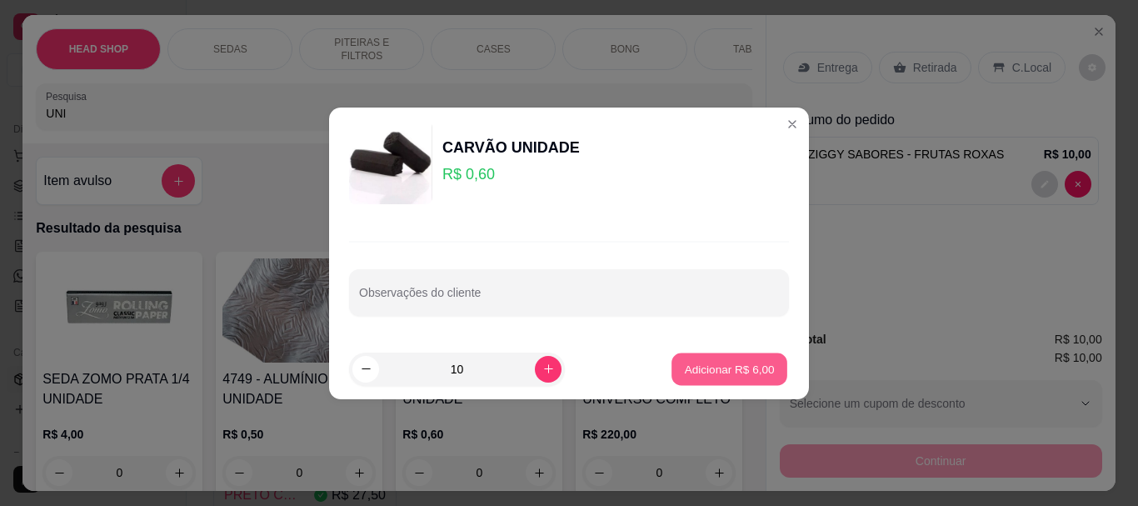
click at [728, 368] on p "Adicionar R$ 6,00" at bounding box center [729, 369] width 90 height 16
type input "10"
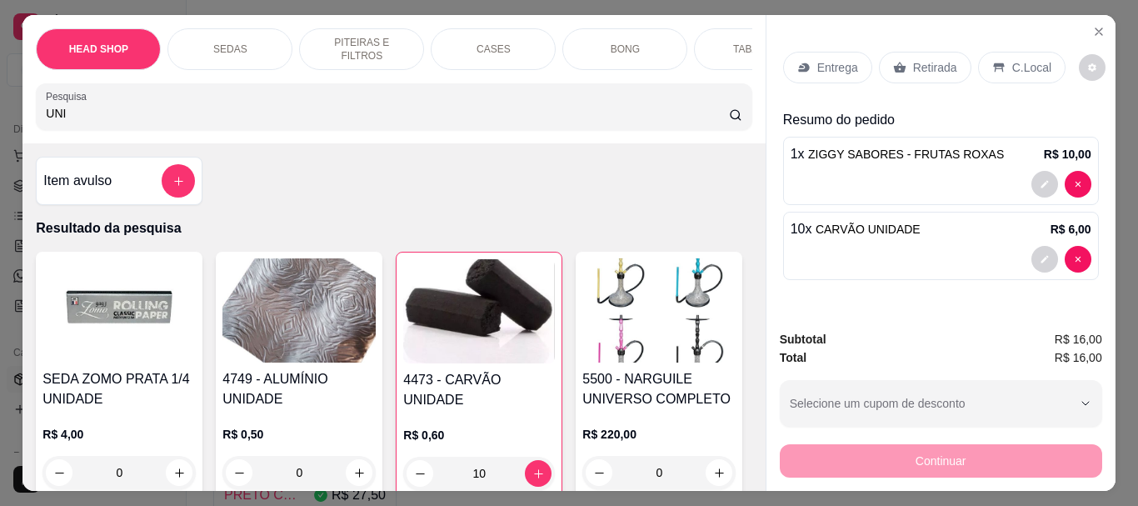
click at [926, 60] on p "Retirada" at bounding box center [935, 67] width 44 height 17
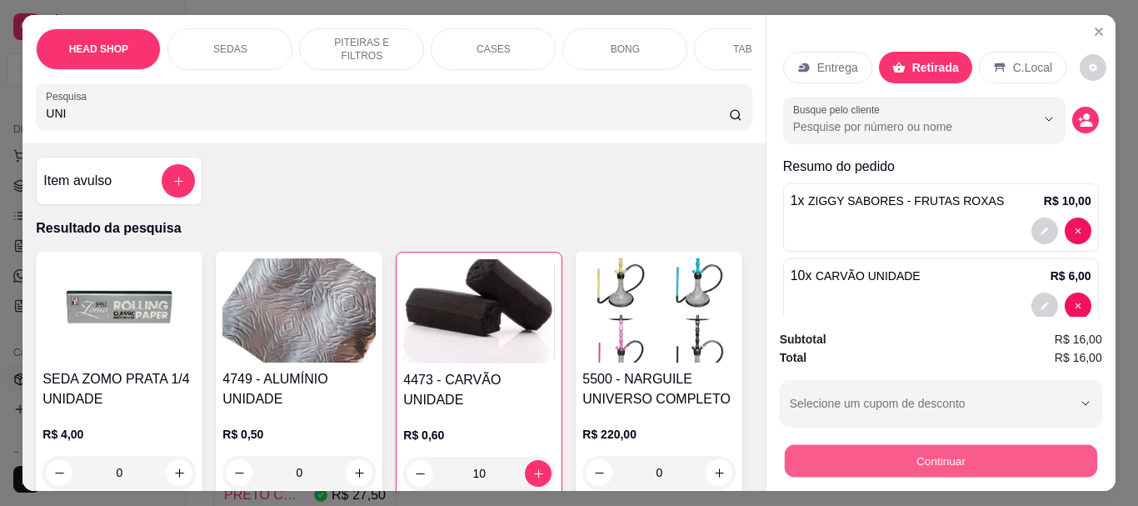
click at [960, 461] on button "Continuar" at bounding box center [940, 460] width 313 height 33
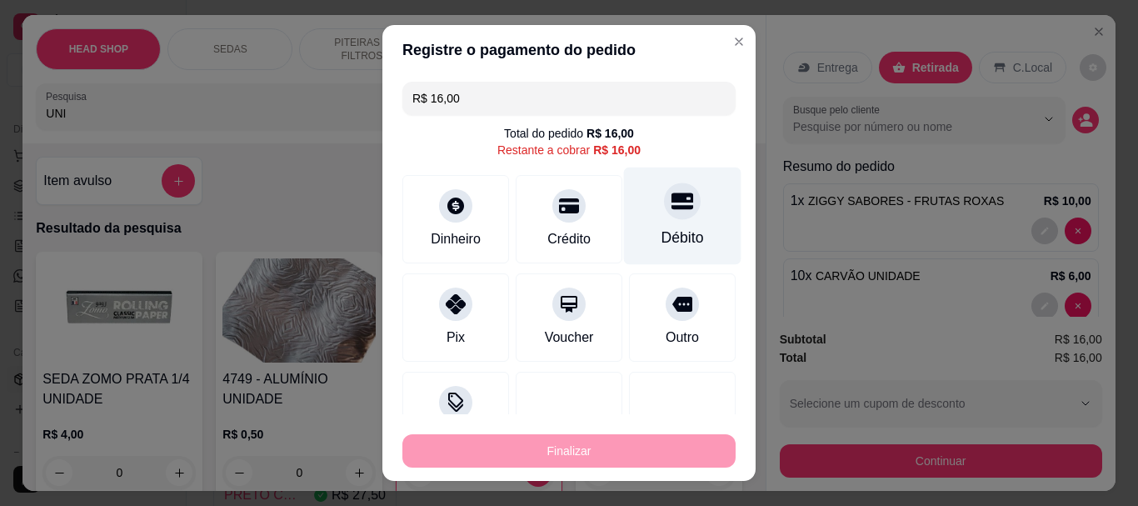
click at [635, 213] on div "Débito" at bounding box center [683, 217] width 118 height 98
type input "R$ 0,00"
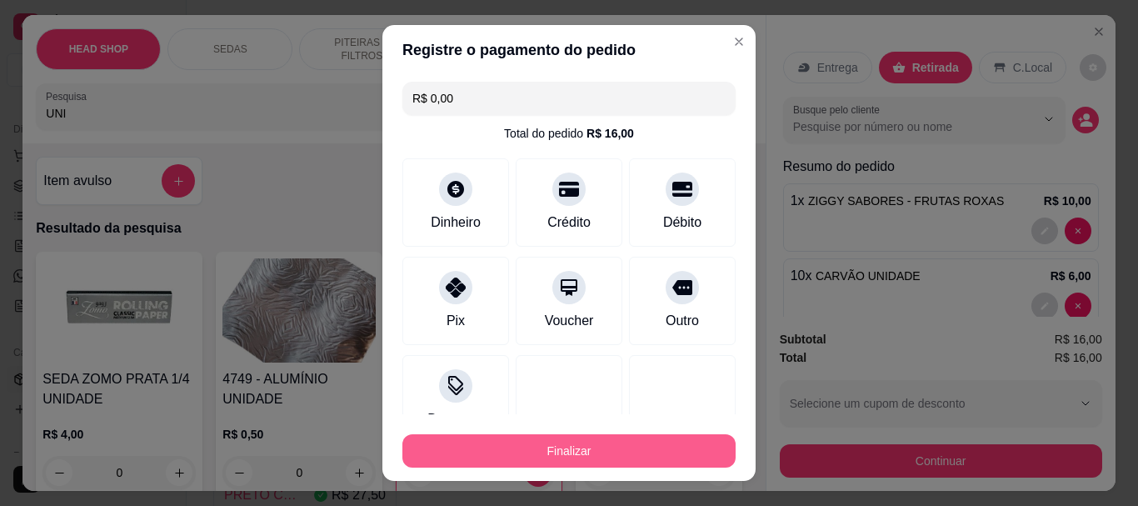
click at [662, 455] on button "Finalizar" at bounding box center [569, 450] width 333 height 33
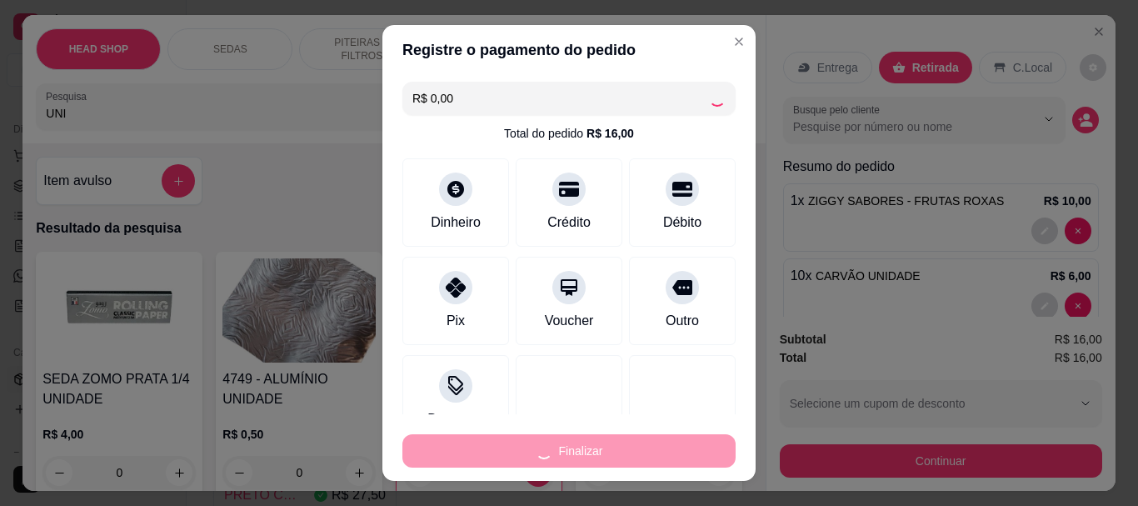
type input "0"
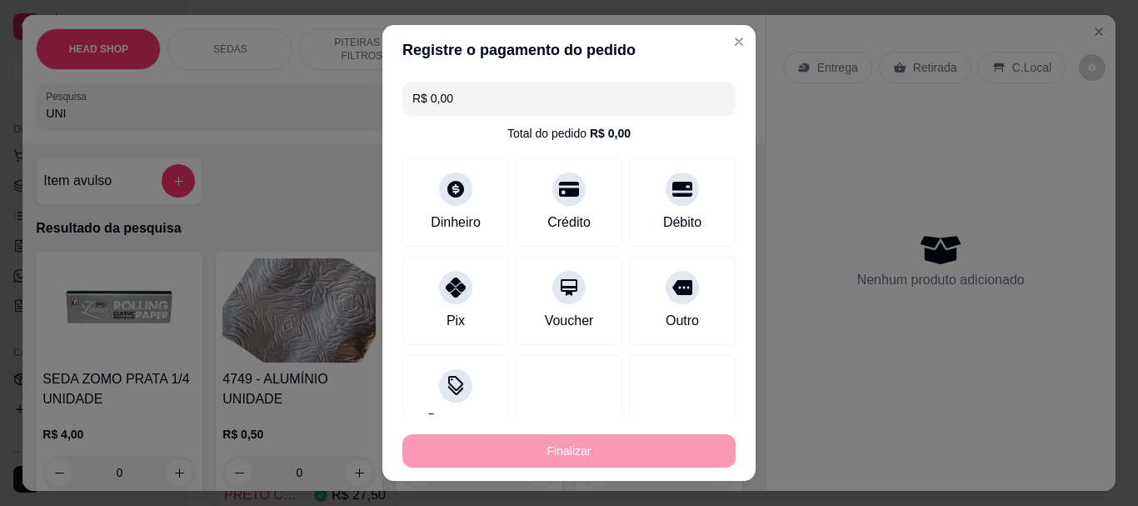
type input "-R$ 16,00"
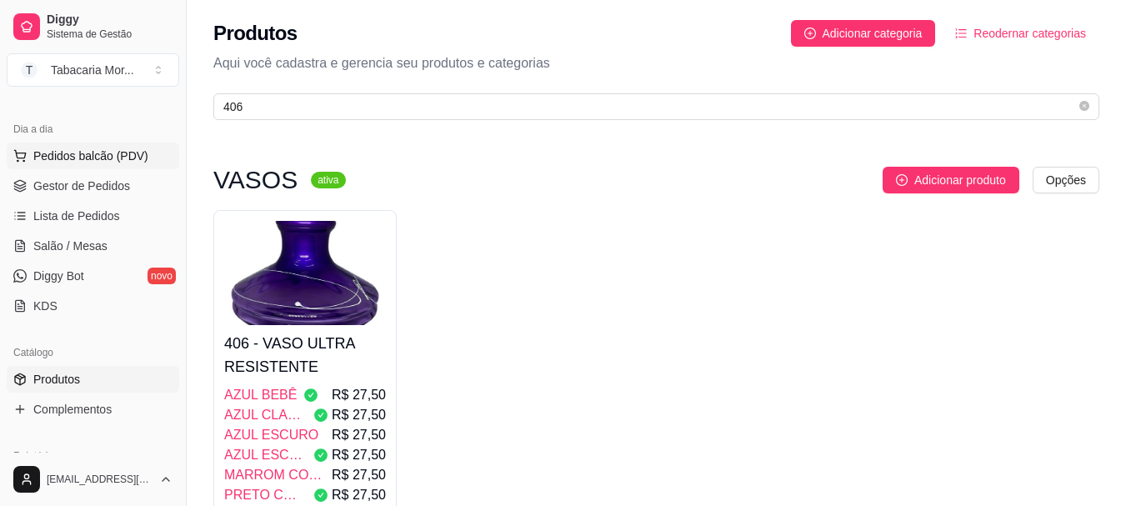
click at [123, 162] on span "Pedidos balcão (PDV)" at bounding box center [90, 156] width 115 height 17
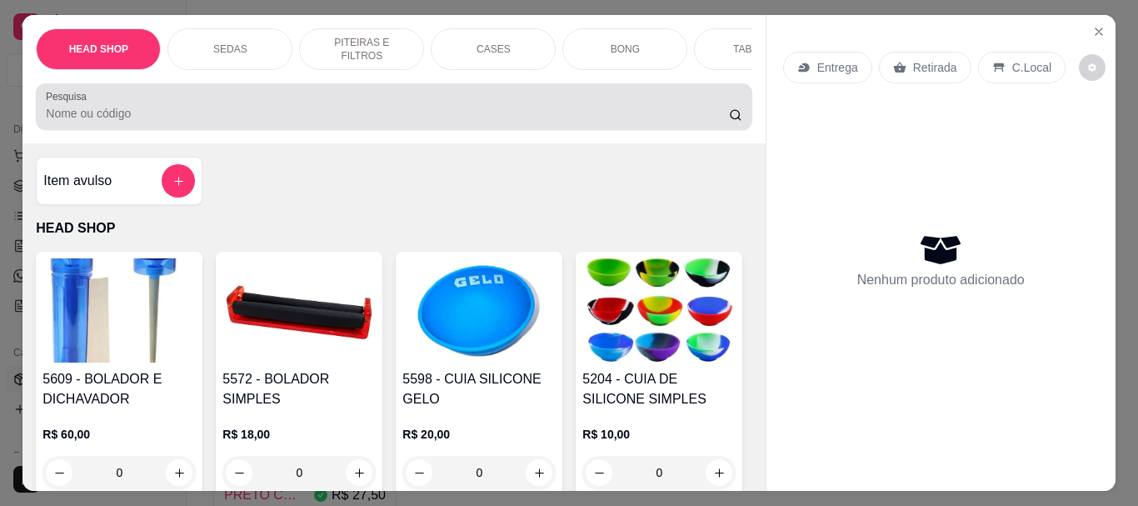
click at [215, 122] on input "Pesquisa" at bounding box center [387, 113] width 683 height 17
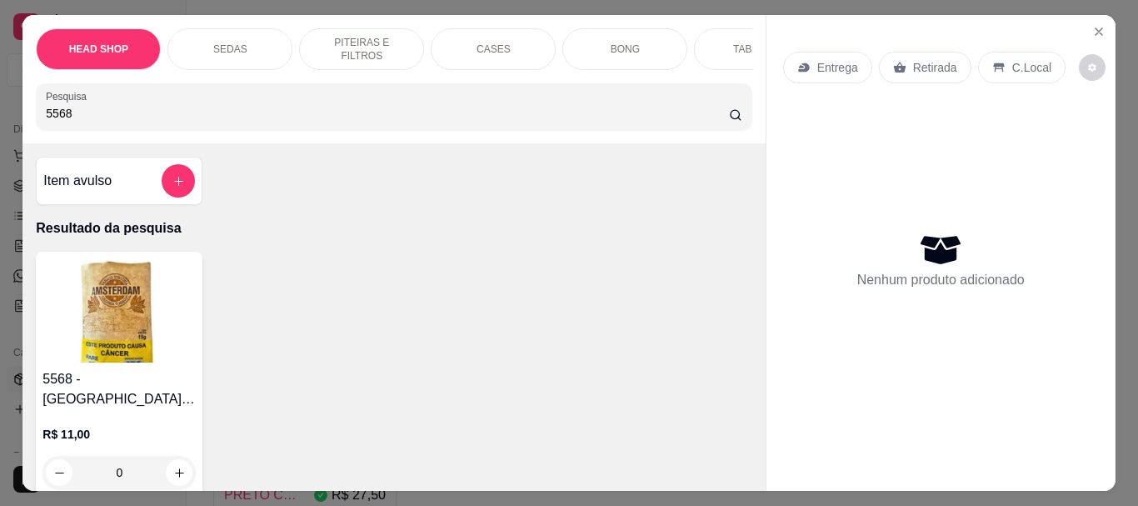
type input "5568"
click at [124, 295] on img at bounding box center [119, 310] width 153 height 104
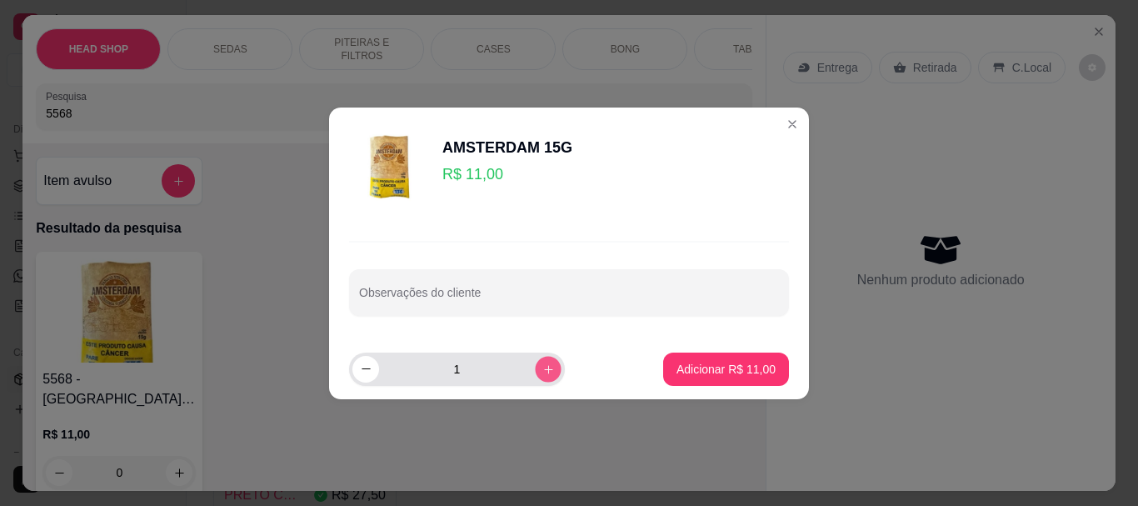
click at [543, 365] on icon "increase-product-quantity" at bounding box center [549, 369] width 13 height 13
type input "2"
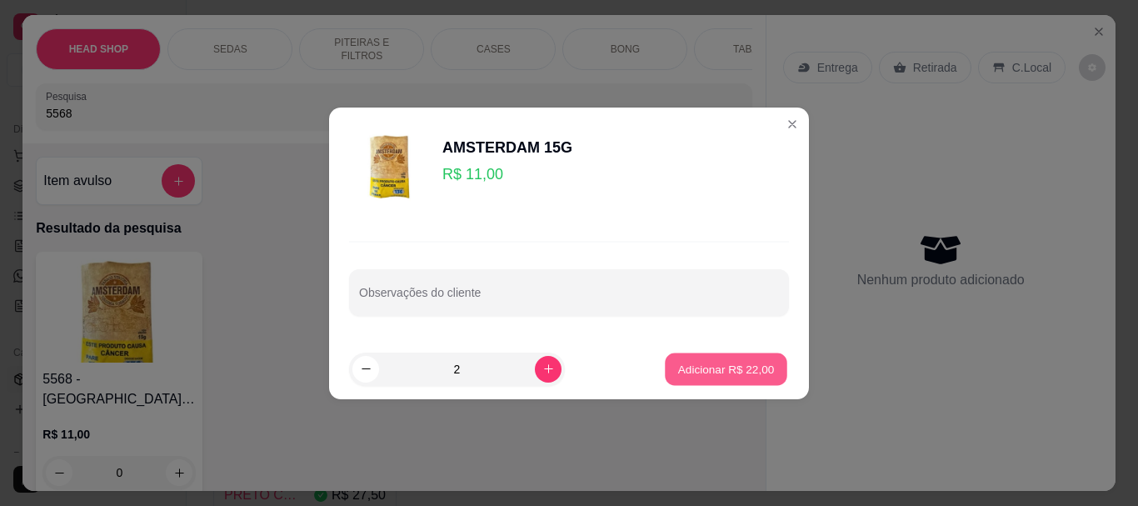
click at [693, 368] on p "Adicionar R$ 22,00" at bounding box center [726, 369] width 97 height 16
type input "2"
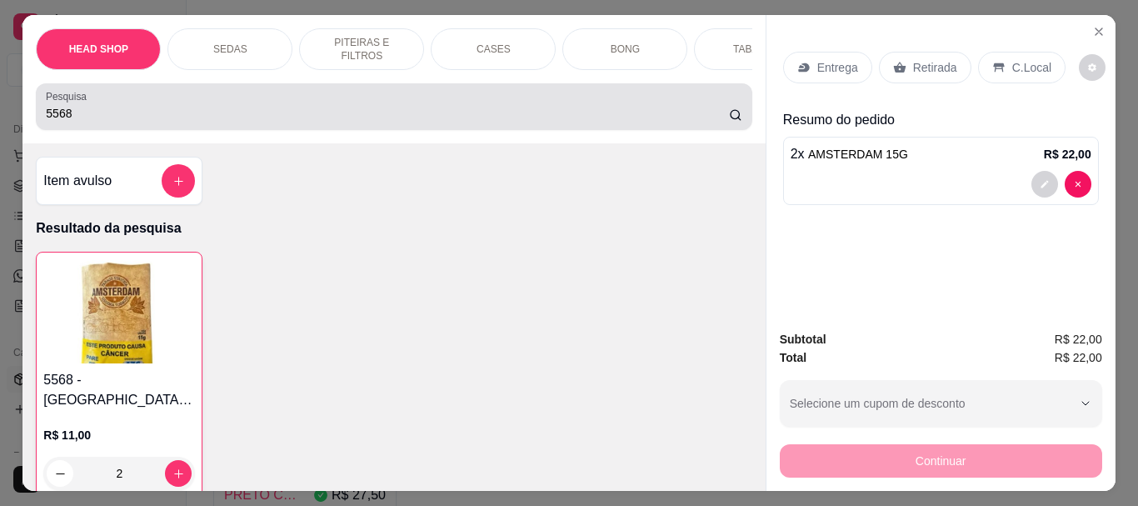
click at [73, 122] on input "5568" at bounding box center [387, 113] width 683 height 17
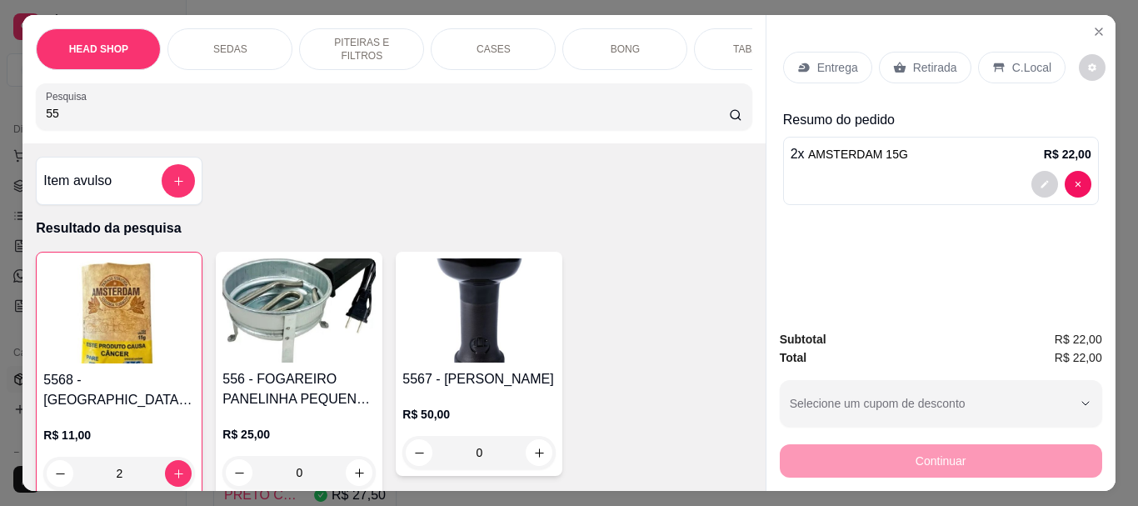
type input "5"
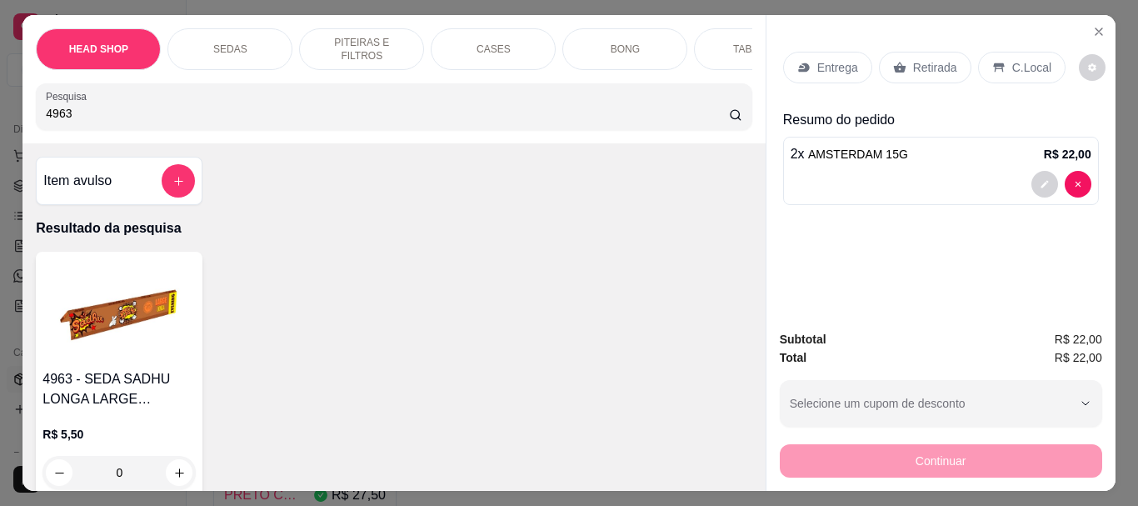
type input "4963"
click at [95, 330] on img at bounding box center [119, 310] width 153 height 104
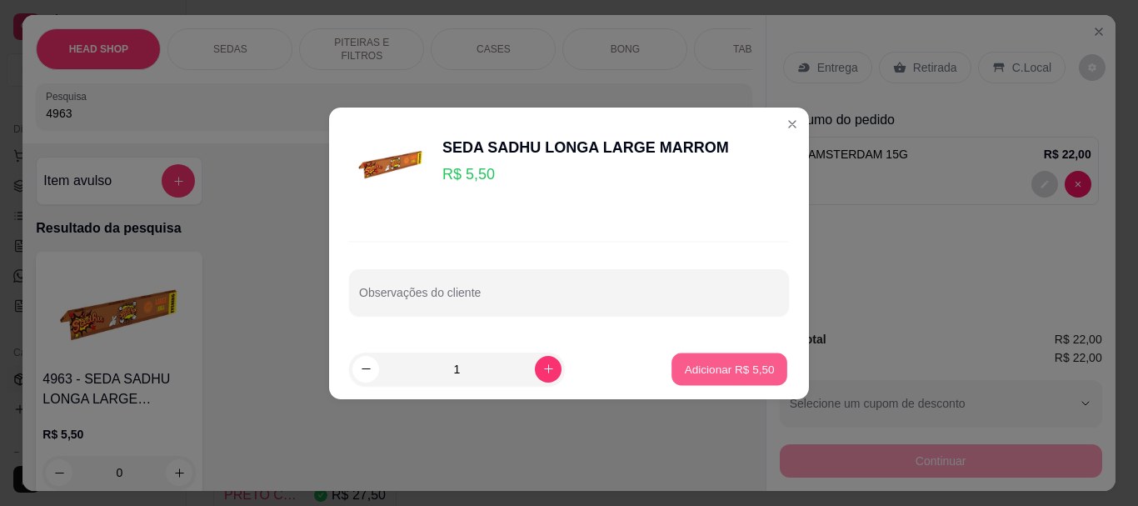
click at [758, 376] on p "Adicionar R$ 5,50" at bounding box center [729, 369] width 90 height 16
type input "1"
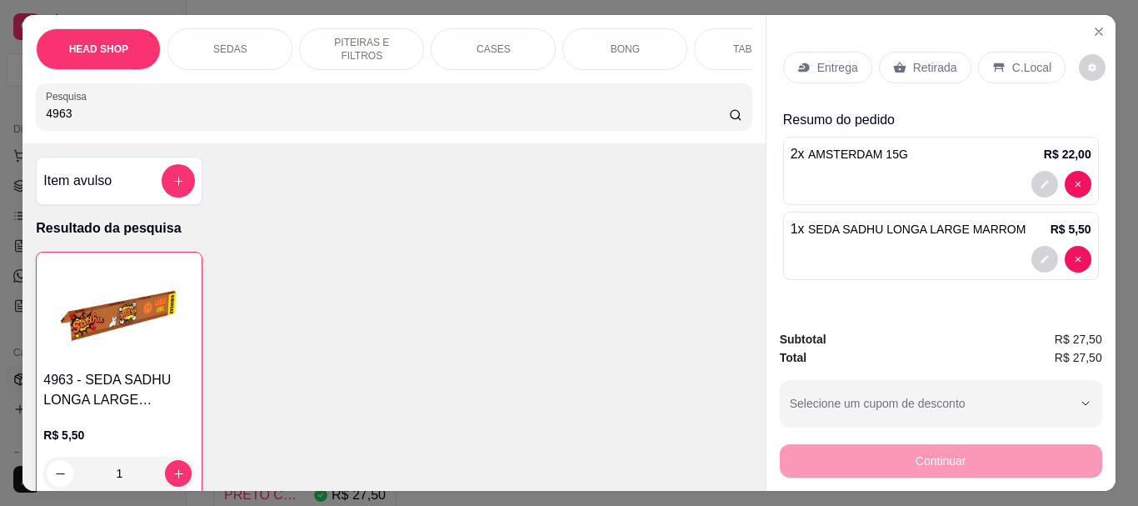
click at [925, 64] on p "Retirada" at bounding box center [935, 67] width 44 height 17
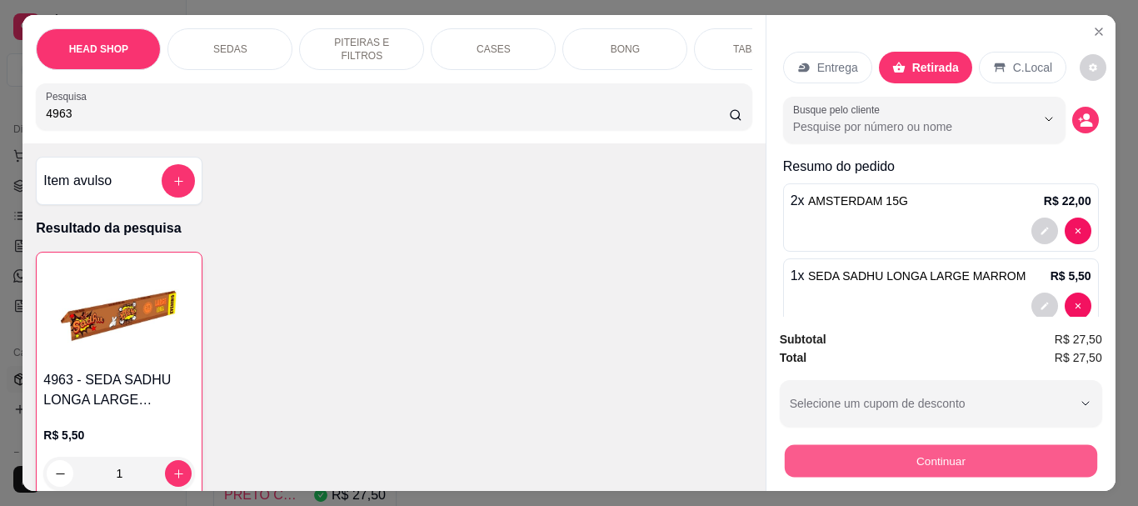
click at [963, 453] on button "Continuar" at bounding box center [940, 460] width 313 height 33
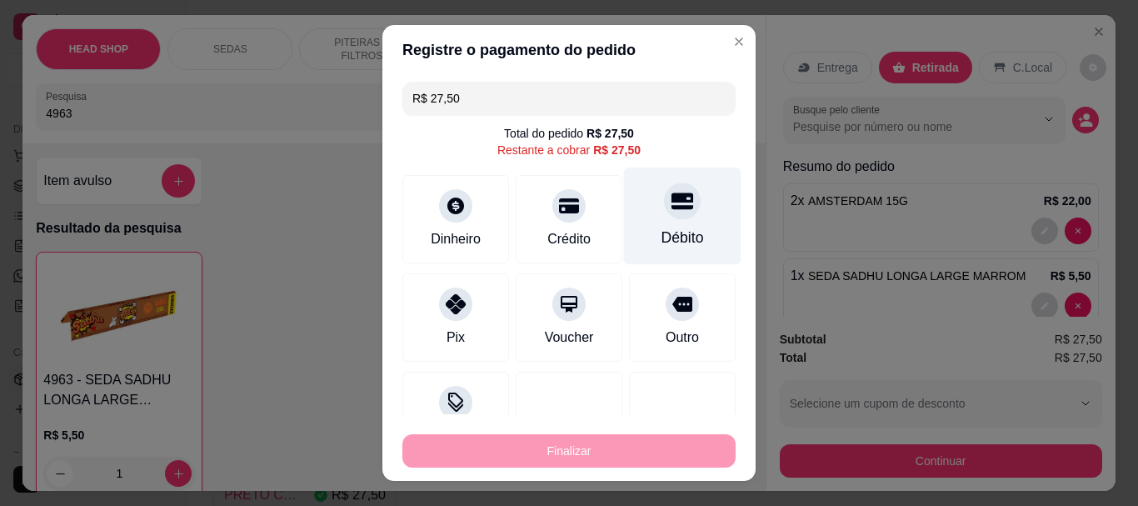
click at [672, 191] on icon at bounding box center [683, 202] width 22 height 22
type input "R$ 0,00"
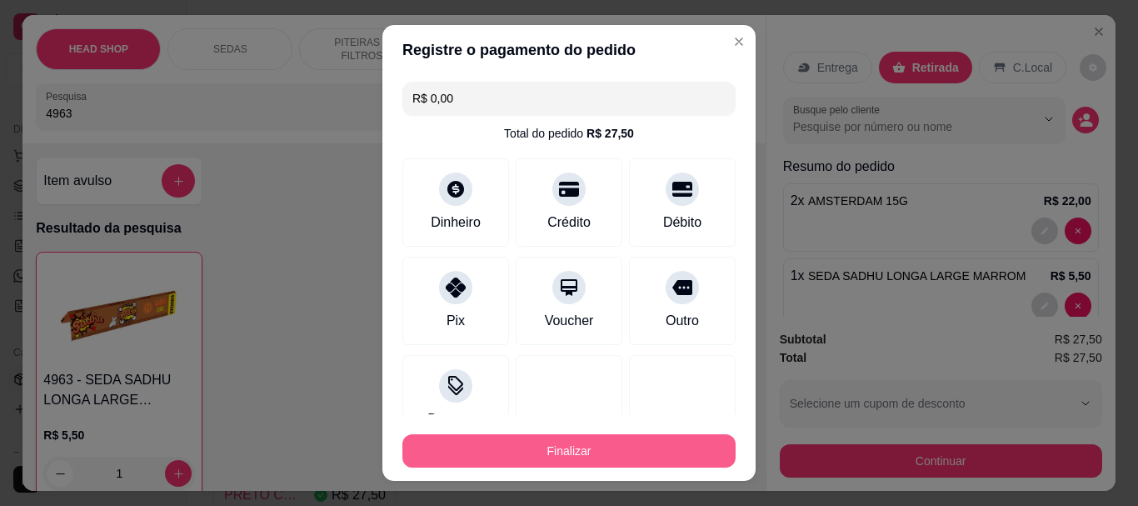
click at [620, 455] on button "Finalizar" at bounding box center [569, 450] width 333 height 33
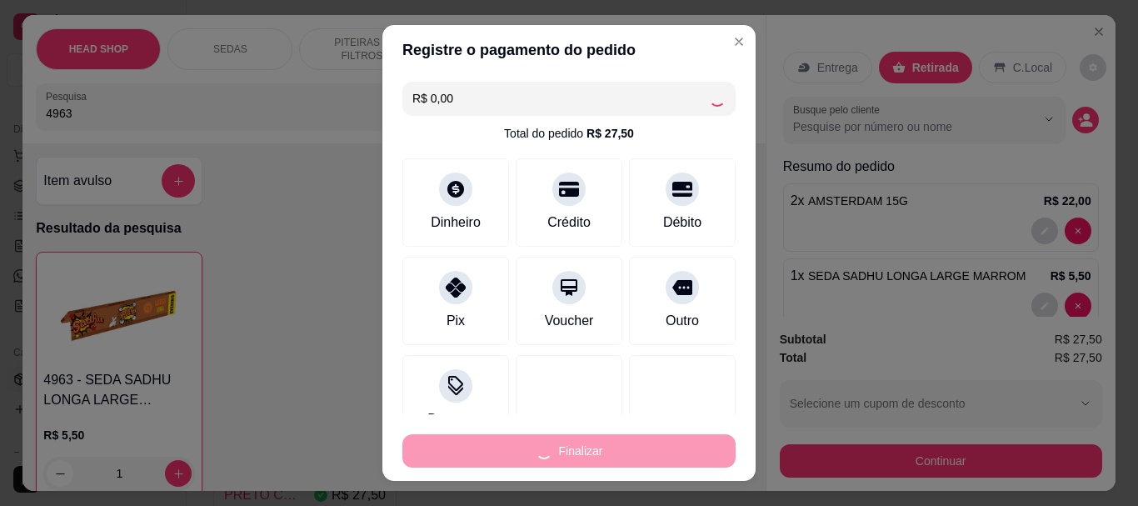
type input "0"
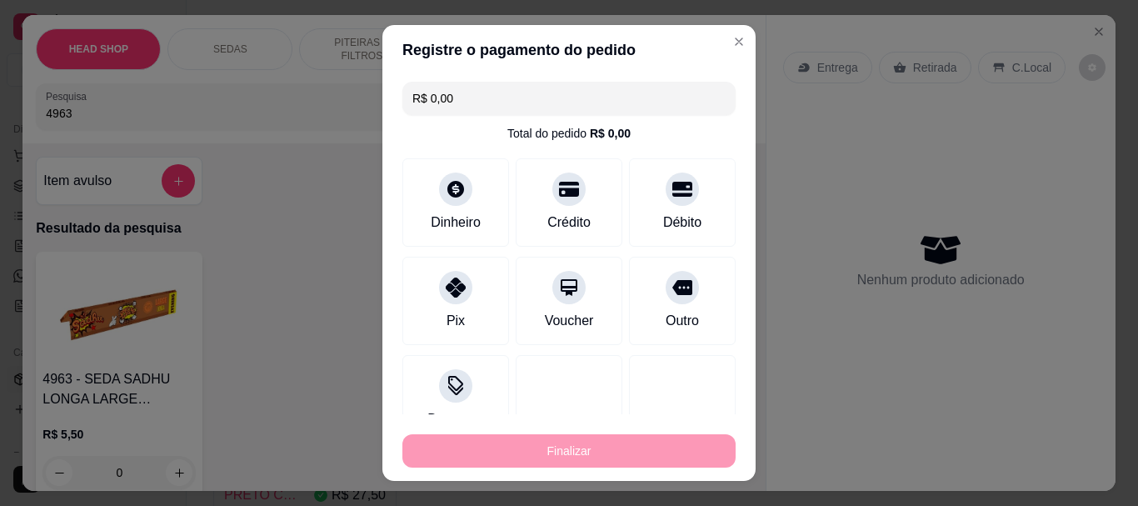
type input "-R$ 27,50"
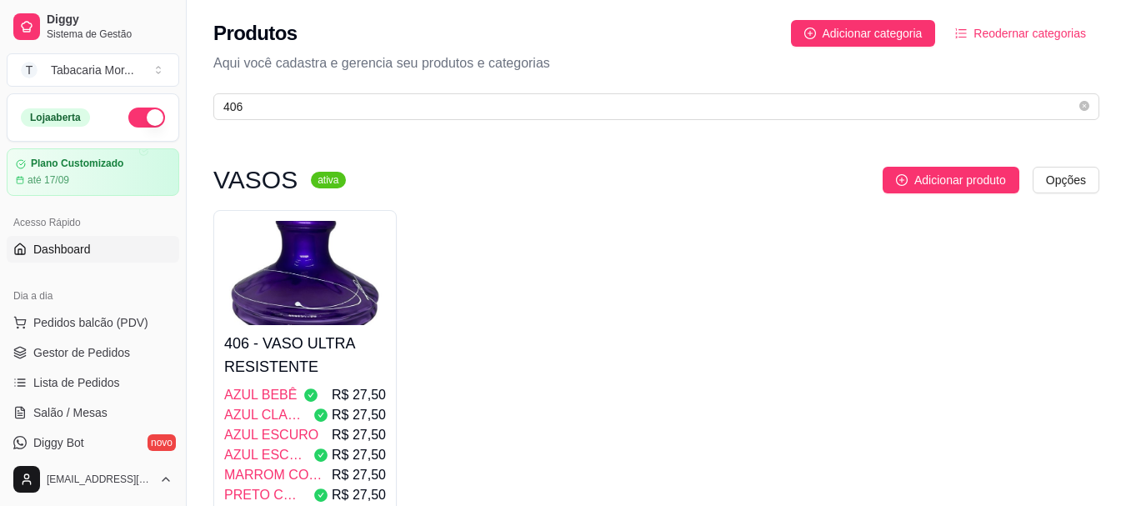
click at [121, 243] on link "Dashboard" at bounding box center [93, 249] width 173 height 27
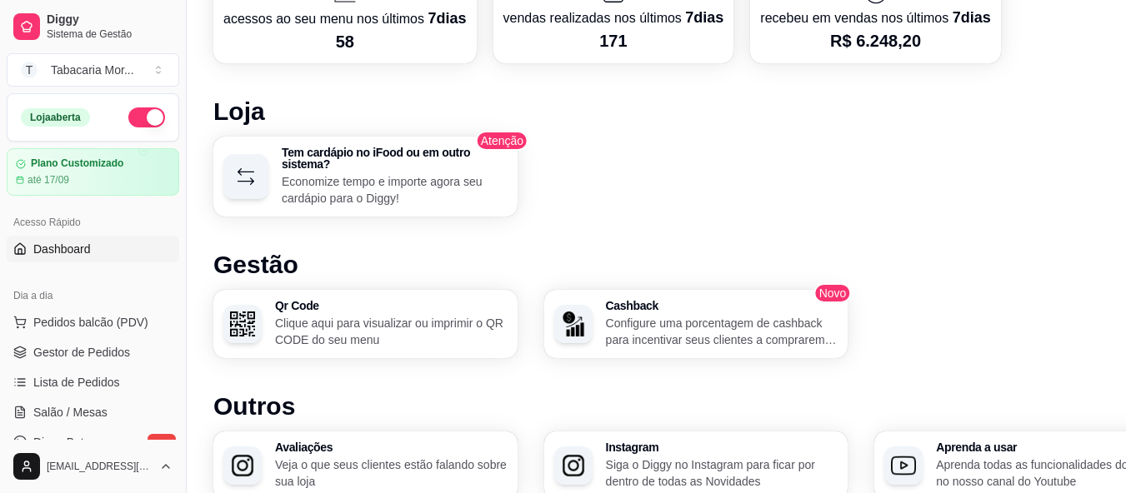
scroll to position [833, 0]
click at [245, 318] on img "button" at bounding box center [242, 325] width 25 height 25
click at [133, 319] on span "Pedidos balcão (PDV)" at bounding box center [90, 322] width 115 height 17
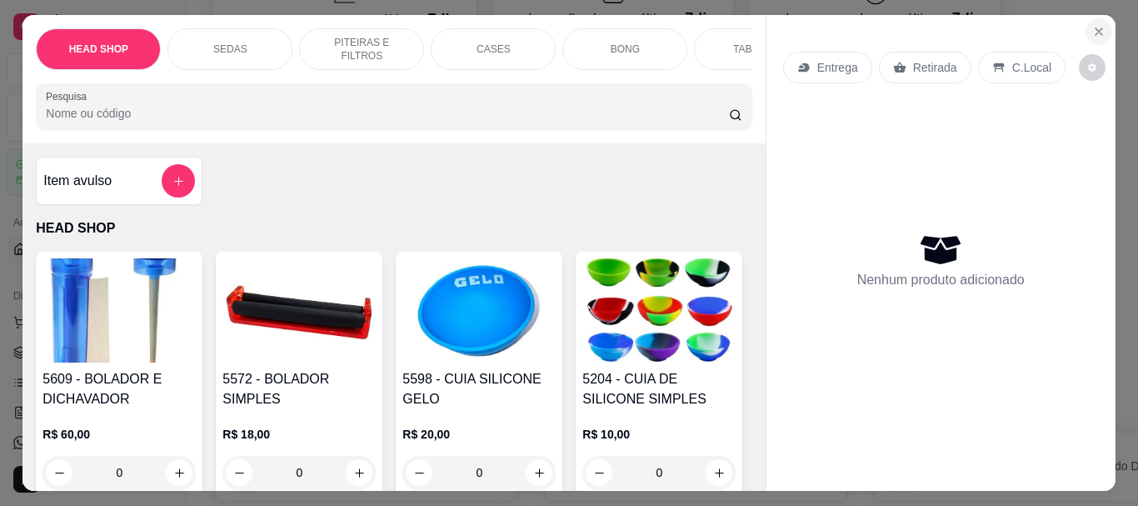
click at [1093, 25] on icon "Close" at bounding box center [1099, 31] width 13 height 13
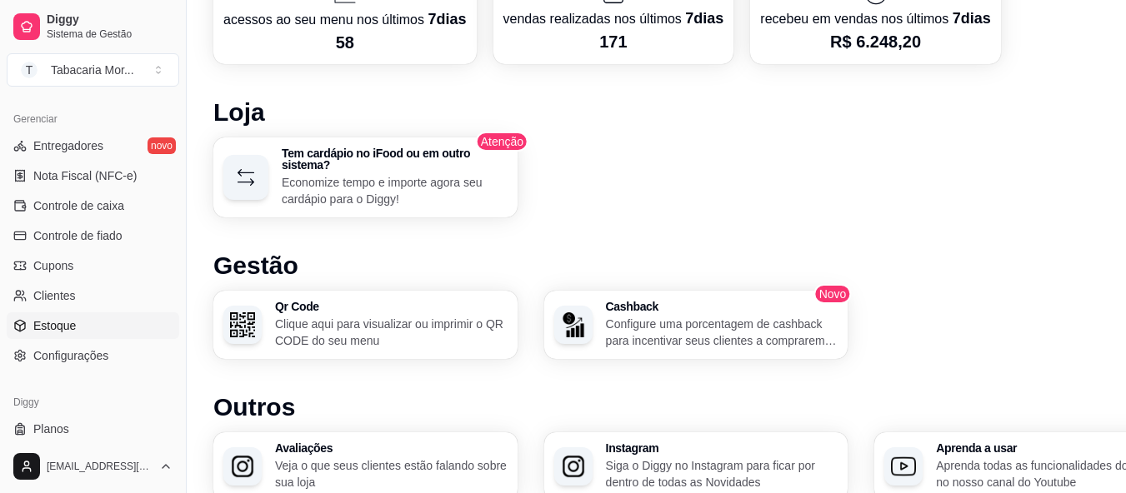
scroll to position [693, 0]
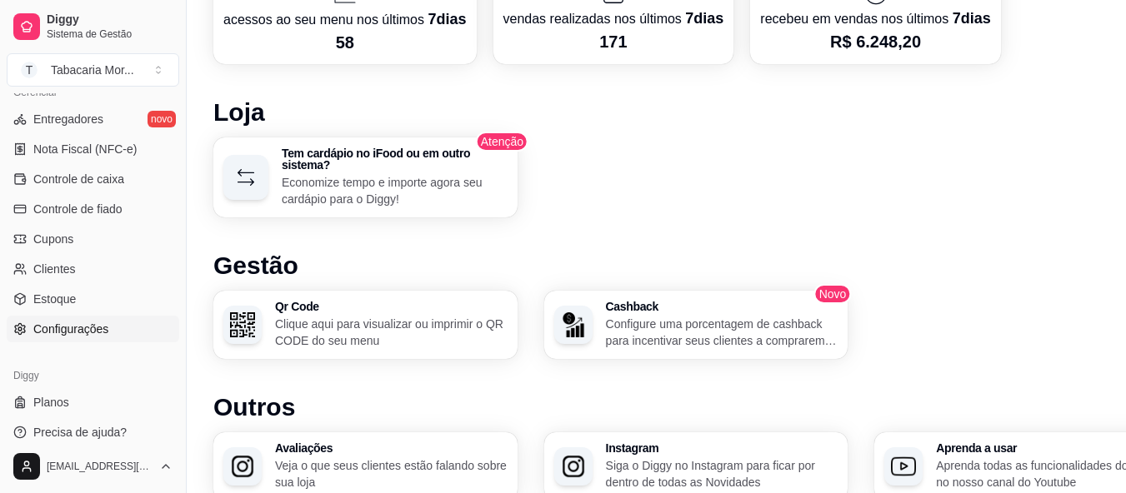
click at [112, 318] on link "Configurações" at bounding box center [93, 329] width 173 height 27
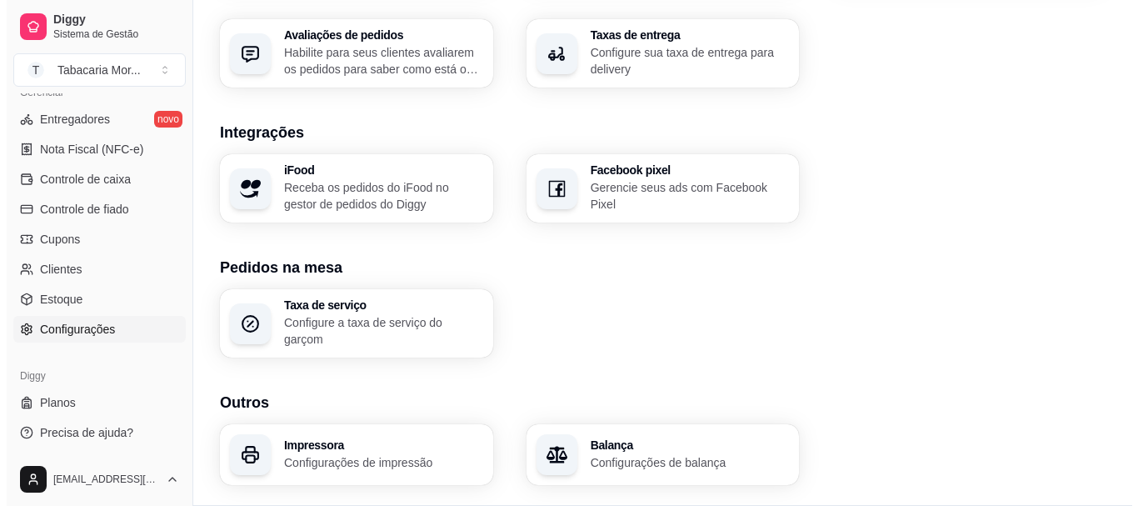
scroll to position [662, 0]
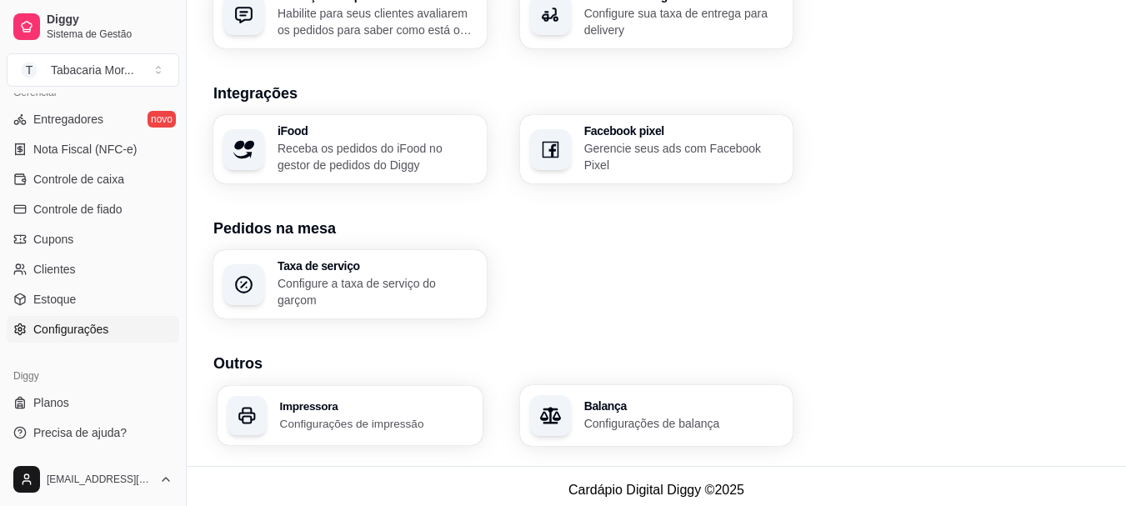
click at [384, 438] on div "Impressora Configurações de impressão" at bounding box center [350, 415] width 265 height 59
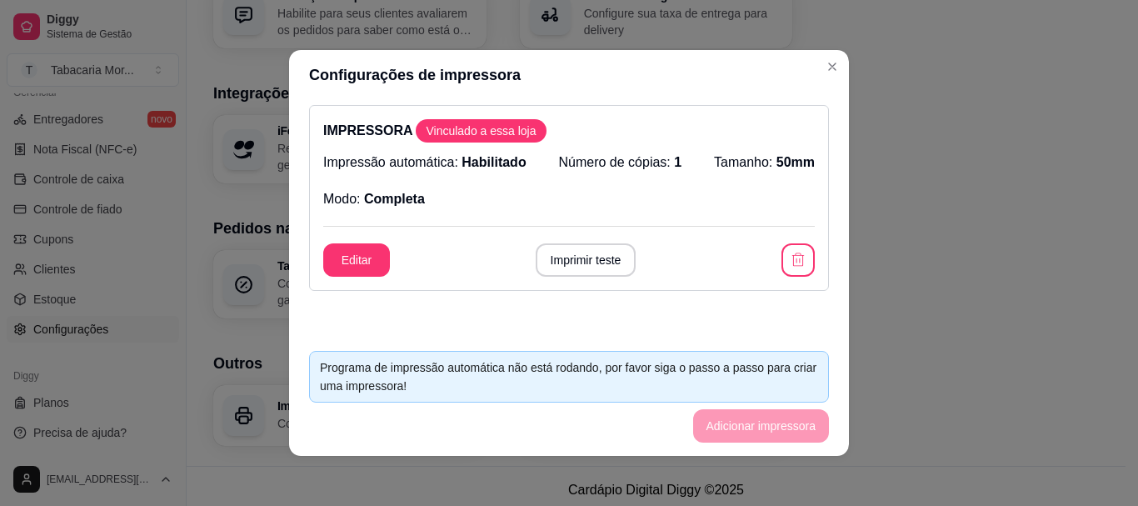
scroll to position [0, 0]
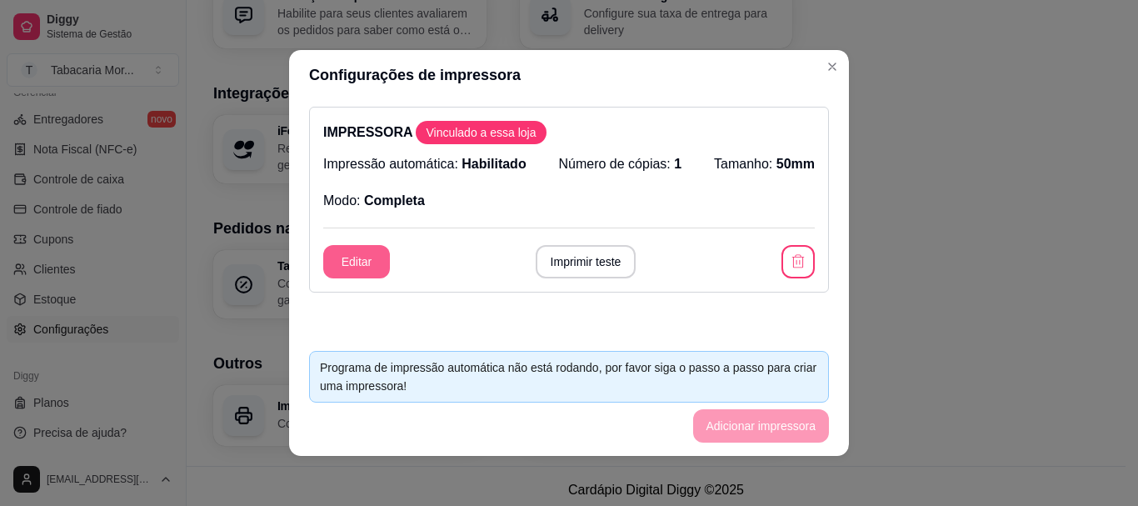
click at [345, 268] on button "Editar" at bounding box center [356, 261] width 67 height 33
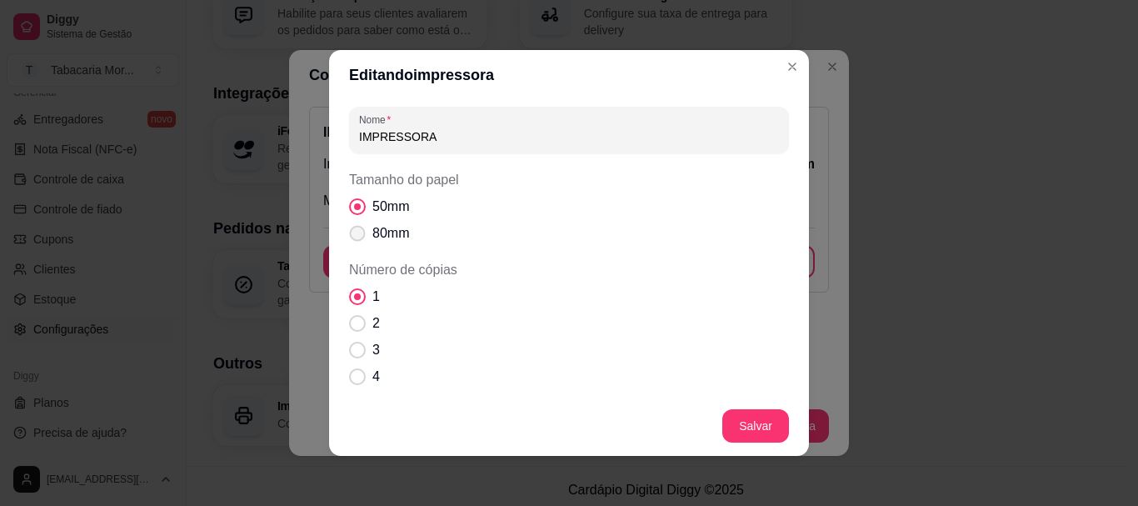
click at [356, 233] on span "Tamanho do papel" at bounding box center [358, 234] width 16 height 16
click at [356, 237] on input "80mm" at bounding box center [353, 242] width 11 height 11
radio input "true"
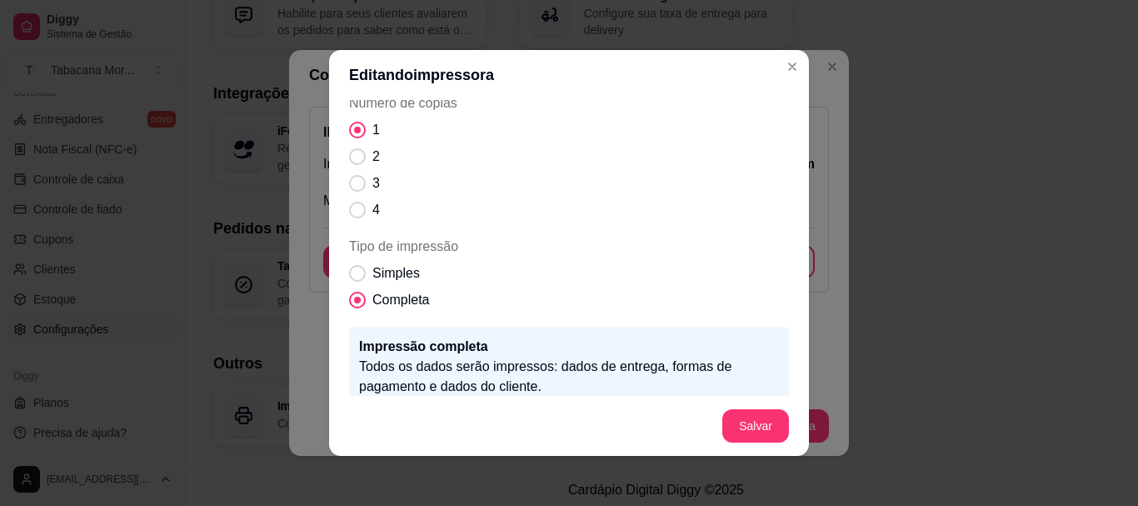
scroll to position [249, 0]
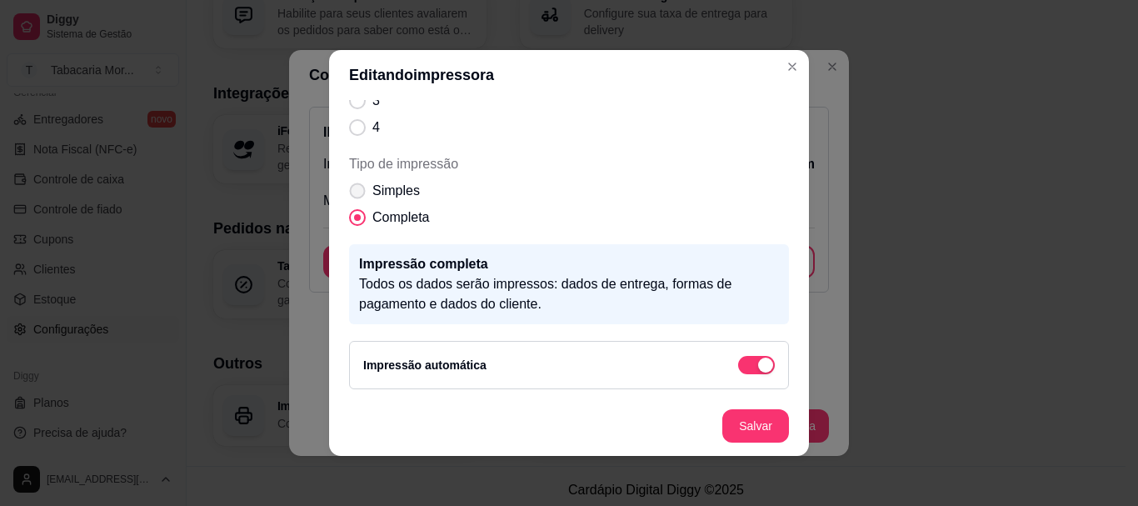
click at [358, 189] on span "Tipo de impressão" at bounding box center [358, 191] width 16 height 16
click at [358, 194] on input "Simples" at bounding box center [353, 199] width 11 height 11
radio input "true"
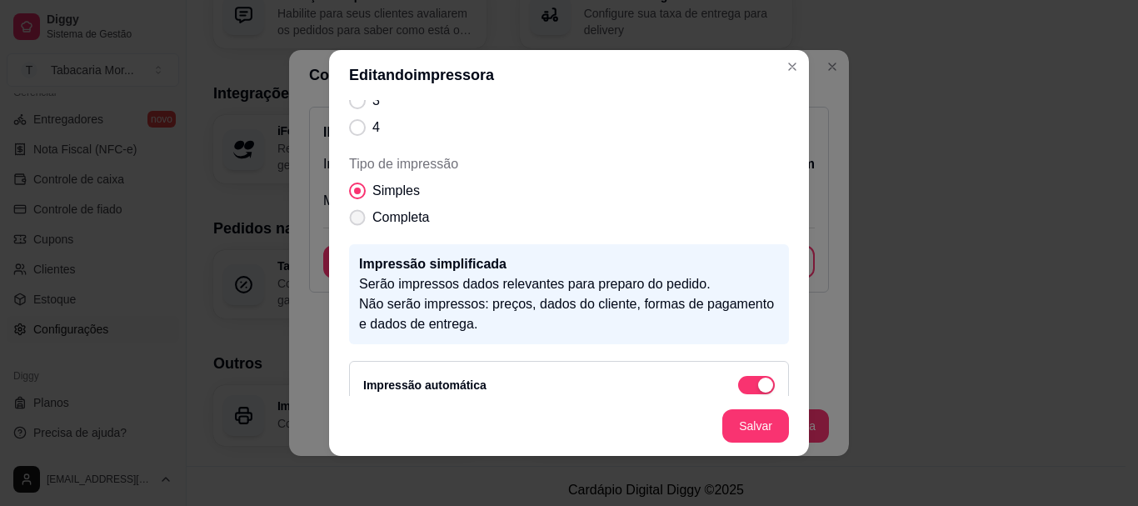
click at [357, 208] on label "Completa" at bounding box center [389, 217] width 93 height 33
click at [357, 221] on input "Completa" at bounding box center [353, 226] width 11 height 11
radio input "true"
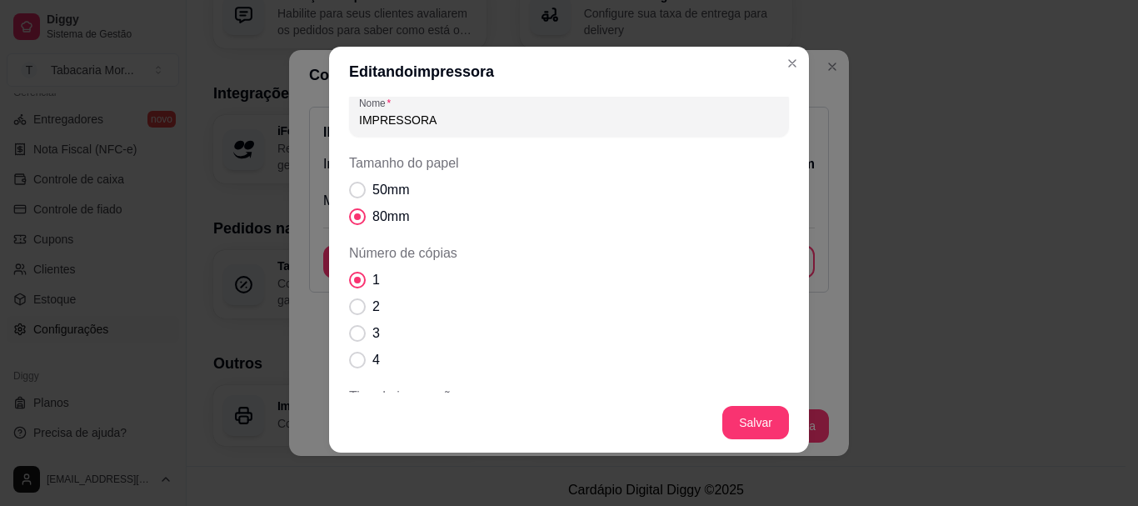
scroll to position [0, 0]
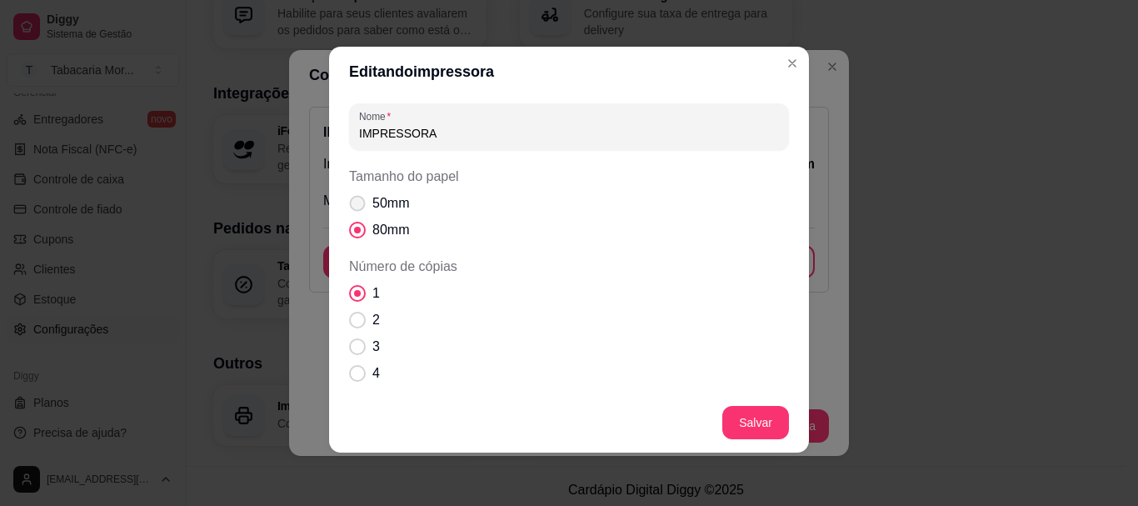
click at [350, 198] on span "Tamanho do papel" at bounding box center [358, 204] width 16 height 16
click at [350, 207] on input "50mm" at bounding box center [353, 212] width 11 height 11
radio input "true"
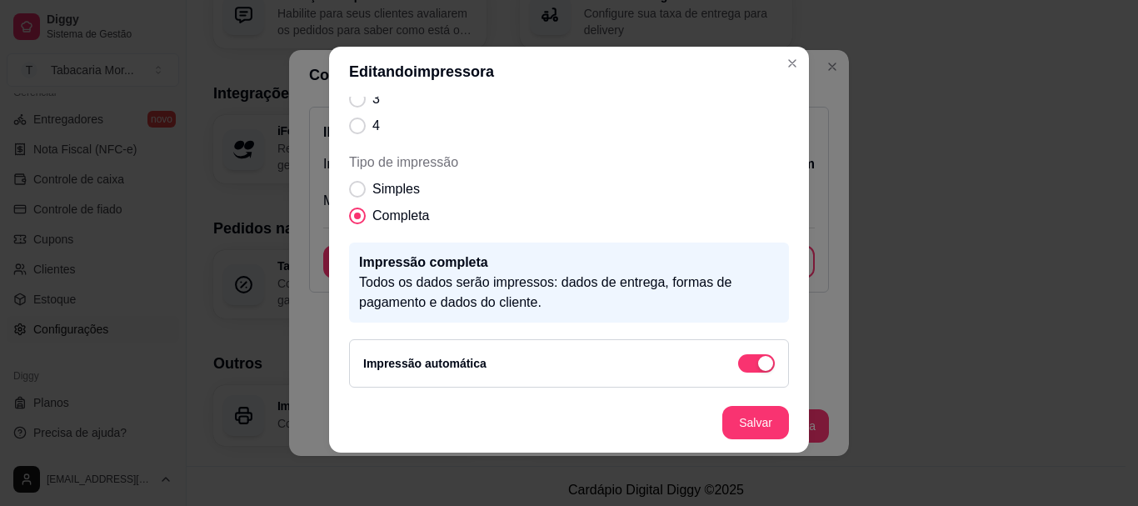
scroll to position [249, 0]
click at [738, 365] on span "button" at bounding box center [756, 362] width 37 height 18
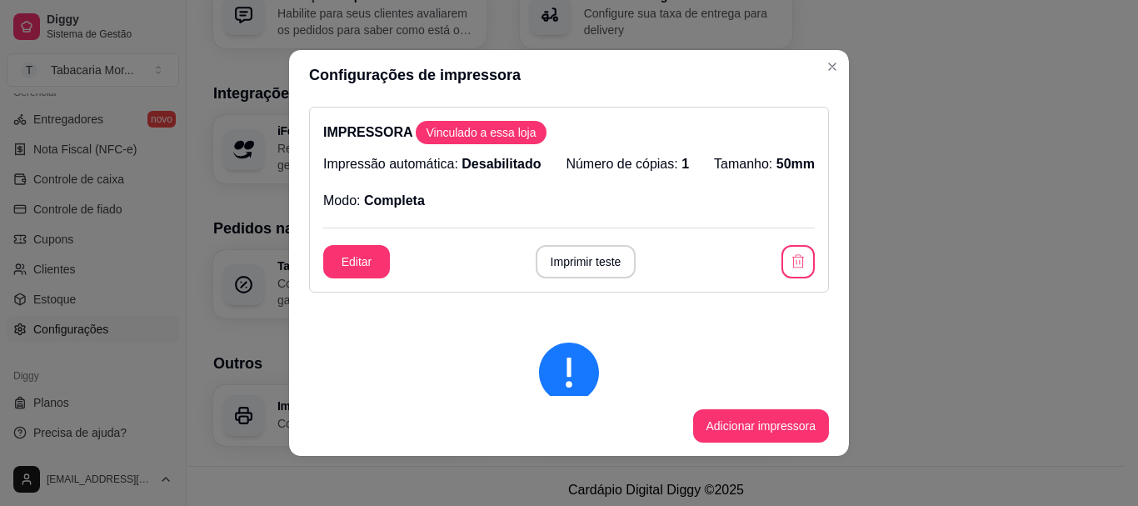
scroll to position [83, 0]
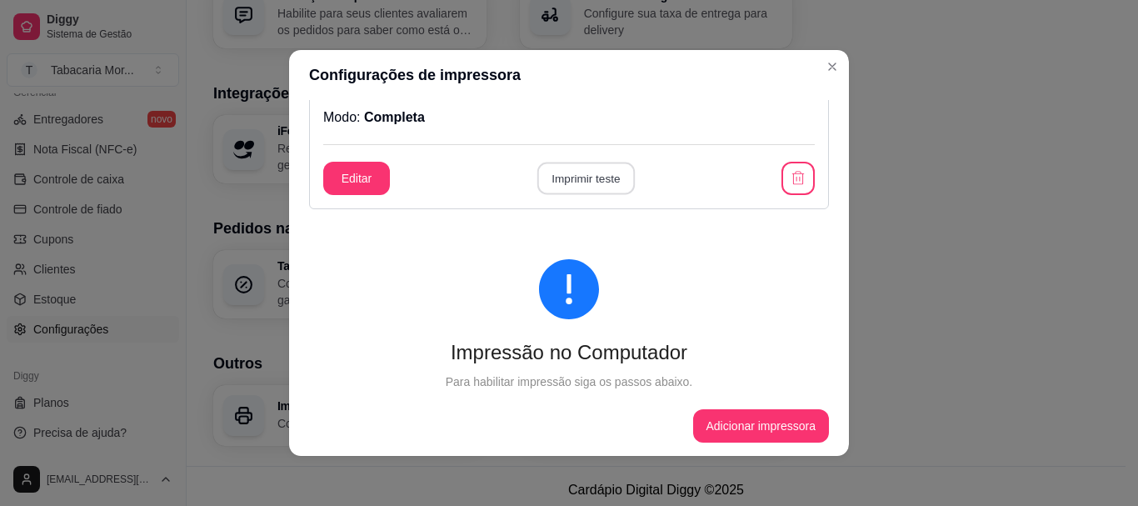
click at [587, 178] on button "Imprimir teste" at bounding box center [586, 179] width 98 height 33
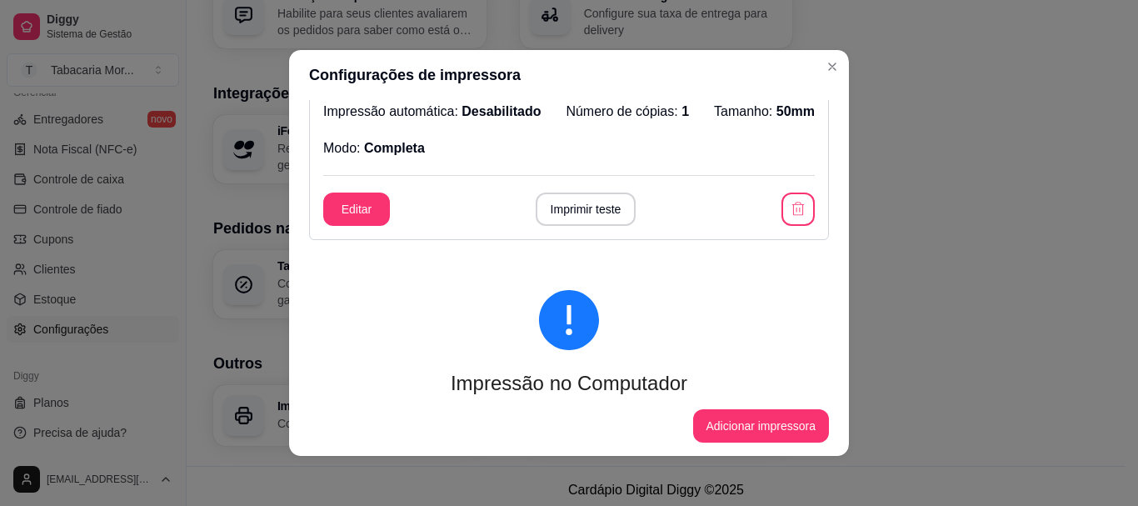
scroll to position [0, 0]
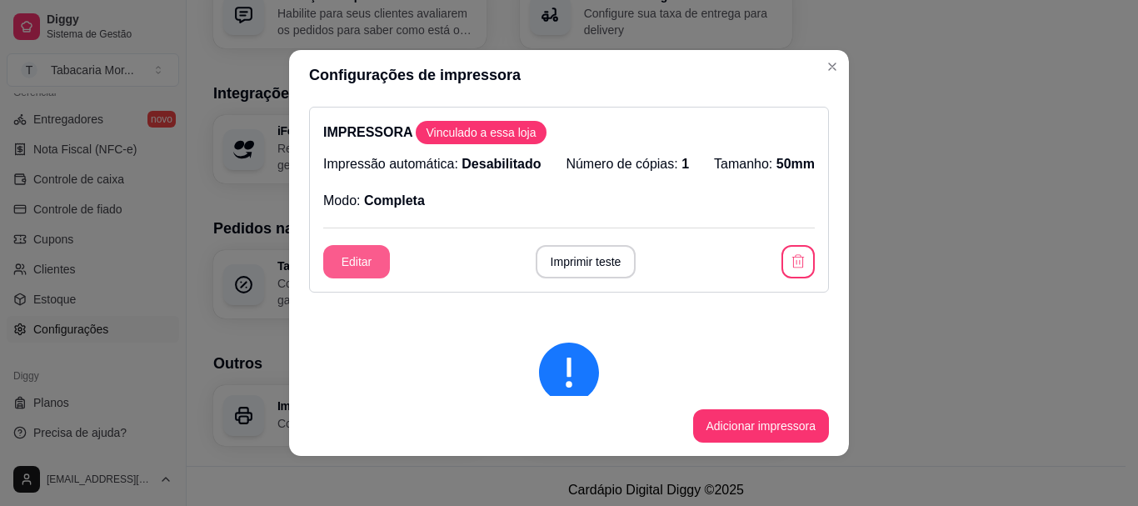
click at [353, 261] on button "Editar" at bounding box center [356, 261] width 67 height 33
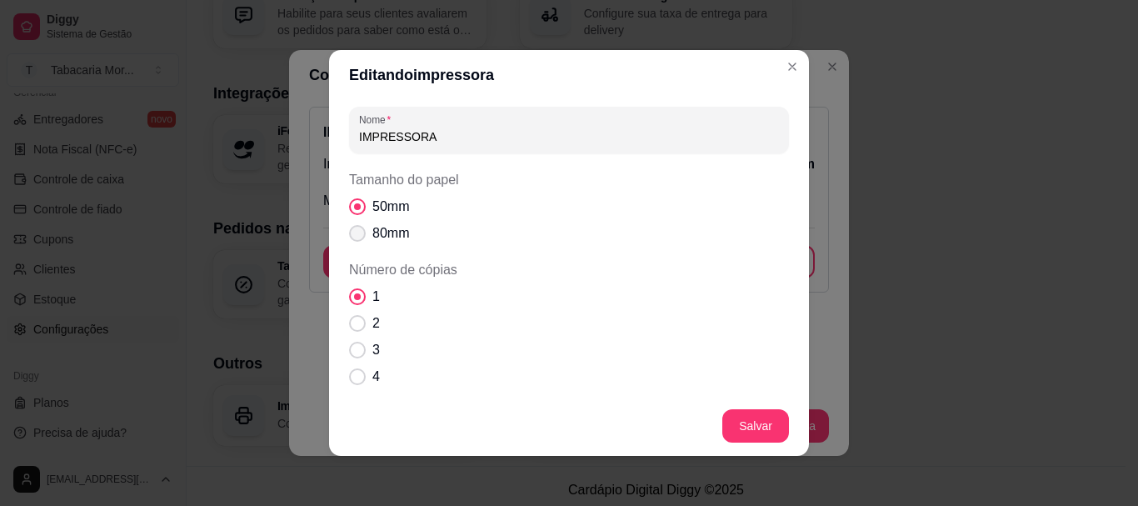
click at [353, 227] on span "Tamanho do papel" at bounding box center [357, 233] width 17 height 17
click at [353, 237] on input "80mm" at bounding box center [353, 242] width 11 height 11
radio input "true"
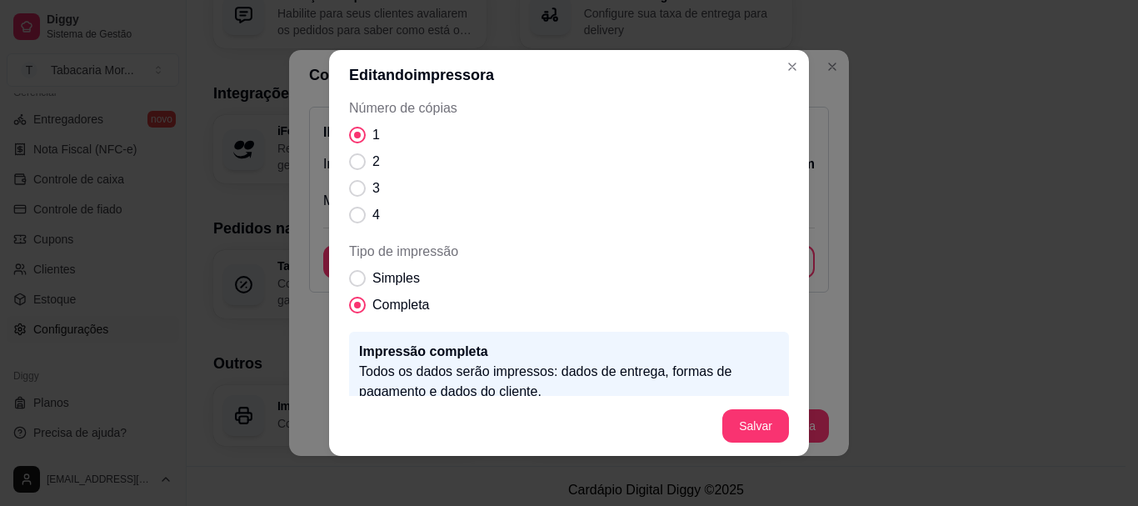
scroll to position [167, 0]
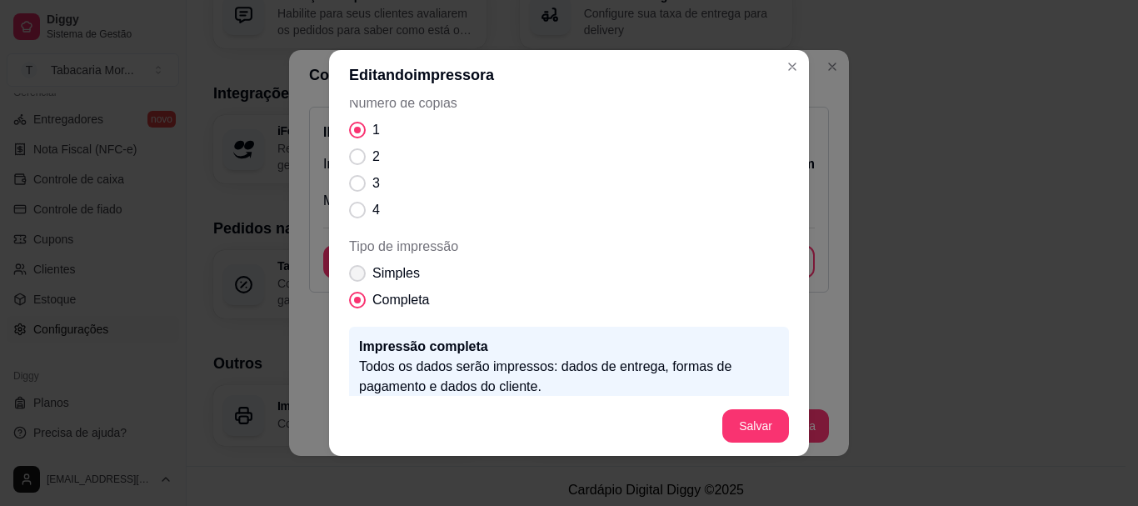
click at [354, 273] on span "Tipo de impressão" at bounding box center [357, 273] width 17 height 17
click at [354, 277] on input "Simples" at bounding box center [353, 282] width 11 height 11
radio input "true"
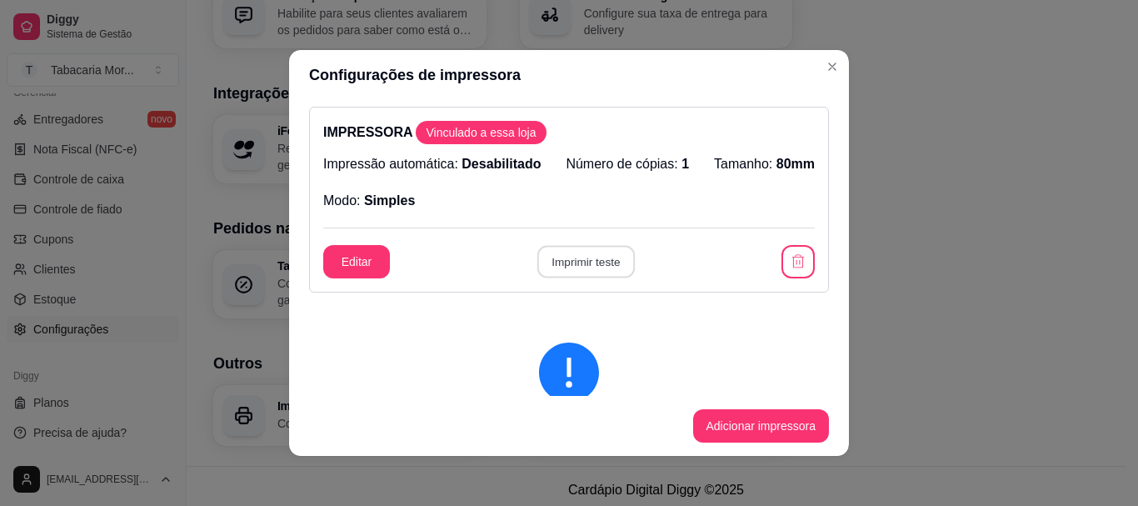
click at [566, 264] on button "Imprimir teste" at bounding box center [586, 262] width 98 height 33
click at [503, 139] on span "Vinculado a essa loja" at bounding box center [480, 132] width 123 height 17
click at [375, 253] on button "Editar" at bounding box center [356, 261] width 67 height 33
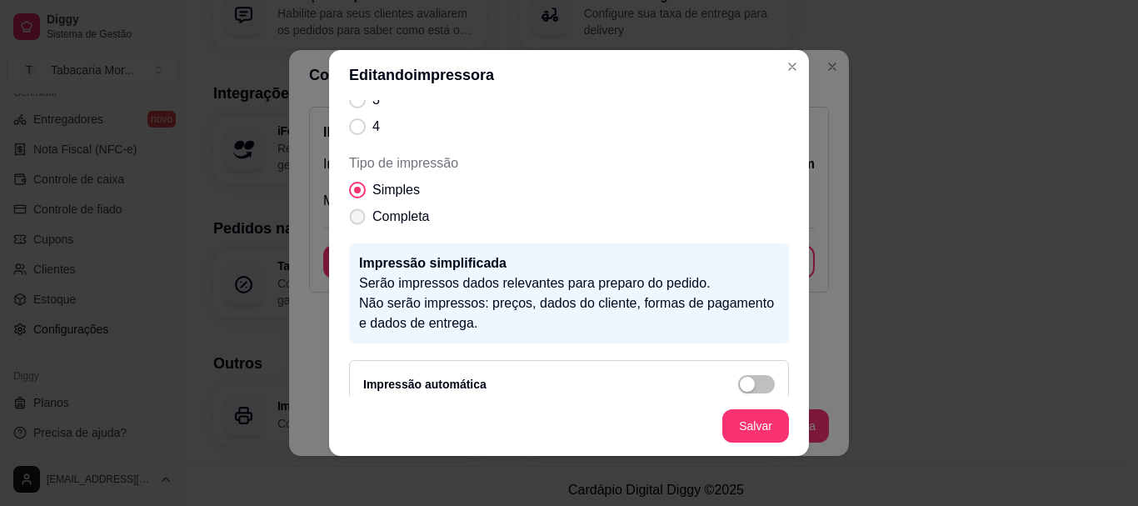
click at [359, 216] on span "Tipo de impressão" at bounding box center [358, 217] width 16 height 16
click at [359, 220] on input "Completa" at bounding box center [353, 225] width 11 height 11
radio input "true"
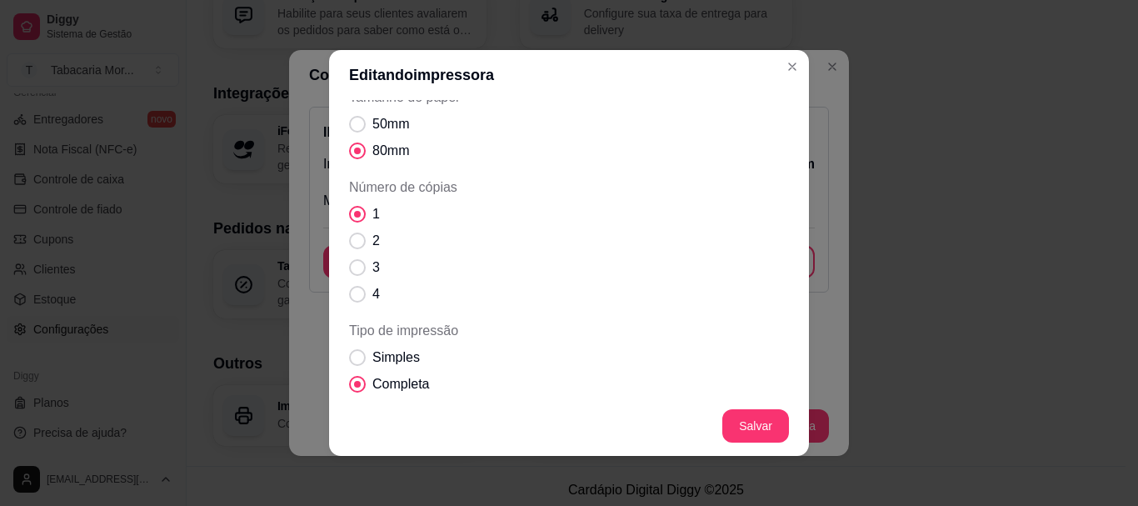
scroll to position [0, 0]
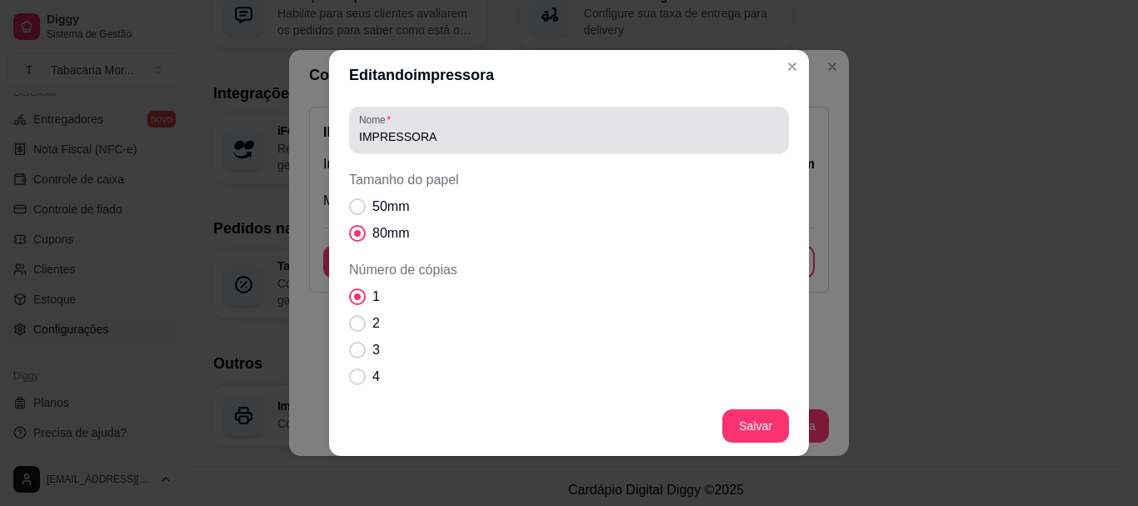
click at [493, 128] on div "IMPRESSORA" at bounding box center [569, 129] width 420 height 33
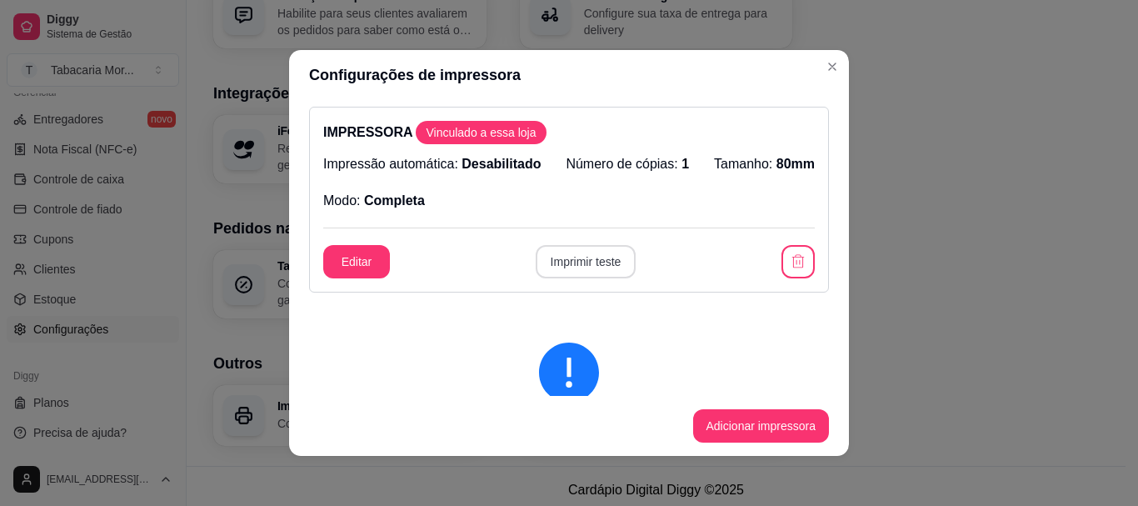
click at [572, 268] on button "Imprimir teste" at bounding box center [586, 261] width 101 height 33
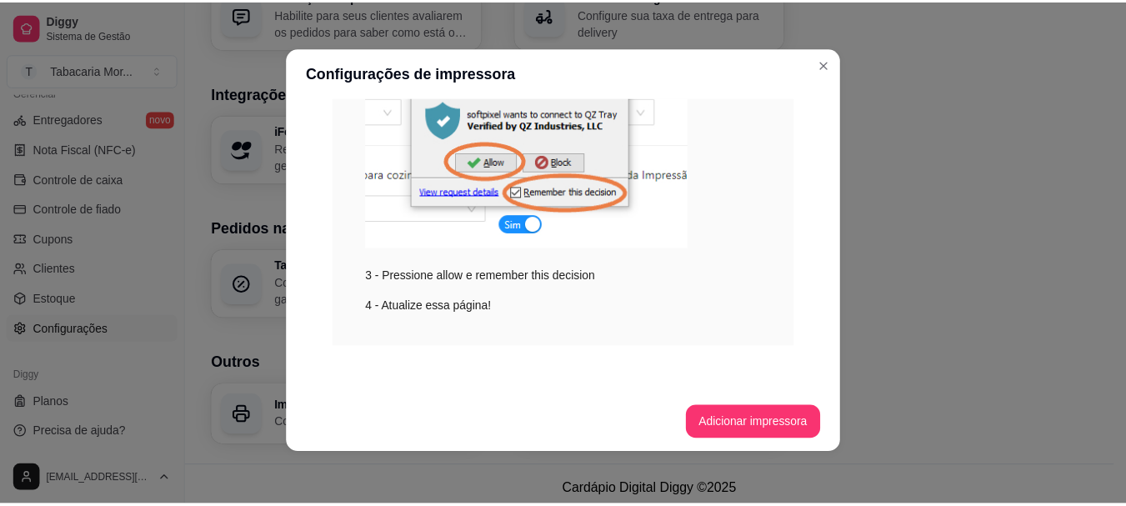
scroll to position [3, 0]
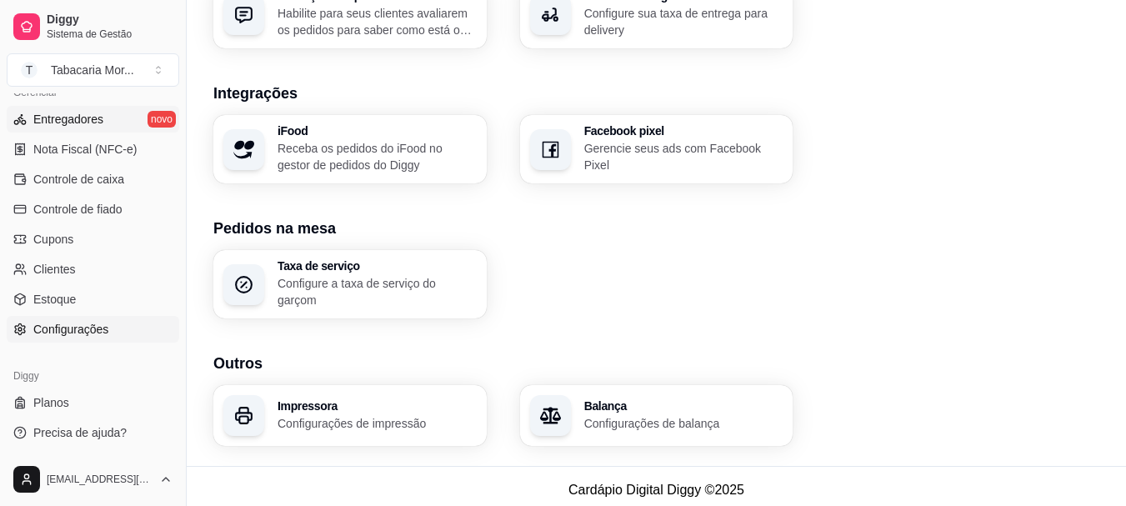
click at [63, 115] on span "Entregadores" at bounding box center [68, 119] width 70 height 17
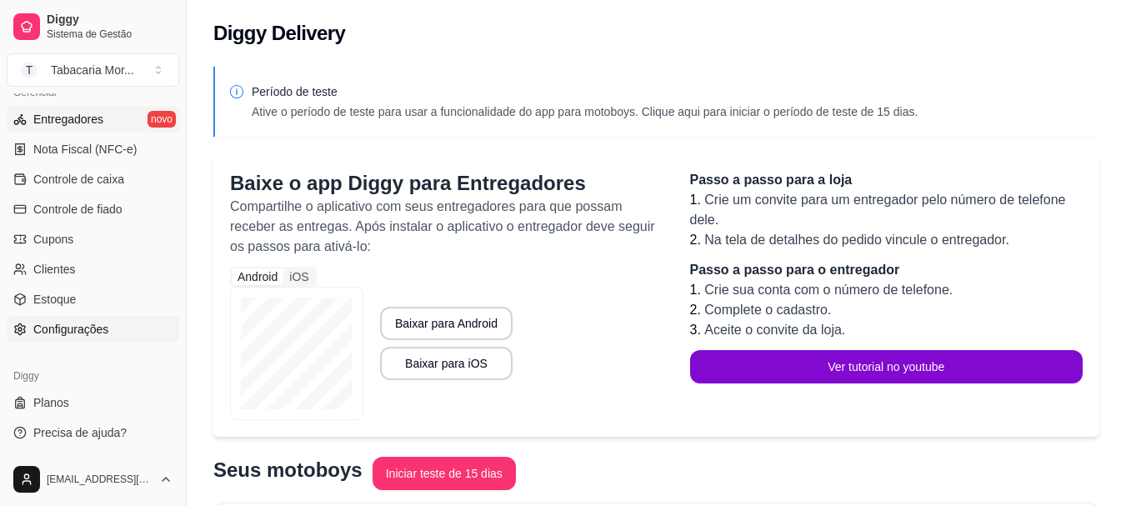
click at [58, 324] on span "Configurações" at bounding box center [70, 329] width 75 height 17
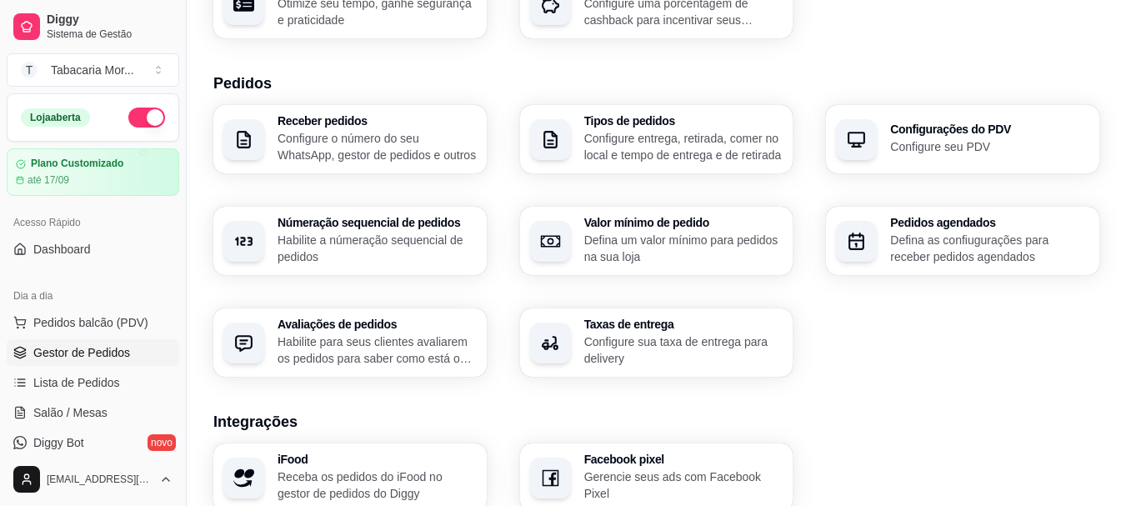
click at [112, 358] on span "Gestor de Pedidos" at bounding box center [81, 352] width 97 height 17
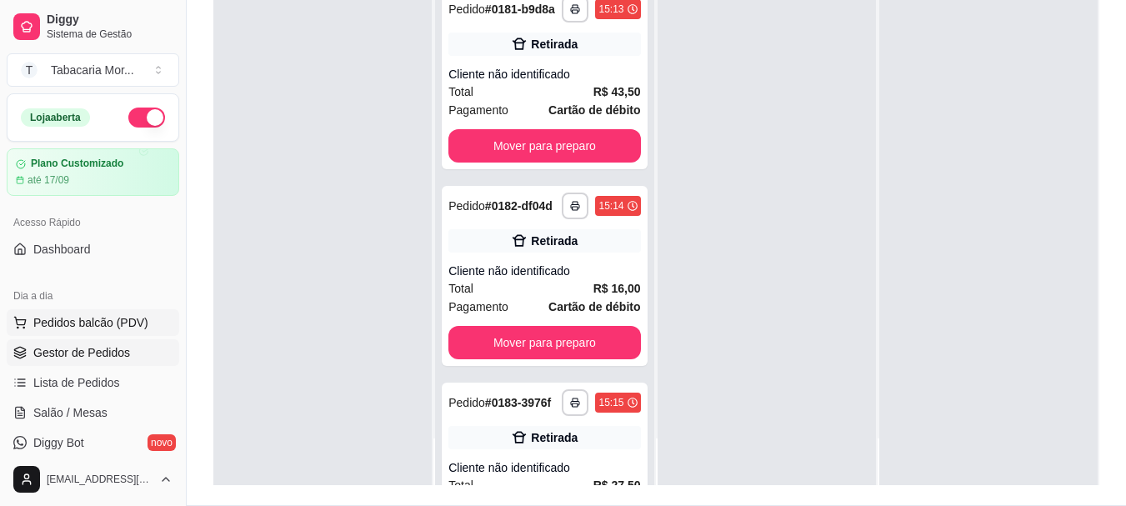
scroll to position [250, 0]
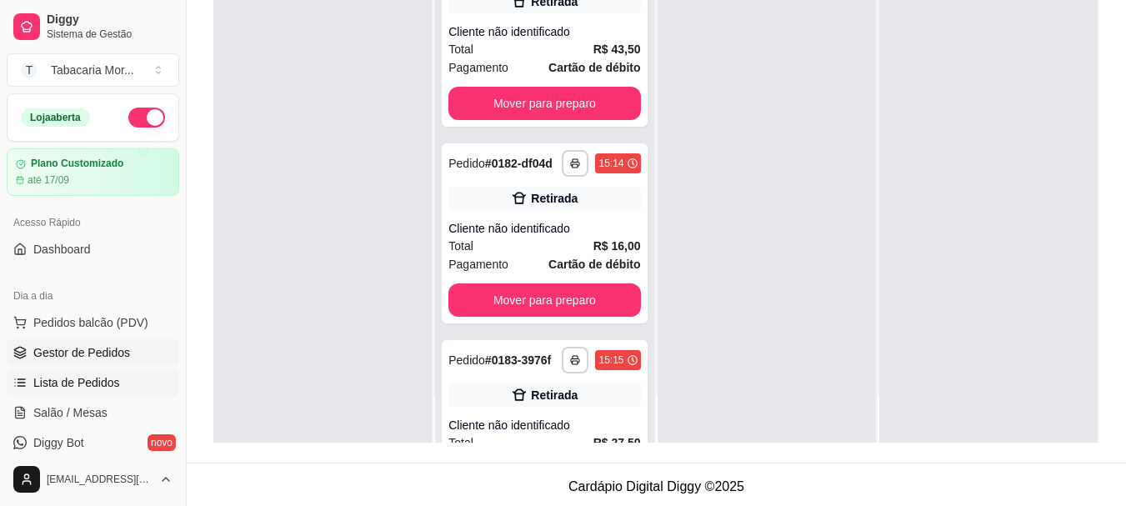
click at [117, 372] on link "Lista de Pedidos" at bounding box center [93, 382] width 173 height 27
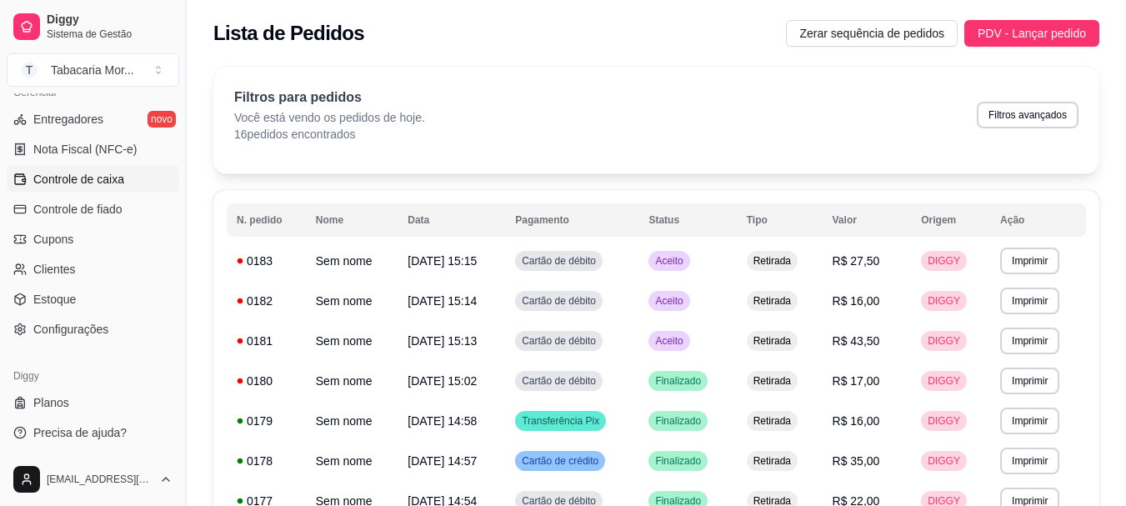
scroll to position [83, 0]
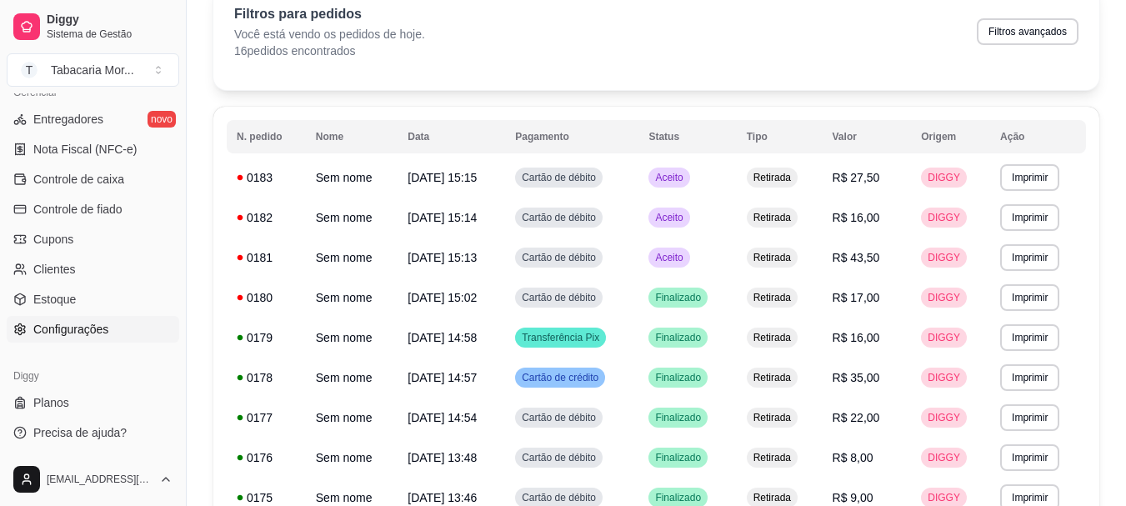
click at [94, 328] on span "Configurações" at bounding box center [70, 329] width 75 height 17
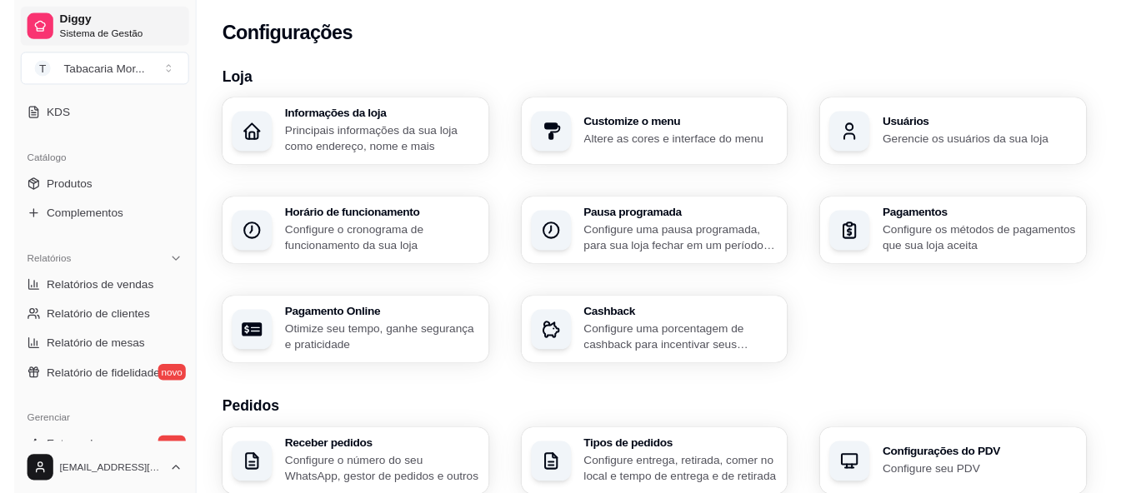
scroll to position [193, 0]
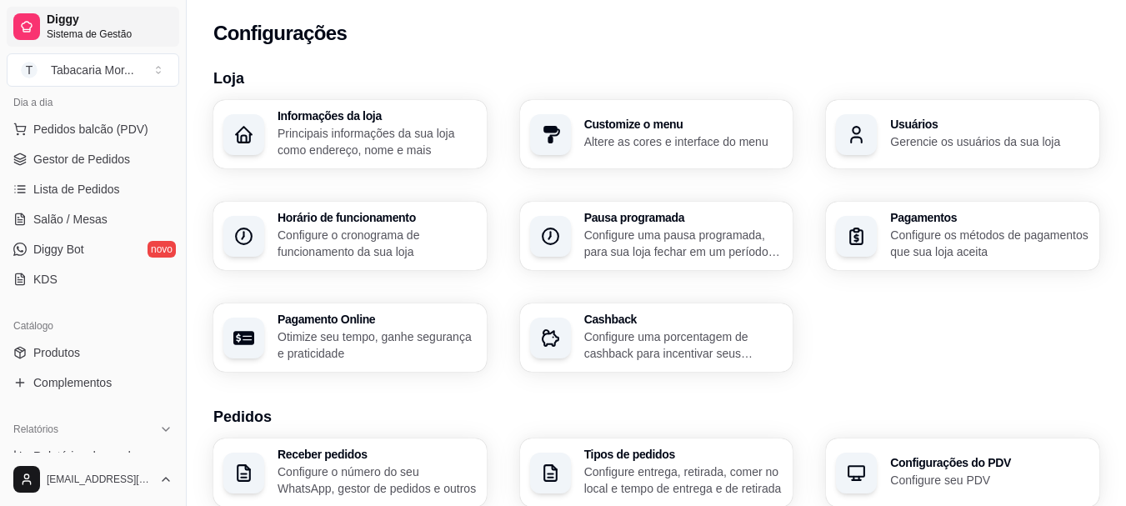
click at [69, 29] on span "Sistema de Gestão" at bounding box center [110, 34] width 126 height 13
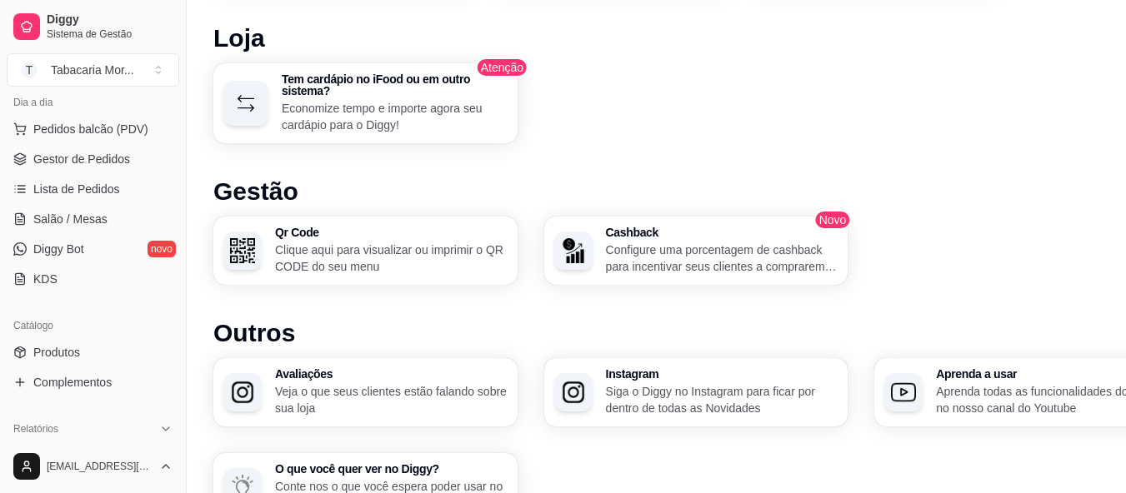
scroll to position [917, 0]
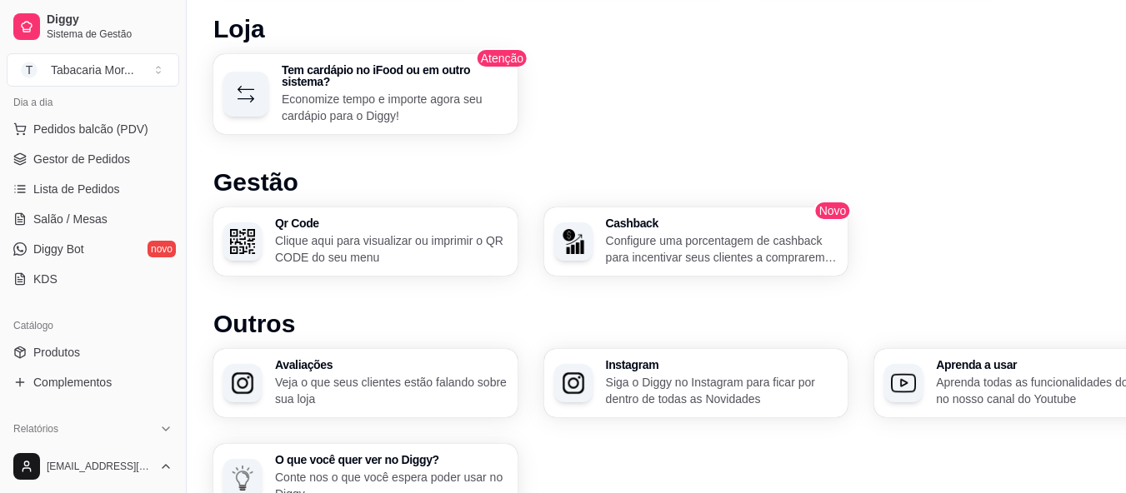
click at [268, 232] on div "Qr Code Clique aqui para visualizar ou imprimir o QR CODE do seu menu" at bounding box center [365, 242] width 304 height 68
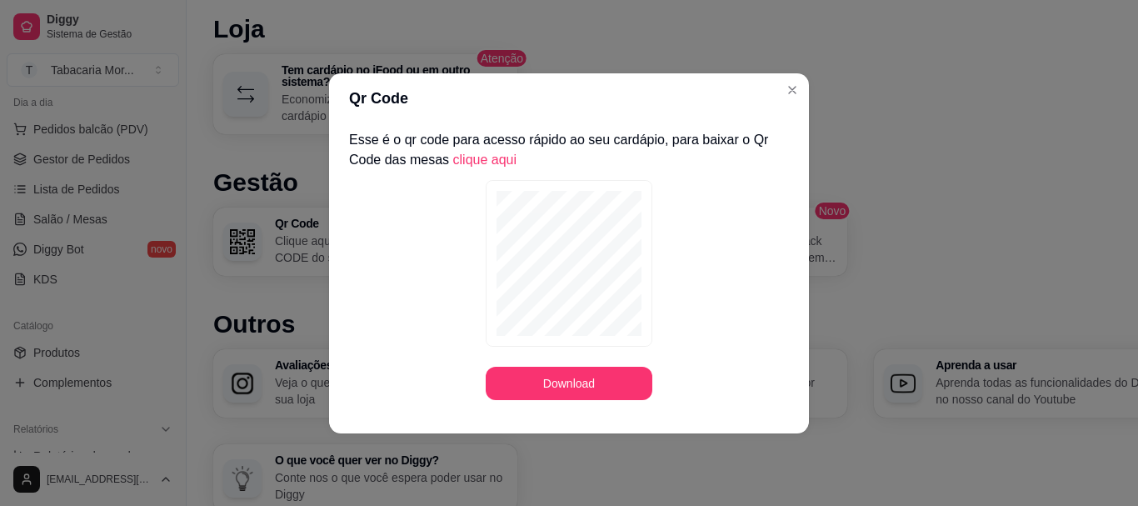
click at [619, 403] on div "Esse é o qr code para acesso rápido ao seu cardápio, para baixar o Qr Code das …" at bounding box center [569, 264] width 480 height 283
click at [618, 393] on button "Download" at bounding box center [569, 383] width 162 height 33
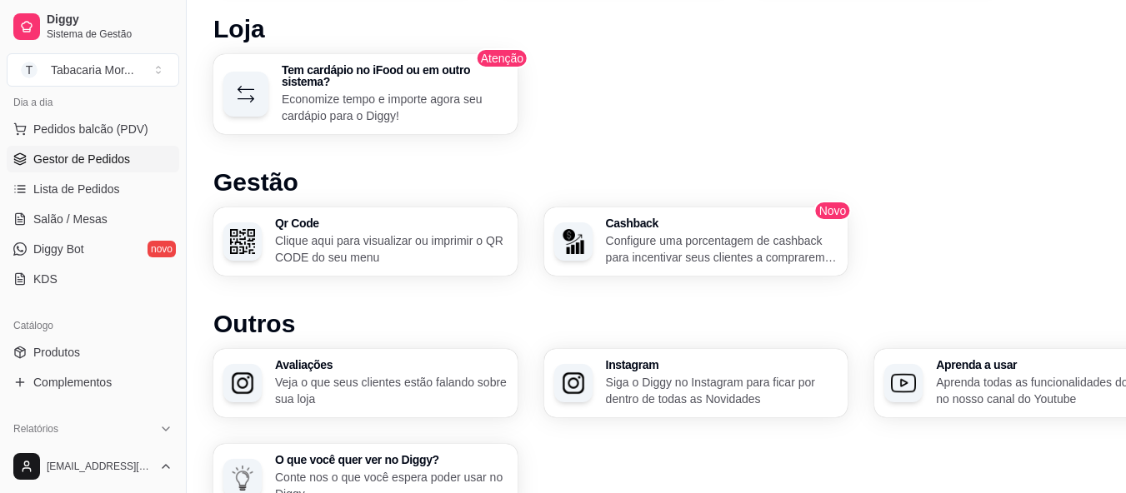
click at [67, 154] on span "Gestor de Pedidos" at bounding box center [81, 159] width 97 height 17
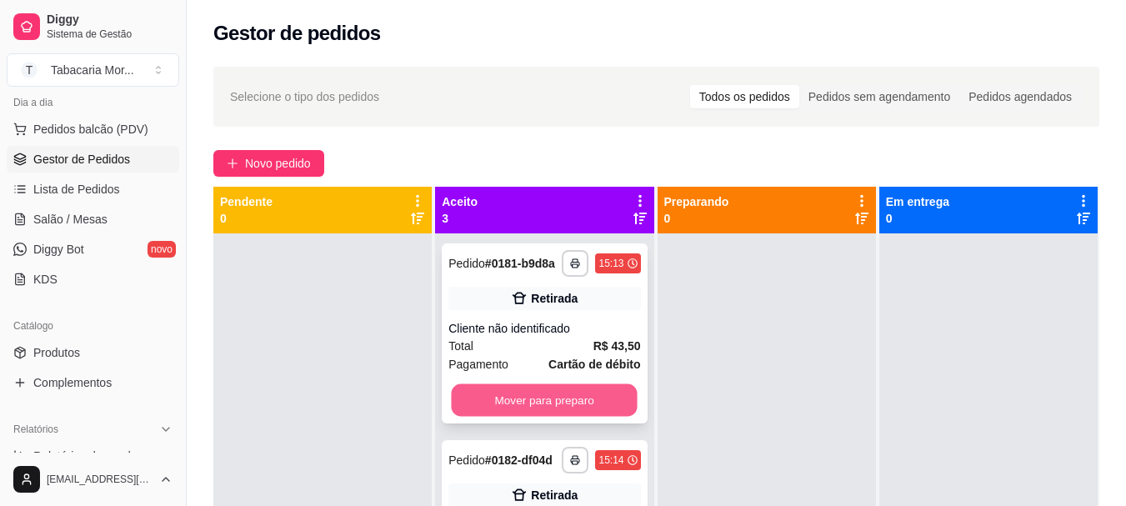
click at [483, 415] on button "Mover para preparo" at bounding box center [545, 400] width 186 height 33
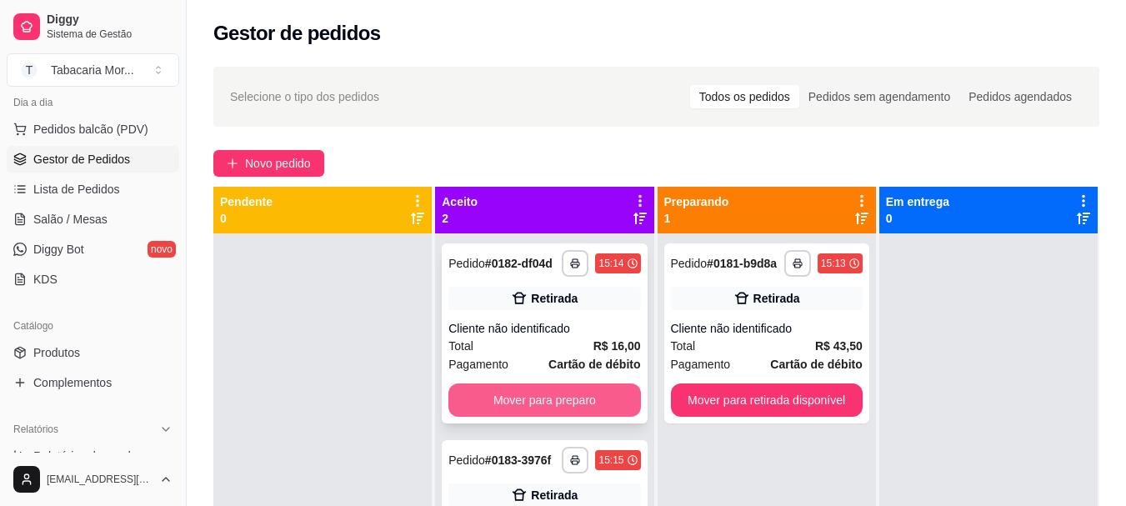
click at [494, 388] on button "Mover para preparo" at bounding box center [544, 399] width 192 height 33
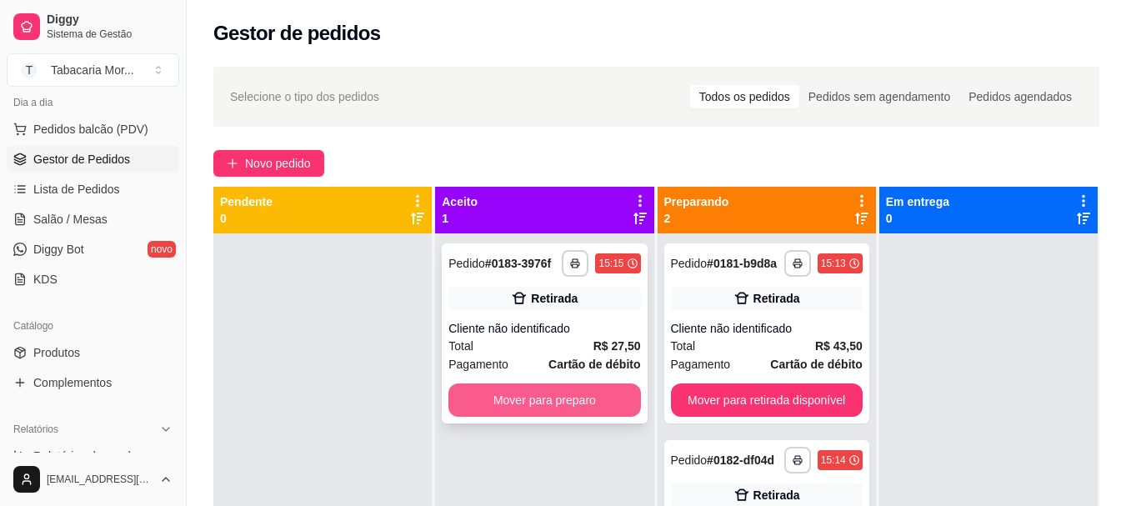
click at [498, 398] on button "Mover para preparo" at bounding box center [544, 399] width 192 height 33
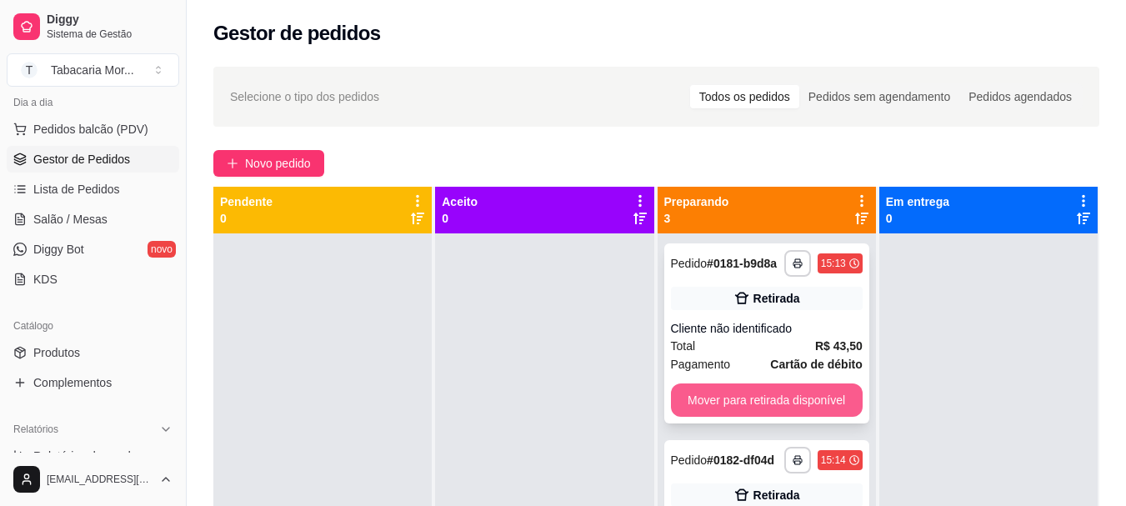
click at [710, 395] on button "Mover para retirada disponível" at bounding box center [767, 399] width 192 height 33
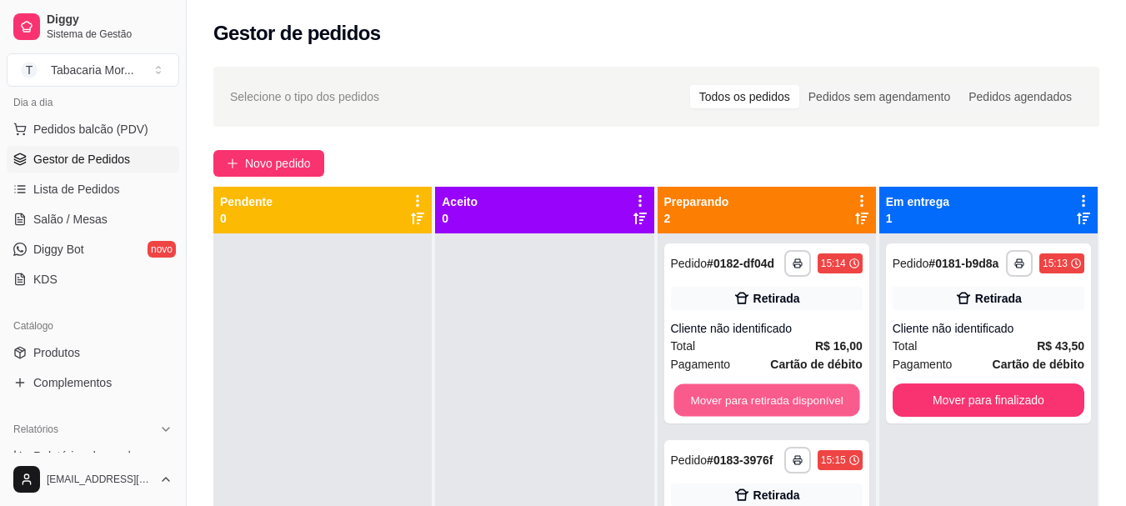
click at [710, 395] on button "Mover para retirada disponível" at bounding box center [766, 400] width 186 height 33
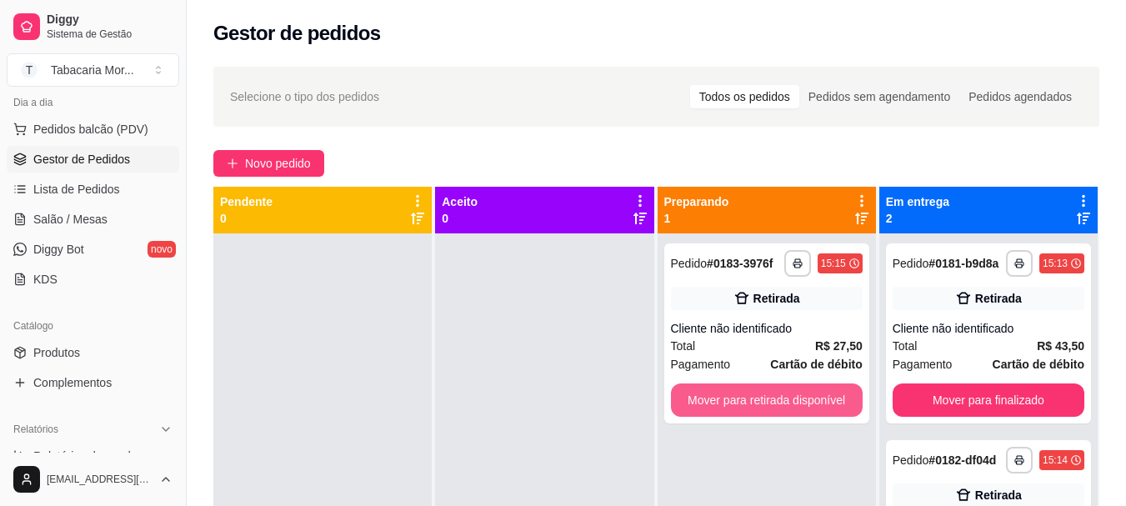
click at [710, 395] on button "Mover para retirada disponível" at bounding box center [767, 399] width 192 height 33
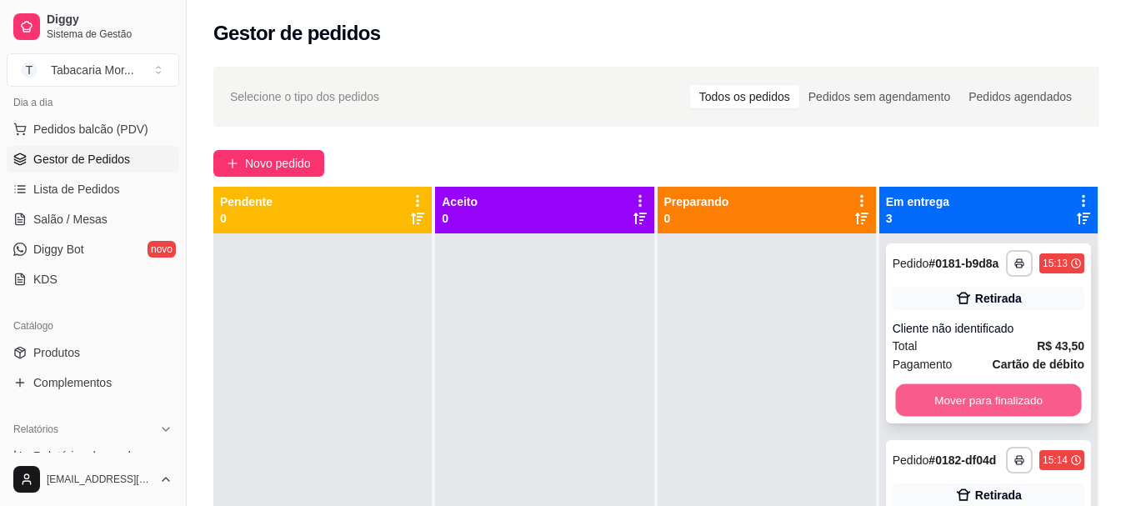
click at [958, 417] on button "Mover para finalizado" at bounding box center [988, 400] width 186 height 33
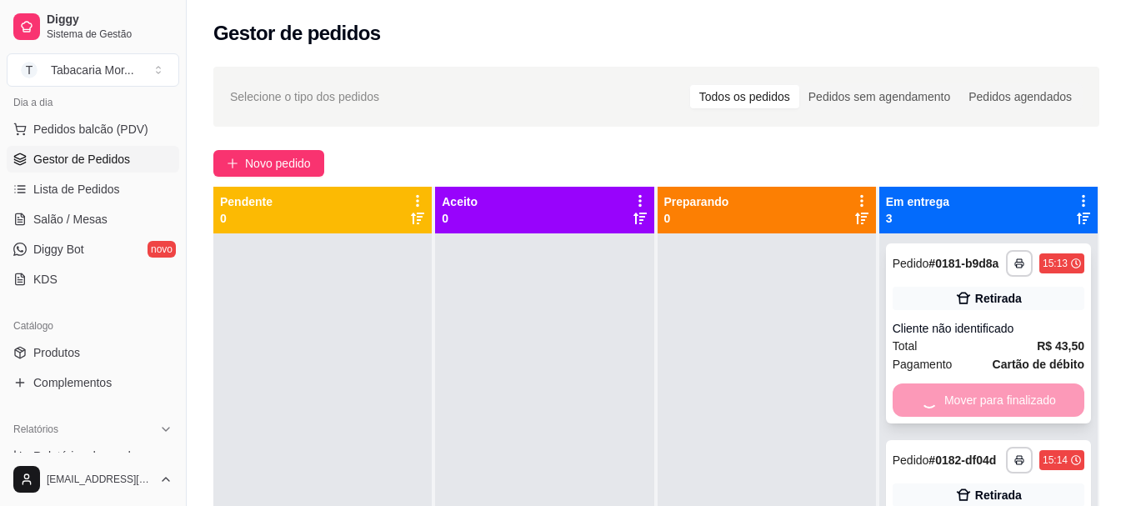
click at [958, 417] on div "Mover para finalizado" at bounding box center [989, 399] width 192 height 33
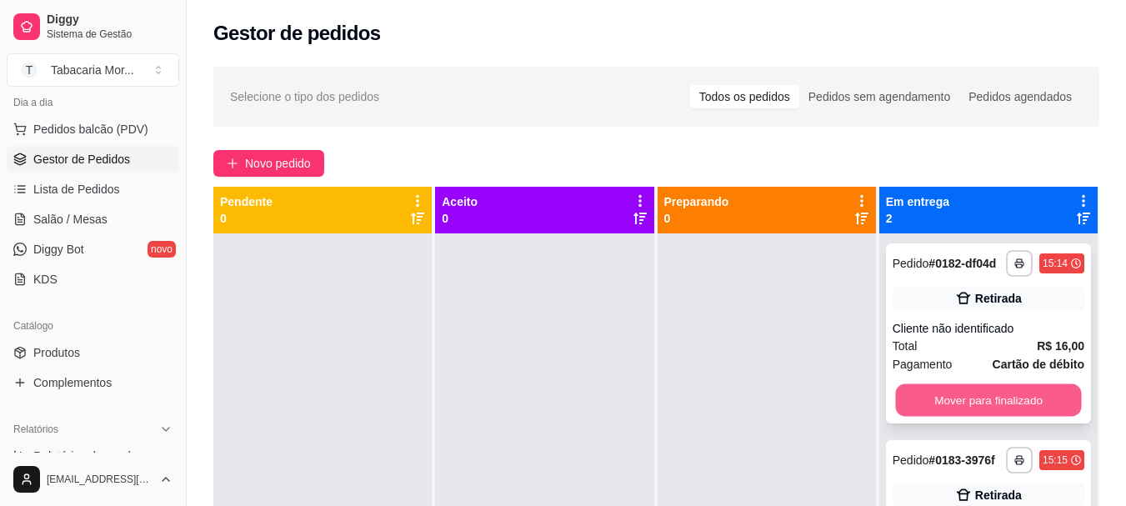
click at [991, 394] on button "Mover para finalizado" at bounding box center [988, 400] width 186 height 33
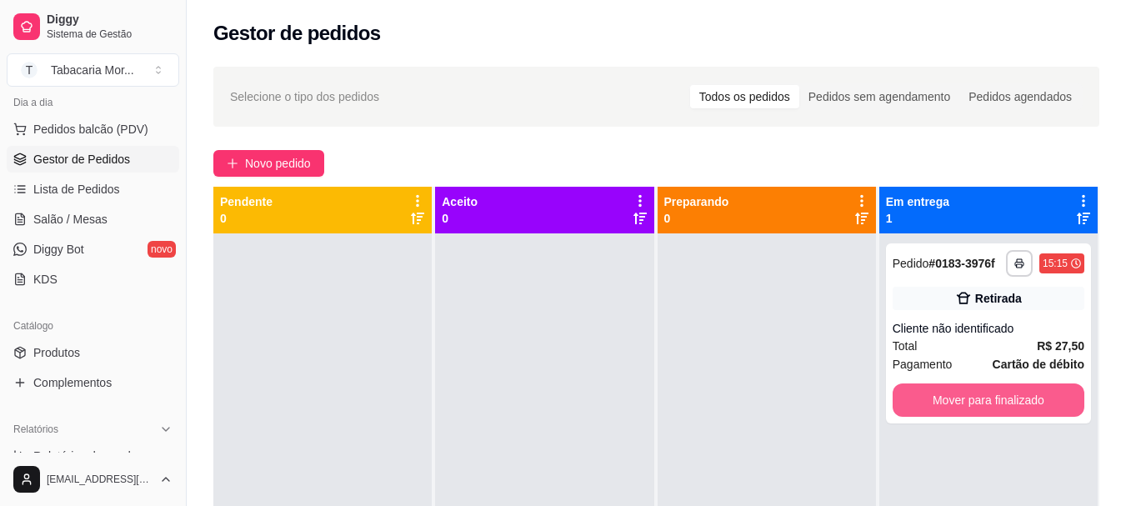
click at [988, 400] on button "Mover para finalizado" at bounding box center [989, 399] width 192 height 33
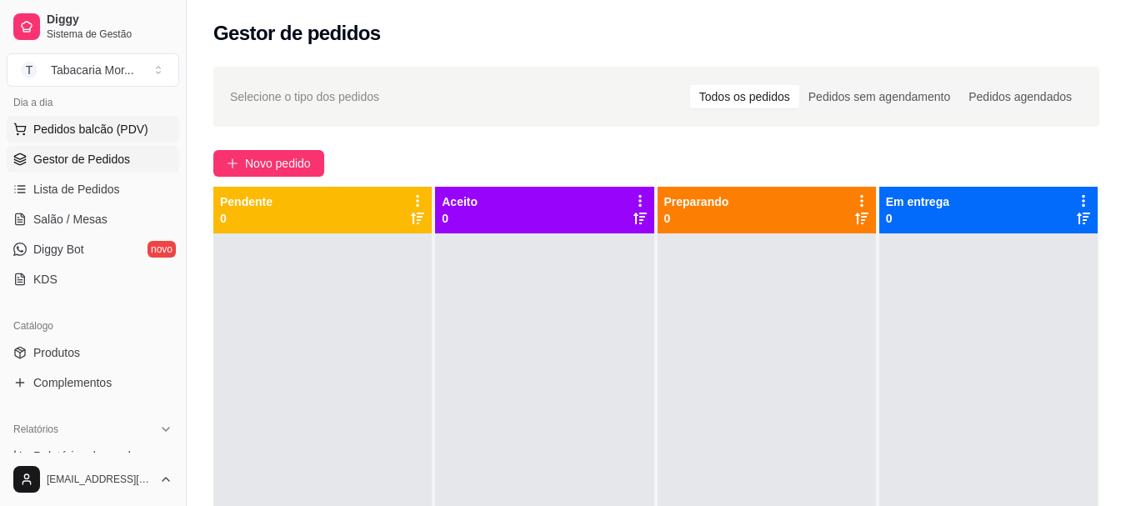
click at [58, 128] on span "Pedidos balcão (PDV)" at bounding box center [90, 129] width 115 height 17
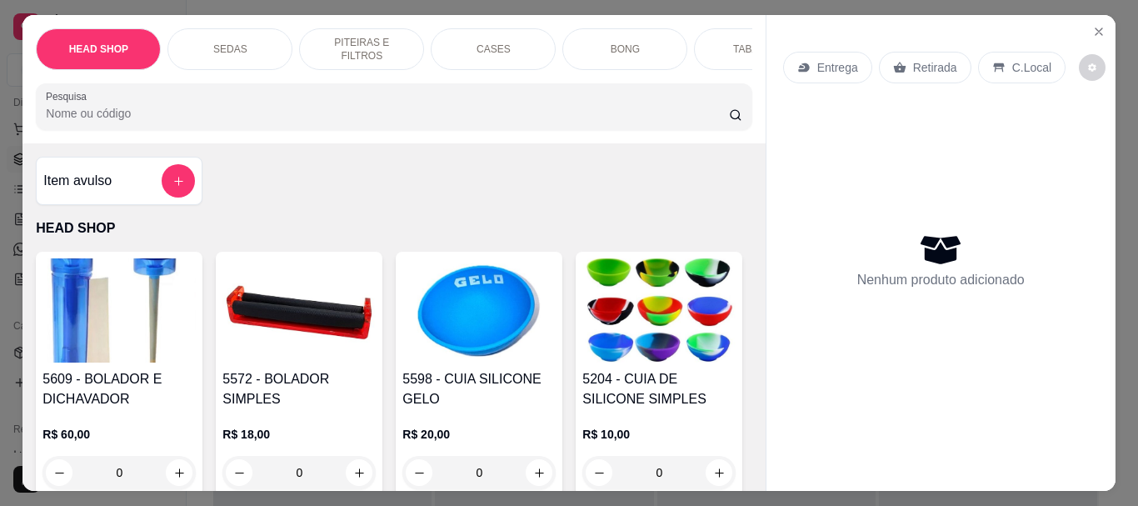
click at [1073, 9] on div "HEAD SHOP SEDAS PITEIRAS E FILTROS CASES BONG TABACOS ISQUEIRO E MACARICO CIGAR…" at bounding box center [569, 253] width 1138 height 506
click at [1093, 27] on icon "Close" at bounding box center [1099, 31] width 13 height 13
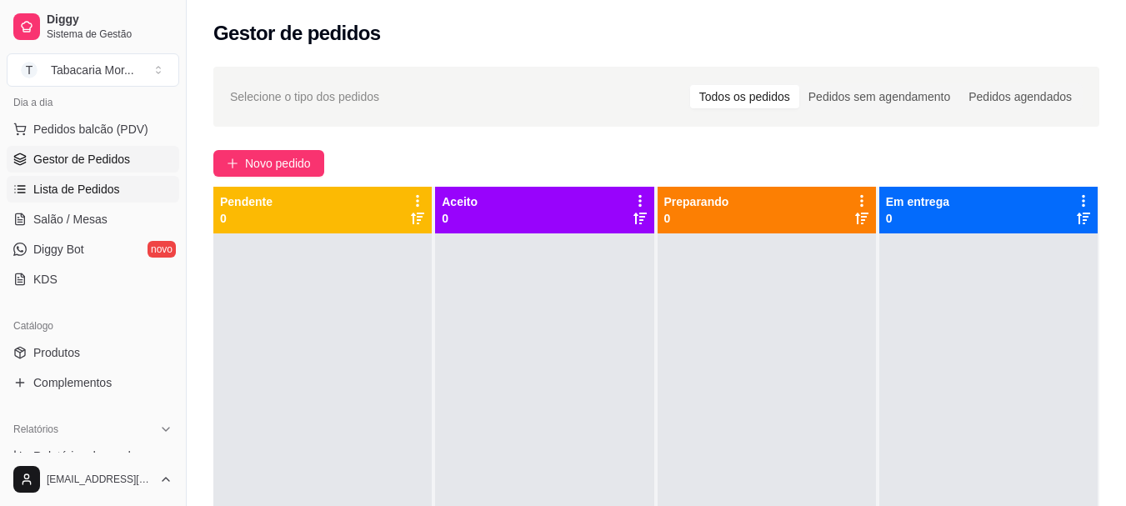
click at [53, 187] on span "Lista de Pedidos" at bounding box center [76, 189] width 87 height 17
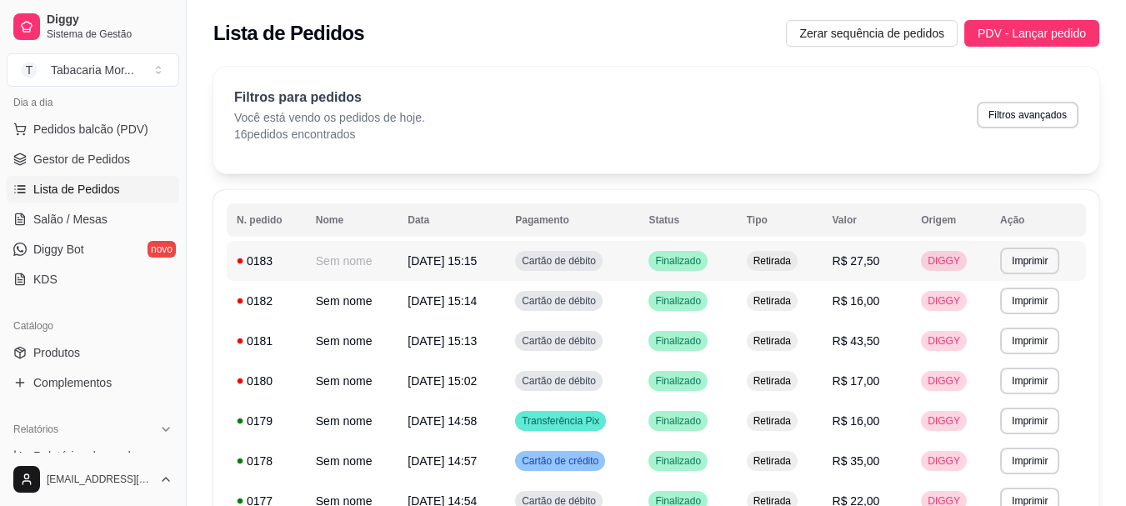
click at [455, 258] on span "[DATE] 15:15" at bounding box center [442, 260] width 69 height 13
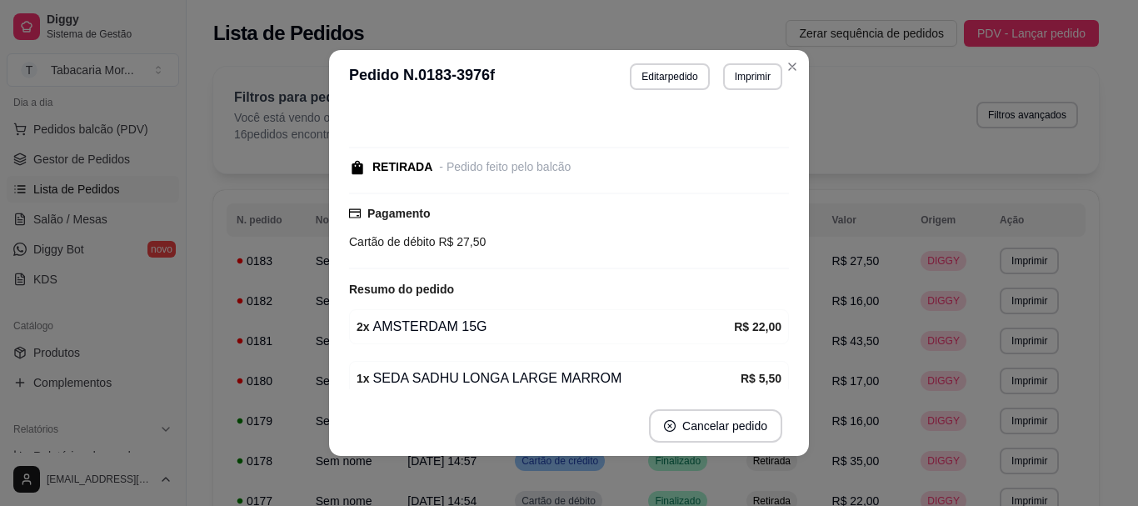
scroll to position [132, 0]
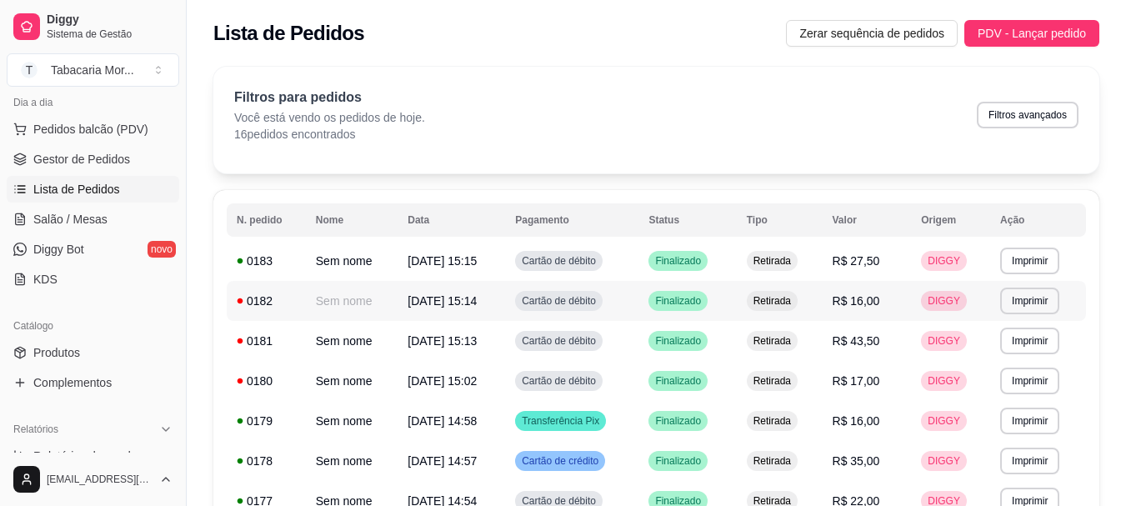
click at [578, 305] on span "Cartão de débito" at bounding box center [558, 300] width 81 height 13
click at [118, 129] on span "Pedidos balcão (PDV)" at bounding box center [90, 129] width 115 height 17
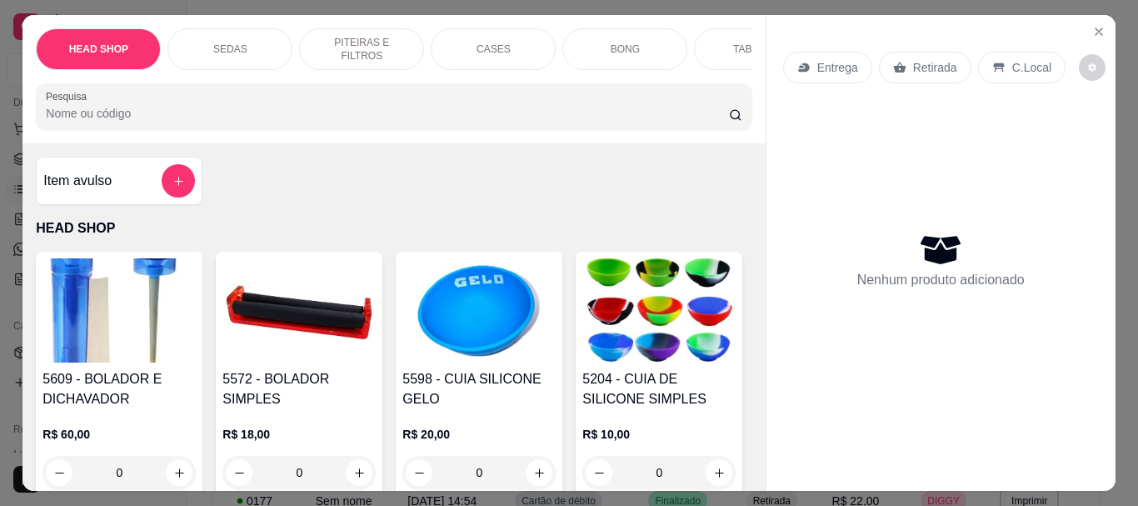
click at [136, 115] on input "Pesquisa" at bounding box center [387, 113] width 683 height 17
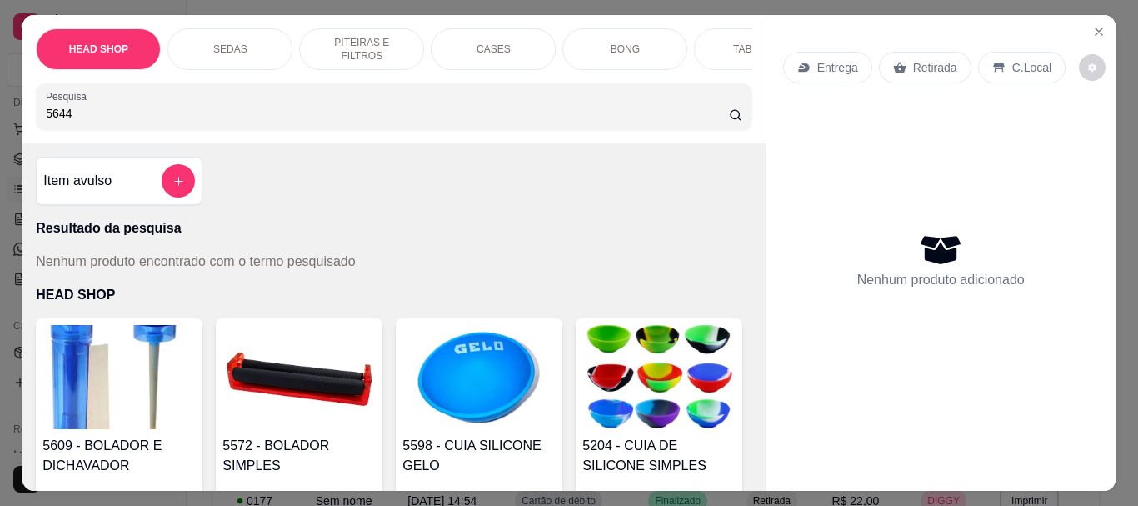
click at [91, 108] on div "5644" at bounding box center [394, 106] width 696 height 33
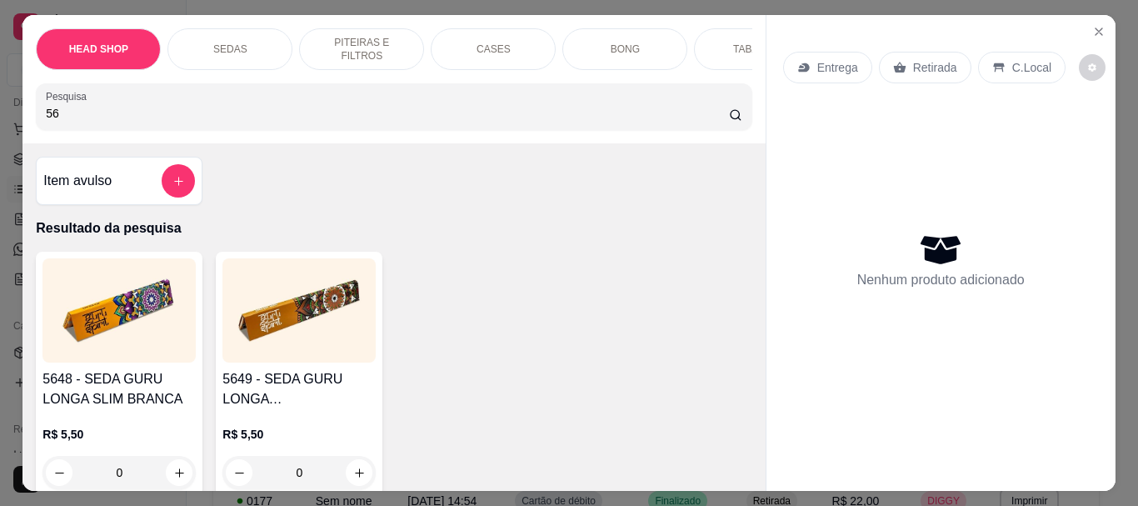
type input "5"
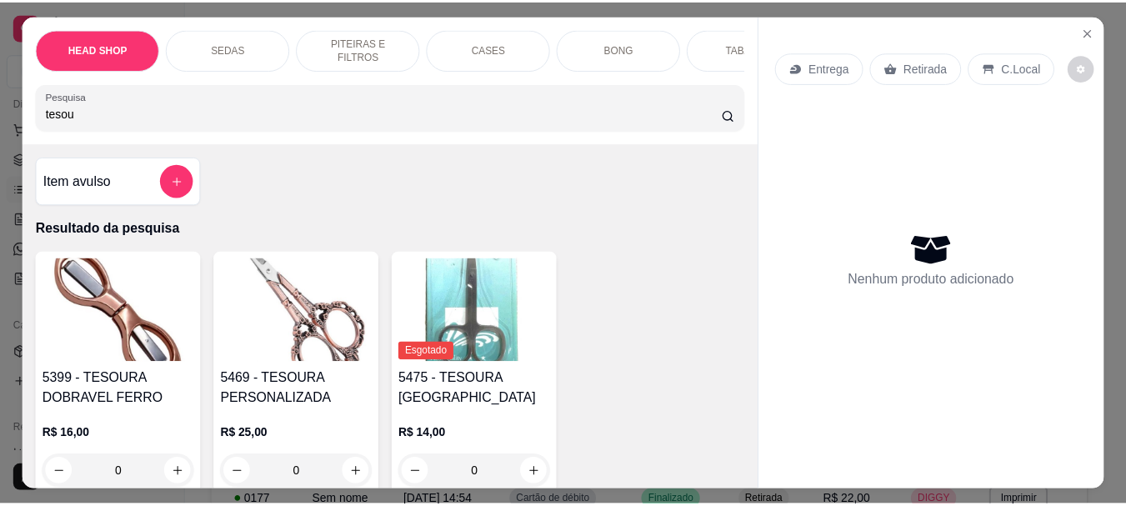
scroll to position [83, 0]
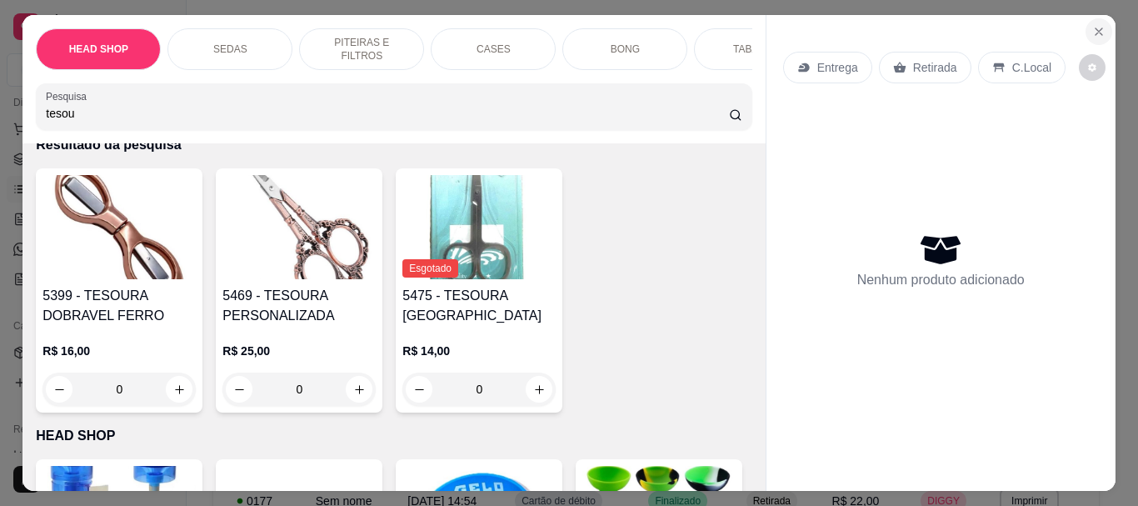
type input "tesou"
click at [1093, 28] on icon "Close" at bounding box center [1099, 31] width 13 height 13
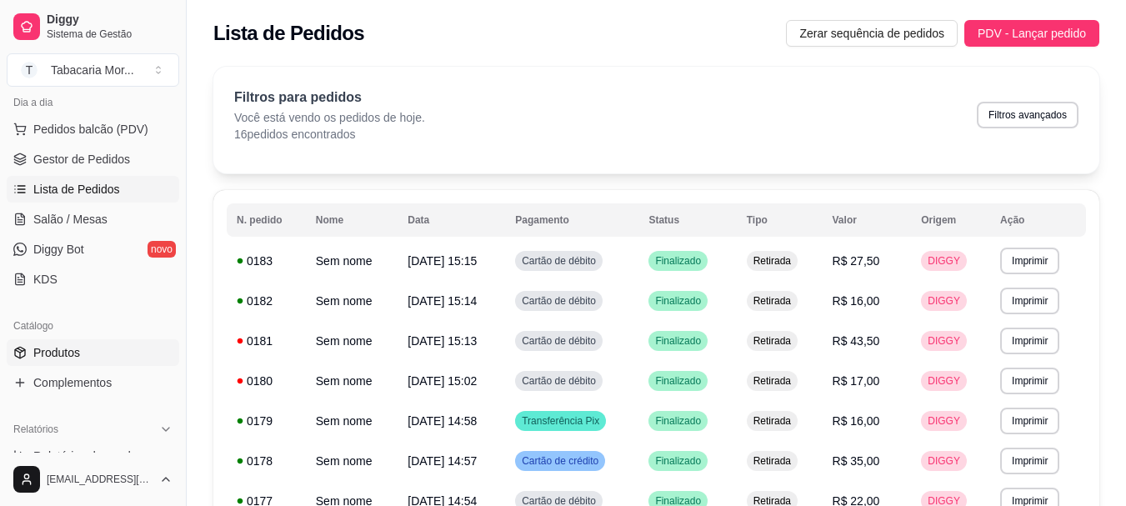
click at [87, 349] on link "Produtos" at bounding box center [93, 352] width 173 height 27
click at [67, 343] on link "Produtos" at bounding box center [93, 352] width 173 height 27
click at [51, 352] on span "Produtos" at bounding box center [56, 352] width 47 height 17
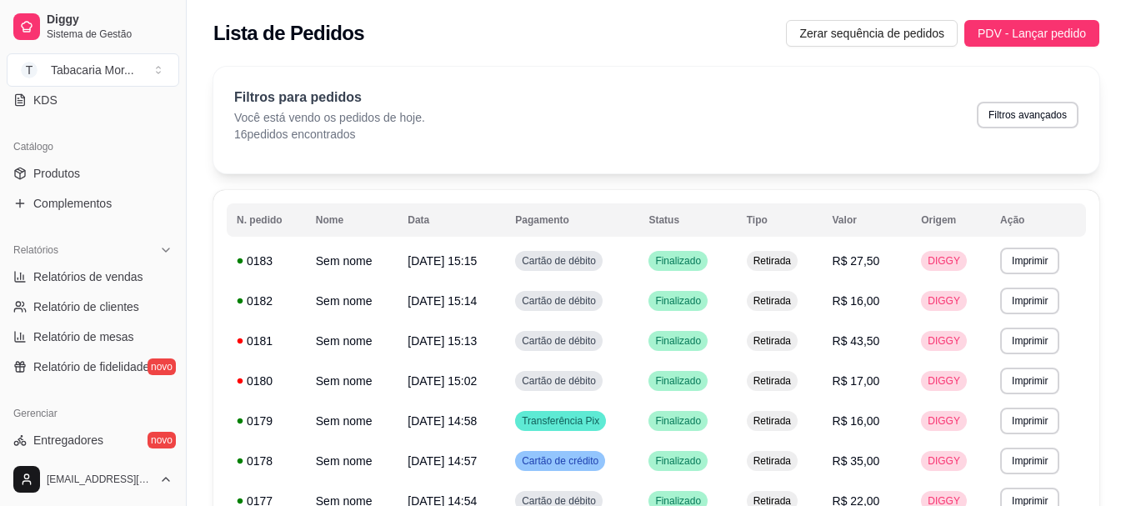
scroll to position [277, 0]
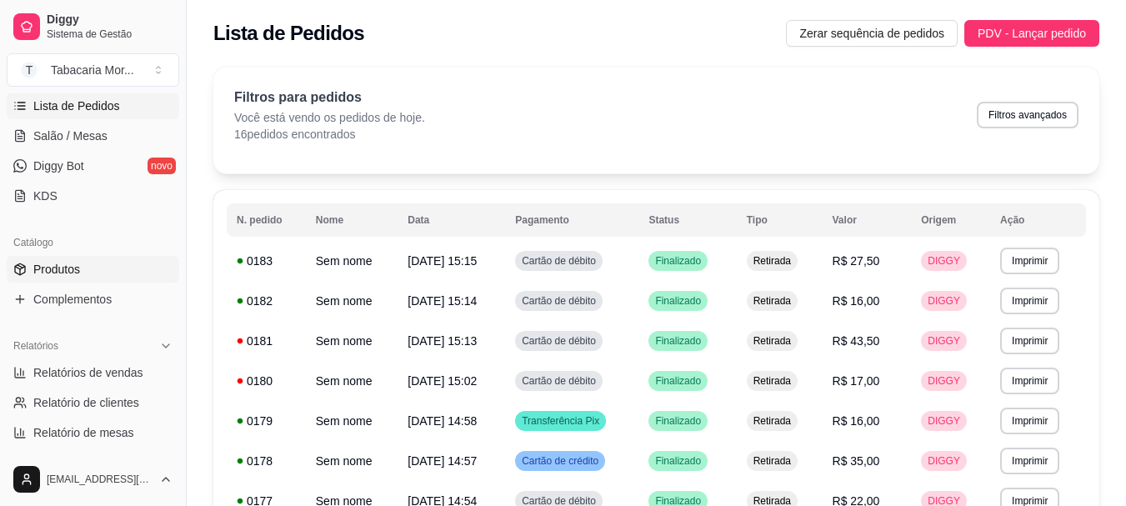
click at [43, 266] on span "Produtos" at bounding box center [56, 269] width 47 height 17
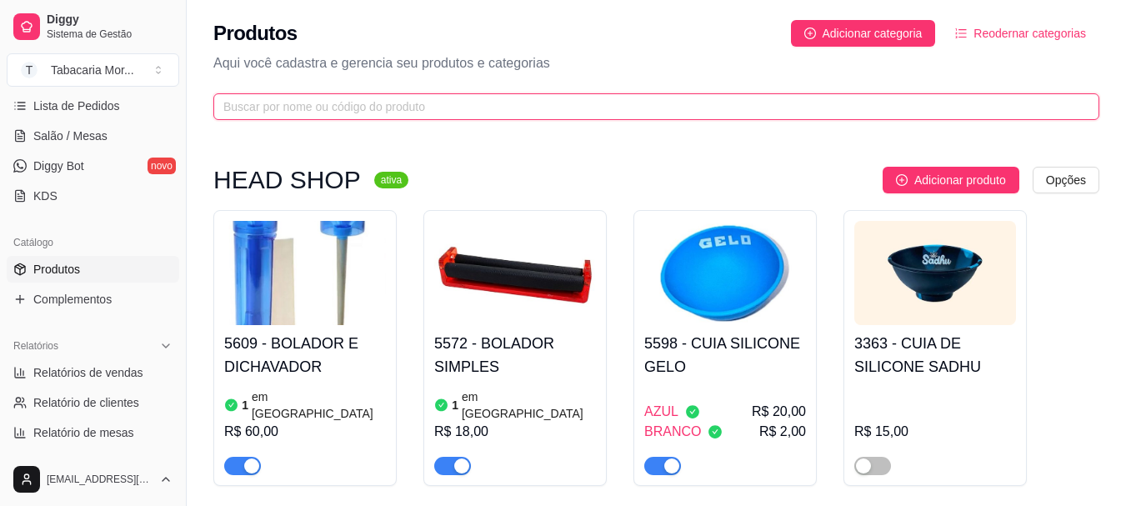
click at [229, 108] on input "text" at bounding box center [649, 107] width 853 height 18
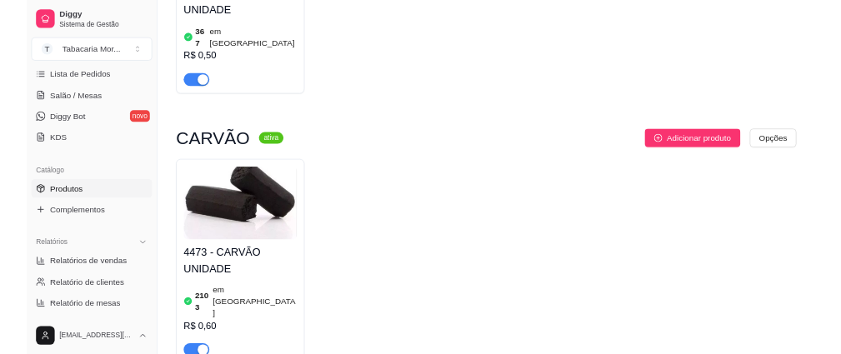
scroll to position [750, 0]
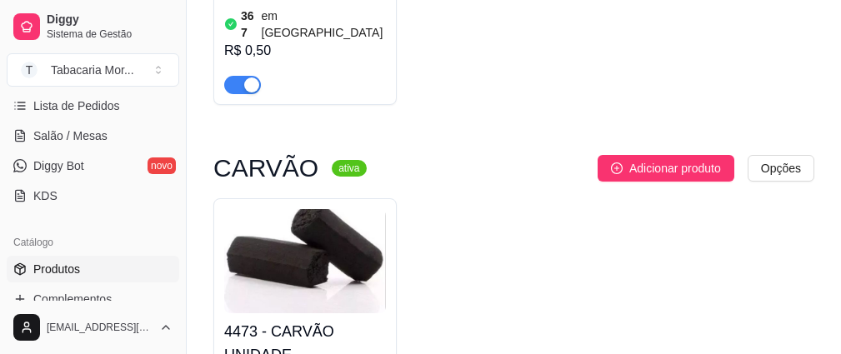
type input "uni"
click at [378, 105] on div "SEDAS ativa Adicionar produto Opções SEDA ZOMO PRATA 1/4 UNIDADE 6 em estoque R…" at bounding box center [513, 128] width 601 height 1423
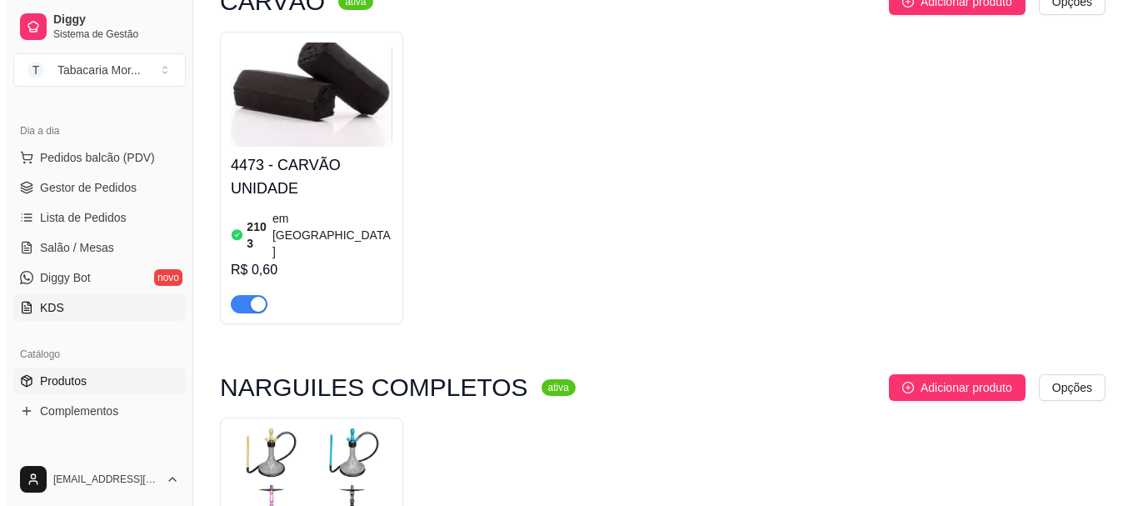
scroll to position [0, 0]
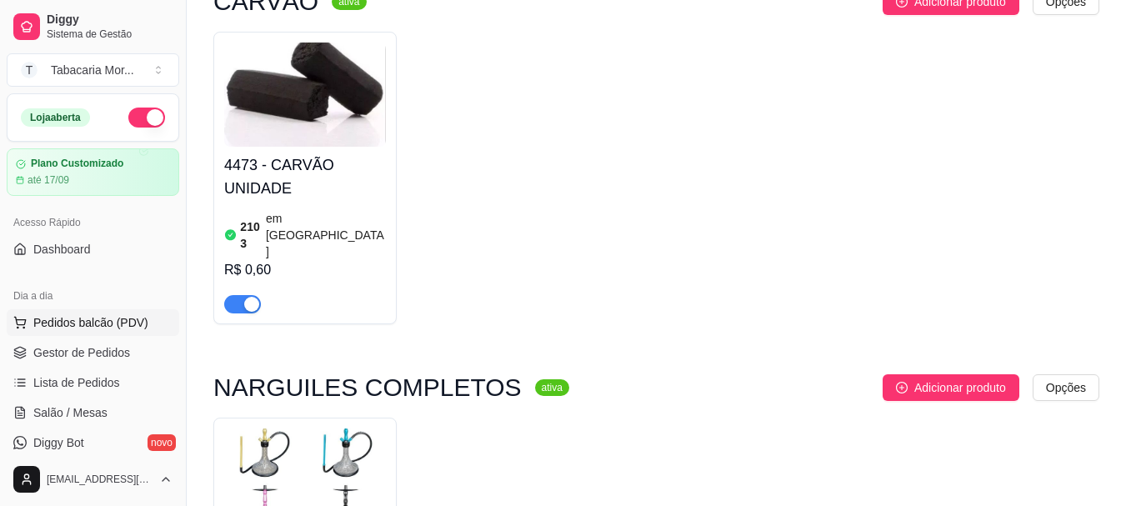
click at [75, 313] on button "Pedidos balcão (PDV)" at bounding box center [93, 322] width 173 height 27
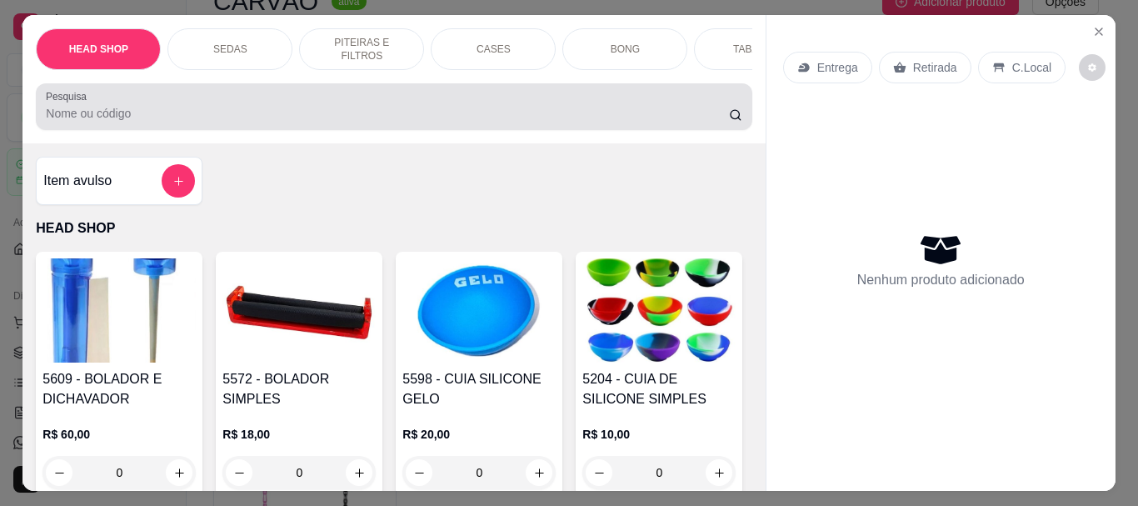
click at [118, 122] on input "Pesquisa" at bounding box center [387, 113] width 683 height 17
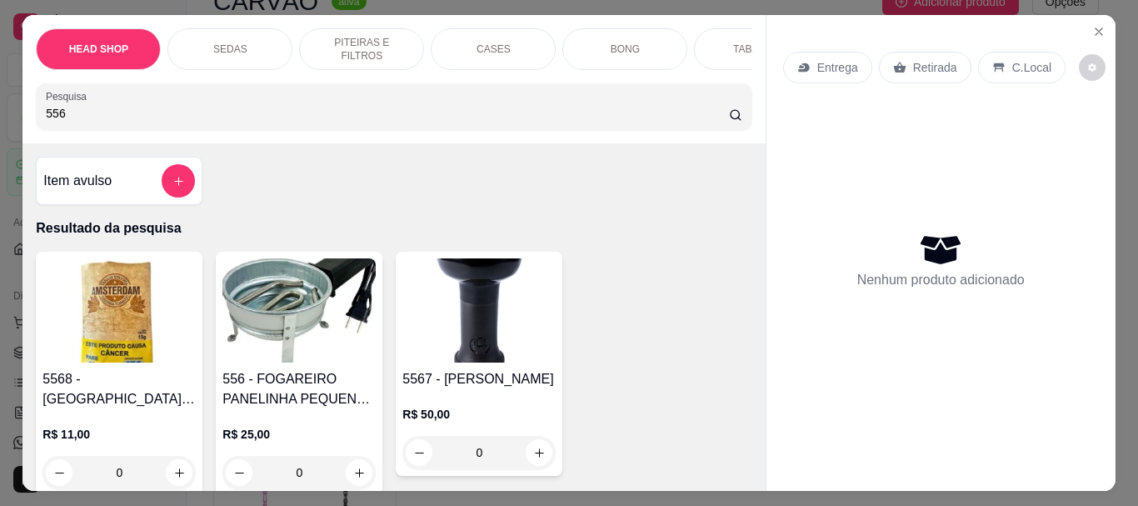
type input "556"
click at [263, 327] on img at bounding box center [299, 310] width 153 height 104
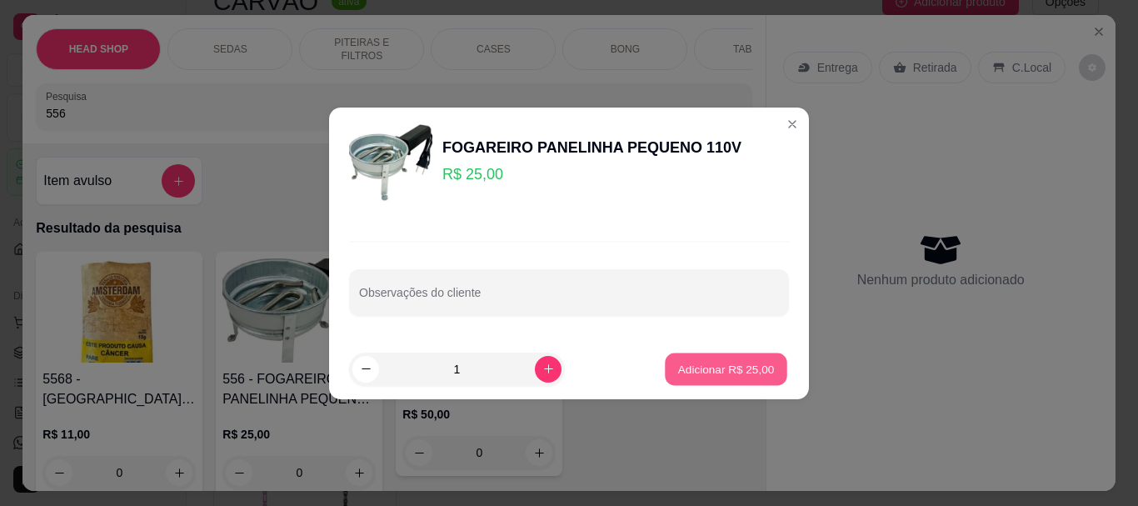
click at [686, 359] on button "Adicionar R$ 25,00" at bounding box center [726, 369] width 123 height 33
type input "1"
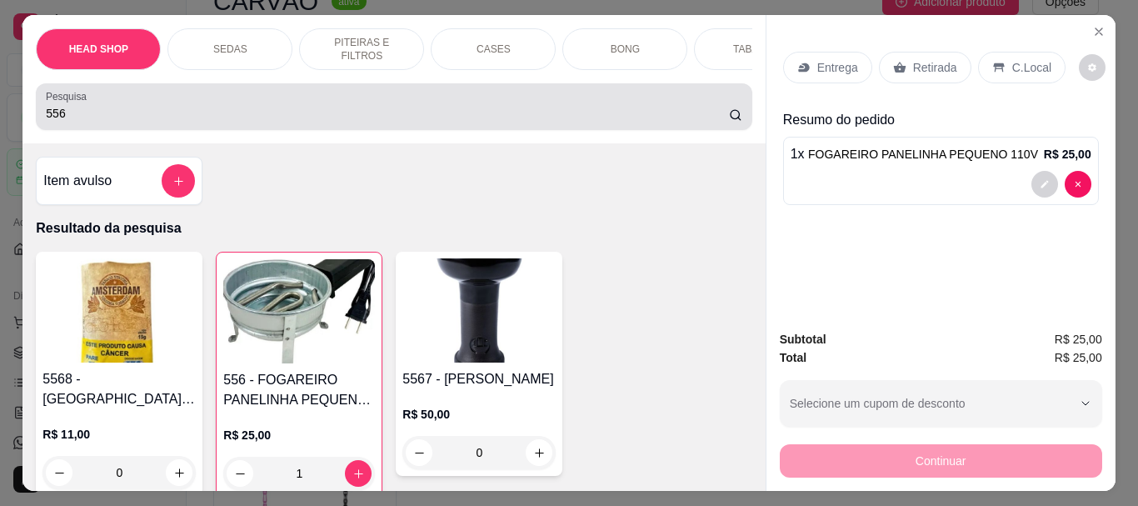
click at [83, 113] on input "556" at bounding box center [387, 113] width 683 height 17
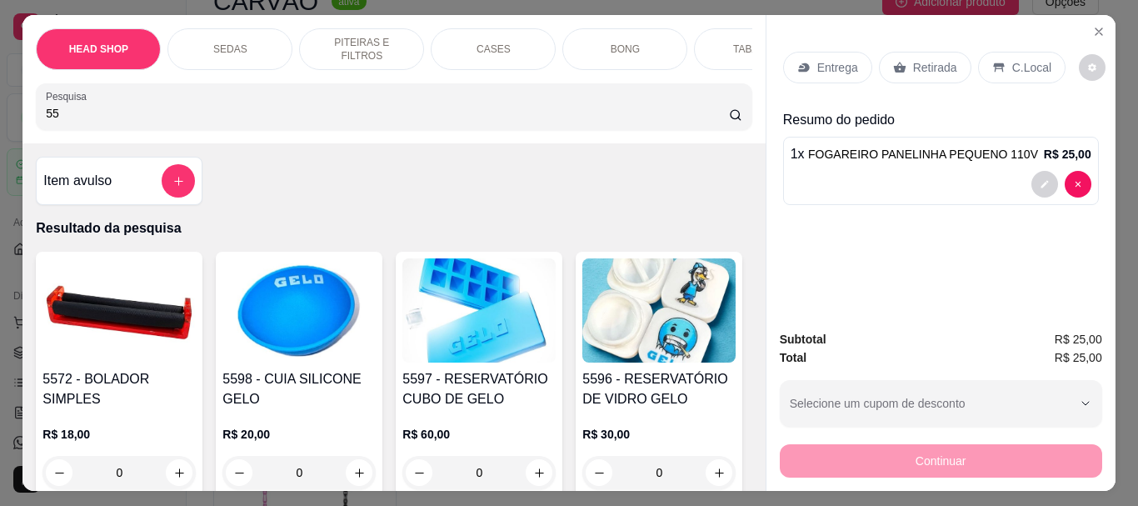
type input "5"
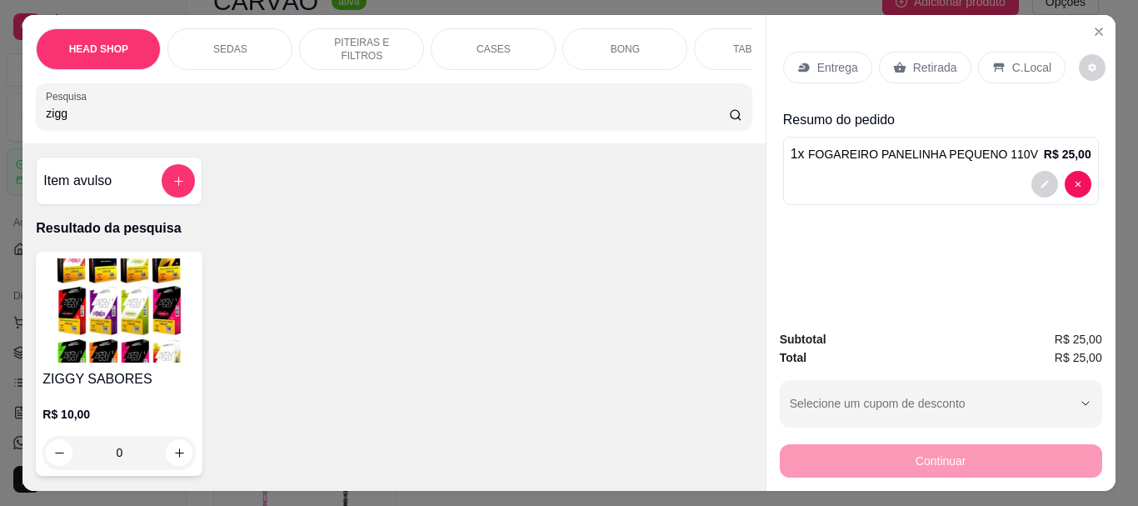
type input "zigg"
click at [93, 348] on img at bounding box center [119, 310] width 153 height 104
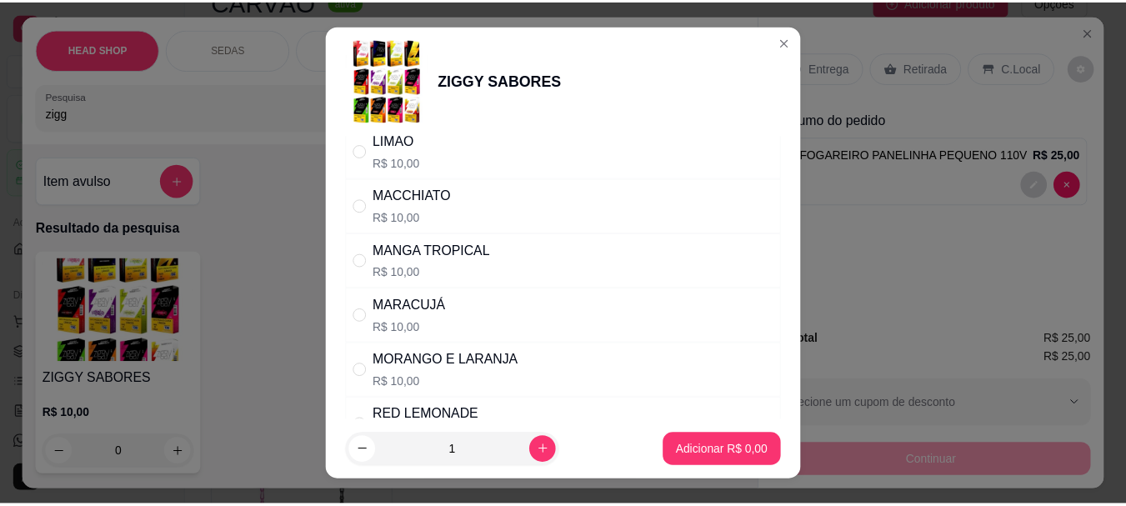
scroll to position [667, 0]
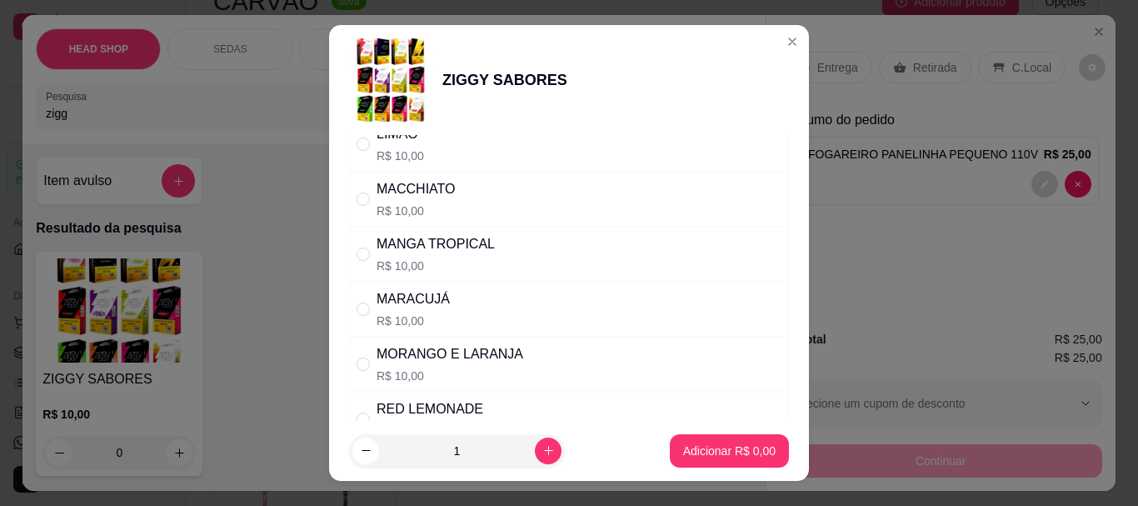
click at [484, 371] on p "R$ 10,00" at bounding box center [450, 376] width 147 height 17
radio input "true"
click at [766, 453] on button "Adicionar R$ 10,00" at bounding box center [726, 450] width 123 height 33
type input "1"
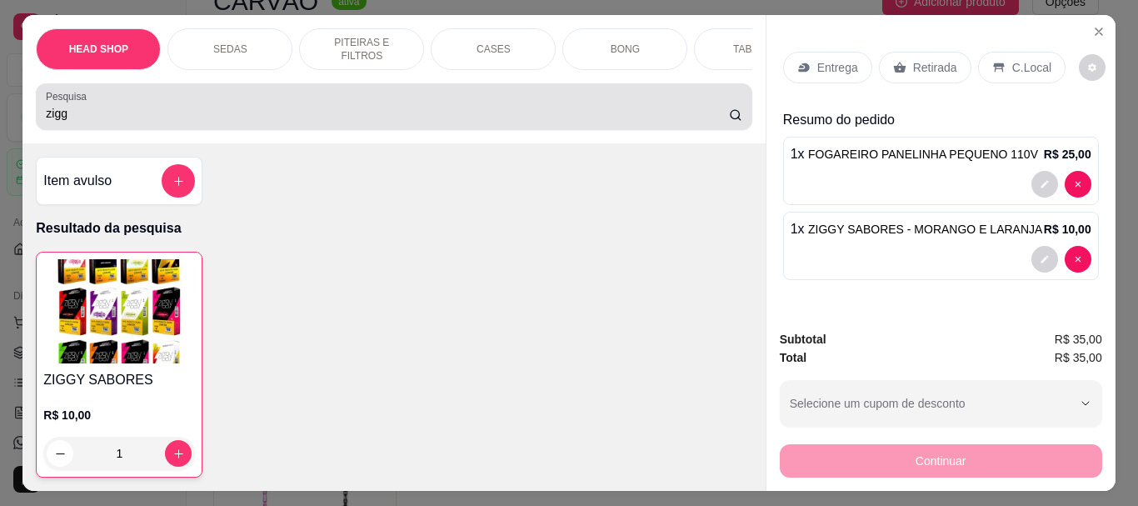
click at [116, 118] on input "zigg" at bounding box center [387, 113] width 683 height 17
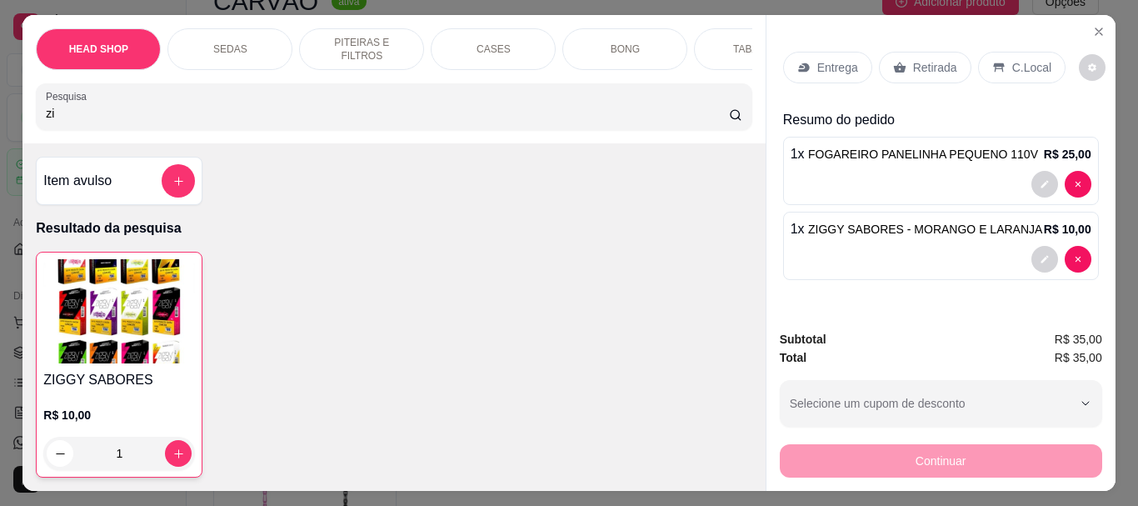
type input "z"
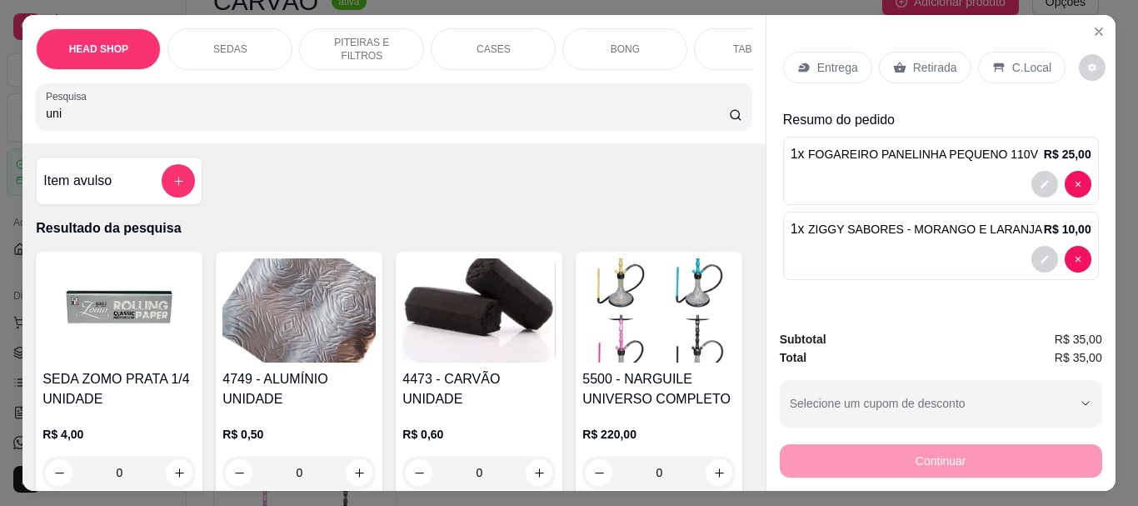
type input "uni"
click at [445, 340] on img at bounding box center [479, 310] width 153 height 104
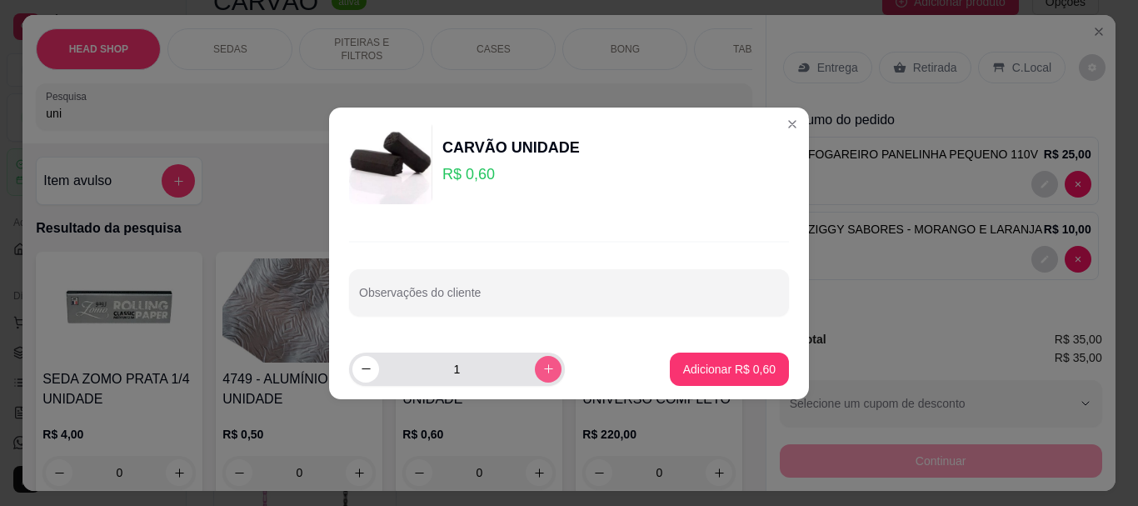
click at [542, 374] on button "increase-product-quantity" at bounding box center [548, 369] width 27 height 27
click at [542, 374] on button "increase-product-quantity" at bounding box center [548, 369] width 26 height 26
click at [542, 374] on button "increase-product-quantity" at bounding box center [548, 369] width 27 height 27
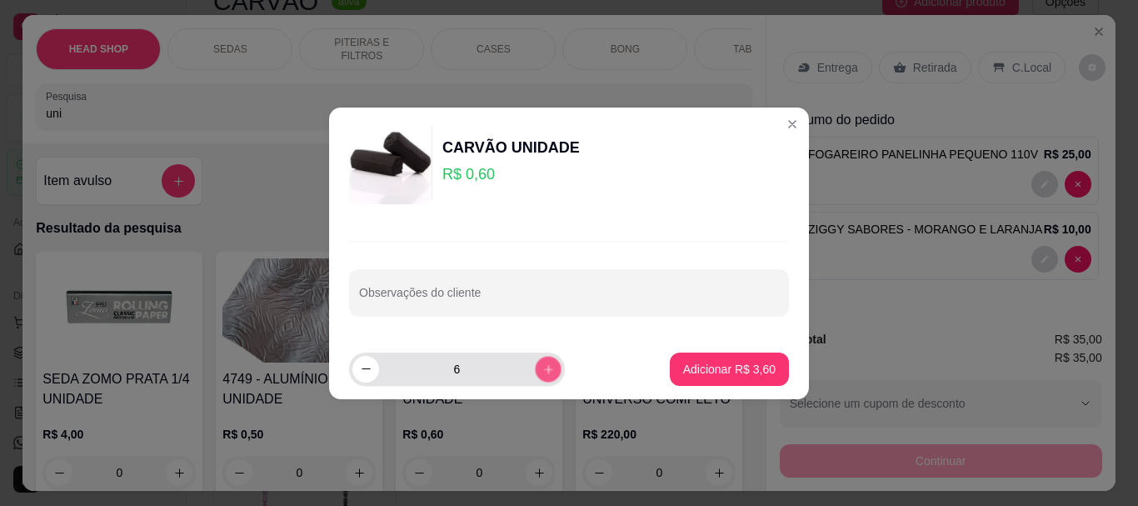
click at [542, 374] on button "increase-product-quantity" at bounding box center [548, 369] width 26 height 26
click at [543, 374] on icon "increase-product-quantity" at bounding box center [549, 369] width 13 height 13
type input "10"
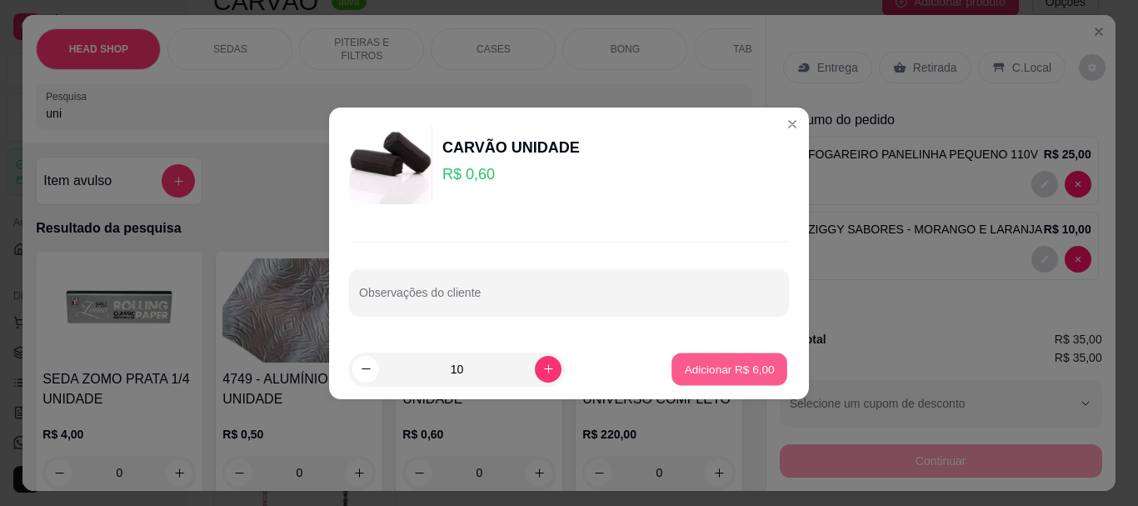
click at [736, 363] on p "Adicionar R$ 6,00" at bounding box center [729, 369] width 90 height 16
type input "10"
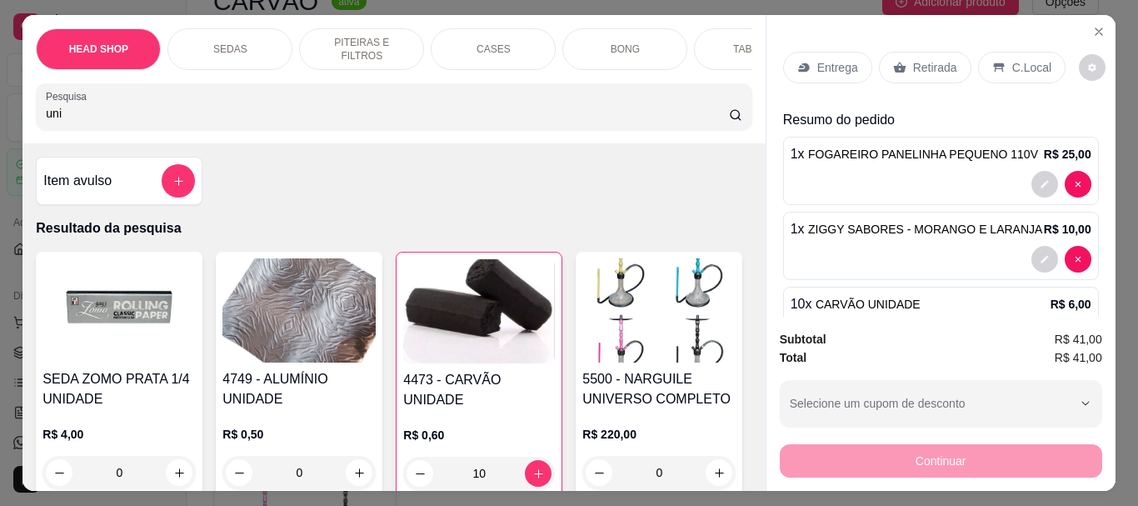
click at [331, 396] on h4 "4749 - ALUMÍNIO UNIDADE" at bounding box center [299, 389] width 153 height 40
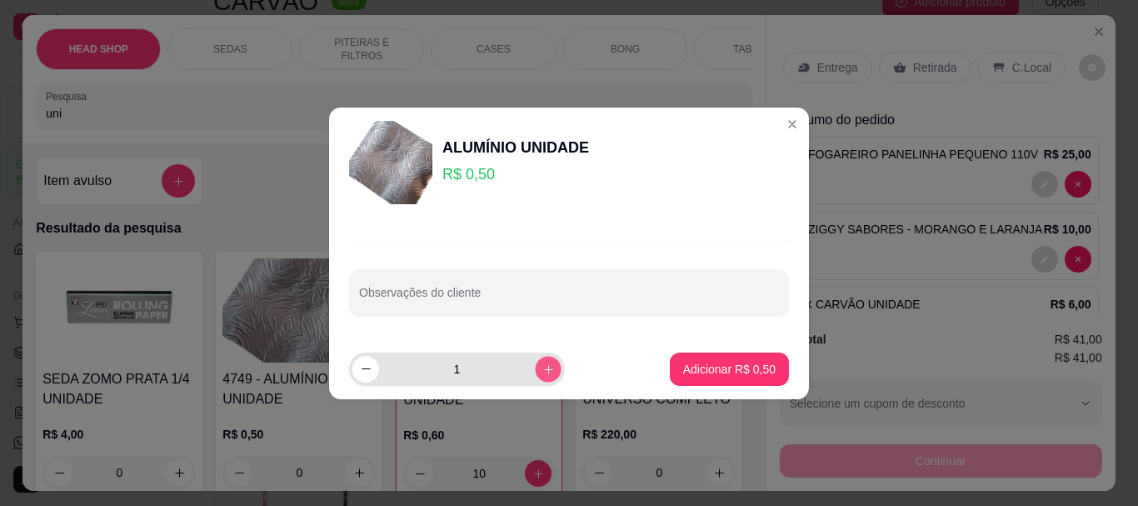
click at [540, 376] on button "increase-product-quantity" at bounding box center [548, 369] width 26 height 26
type input "2"
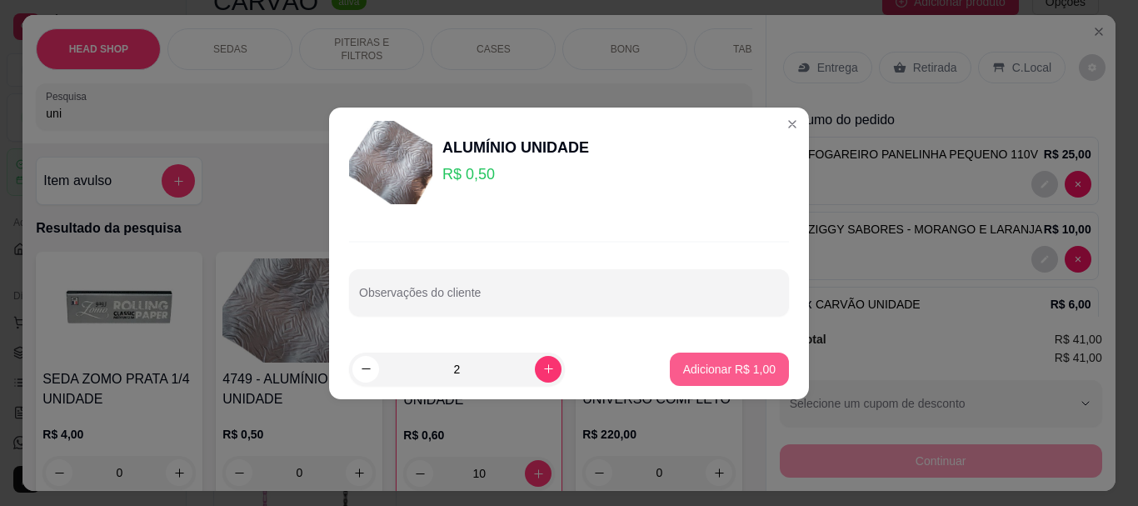
click at [683, 363] on p "Adicionar R$ 1,00" at bounding box center [729, 369] width 93 height 17
type input "2"
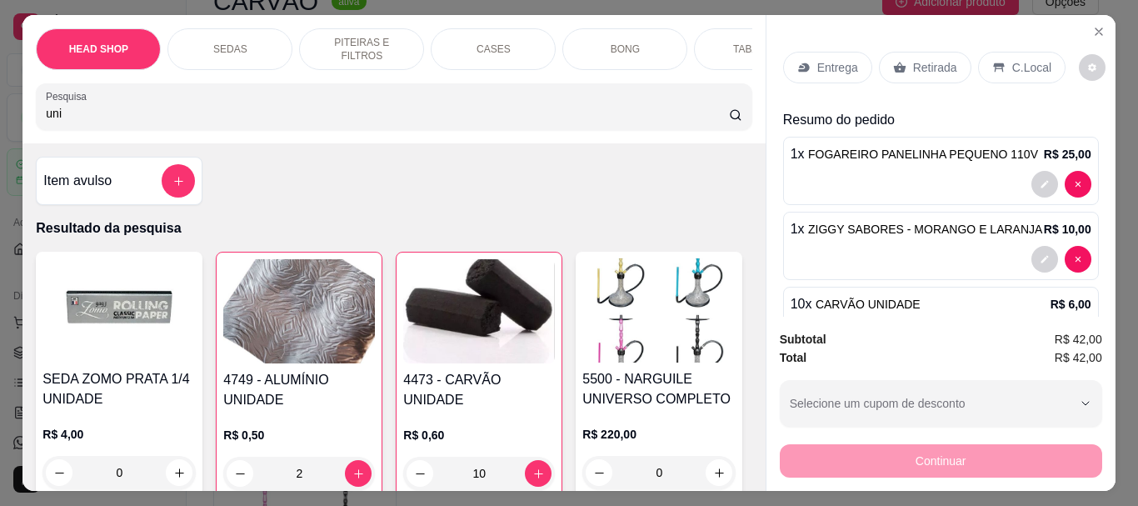
click at [928, 67] on p "Retirada" at bounding box center [935, 67] width 44 height 17
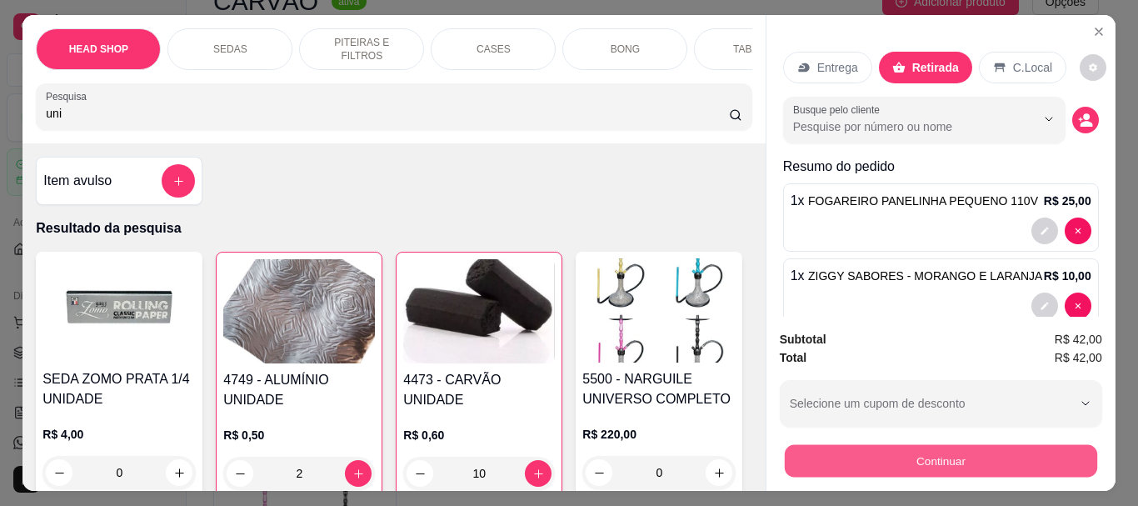
click at [882, 466] on button "Continuar" at bounding box center [940, 460] width 313 height 33
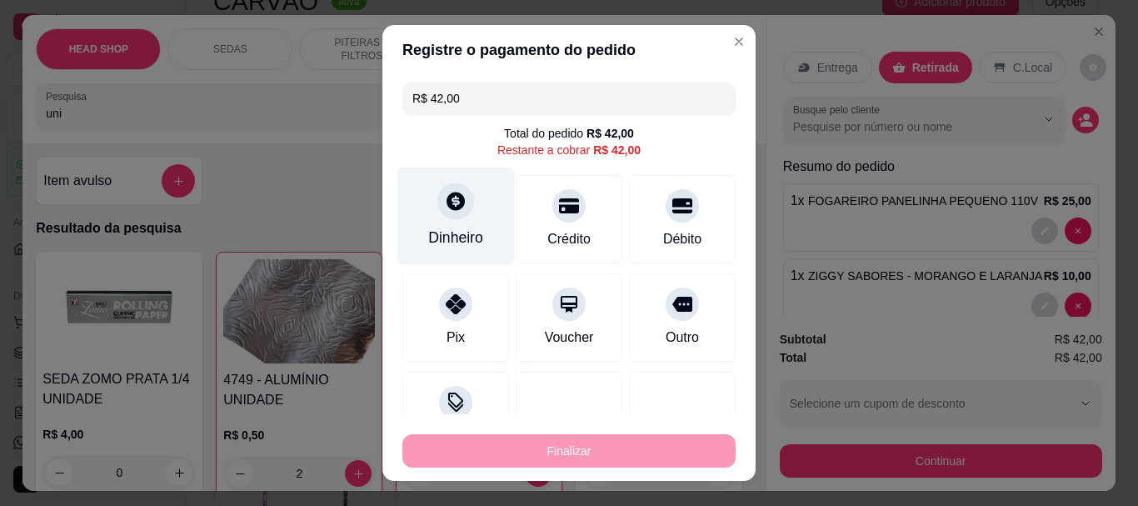
click at [415, 207] on div "Dinheiro" at bounding box center [457, 217] width 118 height 98
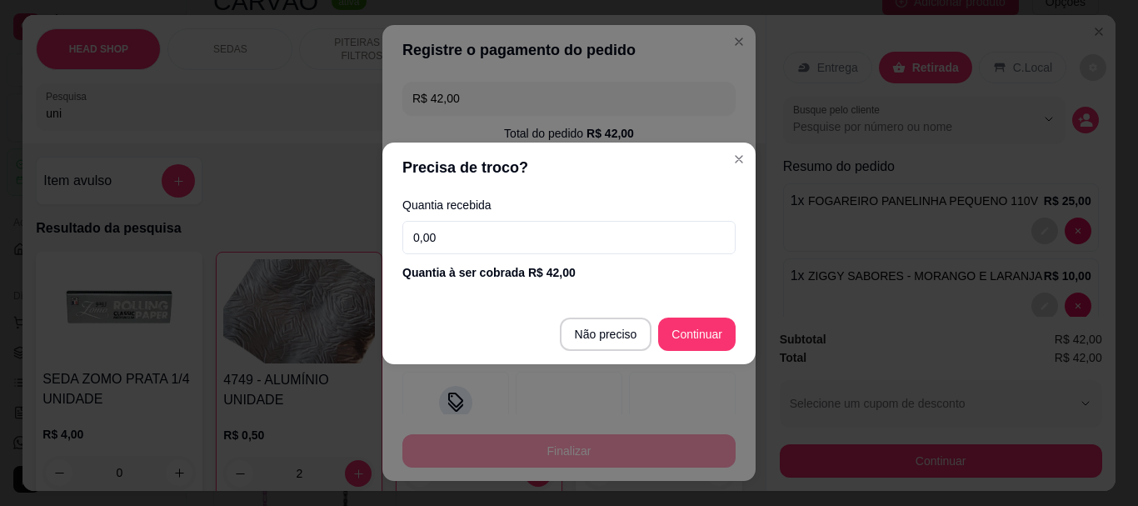
click at [518, 249] on input "0,00" at bounding box center [569, 237] width 333 height 33
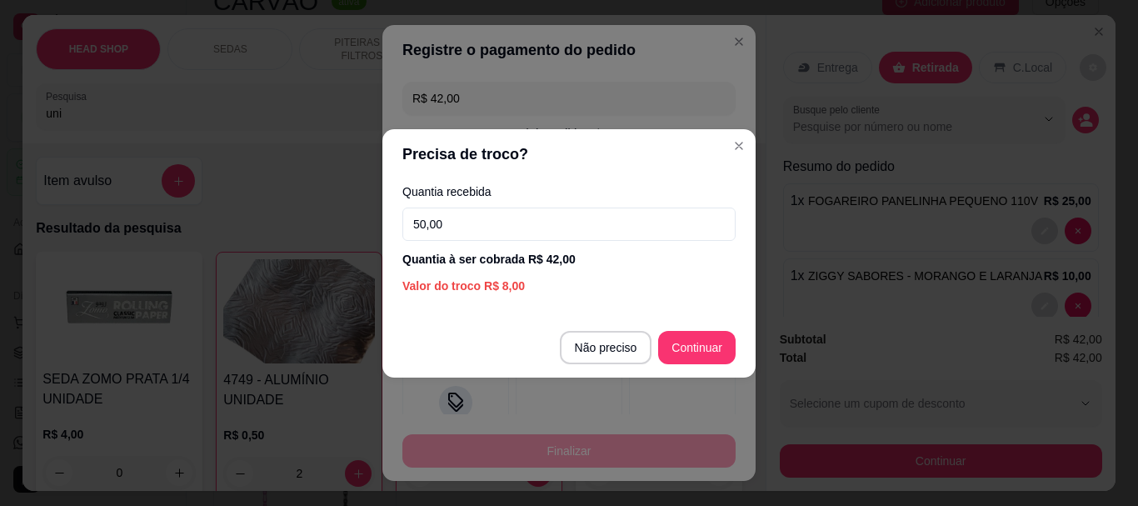
type input "50,00"
type input "R$ 0,00"
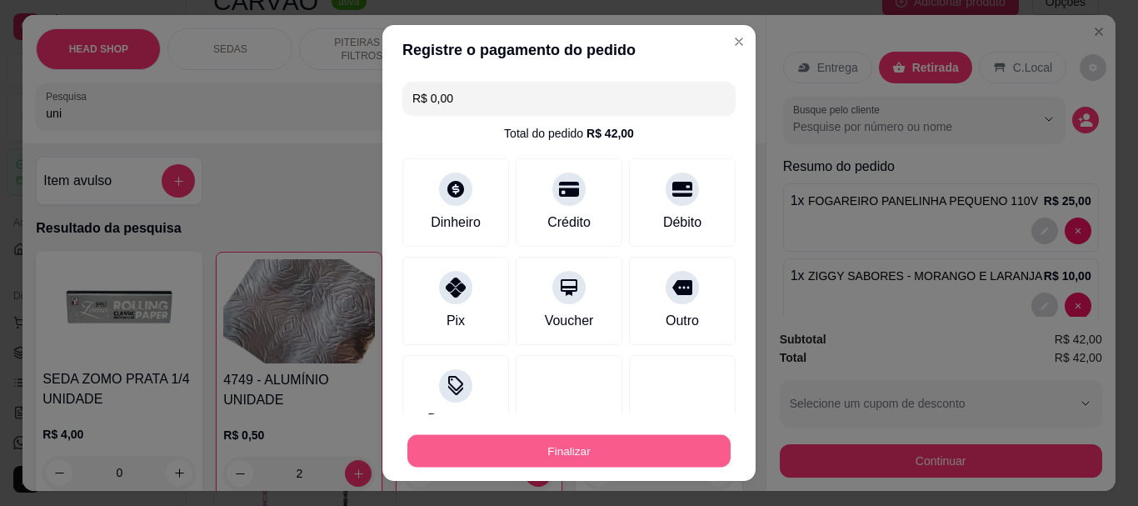
click at [667, 463] on button "Finalizar" at bounding box center [569, 450] width 323 height 33
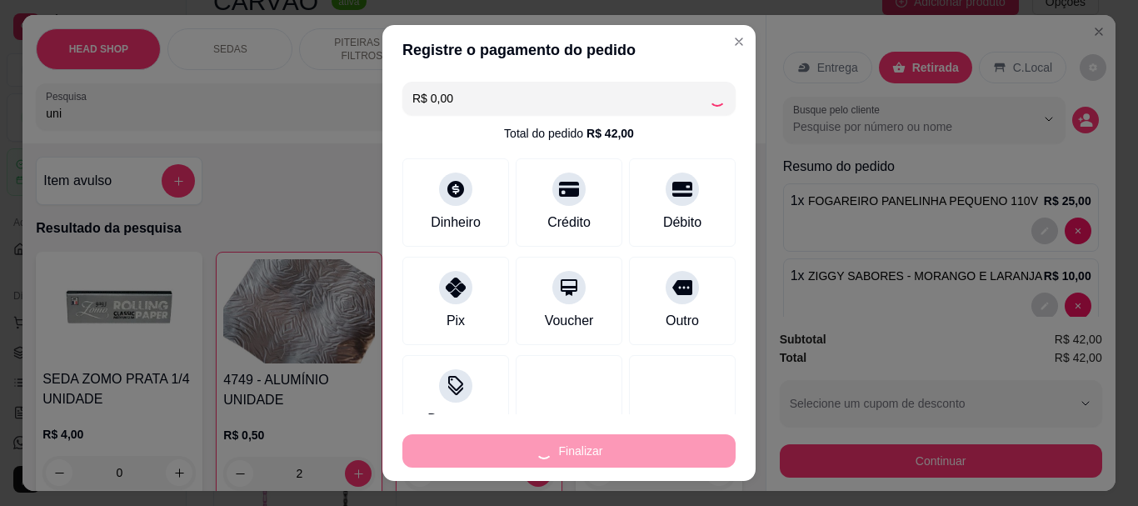
type input "0"
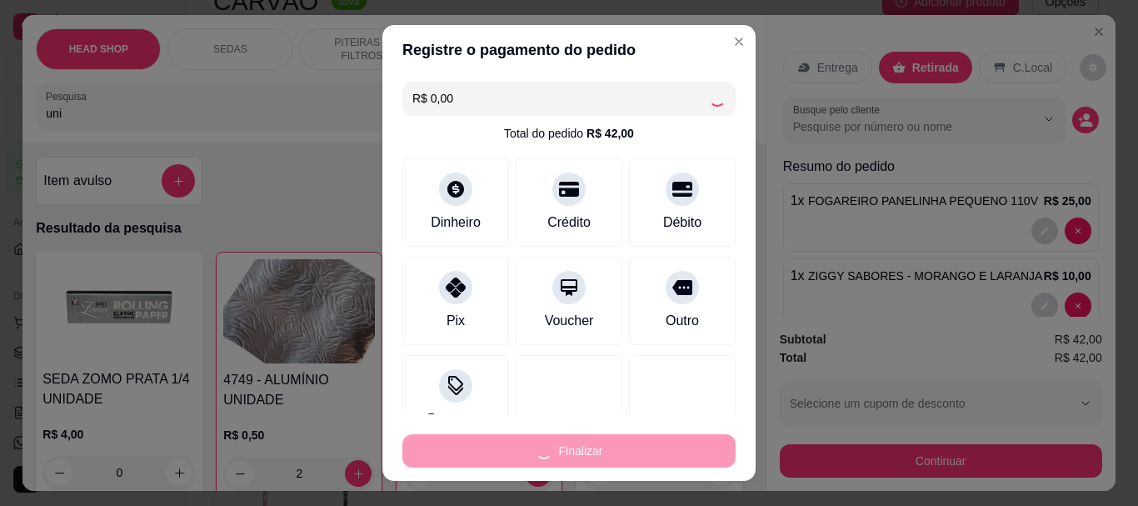
type input "0"
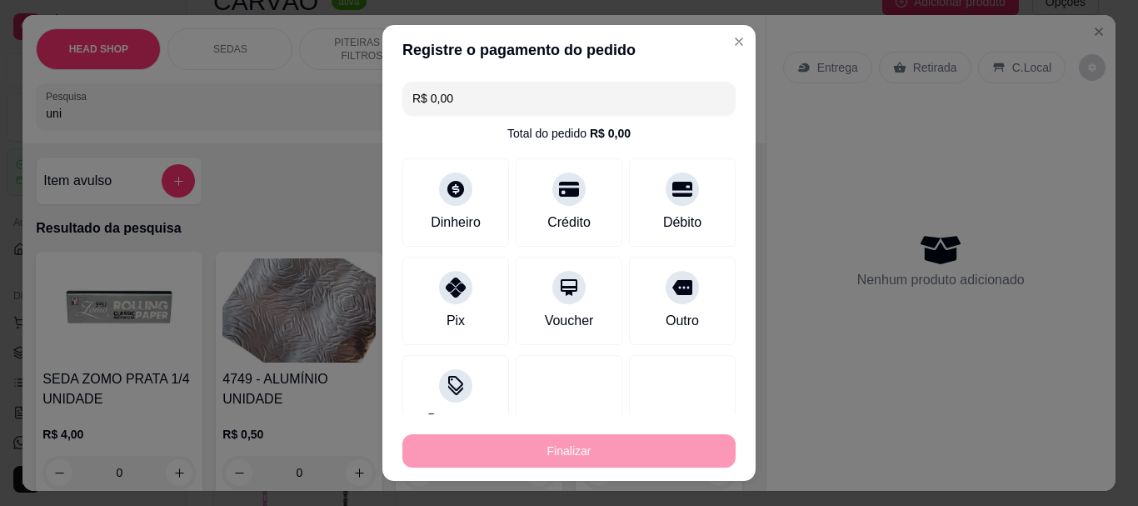
type input "-R$ 42,00"
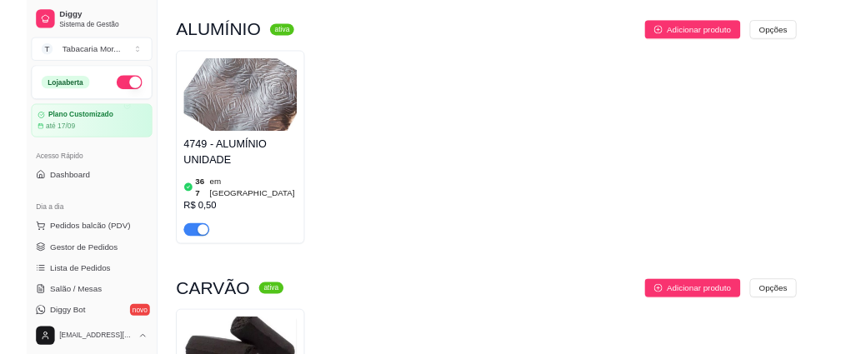
scroll to position [417, 0]
